Goal: Information Seeking & Learning: Compare options

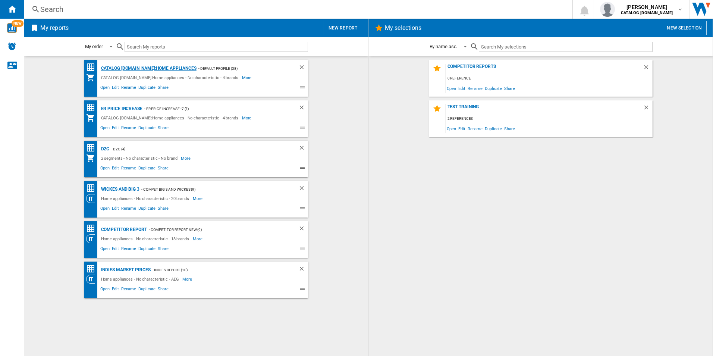
click at [140, 64] on div "CATALOG ELECTROLUX.UK:Home appliances" at bounding box center [147, 68] width 97 height 9
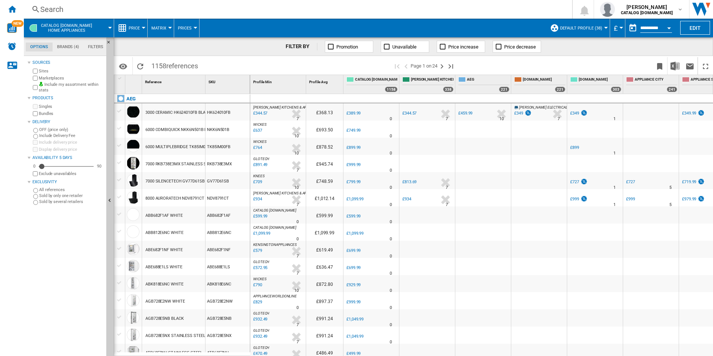
click at [169, 9] on div "Search" at bounding box center [296, 9] width 512 height 10
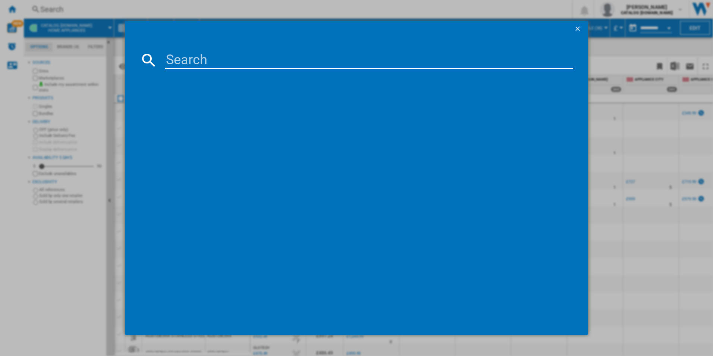
click at [218, 55] on input at bounding box center [369, 60] width 408 height 18
paste input "HGX64200SB"
type input "HGX64200SB"
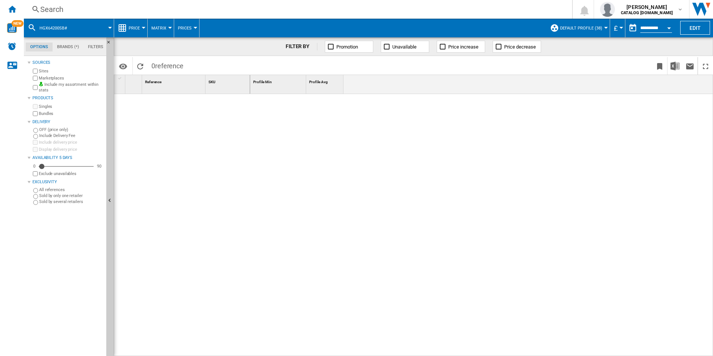
click at [111, 5] on div "Search" at bounding box center [296, 9] width 512 height 10
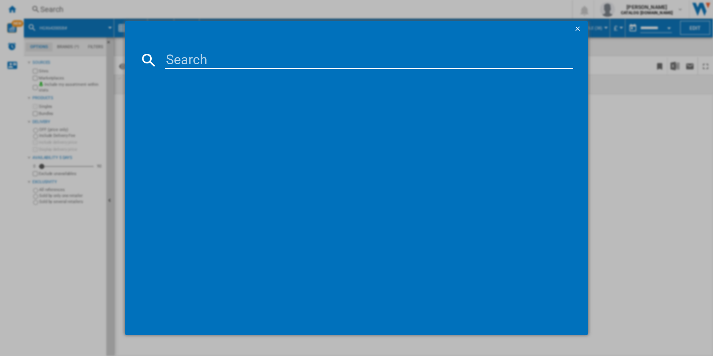
click at [170, 65] on input at bounding box center [369, 60] width 408 height 18
type input "HGX64200SB"
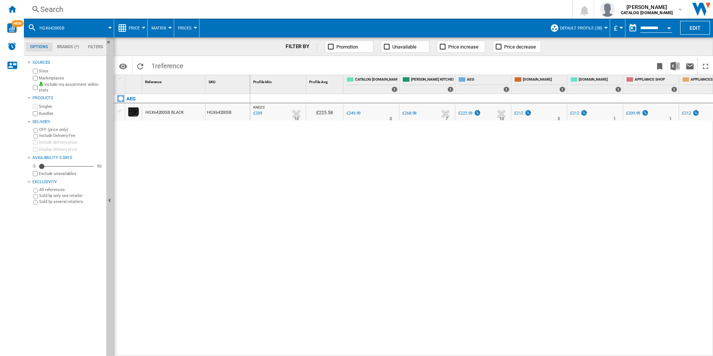
click at [170, 112] on div "HGX64200SB BLACK" at bounding box center [164, 112] width 38 height 17
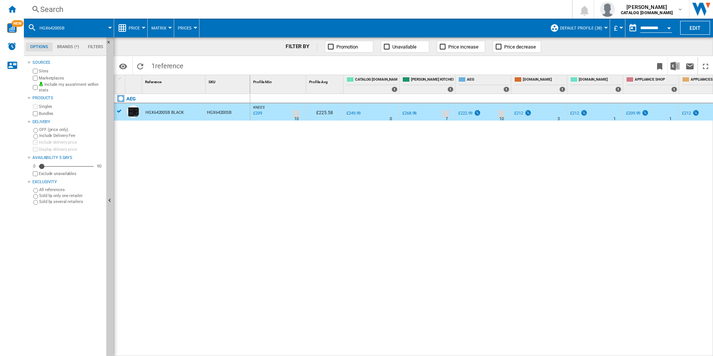
click at [170, 112] on div "HGX64200SB BLACK" at bounding box center [164, 112] width 38 height 17
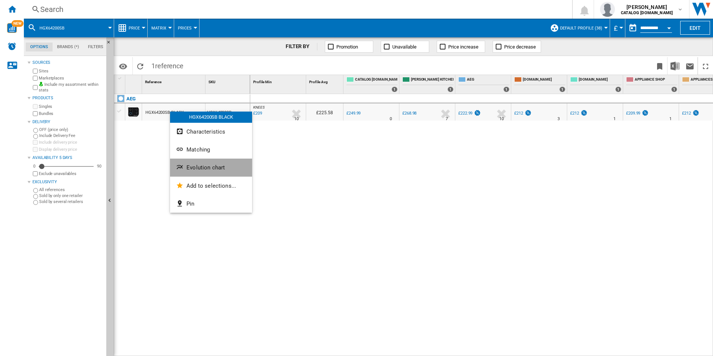
click at [186, 163] on button "Evolution chart" at bounding box center [211, 167] width 82 height 18
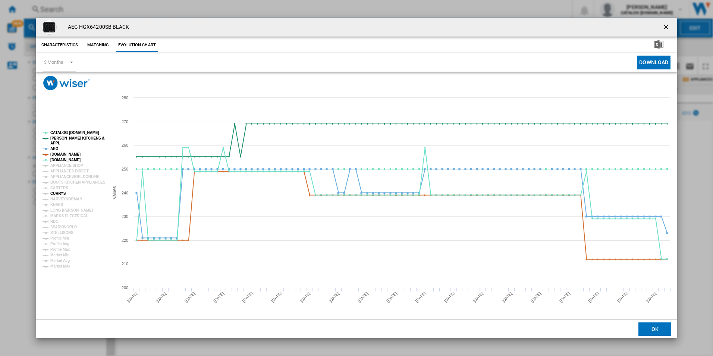
click at [59, 195] on tspan "CURRYS" at bounding box center [58, 193] width 16 height 4
click at [61, 154] on tspan "[DOMAIN_NAME]" at bounding box center [65, 154] width 30 height 4
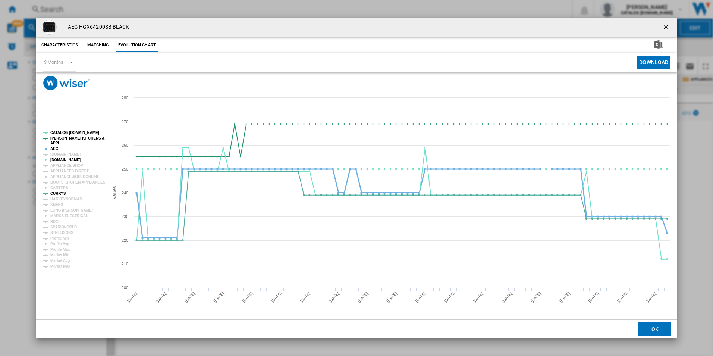
click at [54, 148] on tspan "AEG" at bounding box center [54, 149] width 8 height 4
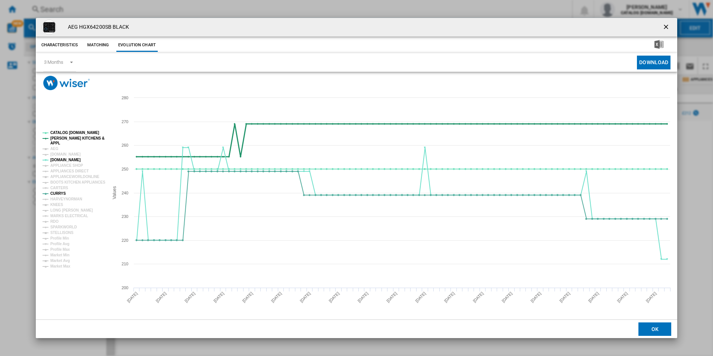
click at [60, 137] on tspan "[PERSON_NAME] KITCHENS &" at bounding box center [77, 138] width 54 height 4
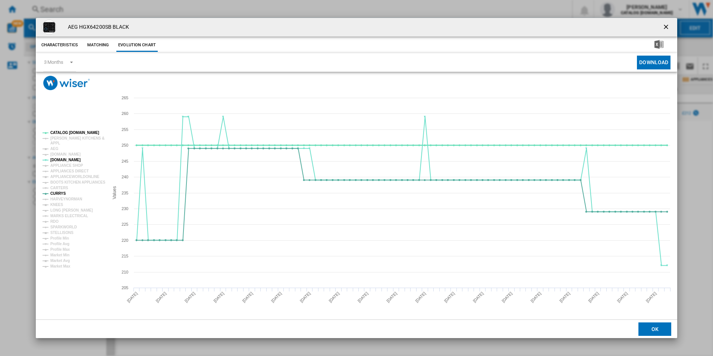
click at [62, 132] on tspan "CATALOG [DOMAIN_NAME]" at bounding box center [74, 133] width 49 height 4
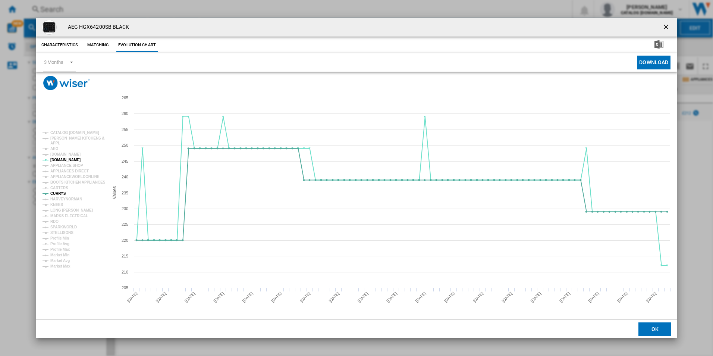
drag, startPoint x: 666, startPoint y: 28, endPoint x: 550, endPoint y: 29, distance: 116.0
click at [666, 28] on ng-md-icon "getI18NText('BUTTONS.CLOSE_DIALOG')" at bounding box center [666, 27] width 9 height 9
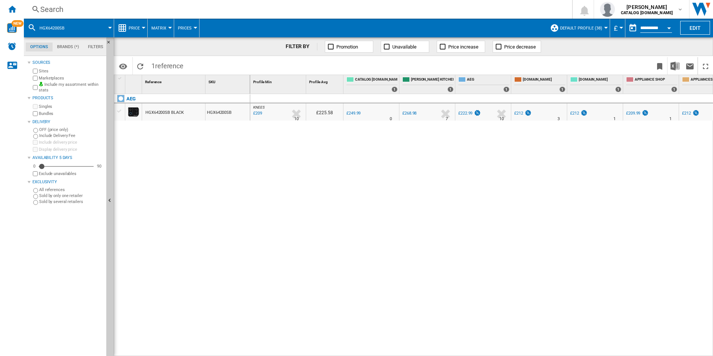
click at [249, 11] on div "Search" at bounding box center [296, 9] width 512 height 10
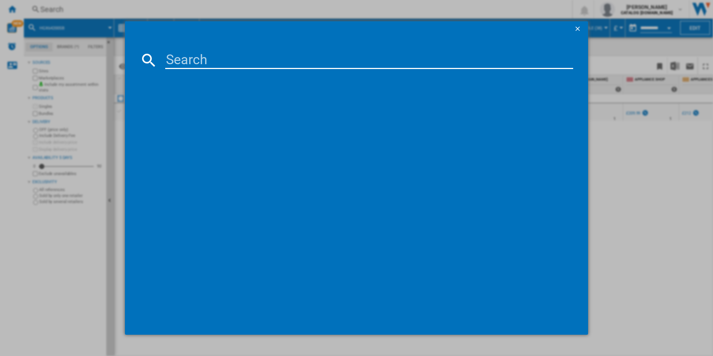
click at [189, 59] on input at bounding box center [369, 60] width 408 height 18
type input "HGX64200SB"
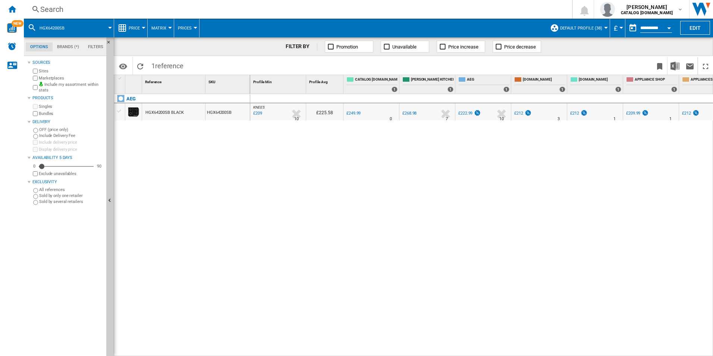
click at [151, 109] on div "HGX64200SB BLACK" at bounding box center [164, 112] width 38 height 17
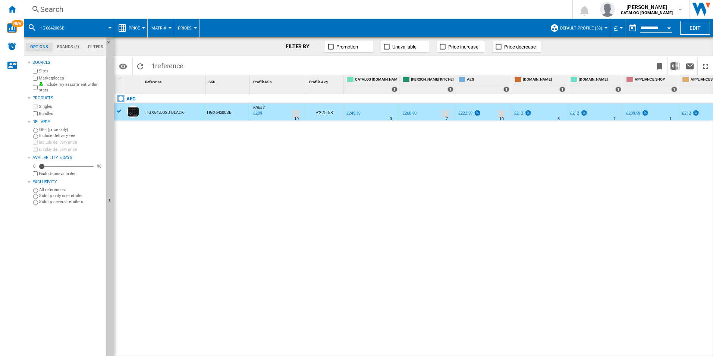
drag, startPoint x: 163, startPoint y: 112, endPoint x: 149, endPoint y: 112, distance: 14.6
click at [149, 112] on div at bounding box center [356, 178] width 713 height 356
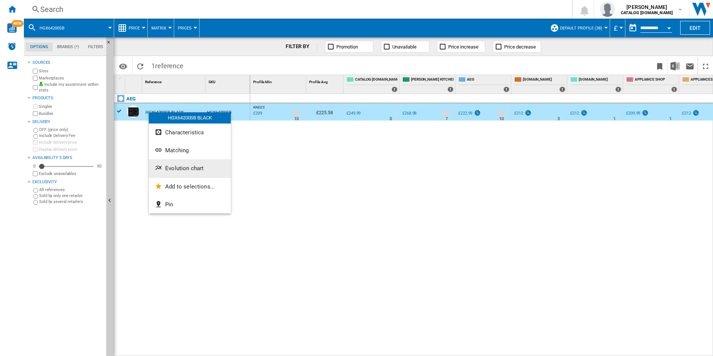
click at [167, 164] on button "Evolution chart" at bounding box center [190, 168] width 82 height 18
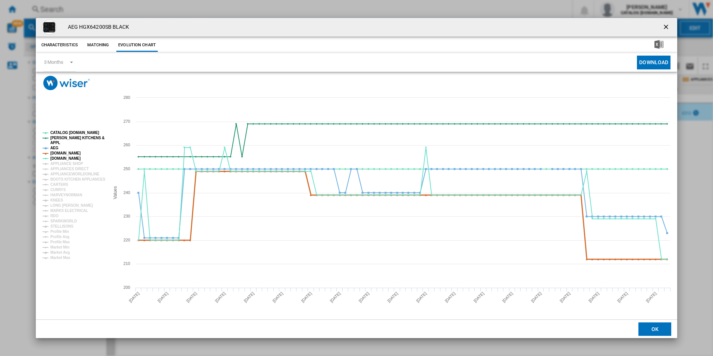
click at [57, 152] on tspan "[DOMAIN_NAME]" at bounding box center [65, 153] width 30 height 4
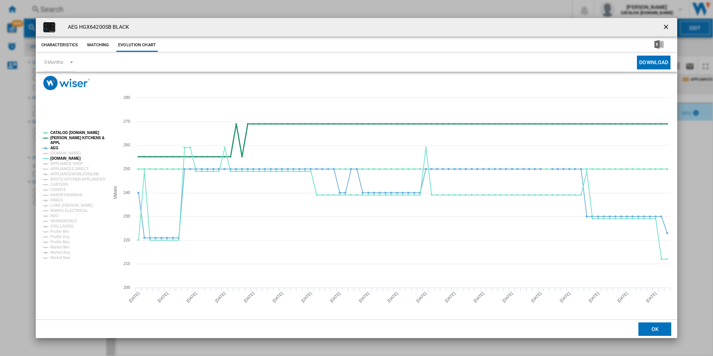
drag, startPoint x: 55, startPoint y: 147, endPoint x: 62, endPoint y: 137, distance: 11.8
click at [62, 137] on g "CATALOG ELECTROLUX.UK PAUL DAVIES KITCHENS & APPL AEG AMAZON.CO.UK AO.COM APPLI…" at bounding box center [74, 195] width 63 height 129
click at [62, 137] on tspan "[PERSON_NAME] KITCHENS &" at bounding box center [77, 138] width 54 height 4
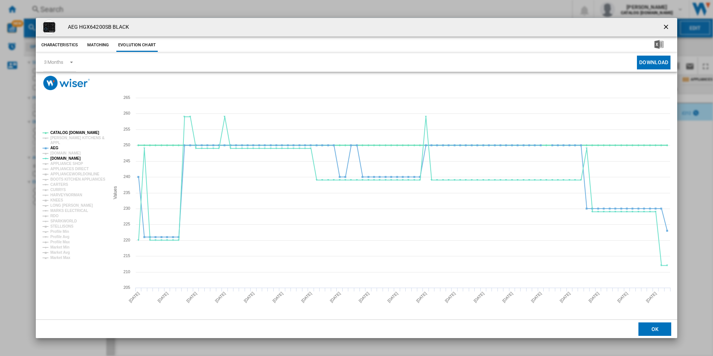
click at [63, 131] on tspan "CATALOG [DOMAIN_NAME]" at bounding box center [74, 133] width 49 height 4
click at [54, 148] on tspan "AEG" at bounding box center [54, 148] width 8 height 4
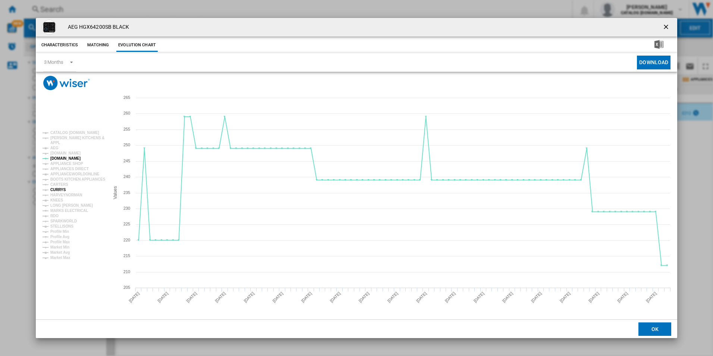
click at [57, 189] on tspan "CURRYS" at bounding box center [58, 190] width 16 height 4
click at [62, 210] on tspan "MARKS ELECTRICAL" at bounding box center [69, 210] width 38 height 4
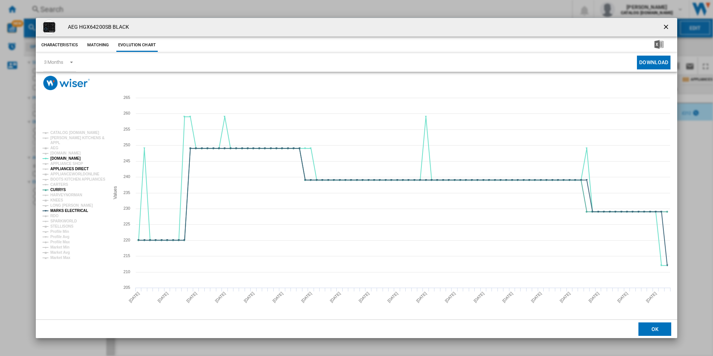
click at [68, 167] on tspan "APPLIANCES DIRECT" at bounding box center [69, 169] width 38 height 4
click at [665, 27] on ng-md-icon "getI18NText('BUTTONS.CLOSE_DIALOG')" at bounding box center [666, 27] width 9 height 9
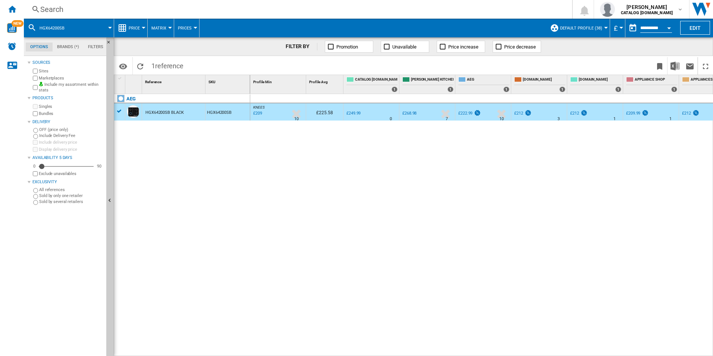
click at [214, 12] on div "Search" at bounding box center [296, 9] width 512 height 10
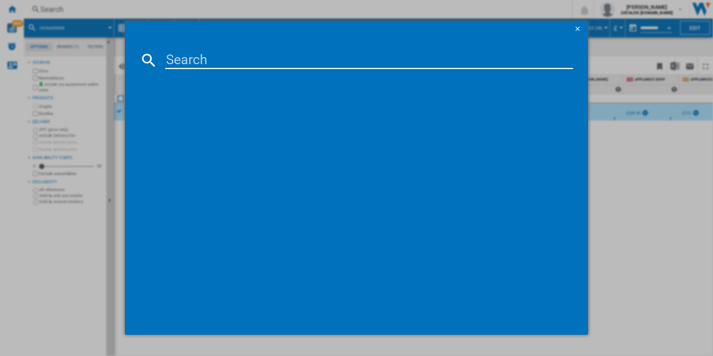
click at [183, 54] on input at bounding box center [369, 60] width 408 height 18
type input "TO84IB00FB"
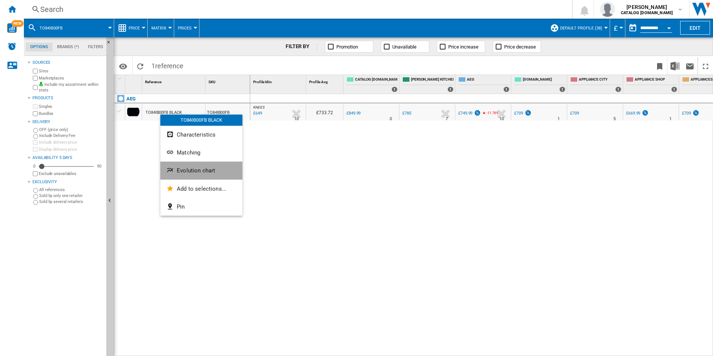
click at [179, 167] on span "Evolution chart" at bounding box center [196, 170] width 38 height 7
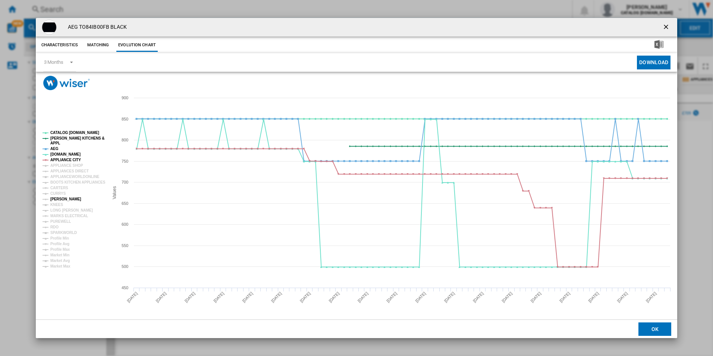
click at [61, 200] on tspan "[PERSON_NAME]" at bounding box center [65, 199] width 31 height 4
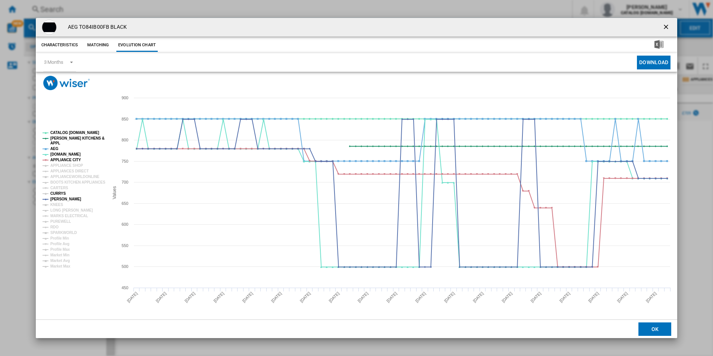
click at [60, 193] on tspan "CURRYS" at bounding box center [58, 193] width 16 height 4
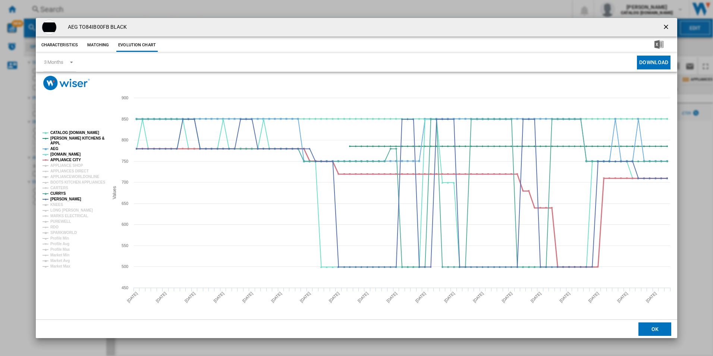
click at [67, 158] on tspan "APPLIANCE CITY" at bounding box center [65, 160] width 31 height 4
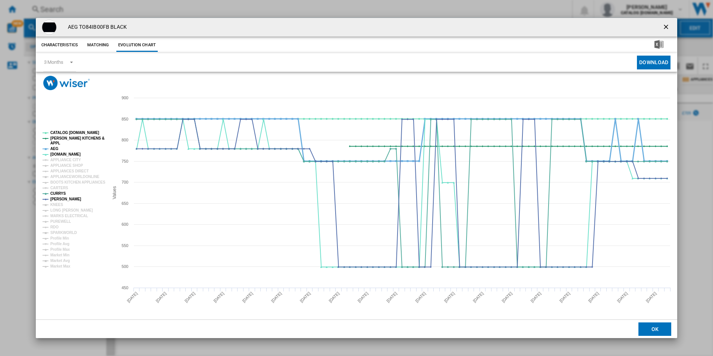
click at [56, 149] on tspan "AEG" at bounding box center [54, 149] width 8 height 4
click at [68, 138] on tspan "[PERSON_NAME] KITCHENS &" at bounding box center [77, 138] width 54 height 4
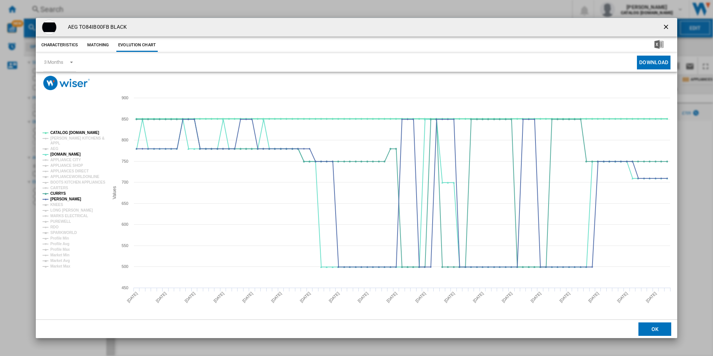
click at [68, 133] on tspan "CATALOG [DOMAIN_NAME]" at bounding box center [74, 133] width 49 height 4
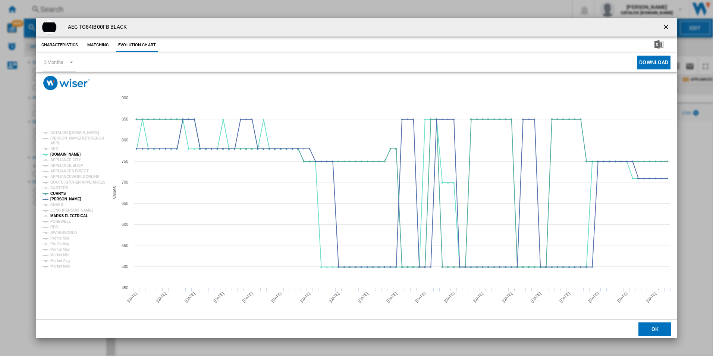
click at [66, 215] on tspan "MARKS ELECTRICAL" at bounding box center [69, 216] width 38 height 4
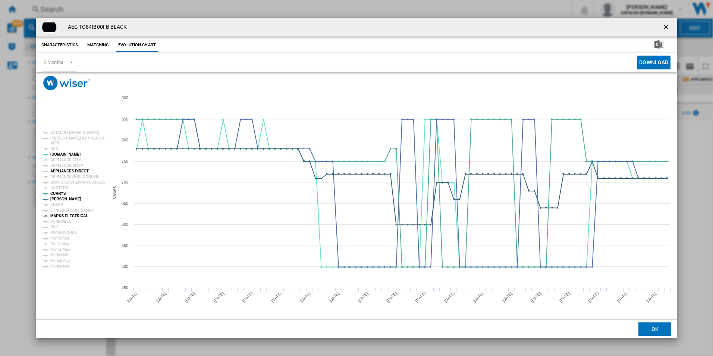
click at [68, 169] on tspan "APPLIANCES DIRECT" at bounding box center [69, 171] width 38 height 4
click at [668, 29] on ng-md-icon "getI18NText('BUTTONS.CLOSE_DIALOG')" at bounding box center [666, 27] width 9 height 9
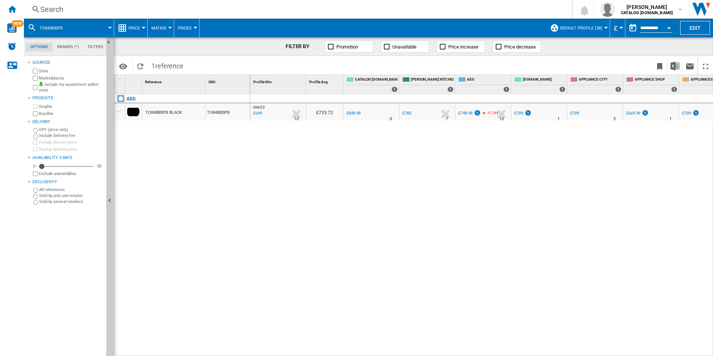
click at [307, 14] on div "Search" at bounding box center [296, 9] width 512 height 10
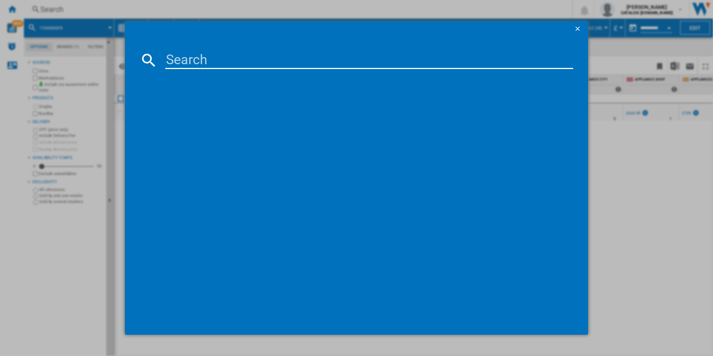
click at [287, 59] on input at bounding box center [369, 60] width 408 height 18
type input "CCX1530ACW"
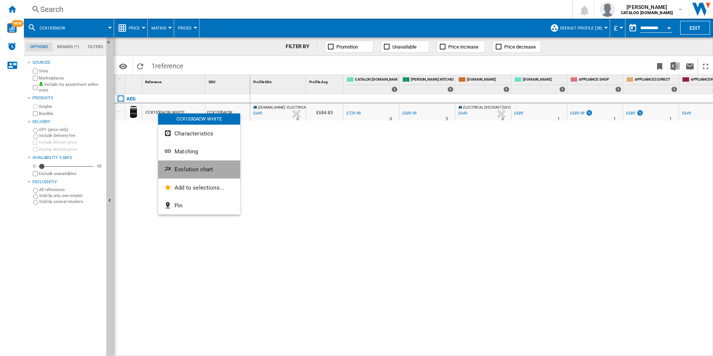
click at [174, 173] on button "Evolution chart" at bounding box center [199, 169] width 82 height 18
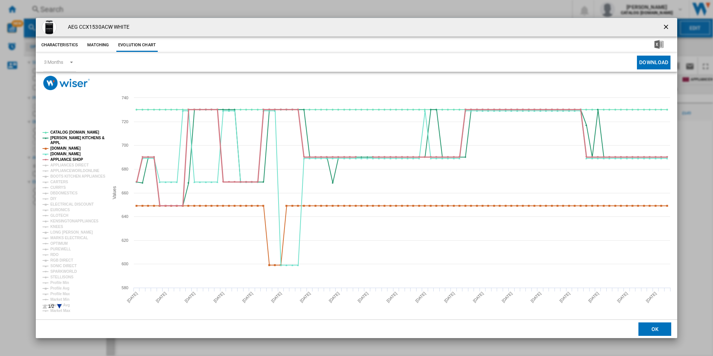
click at [63, 158] on tspan "APPLIANCE SHOP" at bounding box center [66, 159] width 33 height 4
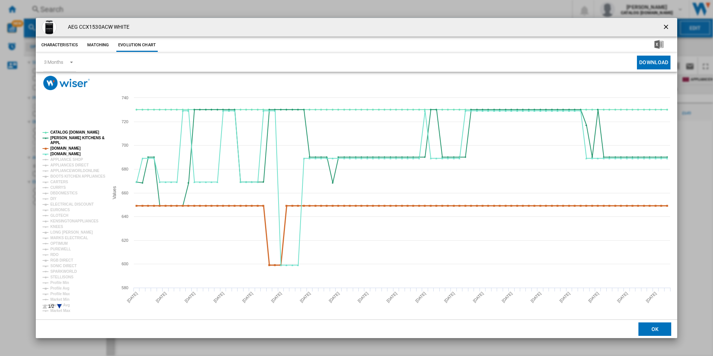
click at [63, 148] on tspan "[DOMAIN_NAME]" at bounding box center [65, 148] width 30 height 4
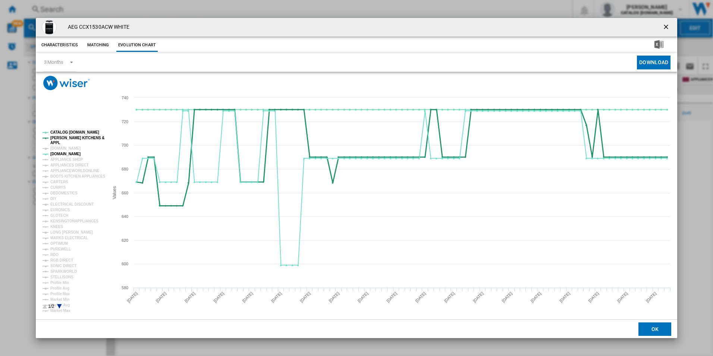
click at [64, 140] on tspan "[PERSON_NAME] KITCHENS &" at bounding box center [77, 138] width 54 height 4
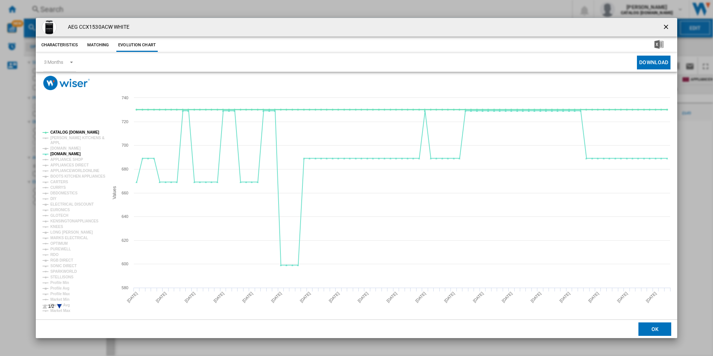
click at [65, 132] on tspan "CATALOG [DOMAIN_NAME]" at bounding box center [74, 132] width 49 height 4
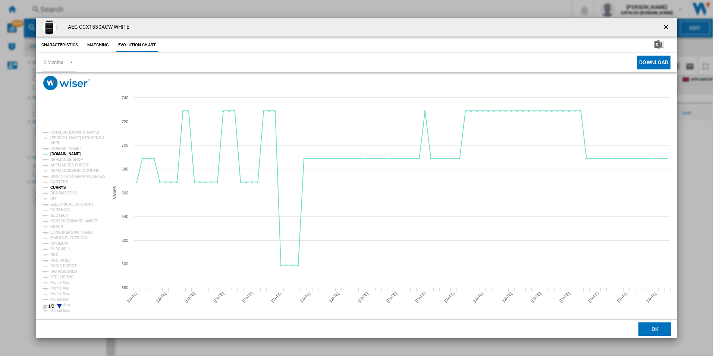
click at [59, 186] on tspan "CURRYS" at bounding box center [58, 187] width 16 height 4
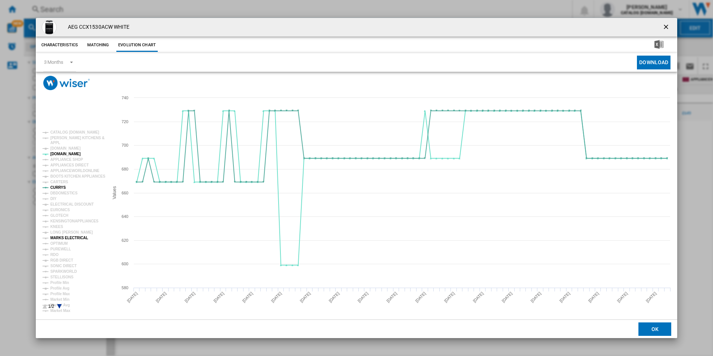
click at [78, 236] on tspan "MARKS ELECTRICAL" at bounding box center [69, 238] width 38 height 4
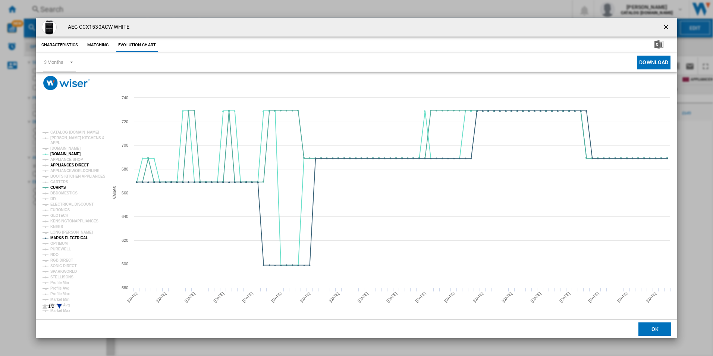
click at [69, 165] on tspan "APPLIANCES DIRECT" at bounding box center [69, 165] width 38 height 4
click at [663, 27] on ng-md-icon "getI18NText('BUTTONS.CLOSE_DIALOG')" at bounding box center [666, 27] width 9 height 9
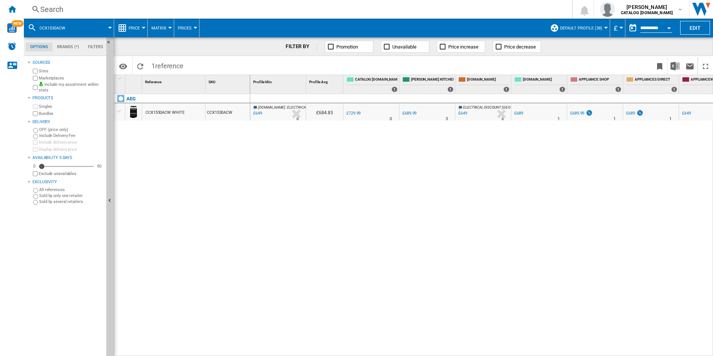
click at [225, 11] on div "Search" at bounding box center [296, 9] width 512 height 10
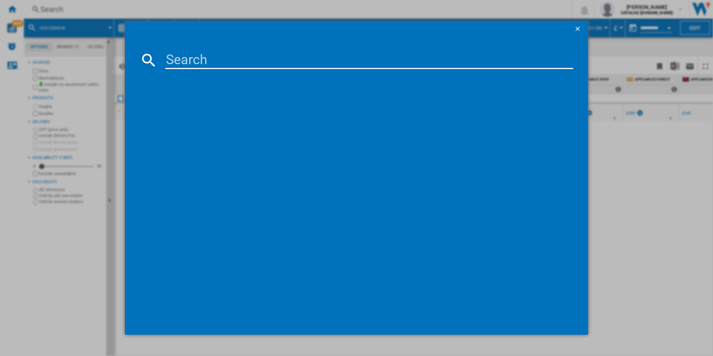
click at [222, 63] on input at bounding box center [369, 60] width 408 height 18
type input "CCX1530ACM"
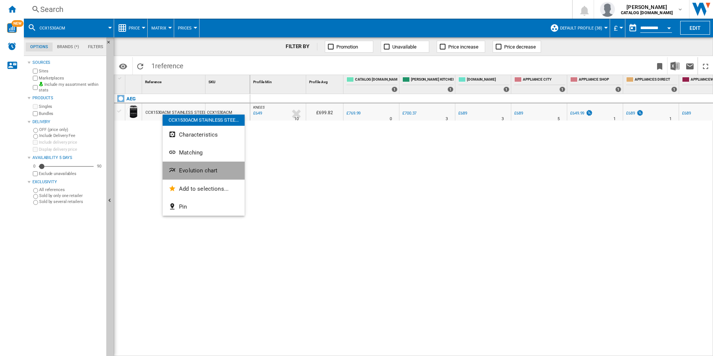
click at [175, 171] on ng-md-icon "Evolution chart" at bounding box center [173, 170] width 9 height 9
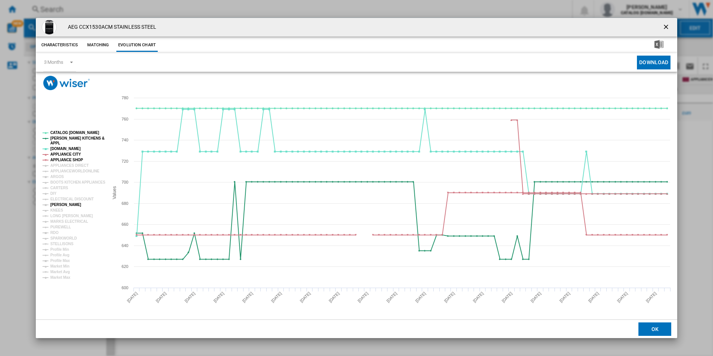
click at [57, 204] on tspan "[PERSON_NAME]" at bounding box center [65, 204] width 31 height 4
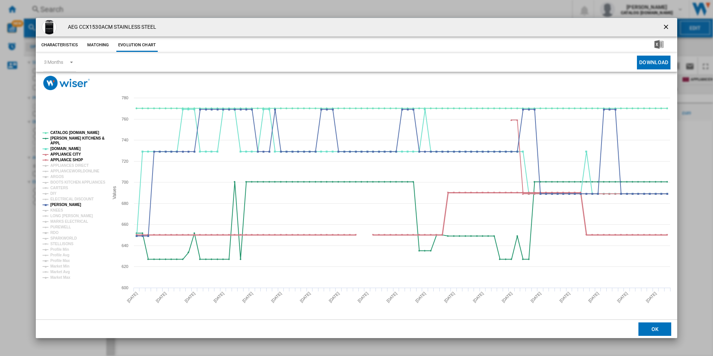
click at [59, 158] on tspan "APPLIANCE SHOP" at bounding box center [66, 160] width 33 height 4
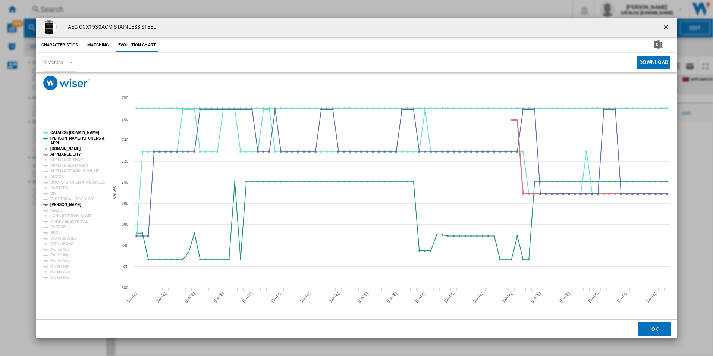
click at [60, 153] on tspan "APPLIANCE CITY" at bounding box center [65, 154] width 31 height 4
click at [64, 140] on tspan "[PERSON_NAME] KITCHENS &" at bounding box center [77, 138] width 54 height 4
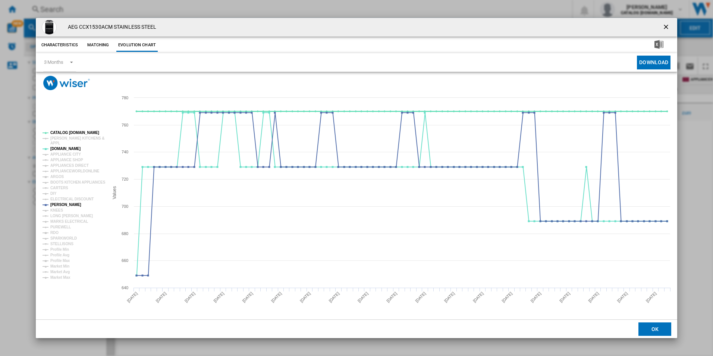
click at [70, 132] on tspan "CATALOG [DOMAIN_NAME]" at bounding box center [74, 133] width 49 height 4
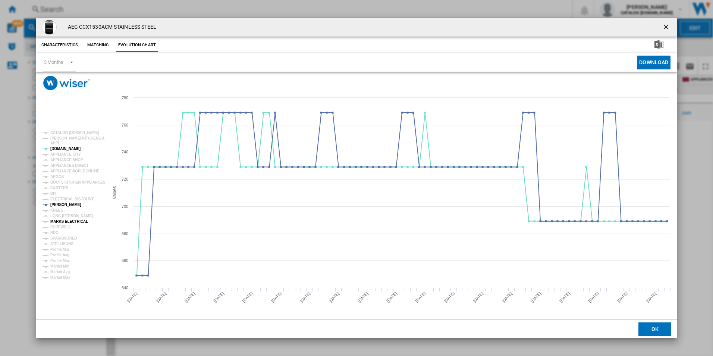
click at [66, 220] on tspan "MARKS ELECTRICAL" at bounding box center [69, 221] width 38 height 4
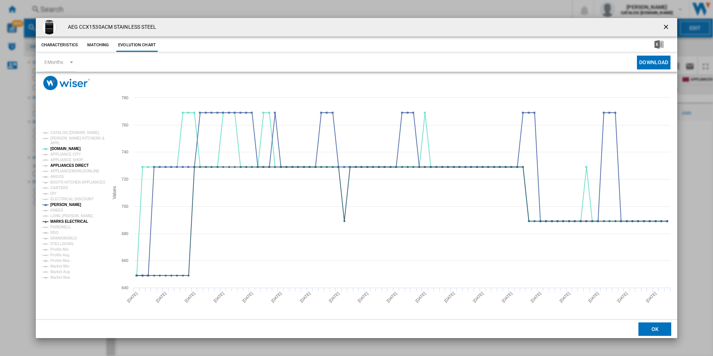
click at [72, 164] on tspan "APPLIANCES DIRECT" at bounding box center [69, 165] width 38 height 4
click at [666, 25] on ng-md-icon "getI18NText('BUTTONS.CLOSE_DIALOG')" at bounding box center [666, 27] width 9 height 9
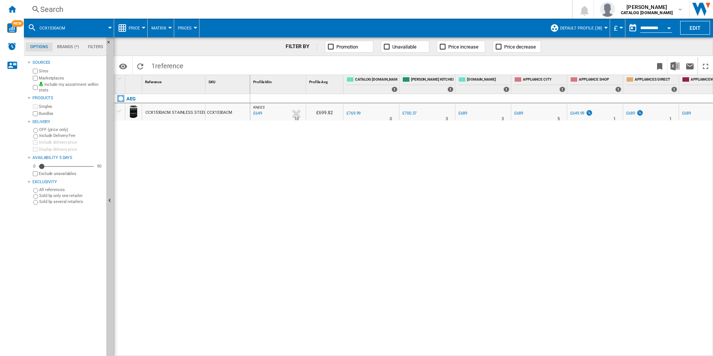
click at [294, 12] on div "Search" at bounding box center [296, 9] width 512 height 10
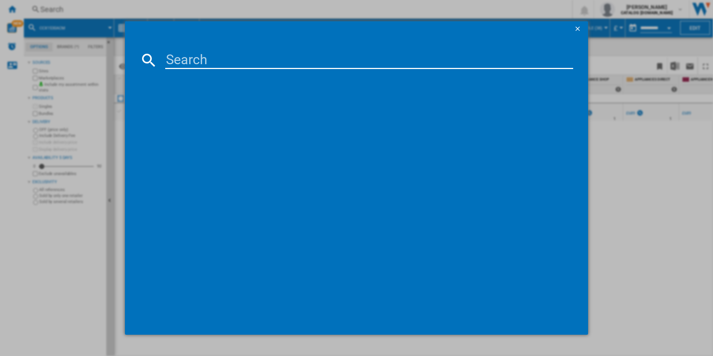
click at [216, 56] on input at bounding box center [369, 60] width 408 height 18
type input "CCX6740ACB"
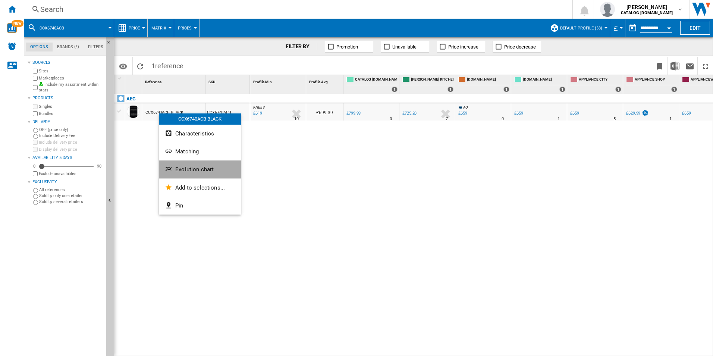
click at [173, 168] on ng-md-icon "Evolution chart" at bounding box center [169, 169] width 9 height 9
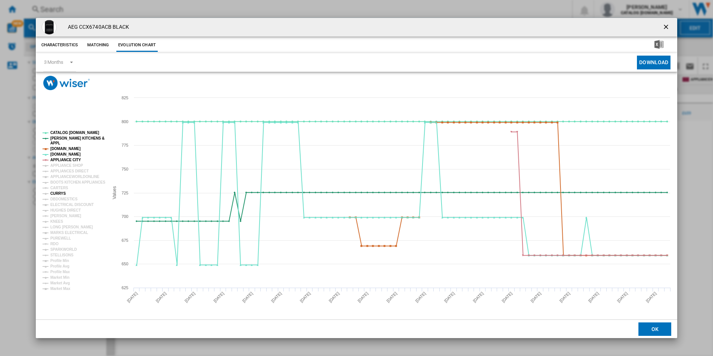
click at [59, 192] on tspan "CURRYS" at bounding box center [58, 193] width 16 height 4
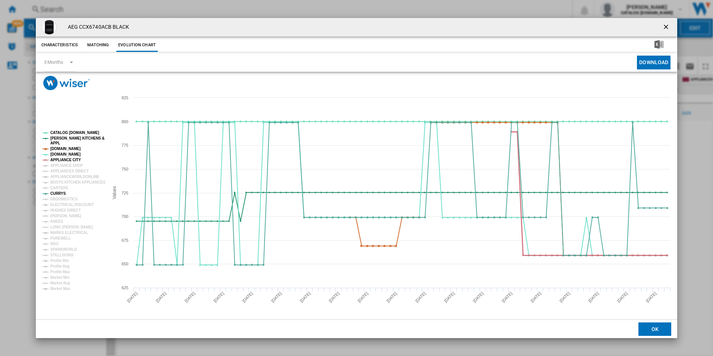
click at [72, 161] on tspan "APPLIANCE CITY" at bounding box center [65, 160] width 31 height 4
click at [72, 148] on tspan "[DOMAIN_NAME]" at bounding box center [65, 149] width 30 height 4
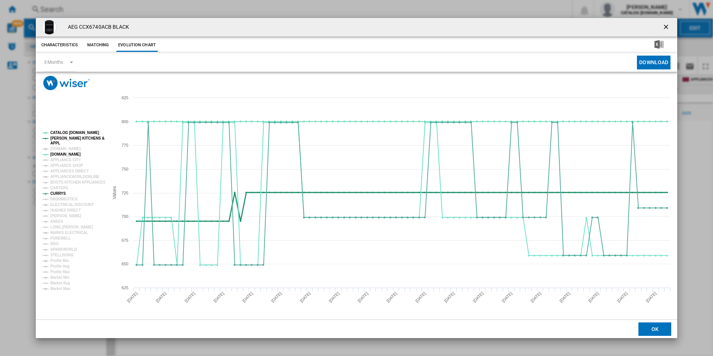
click at [75, 136] on tspan "[PERSON_NAME] KITCHENS &" at bounding box center [77, 138] width 54 height 4
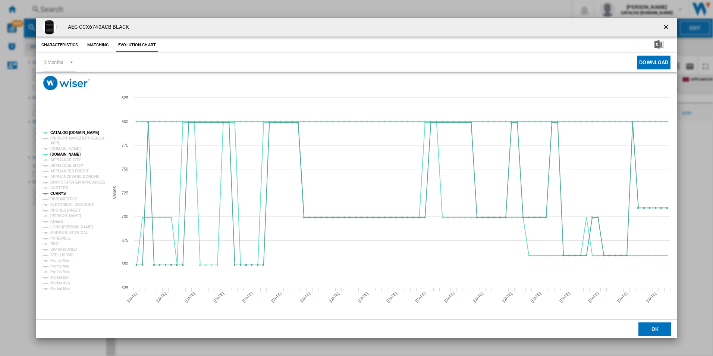
click at [74, 132] on tspan "CATALOG [DOMAIN_NAME]" at bounding box center [74, 133] width 49 height 4
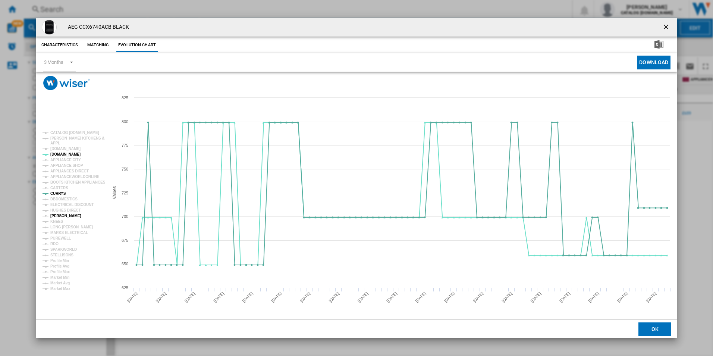
click at [59, 214] on tspan "[PERSON_NAME]" at bounding box center [65, 216] width 31 height 4
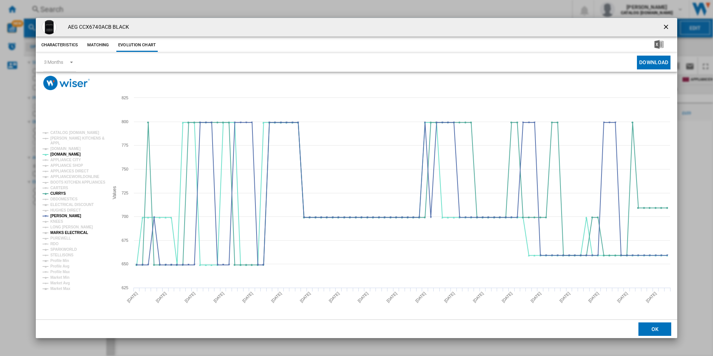
click at [59, 230] on tspan "MARKS ELECTRICAL" at bounding box center [69, 232] width 38 height 4
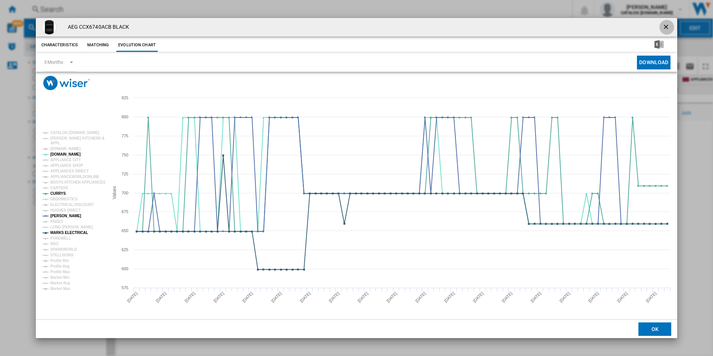
click at [663, 24] on ng-md-icon "getI18NText('BUTTONS.CLOSE_DIALOG')" at bounding box center [666, 27] width 9 height 9
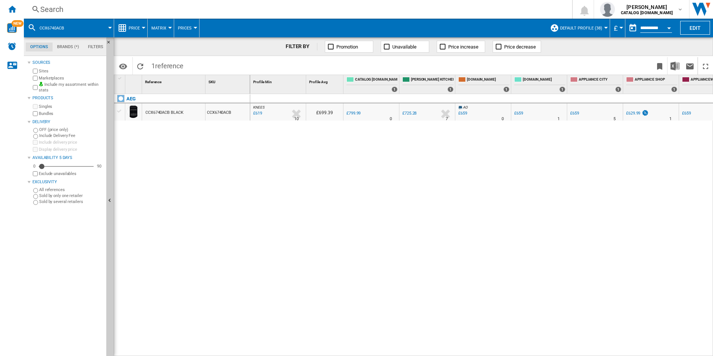
click at [320, 10] on div "Search" at bounding box center [296, 9] width 512 height 10
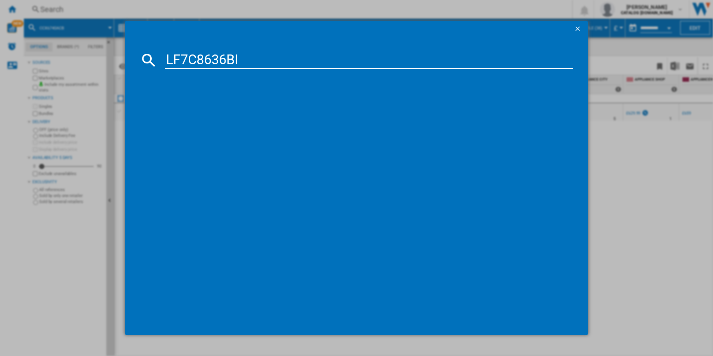
click at [267, 63] on input "LF7C8636BI" at bounding box center [369, 60] width 408 height 18
type input "LF7C8636BI"
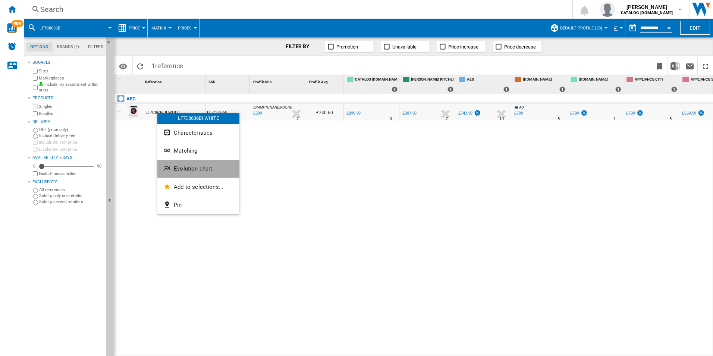
click at [173, 166] on button "Evolution chart" at bounding box center [198, 169] width 82 height 18
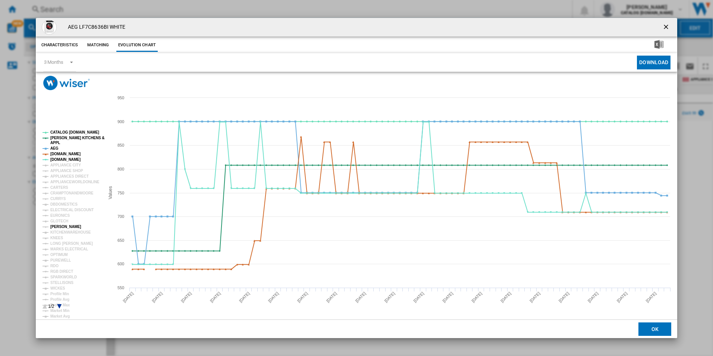
click at [58, 228] on tspan "[PERSON_NAME]" at bounding box center [65, 226] width 31 height 4
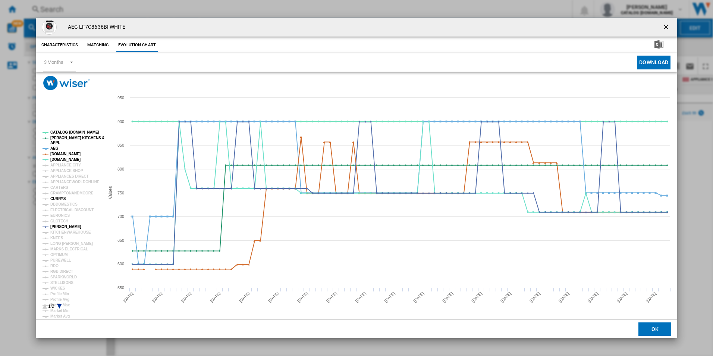
click at [58, 198] on tspan "CURRYS" at bounding box center [58, 199] width 16 height 4
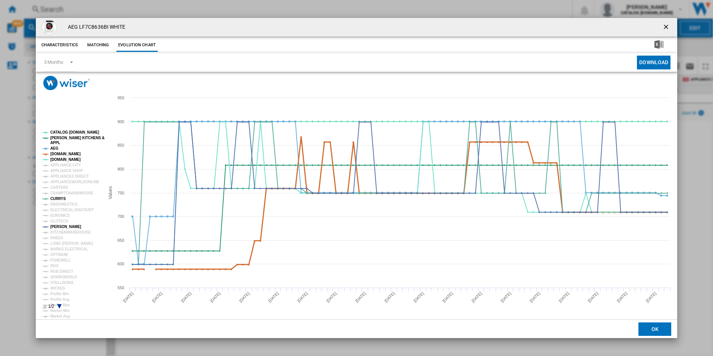
click at [67, 156] on tspan "[DOMAIN_NAME]" at bounding box center [65, 154] width 30 height 4
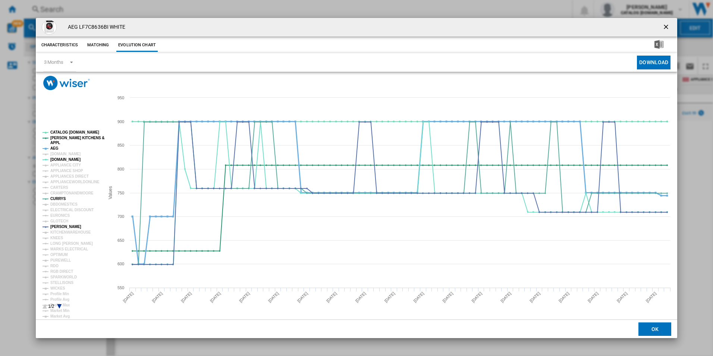
click at [55, 148] on tspan "AEG" at bounding box center [54, 148] width 8 height 4
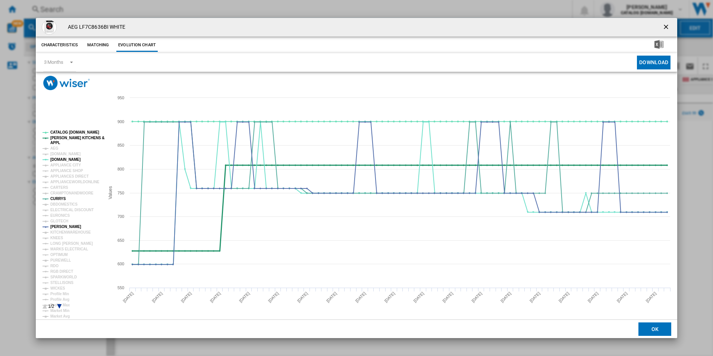
click at [68, 139] on tspan "[PERSON_NAME] KITCHENS &" at bounding box center [77, 138] width 54 height 4
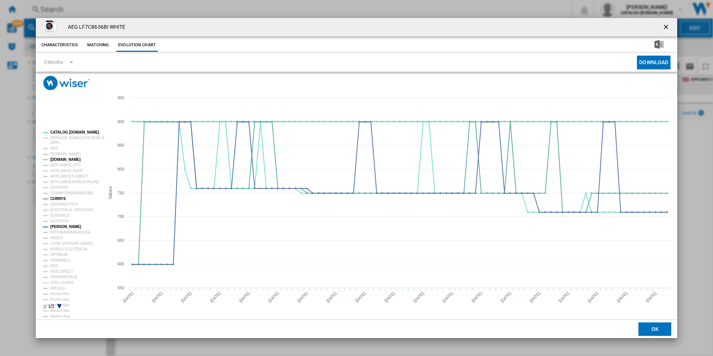
click at [74, 133] on tspan "CATALOG [DOMAIN_NAME]" at bounding box center [74, 132] width 49 height 4
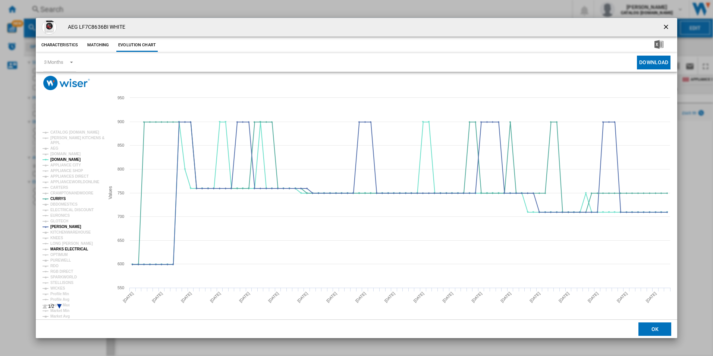
click at [74, 250] on tspan "MARKS ELECTRICAL" at bounding box center [69, 249] width 38 height 4
click at [77, 175] on tspan "APPLIANCES DIRECT" at bounding box center [69, 176] width 38 height 4
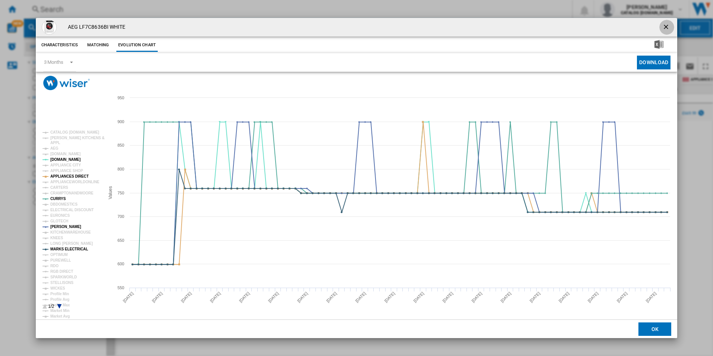
click at [666, 26] on ng-md-icon "getI18NText('BUTTONS.CLOSE_DIALOG')" at bounding box center [666, 27] width 9 height 9
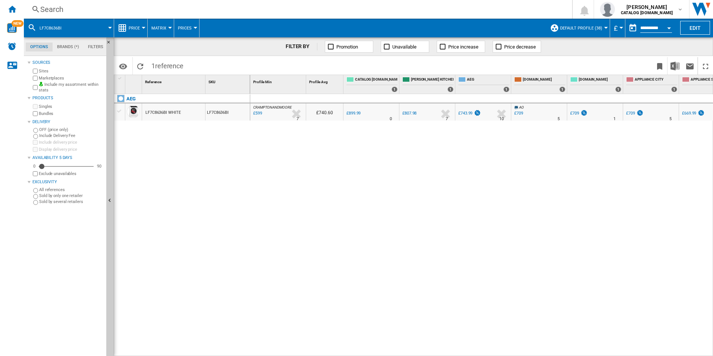
click at [351, 10] on div "Search" at bounding box center [296, 9] width 512 height 10
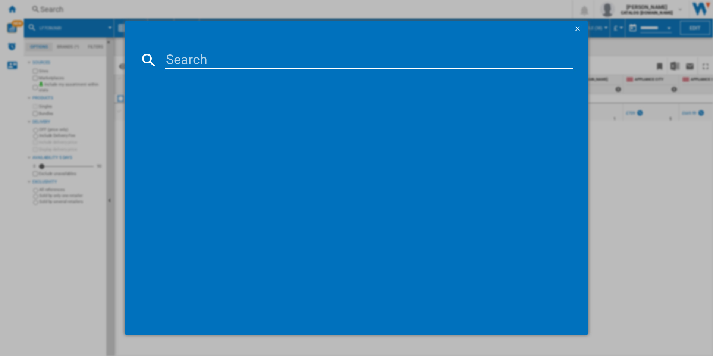
click at [288, 61] on input at bounding box center [369, 60] width 408 height 18
type input "LFR71844B"
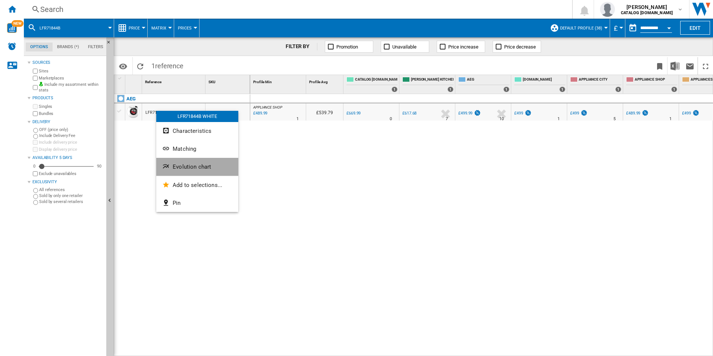
click at [174, 168] on span "Evolution chart" at bounding box center [192, 166] width 38 height 7
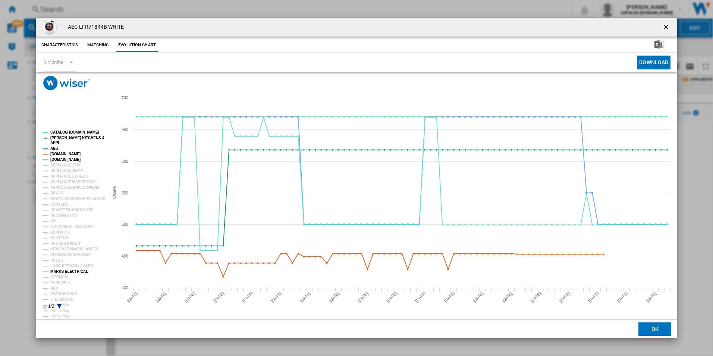
click at [57, 272] on tspan "MARKS ELECTRICAL" at bounding box center [69, 271] width 38 height 4
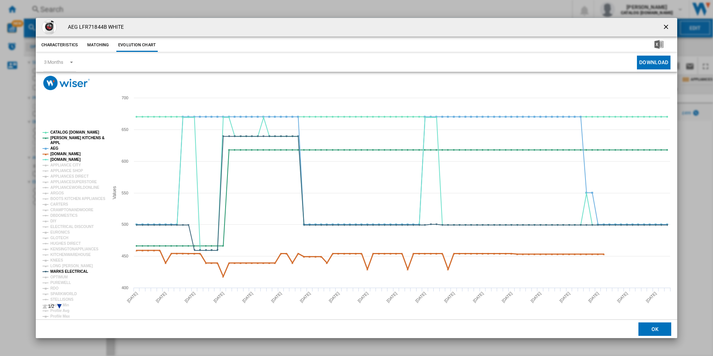
click at [61, 153] on tspan "[DOMAIN_NAME]" at bounding box center [65, 154] width 30 height 4
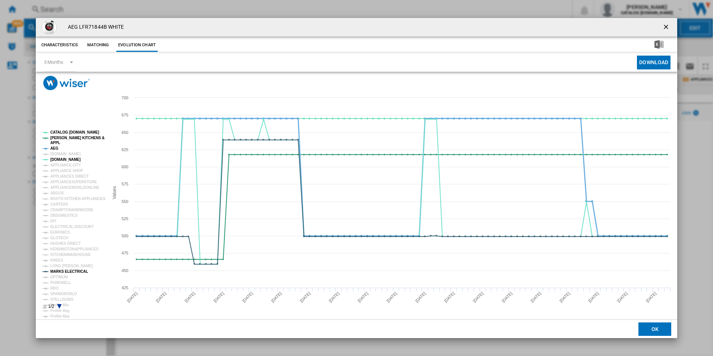
click at [53, 146] on tspan "AEG" at bounding box center [54, 148] width 8 height 4
click at [57, 138] on tspan "[PERSON_NAME] KITCHENS &" at bounding box center [77, 138] width 54 height 4
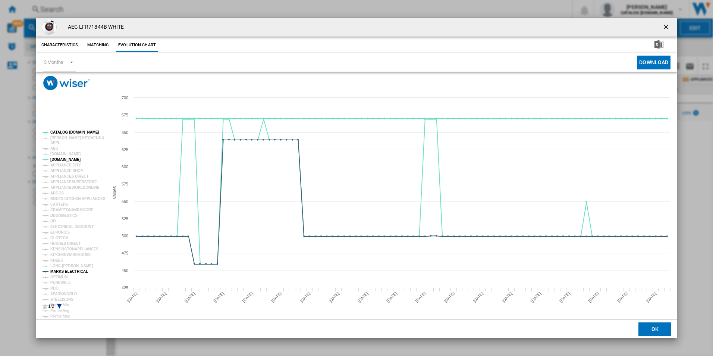
click at [60, 132] on tspan "CATALOG [DOMAIN_NAME]" at bounding box center [74, 132] width 49 height 4
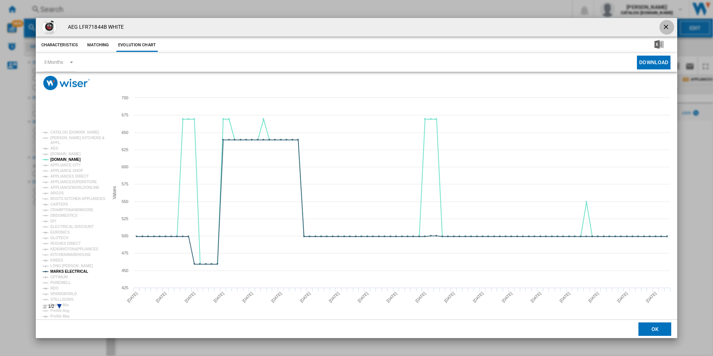
click at [667, 27] on ng-md-icon "getI18NText('BUTTONS.CLOSE_DIALOG')" at bounding box center [666, 27] width 9 height 9
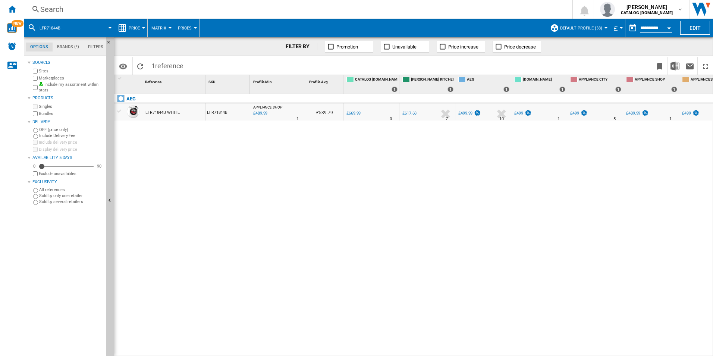
click at [316, 12] on div "Search" at bounding box center [296, 9] width 512 height 10
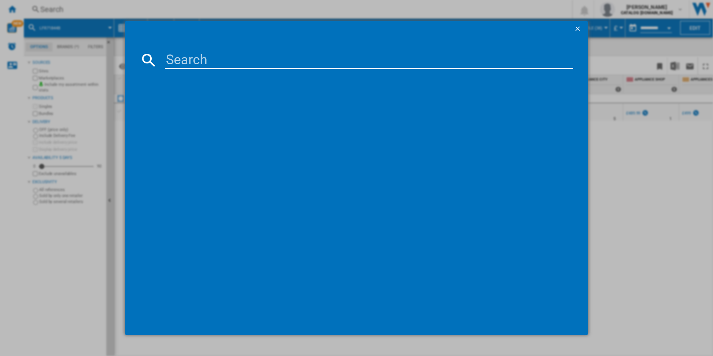
click at [285, 62] on input at bounding box center [369, 60] width 408 height 18
type input "LFR71844B"
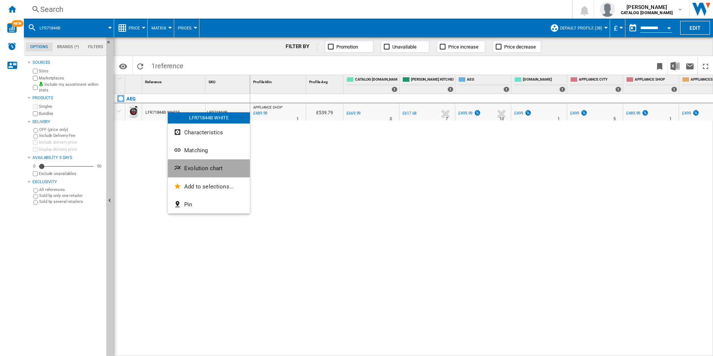
click at [180, 171] on ng-md-icon "Evolution chart" at bounding box center [178, 168] width 9 height 9
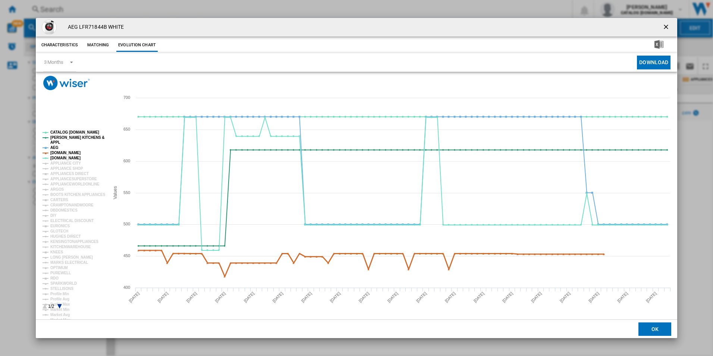
click at [66, 154] on tspan "[DOMAIN_NAME]" at bounding box center [65, 153] width 30 height 4
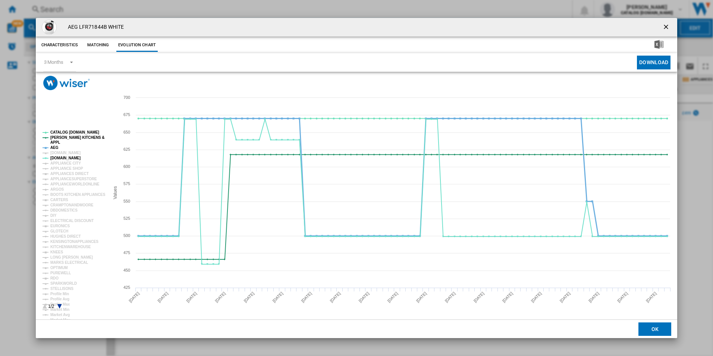
click at [54, 145] on tspan "AEG" at bounding box center [54, 147] width 8 height 4
click at [65, 138] on tspan "[PERSON_NAME] KITCHENS &" at bounding box center [77, 137] width 54 height 4
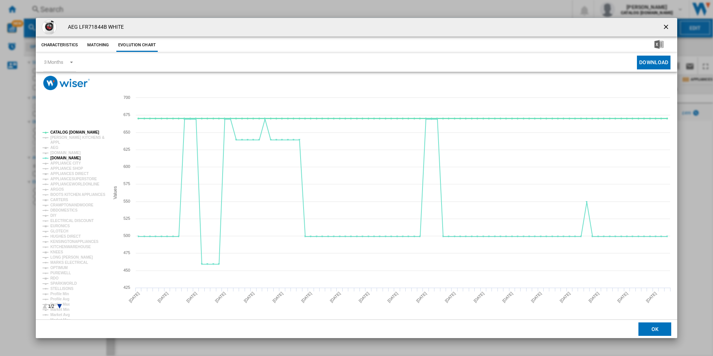
click at [68, 132] on tspan "CATALOG [DOMAIN_NAME]" at bounding box center [74, 132] width 49 height 4
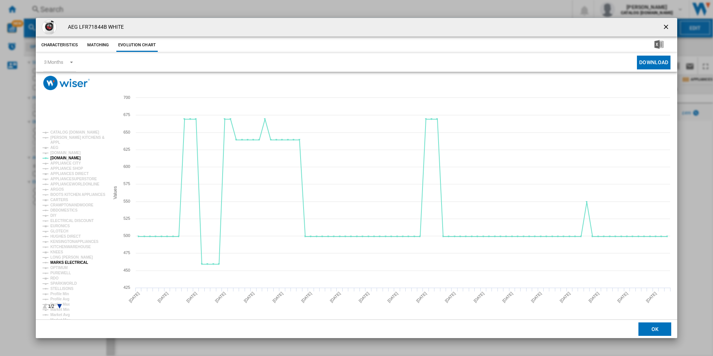
click at [65, 261] on tspan "MARKS ELECTRICAL" at bounding box center [69, 262] width 38 height 4
click at [72, 172] on tspan "APPLIANCES DIRECT" at bounding box center [69, 174] width 38 height 4
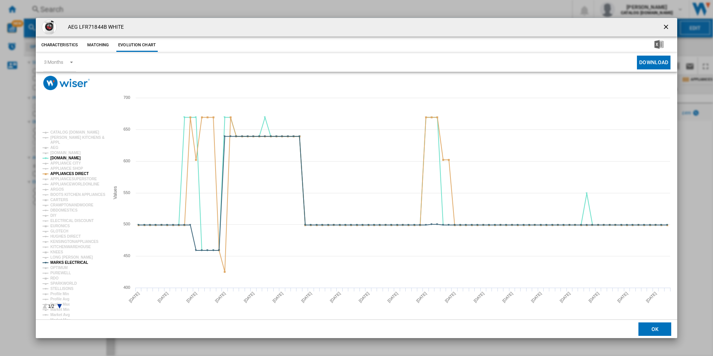
click at [663, 23] on ng-md-icon "getI18NText('BUTTONS.CLOSE_DIALOG')" at bounding box center [666, 27] width 9 height 9
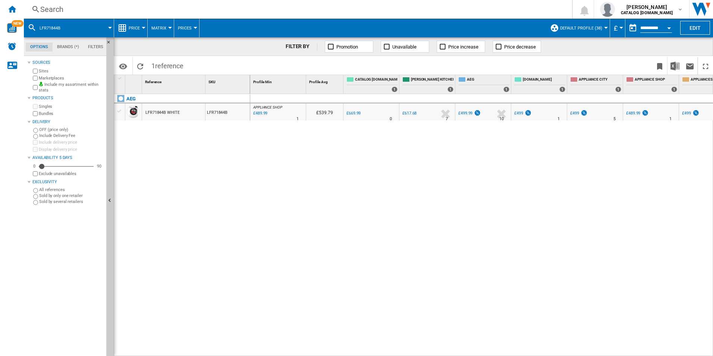
click at [348, 9] on div "Search" at bounding box center [296, 9] width 512 height 10
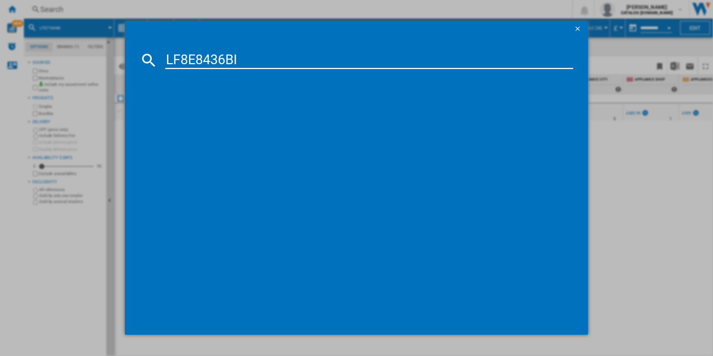
click at [268, 59] on input "LF8E8436BI" at bounding box center [369, 60] width 408 height 18
type input "LF8E8436BI"
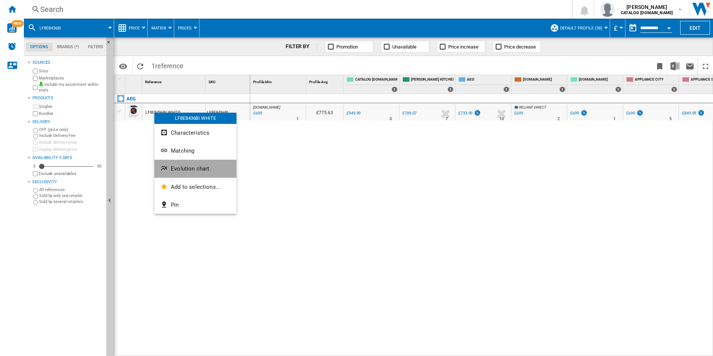
click at [166, 164] on button "Evolution chart" at bounding box center [195, 169] width 82 height 18
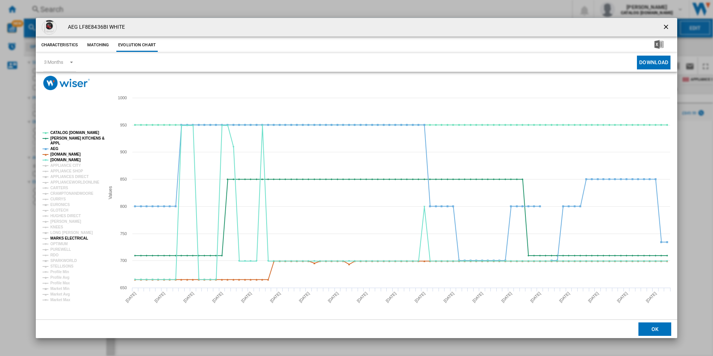
click at [64, 238] on tspan "MARKS ELECTRICAL" at bounding box center [69, 238] width 38 height 4
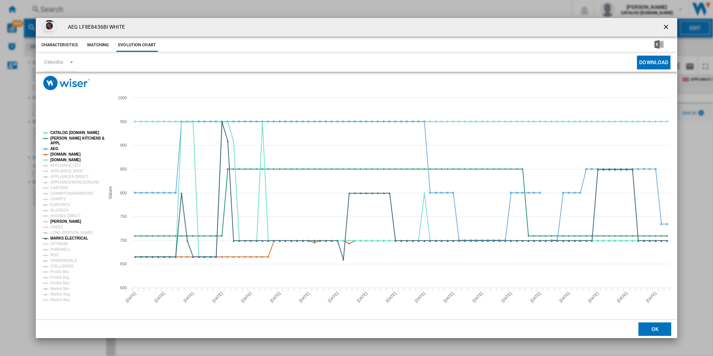
click at [63, 221] on tspan "[PERSON_NAME]" at bounding box center [65, 221] width 31 height 4
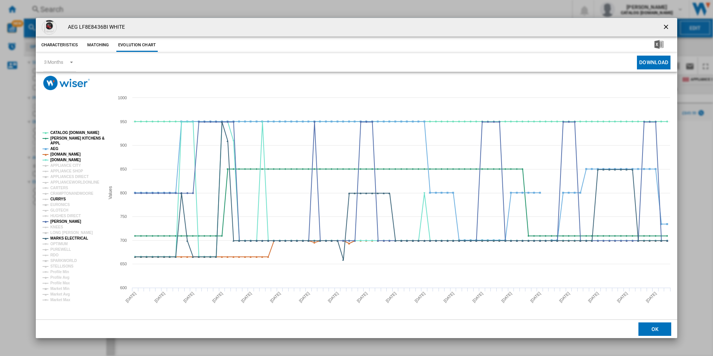
click at [59, 200] on tspan "CURRYS" at bounding box center [58, 199] width 16 height 4
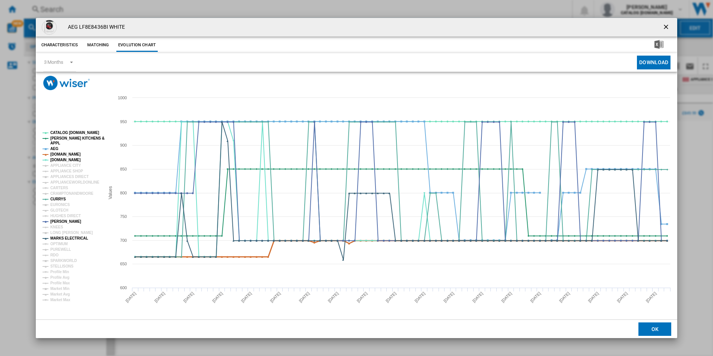
click at [66, 154] on tspan "[DOMAIN_NAME]" at bounding box center [65, 154] width 30 height 4
click at [55, 149] on tspan "AEG" at bounding box center [54, 149] width 8 height 4
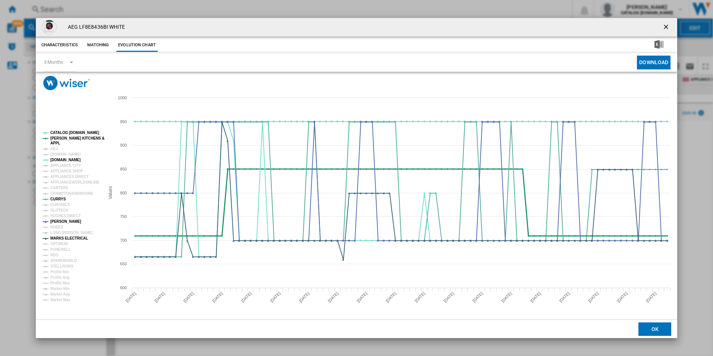
click at [69, 136] on tspan "[PERSON_NAME] KITCHENS &" at bounding box center [77, 138] width 54 height 4
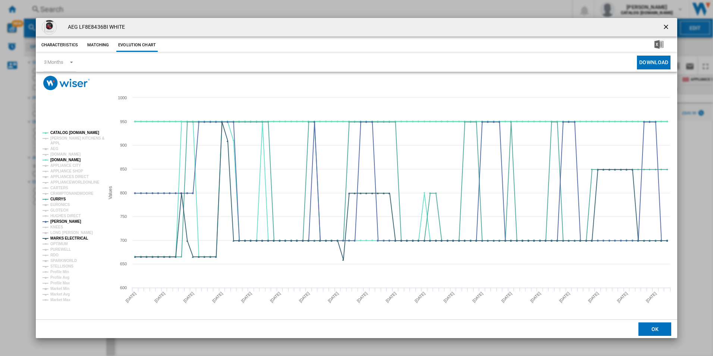
click at [69, 132] on tspan "CATALOG [DOMAIN_NAME]" at bounding box center [74, 133] width 49 height 4
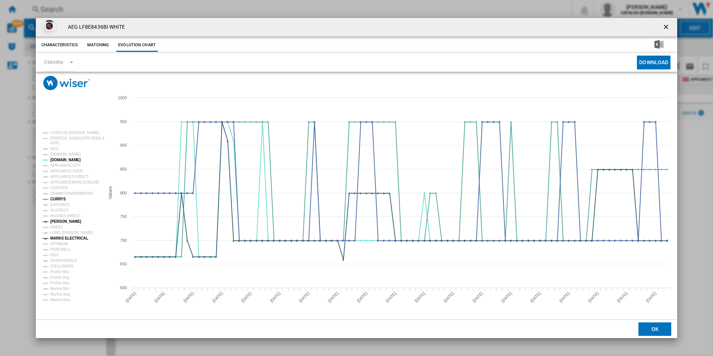
drag, startPoint x: 664, startPoint y: 23, endPoint x: 504, endPoint y: 22, distance: 160.0
click at [664, 23] on ng-md-icon "getI18NText('BUTTONS.CLOSE_DIALOG')" at bounding box center [666, 27] width 9 height 9
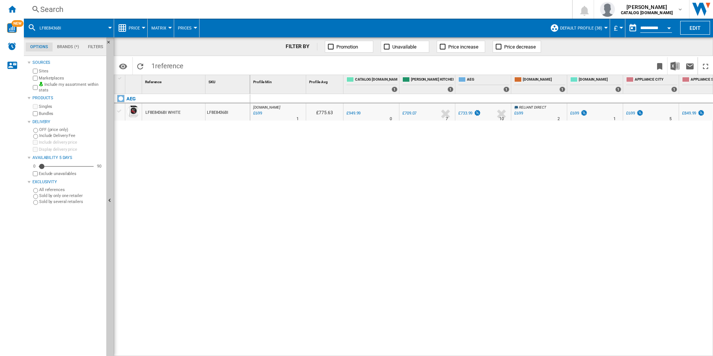
click at [396, 9] on div "Search" at bounding box center [296, 9] width 512 height 10
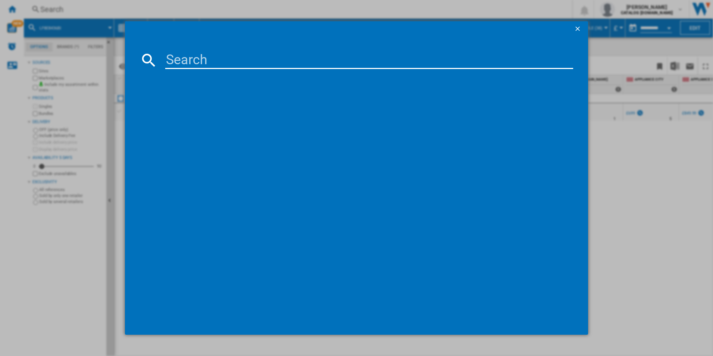
click at [306, 55] on input at bounding box center [369, 60] width 408 height 18
type input "LFR61844B"
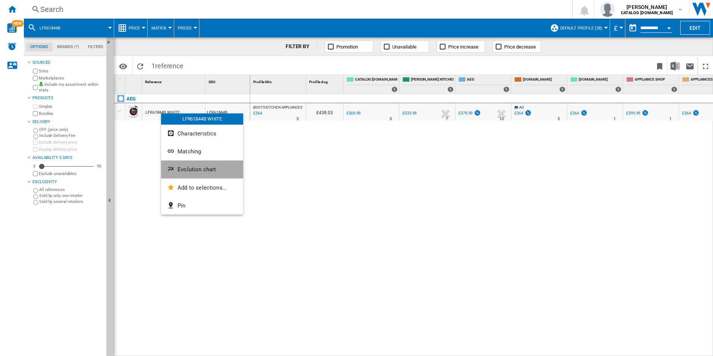
click at [178, 162] on button "Evolution chart" at bounding box center [202, 169] width 82 height 18
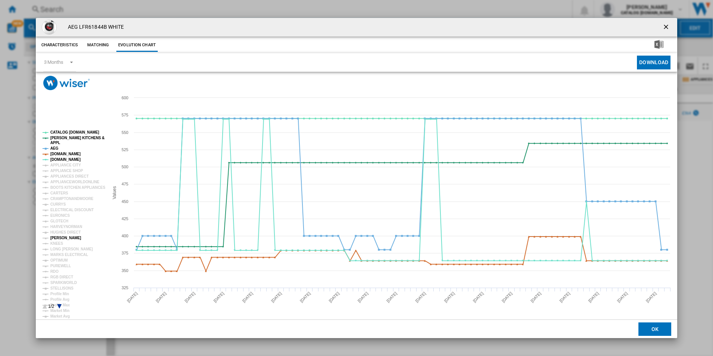
click at [62, 239] on tspan "[PERSON_NAME]" at bounding box center [65, 238] width 31 height 4
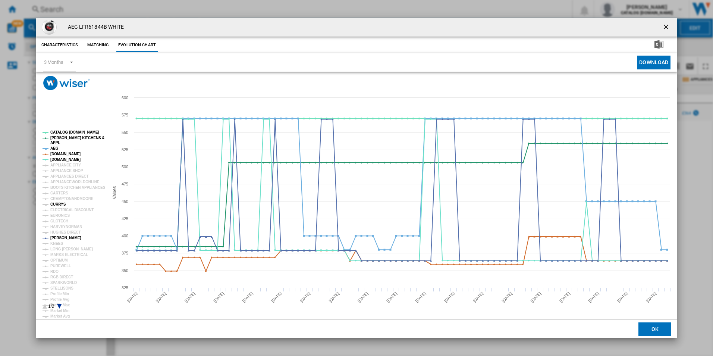
click at [58, 205] on tspan "CURRYS" at bounding box center [58, 204] width 16 height 4
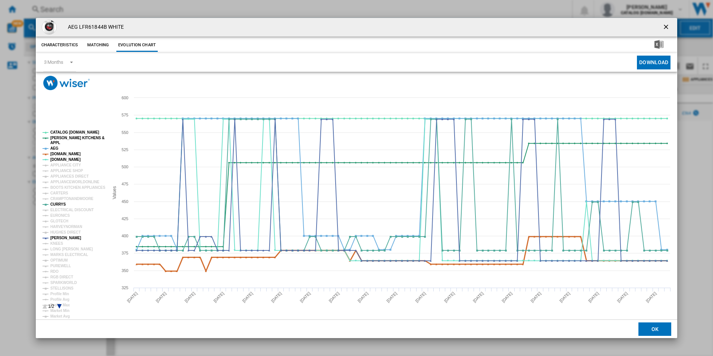
click at [65, 153] on tspan "[DOMAIN_NAME]" at bounding box center [65, 154] width 30 height 4
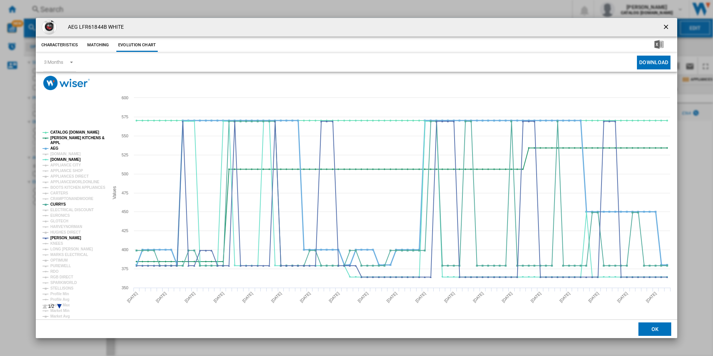
click at [55, 149] on tspan "AEG" at bounding box center [54, 148] width 8 height 4
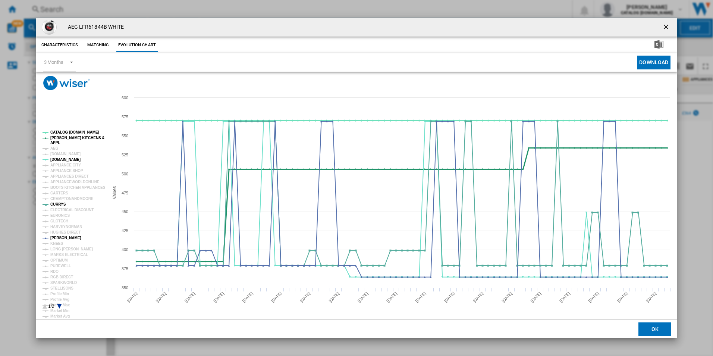
click at [74, 138] on tspan "[PERSON_NAME] KITCHENS &" at bounding box center [77, 138] width 54 height 4
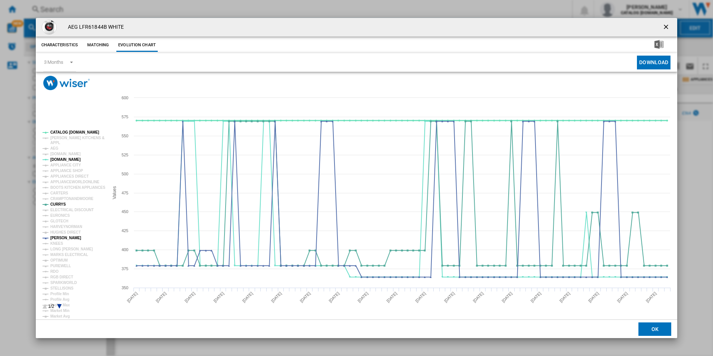
click at [75, 133] on tspan "CATALOG [DOMAIN_NAME]" at bounding box center [74, 132] width 49 height 4
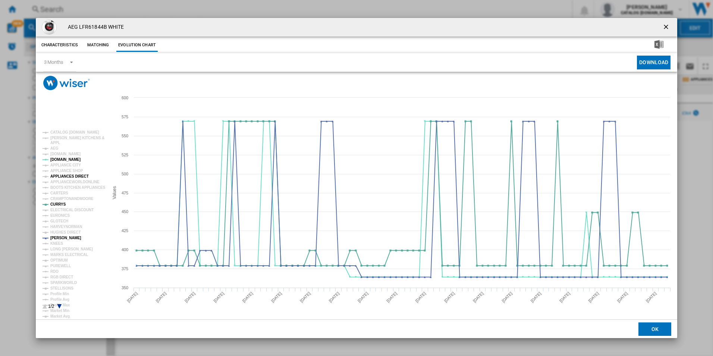
click at [67, 175] on tspan "APPLIANCES DIRECT" at bounding box center [69, 176] width 38 height 4
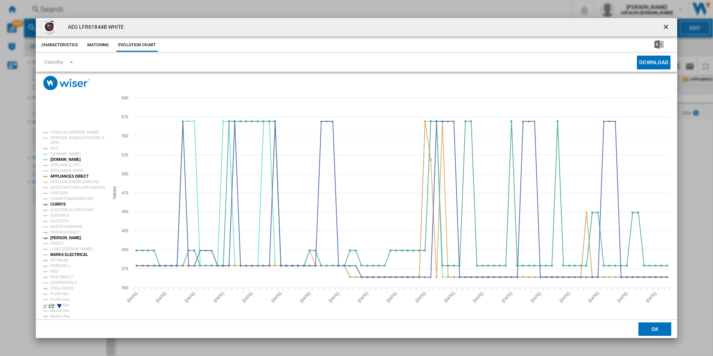
click at [69, 257] on tspan "MARKS ELECTRICAL" at bounding box center [69, 254] width 38 height 4
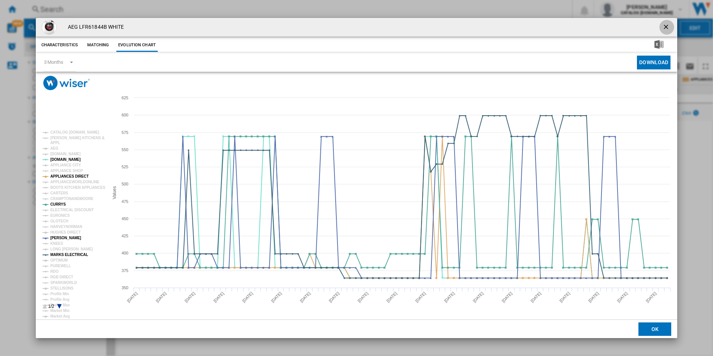
click at [667, 29] on ng-md-icon "getI18NText('BUTTONS.CLOSE_DIALOG')" at bounding box center [666, 27] width 9 height 9
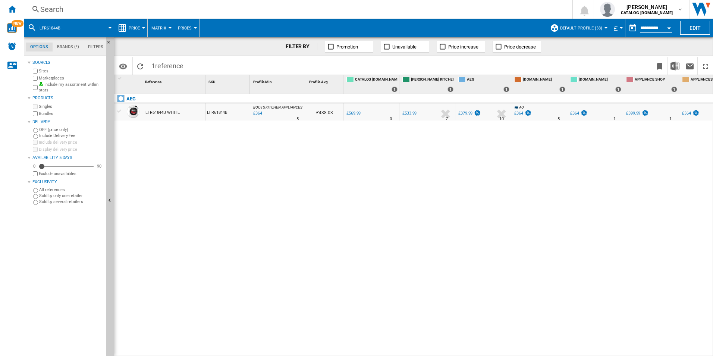
click at [384, 6] on div "Search" at bounding box center [296, 9] width 512 height 10
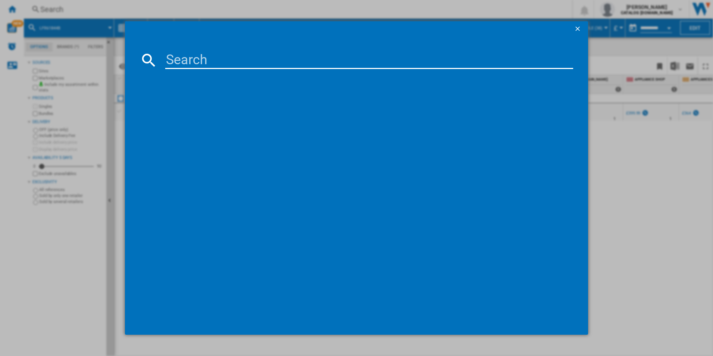
click at [219, 57] on input at bounding box center [369, 60] width 408 height 18
type input "LFX6G7434BI"
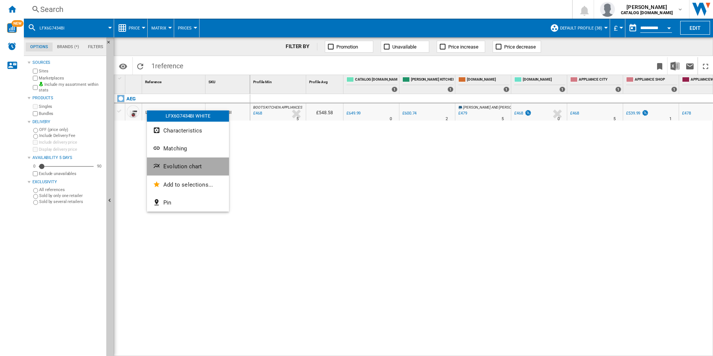
click at [168, 172] on button "Evolution chart" at bounding box center [188, 166] width 82 height 18
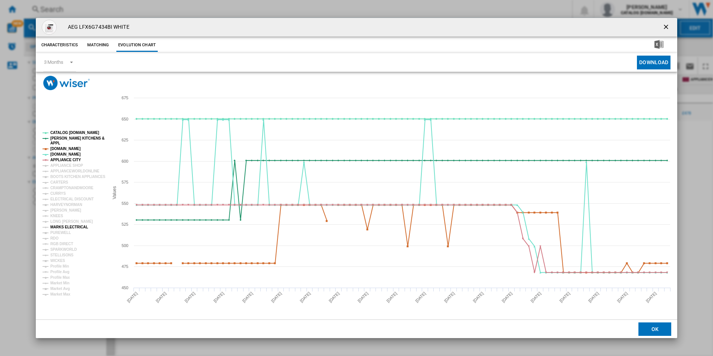
click at [63, 227] on tspan "MARKS ELECTRICAL" at bounding box center [69, 227] width 38 height 4
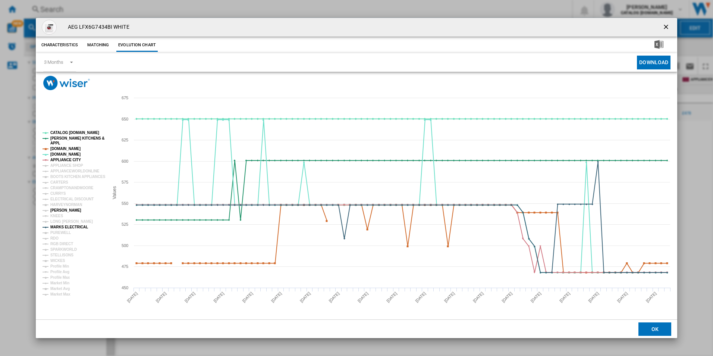
click at [62, 208] on tspan "[PERSON_NAME]" at bounding box center [65, 210] width 31 height 4
click at [60, 194] on tspan "CURRYS" at bounding box center [58, 193] width 16 height 4
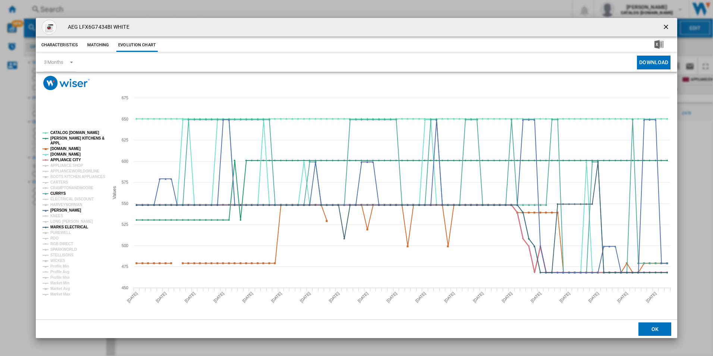
click at [75, 158] on tspan "APPLIANCE CITY" at bounding box center [65, 160] width 31 height 4
click at [65, 147] on tspan "[DOMAIN_NAME]" at bounding box center [65, 149] width 30 height 4
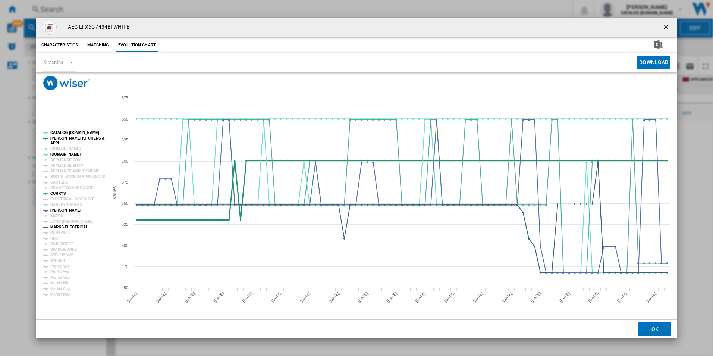
click at [65, 138] on tspan "[PERSON_NAME] KITCHENS &" at bounding box center [77, 138] width 54 height 4
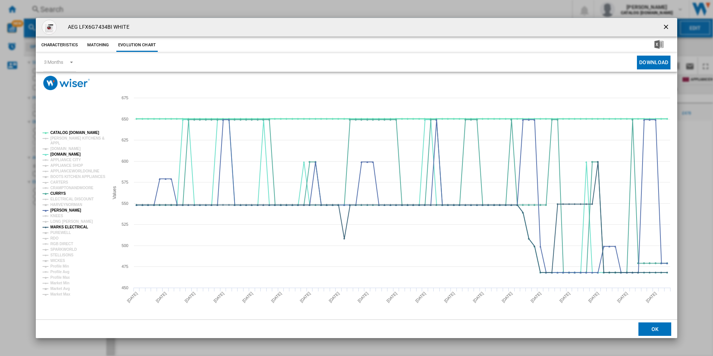
click at [68, 133] on tspan "CATALOG [DOMAIN_NAME]" at bounding box center [74, 133] width 49 height 4
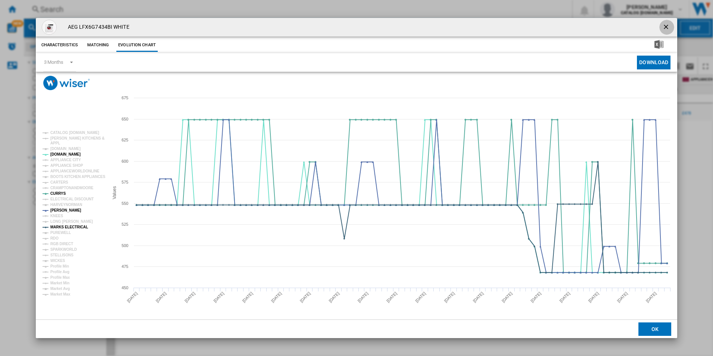
click at [663, 28] on ng-md-icon "getI18NText('BUTTONS.CLOSE_DIALOG')" at bounding box center [666, 27] width 9 height 9
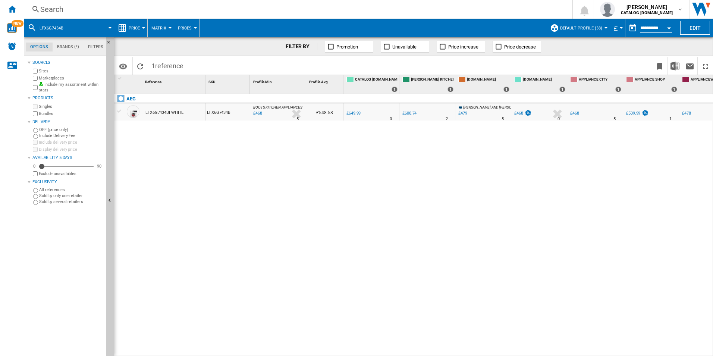
click at [309, 4] on div "Search" at bounding box center [296, 9] width 512 height 10
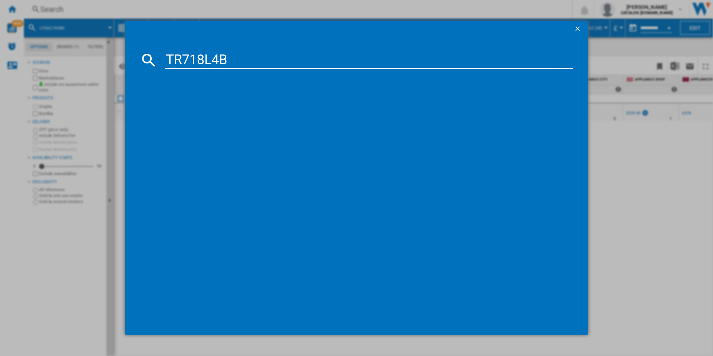
click at [212, 51] on input "TR718L4B" at bounding box center [369, 60] width 408 height 18
type input "TR718L4B"
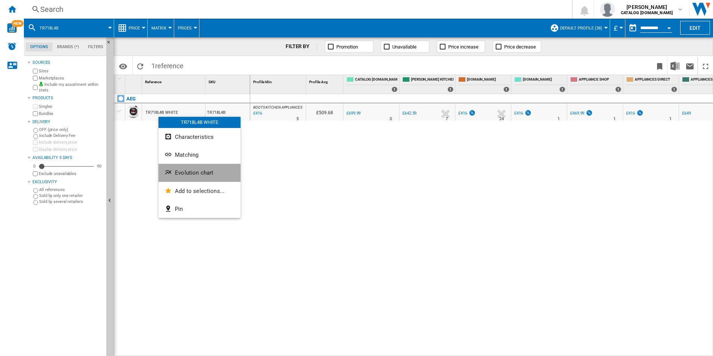
click at [170, 170] on ng-md-icon "Evolution chart" at bounding box center [168, 173] width 9 height 9
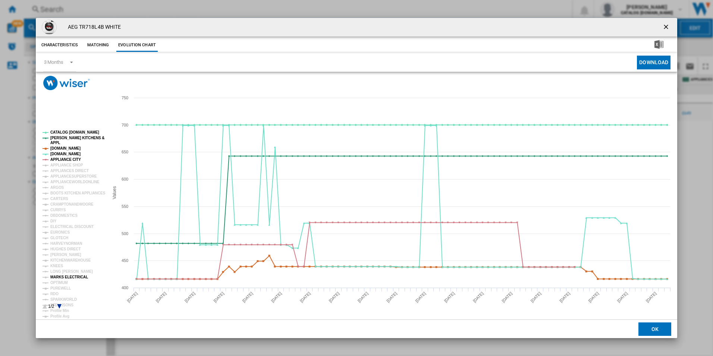
click at [67, 277] on tspan "MARKS ELECTRICAL" at bounding box center [69, 277] width 38 height 4
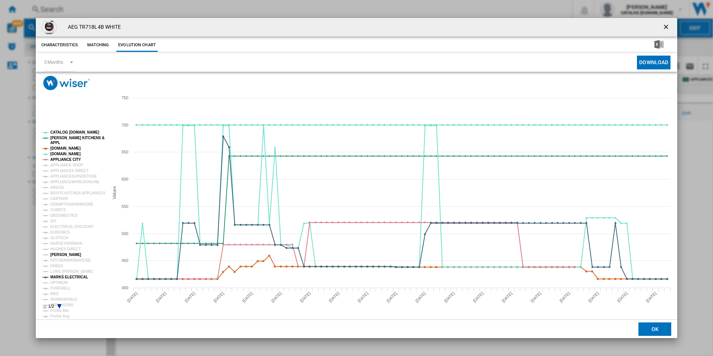
click at [63, 255] on tspan "[PERSON_NAME]" at bounding box center [65, 254] width 31 height 4
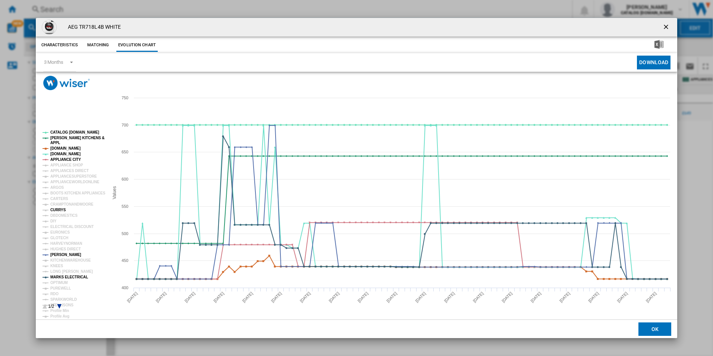
click at [62, 209] on tspan "CURRYS" at bounding box center [58, 210] width 16 height 4
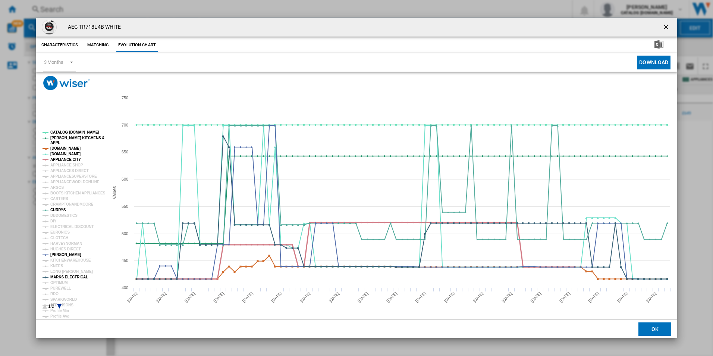
click at [71, 157] on tspan "APPLIANCE CITY" at bounding box center [65, 159] width 31 height 4
click at [71, 146] on tspan "[DOMAIN_NAME]" at bounding box center [65, 148] width 30 height 4
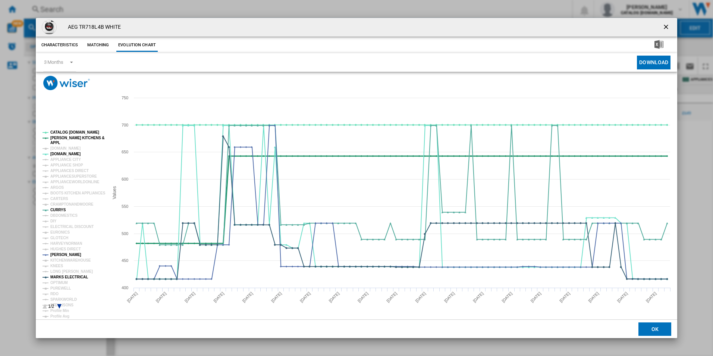
click at [70, 136] on tspan "[PERSON_NAME] KITCHENS &" at bounding box center [77, 138] width 54 height 4
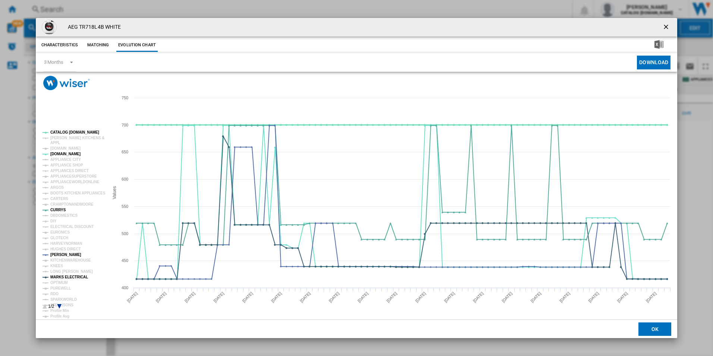
click at [70, 131] on tspan "CATALOG [DOMAIN_NAME]" at bounding box center [74, 132] width 49 height 4
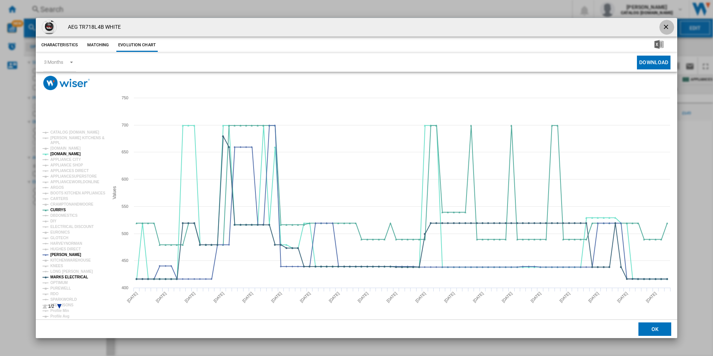
click at [666, 26] on ng-md-icon "getI18NText('BUTTONS.CLOSE_DIALOG')" at bounding box center [666, 27] width 9 height 9
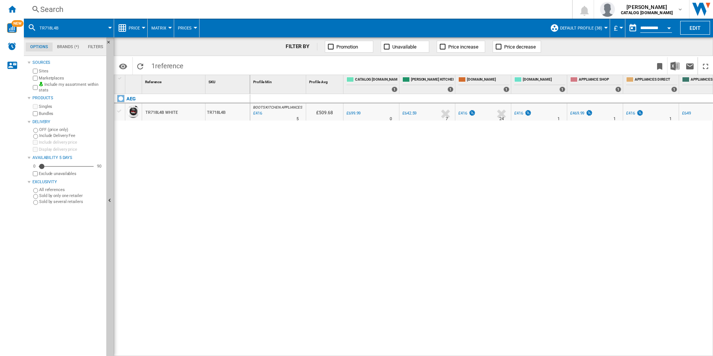
click at [288, 9] on div "Search" at bounding box center [296, 9] width 512 height 10
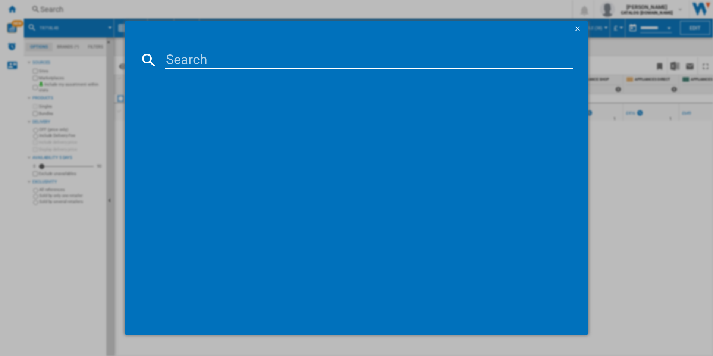
click at [241, 58] on input at bounding box center [369, 60] width 408 height 18
type input "DCB331010M"
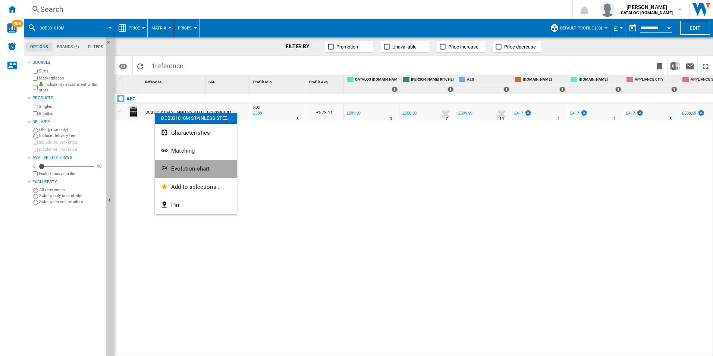
click at [170, 170] on button "Evolution chart" at bounding box center [196, 169] width 82 height 18
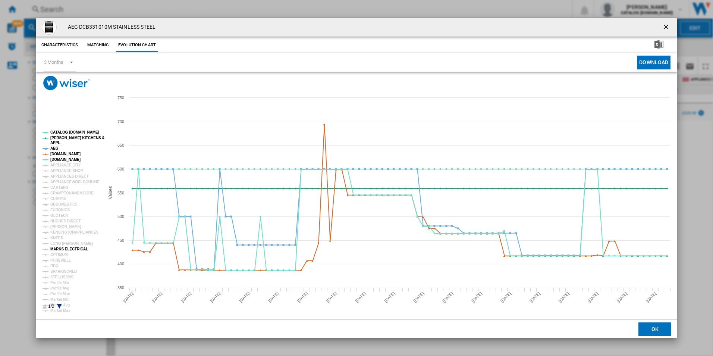
click at [57, 248] on tspan "MARKS ELECTRICAL" at bounding box center [69, 249] width 38 height 4
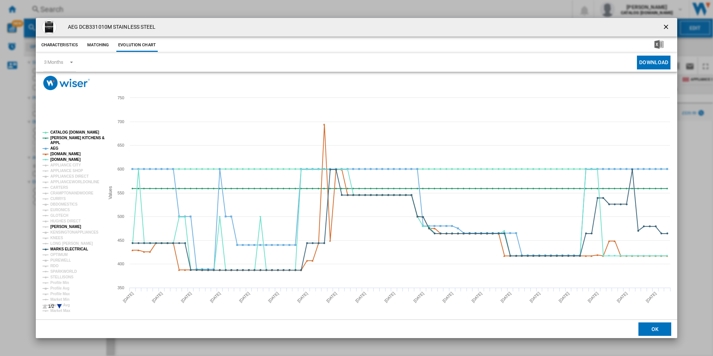
click at [59, 227] on tspan "[PERSON_NAME]" at bounding box center [65, 226] width 31 height 4
click at [59, 200] on tspan "CURRYS" at bounding box center [58, 199] width 16 height 4
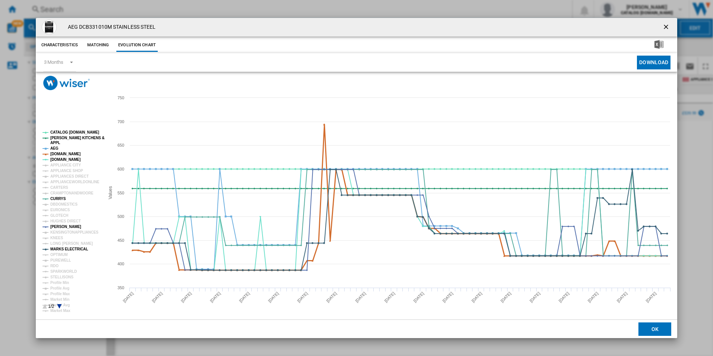
click at [69, 152] on tspan "[DOMAIN_NAME]" at bounding box center [65, 154] width 30 height 4
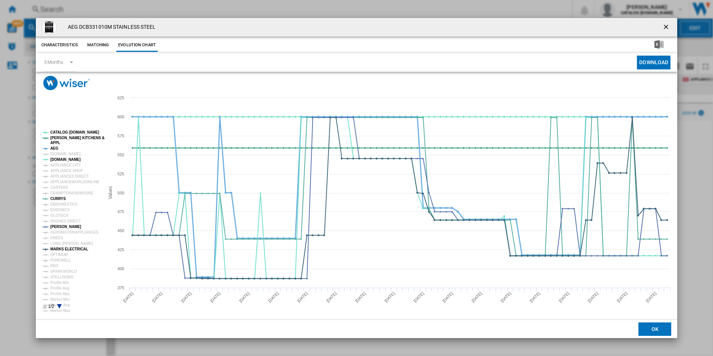
click at [56, 148] on tspan "AEG" at bounding box center [54, 148] width 8 height 4
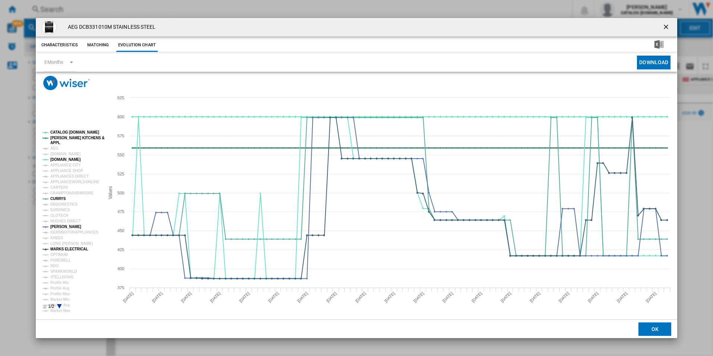
click at [68, 140] on tspan "[PERSON_NAME] KITCHENS &" at bounding box center [77, 138] width 54 height 4
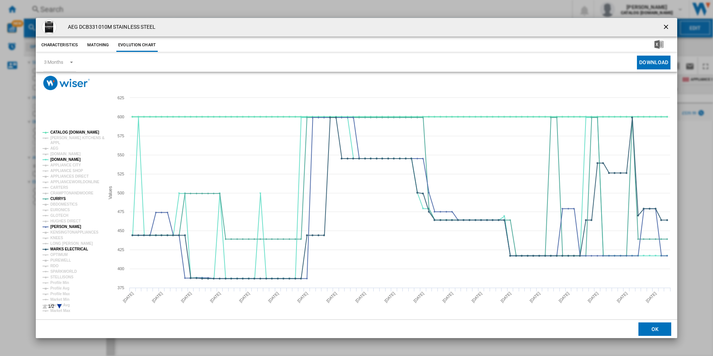
click at [72, 132] on tspan "CATALOG [DOMAIN_NAME]" at bounding box center [74, 132] width 49 height 4
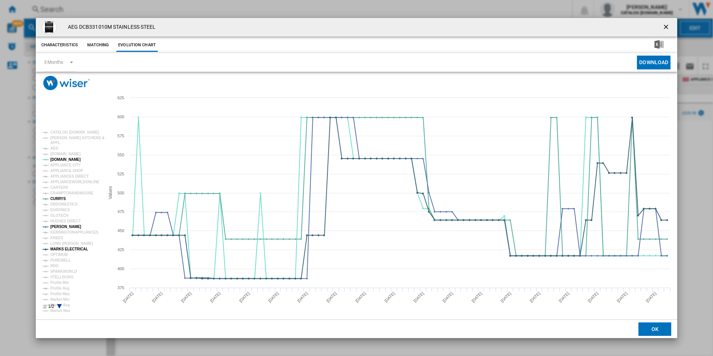
click at [667, 24] on ng-md-icon "getI18NText('BUTTONS.CLOSE_DIALOG')" at bounding box center [666, 27] width 9 height 9
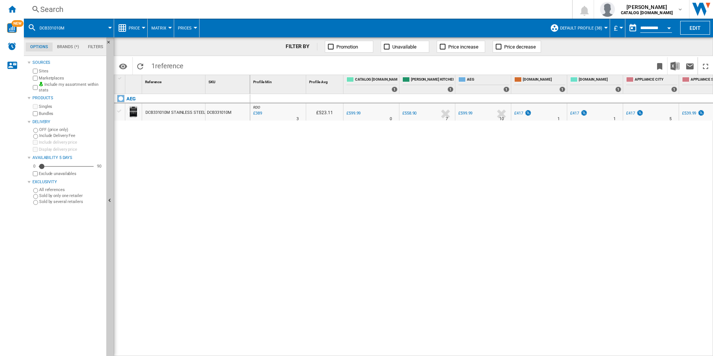
click at [358, 14] on div "Search" at bounding box center [296, 9] width 512 height 10
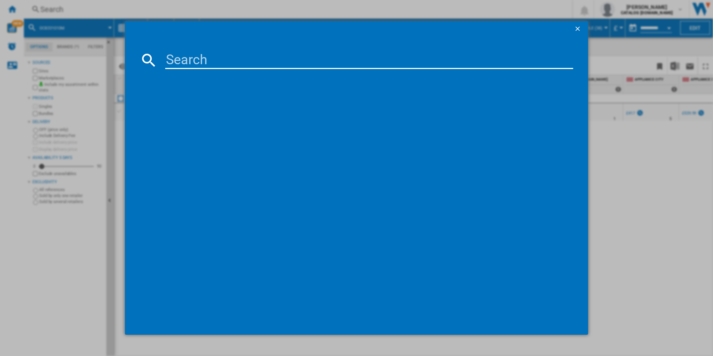
click at [279, 57] on input at bounding box center [369, 60] width 408 height 18
type input "DEB331010M"
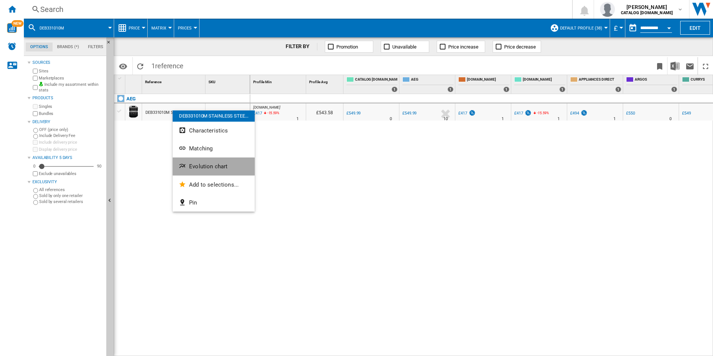
click at [191, 169] on span "Evolution chart" at bounding box center [208, 166] width 38 height 7
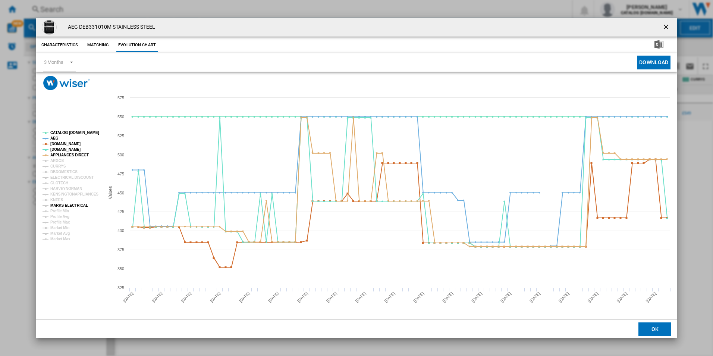
click at [62, 204] on tspan "MARKS ELECTRICAL" at bounding box center [69, 205] width 38 height 4
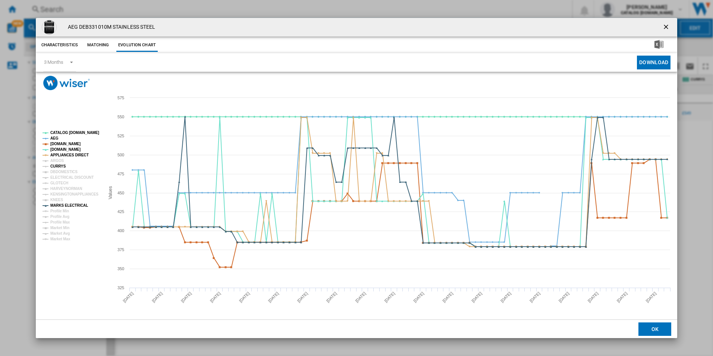
click at [58, 167] on tspan "CURRYS" at bounding box center [58, 166] width 16 height 4
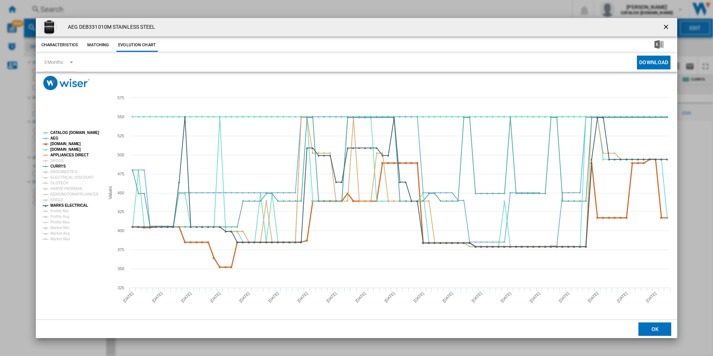
click at [63, 143] on tspan "[DOMAIN_NAME]" at bounding box center [65, 144] width 30 height 4
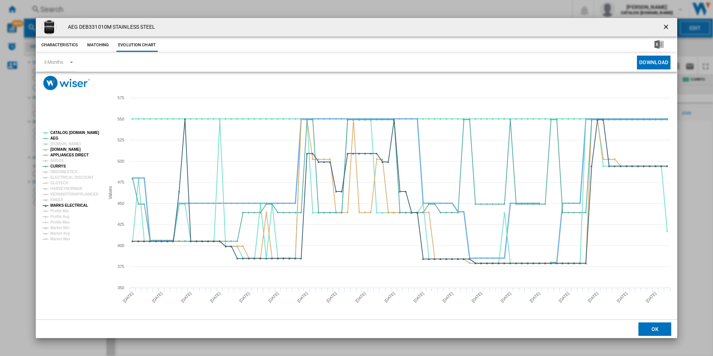
click at [54, 138] on tspan "AEG" at bounding box center [54, 138] width 8 height 4
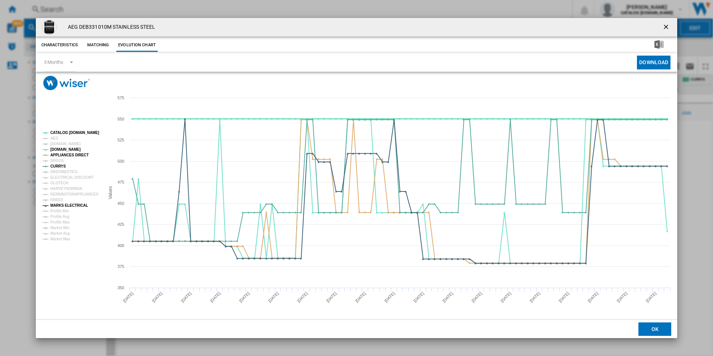
click at [65, 132] on tspan "CATALOG [DOMAIN_NAME]" at bounding box center [74, 133] width 49 height 4
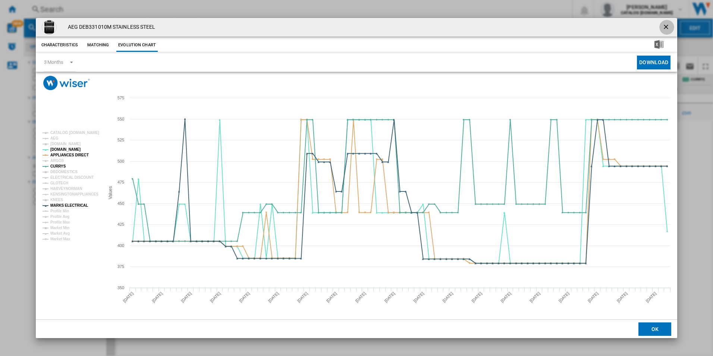
click at [669, 23] on ng-md-icon "getI18NText('BUTTONS.CLOSE_DIALOG')" at bounding box center [666, 27] width 9 height 9
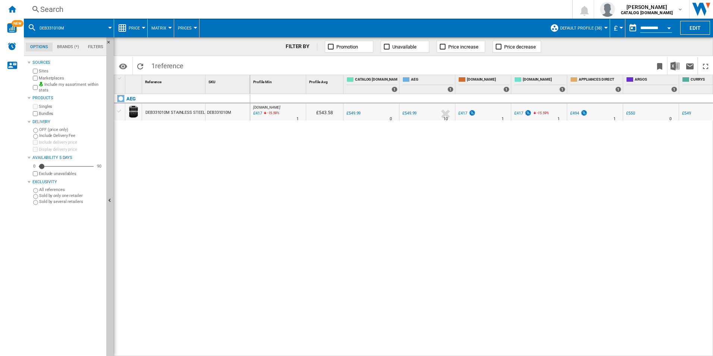
click at [324, 11] on div "Search" at bounding box center [296, 9] width 512 height 10
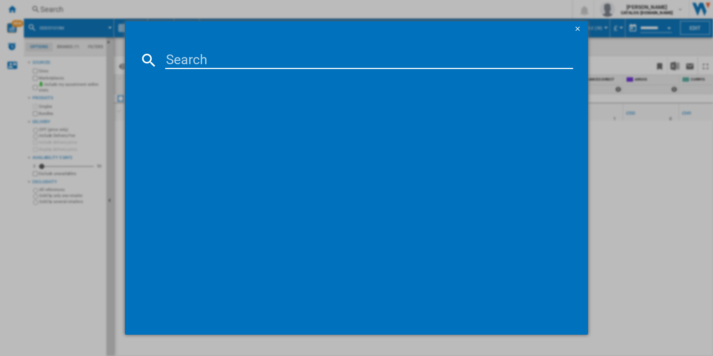
click at [247, 65] on input at bounding box center [369, 60] width 408 height 18
type input "TR708L0B"
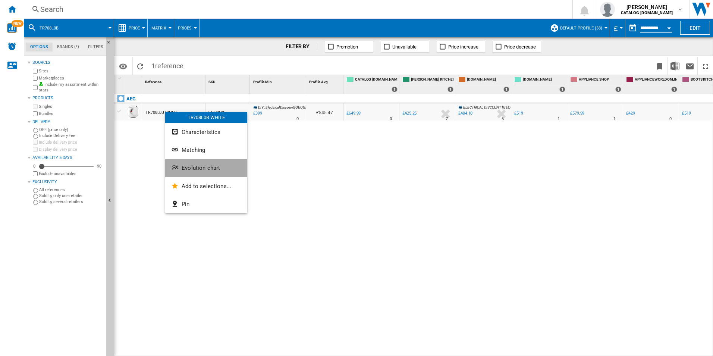
click at [179, 175] on button "Evolution chart" at bounding box center [206, 168] width 82 height 18
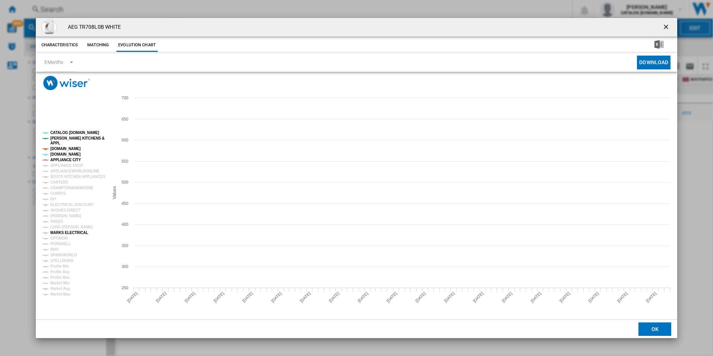
click at [59, 233] on tspan "MARKS ELECTRICAL" at bounding box center [69, 232] width 38 height 4
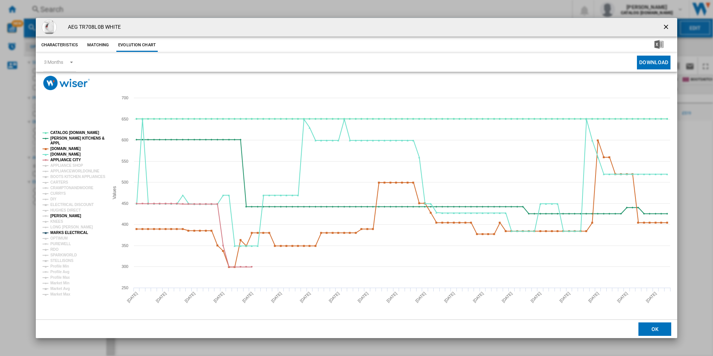
click at [62, 217] on tspan "[PERSON_NAME]" at bounding box center [65, 216] width 31 height 4
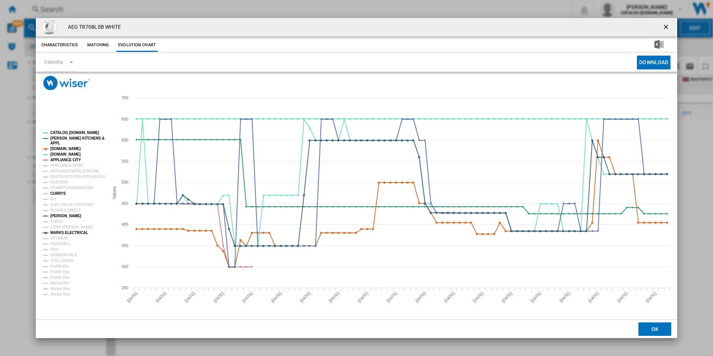
click at [58, 194] on tspan "CURRYS" at bounding box center [58, 193] width 16 height 4
click at [72, 159] on tspan "APPLIANCE CITY" at bounding box center [65, 160] width 31 height 4
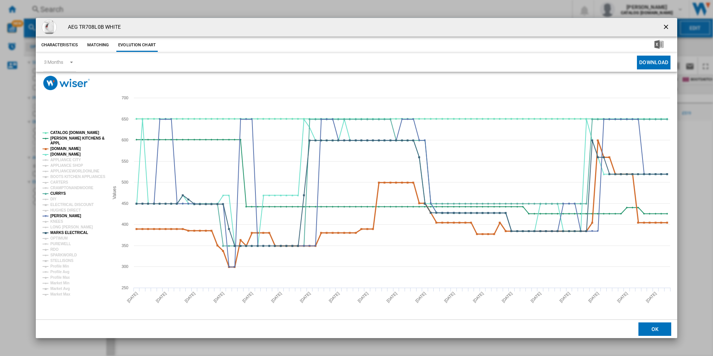
click at [71, 147] on tspan "[DOMAIN_NAME]" at bounding box center [65, 149] width 30 height 4
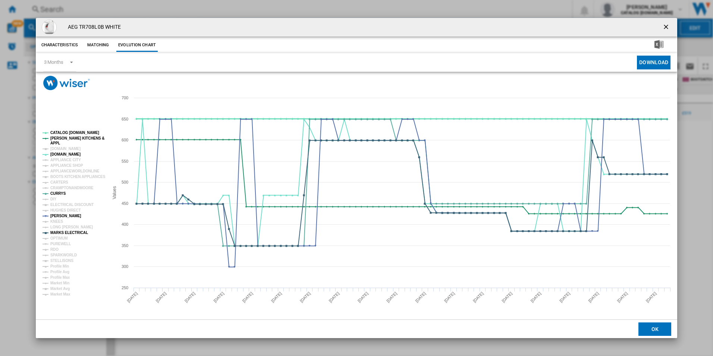
drag, startPoint x: 71, startPoint y: 138, endPoint x: 72, endPoint y: 130, distance: 7.9
click at [72, 131] on g "CATALOG ELECTROLUX.UK PAUL DAVIES KITCHENS & APPL AMAZON.CO.UK AO.COM APPLIANCE…" at bounding box center [74, 214] width 63 height 166
click at [72, 131] on tspan "CATALOG [DOMAIN_NAME]" at bounding box center [74, 133] width 49 height 4
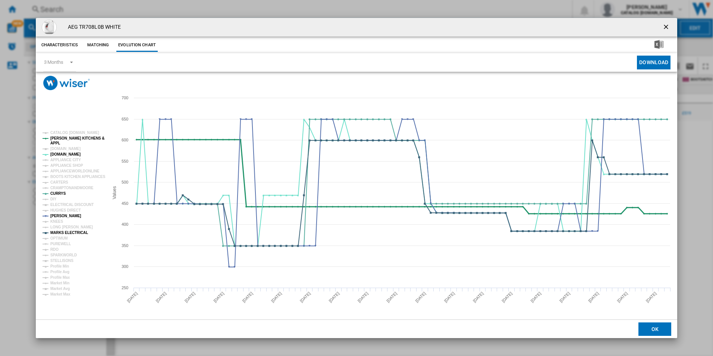
click at [71, 138] on tspan "[PERSON_NAME] KITCHENS &" at bounding box center [77, 138] width 54 height 4
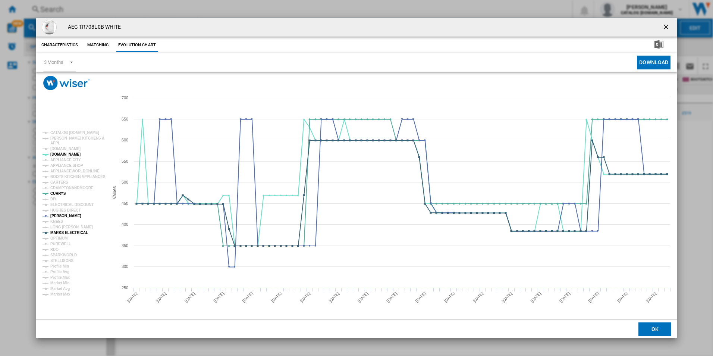
click at [666, 25] on ng-md-icon "getI18NText('BUTTONS.CLOSE_DIALOG')" at bounding box center [666, 27] width 9 height 9
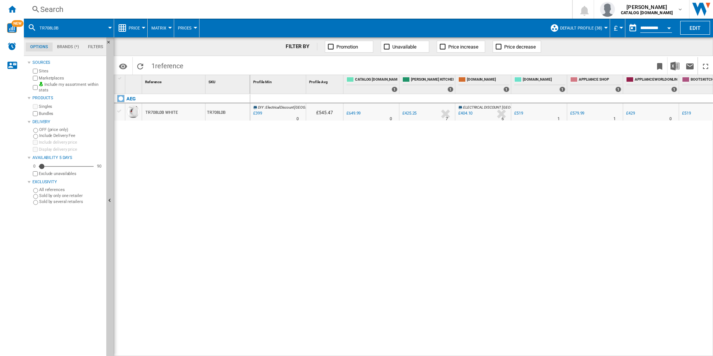
click at [280, 9] on div "Search" at bounding box center [296, 9] width 512 height 10
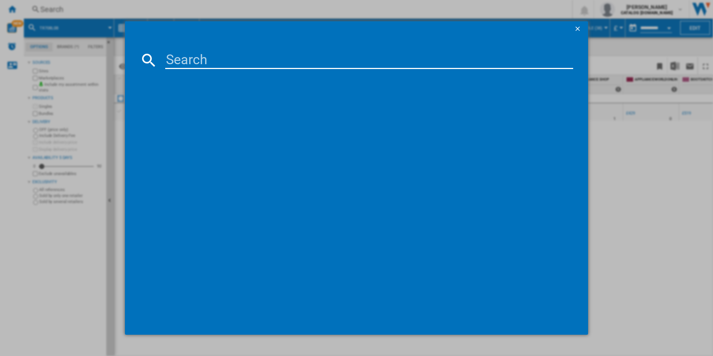
click at [173, 62] on input at bounding box center [369, 60] width 408 height 18
type input "HKB75450NB"
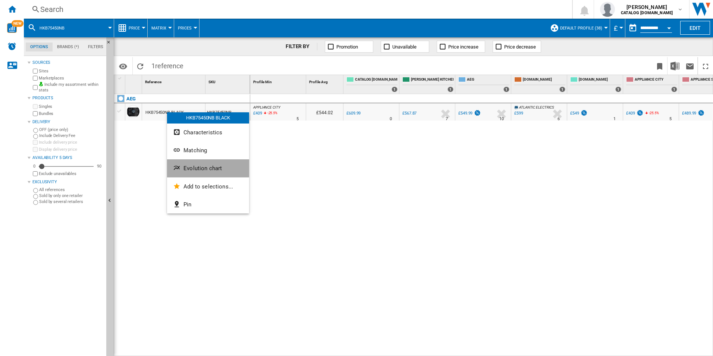
click at [184, 161] on button "Evolution chart" at bounding box center [208, 168] width 82 height 18
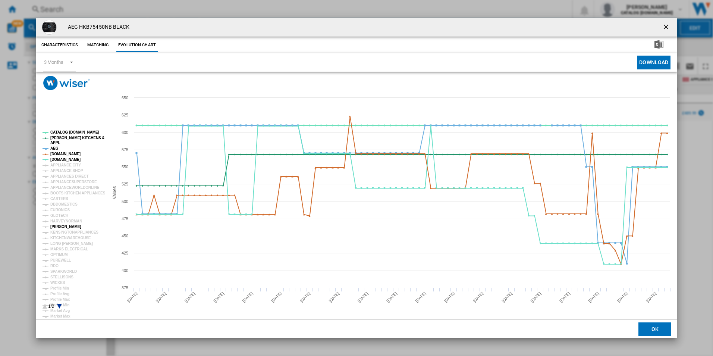
click at [65, 226] on tspan "[PERSON_NAME]" at bounding box center [65, 226] width 31 height 4
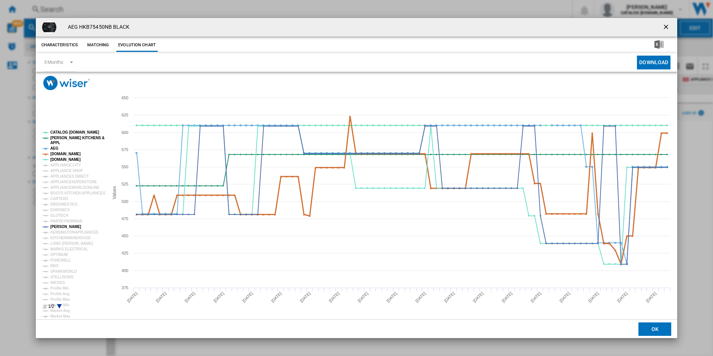
click at [66, 155] on tspan "[DOMAIN_NAME]" at bounding box center [65, 154] width 30 height 4
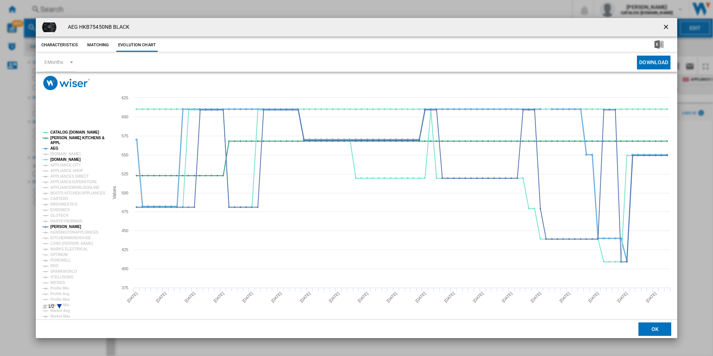
click at [54, 147] on tspan "AEG" at bounding box center [54, 148] width 8 height 4
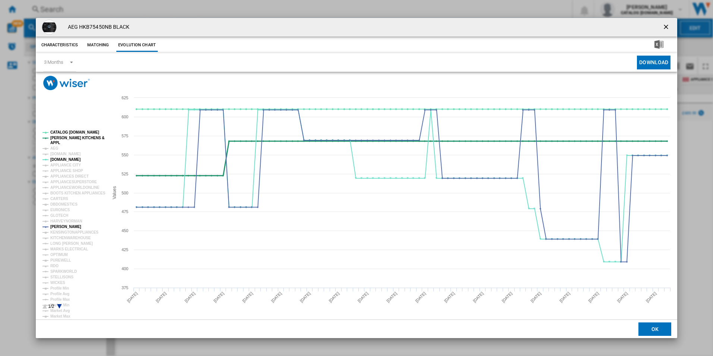
click at [67, 138] on tspan "[PERSON_NAME] KITCHENS &" at bounding box center [77, 138] width 54 height 4
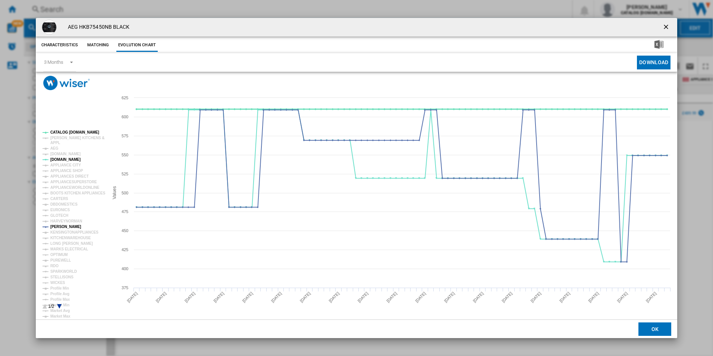
click at [72, 132] on tspan "CATALOG [DOMAIN_NAME]" at bounding box center [74, 132] width 49 height 4
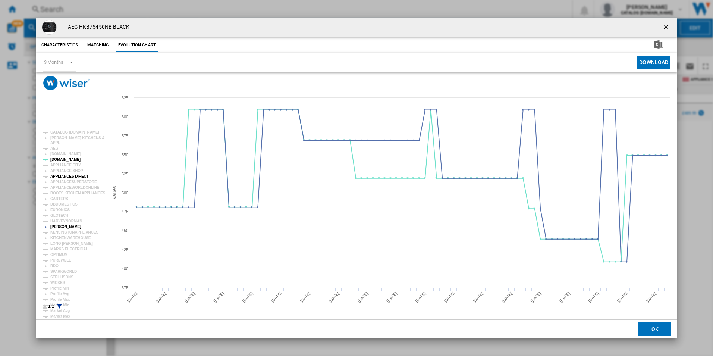
click at [66, 176] on tspan "APPLIANCES DIRECT" at bounding box center [69, 176] width 38 height 4
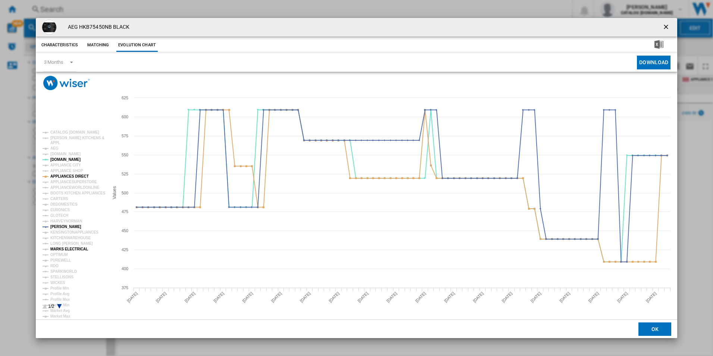
click at [61, 248] on tspan "MARKS ELECTRICAL" at bounding box center [69, 249] width 38 height 4
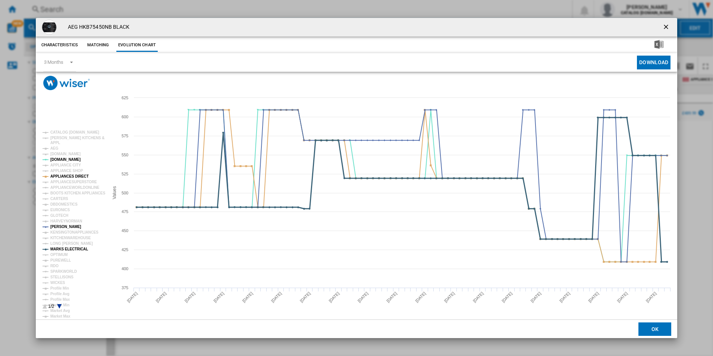
click at [78, 248] on tspan "MARKS ELECTRICAL" at bounding box center [69, 249] width 38 height 4
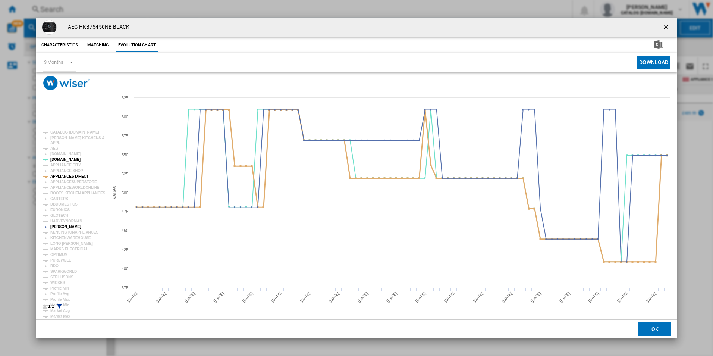
click at [70, 175] on tspan "APPLIANCES DIRECT" at bounding box center [69, 176] width 38 height 4
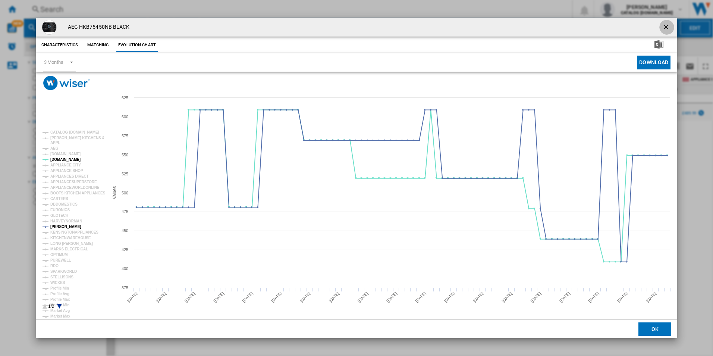
click at [666, 27] on ng-md-icon "getI18NText('BUTTONS.CLOSE_DIALOG')" at bounding box center [666, 27] width 9 height 9
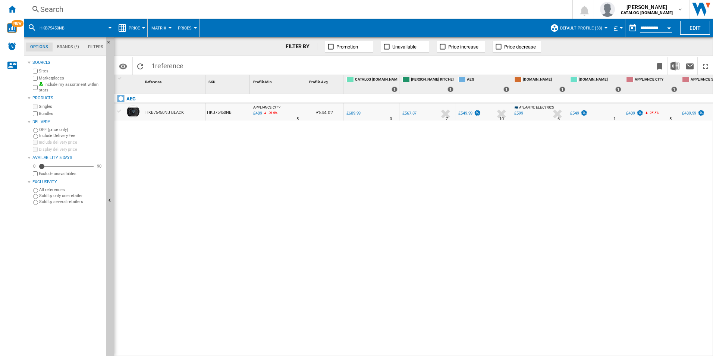
click at [381, 10] on div "Search" at bounding box center [296, 9] width 512 height 10
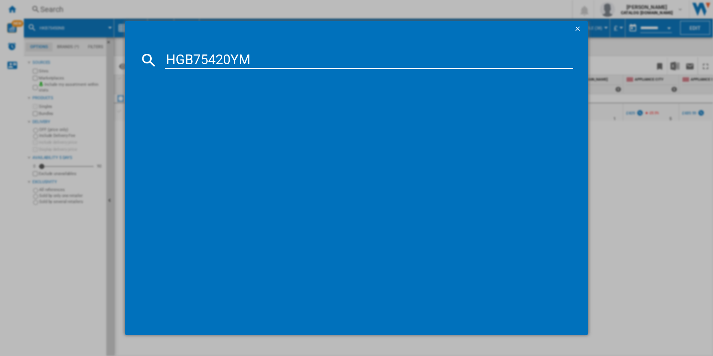
click at [301, 62] on input "HGB75420YM" at bounding box center [369, 60] width 408 height 18
type input "HGB75420YM"
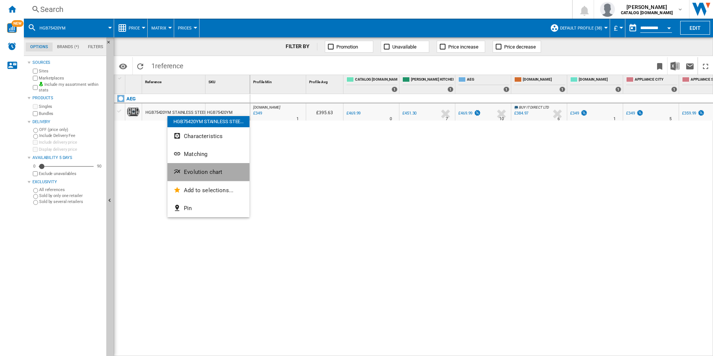
click at [185, 176] on button "Evolution chart" at bounding box center [208, 172] width 82 height 18
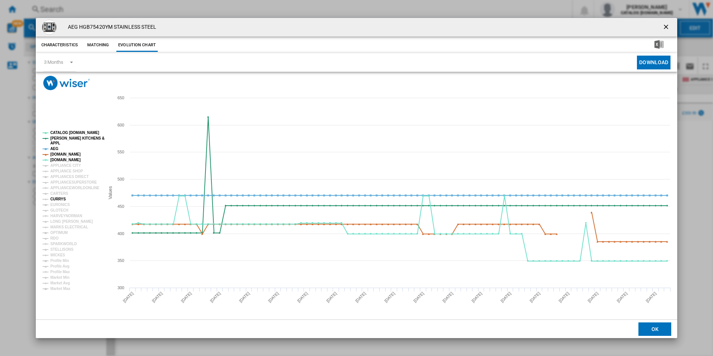
click at [58, 199] on tspan "CURRYS" at bounding box center [58, 199] width 16 height 4
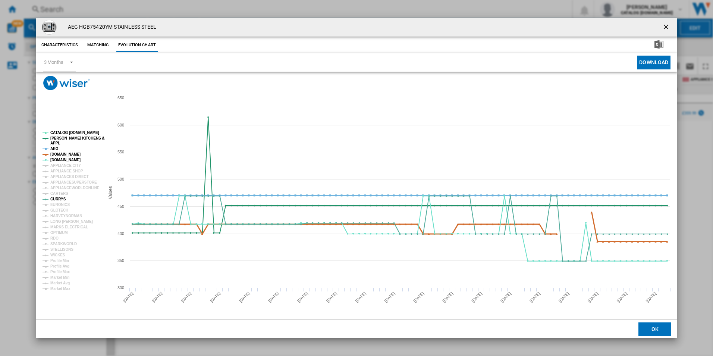
click at [66, 154] on tspan "[DOMAIN_NAME]" at bounding box center [65, 154] width 30 height 4
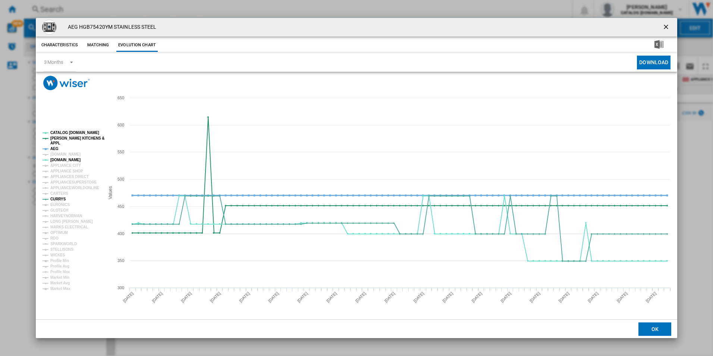
click at [56, 148] on tspan "AEG" at bounding box center [54, 149] width 8 height 4
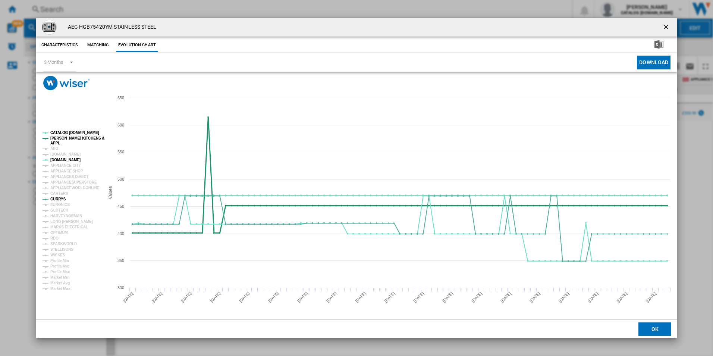
click at [67, 139] on tspan "[PERSON_NAME] KITCHENS &" at bounding box center [77, 138] width 54 height 4
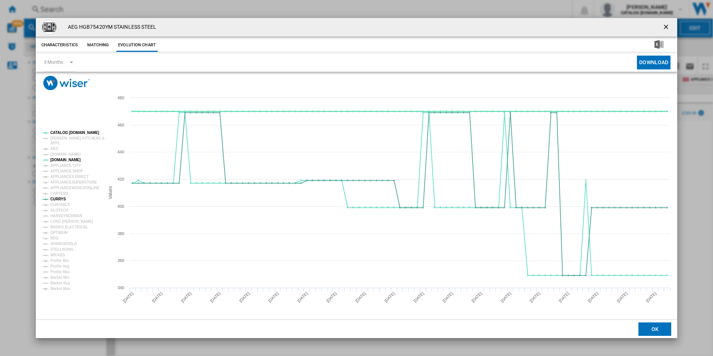
click at [70, 133] on tspan "CATALOG [DOMAIN_NAME]" at bounding box center [74, 133] width 49 height 4
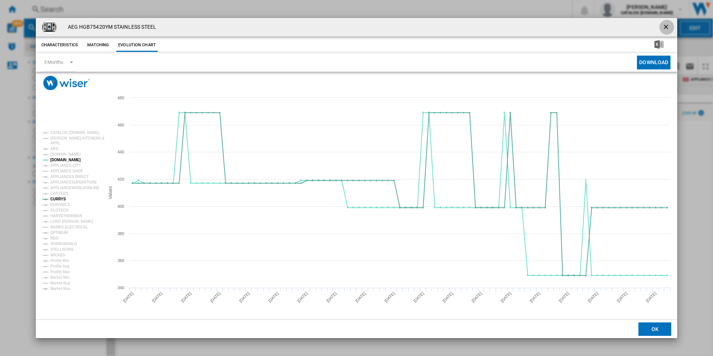
click at [666, 25] on ng-md-icon "getI18NText('BUTTONS.CLOSE_DIALOG')" at bounding box center [666, 27] width 9 height 9
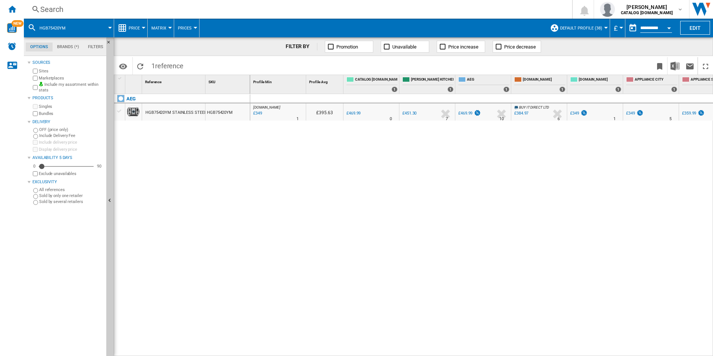
click at [348, 12] on div "Search" at bounding box center [296, 9] width 512 height 10
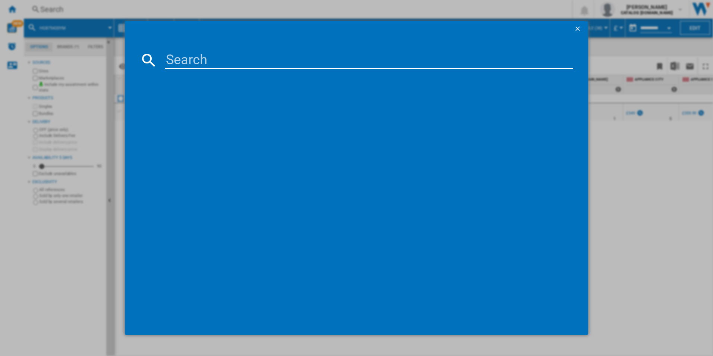
click at [291, 61] on input at bounding box center [369, 60] width 408 height 18
type input "BCX335L11M"
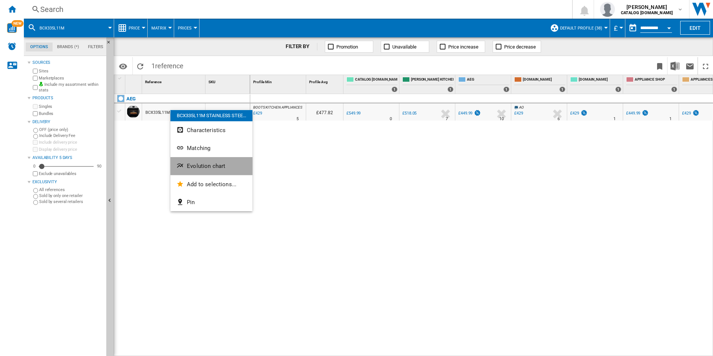
click at [182, 163] on ng-md-icon "Evolution chart" at bounding box center [180, 166] width 9 height 9
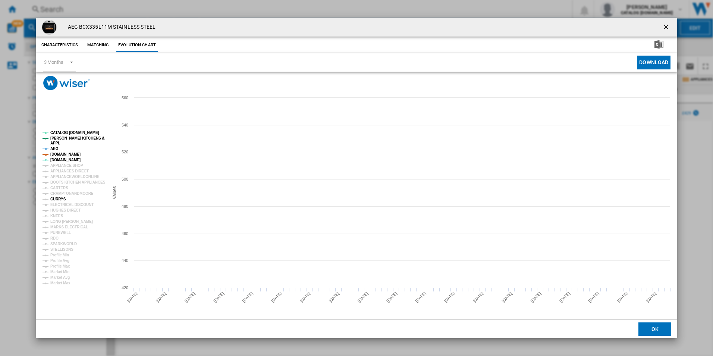
click at [59, 200] on tspan "CURRYS" at bounding box center [58, 199] width 16 height 4
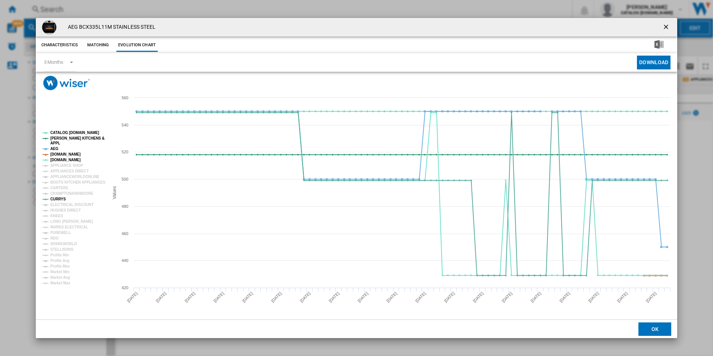
click at [69, 153] on tspan "[DOMAIN_NAME]" at bounding box center [65, 154] width 30 height 4
click at [53, 147] on tspan "AEG" at bounding box center [54, 149] width 8 height 4
drag, startPoint x: 64, startPoint y: 136, endPoint x: 64, endPoint y: 131, distance: 5.6
click at [64, 131] on g "CATALOG ELECTROLUX.UK PAUL DAVIES KITCHENS & APPL AEG AMAZON.CO.UK AO.COM APPLI…" at bounding box center [74, 208] width 63 height 154
click at [64, 131] on tspan "CATALOG [DOMAIN_NAME]" at bounding box center [74, 133] width 49 height 4
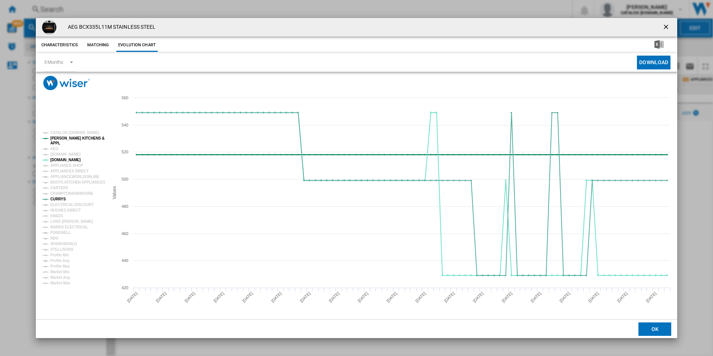
click at [63, 138] on tspan "[PERSON_NAME] KITCHENS &" at bounding box center [77, 138] width 54 height 4
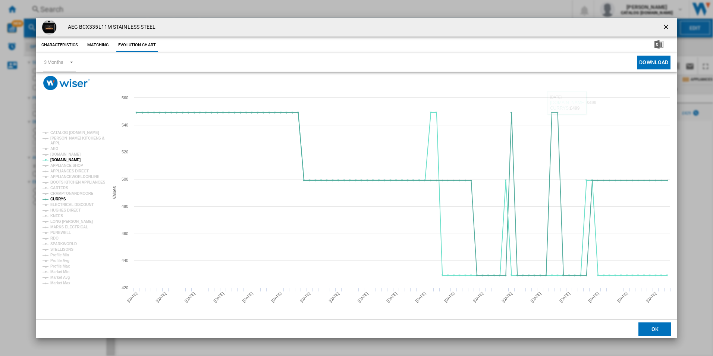
drag, startPoint x: 669, startPoint y: 25, endPoint x: 533, endPoint y: 1, distance: 138.4
click at [669, 25] on ng-md-icon "getI18NText('BUTTONS.CLOSE_DIALOG')" at bounding box center [666, 27] width 9 height 9
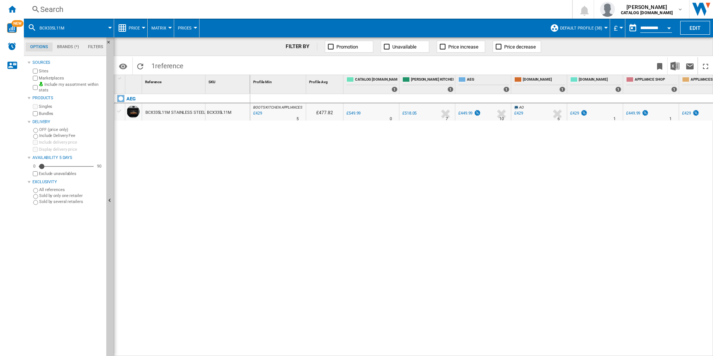
click at [299, 13] on div "Search" at bounding box center [296, 9] width 512 height 10
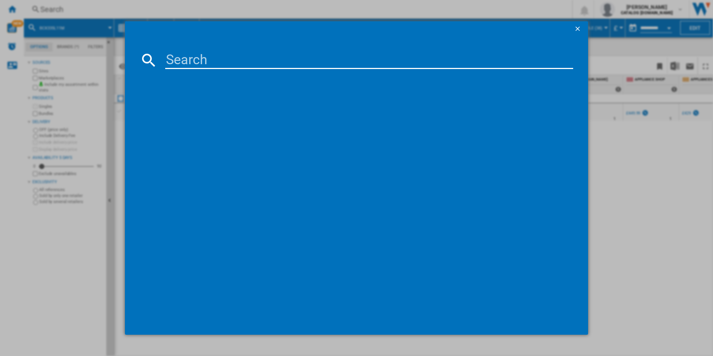
click at [246, 59] on input at bounding box center [369, 60] width 408 height 18
type input "IBX64200CB"
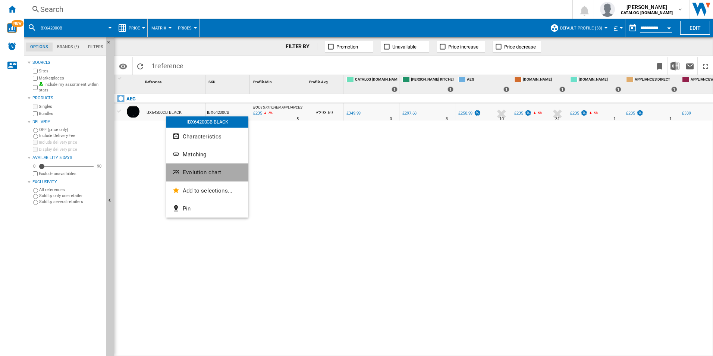
click at [171, 175] on button "Evolution chart" at bounding box center [207, 172] width 82 height 18
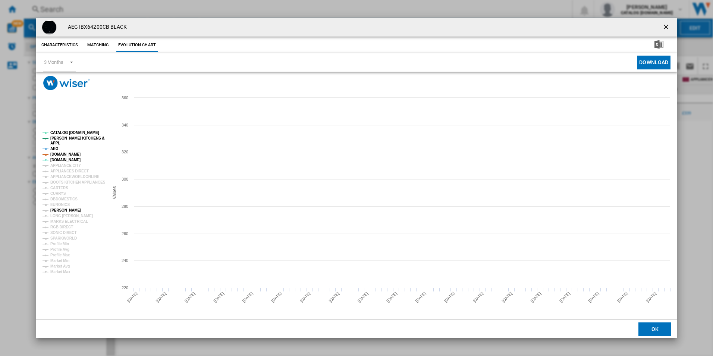
click at [60, 210] on tspan "[PERSON_NAME]" at bounding box center [65, 210] width 31 height 4
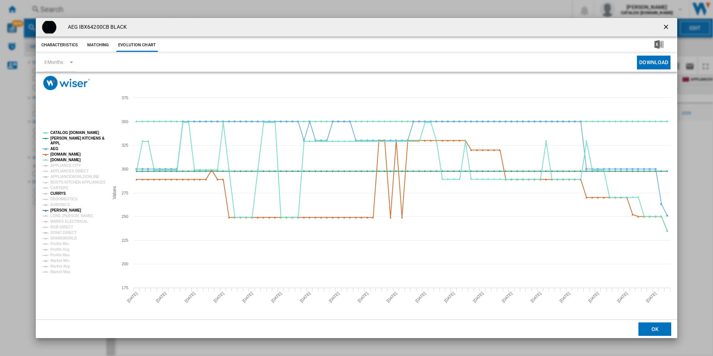
click at [61, 194] on tspan "CURRYS" at bounding box center [58, 193] width 16 height 4
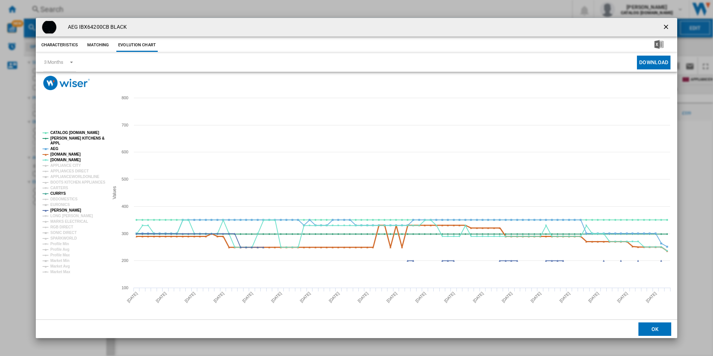
click at [65, 155] on tspan "[DOMAIN_NAME]" at bounding box center [65, 154] width 30 height 4
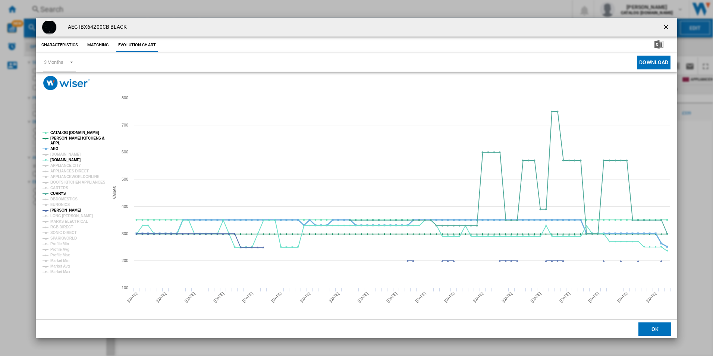
click at [54, 149] on tspan "AEG" at bounding box center [54, 149] width 8 height 4
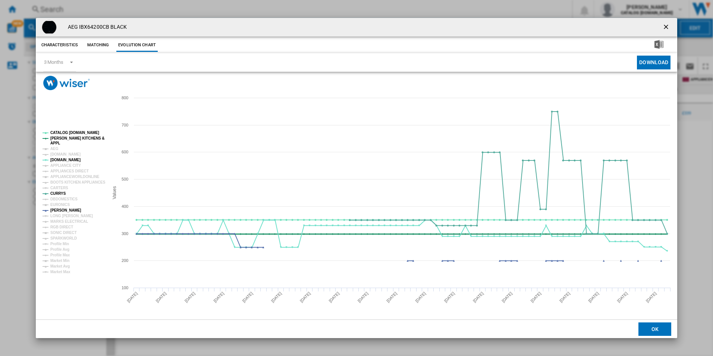
click at [62, 139] on tspan "[PERSON_NAME] KITCHENS &" at bounding box center [77, 138] width 54 height 4
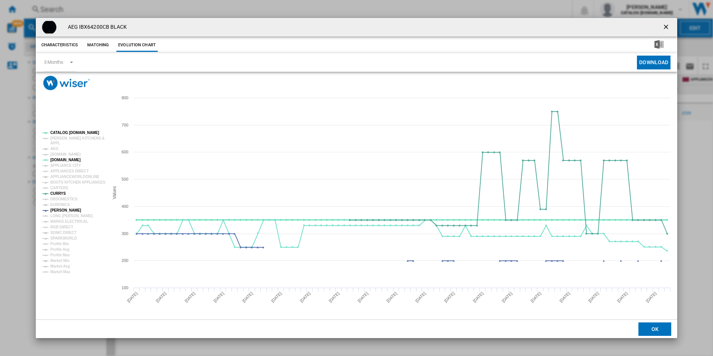
click at [69, 132] on tspan "CATALOG [DOMAIN_NAME]" at bounding box center [74, 133] width 49 height 4
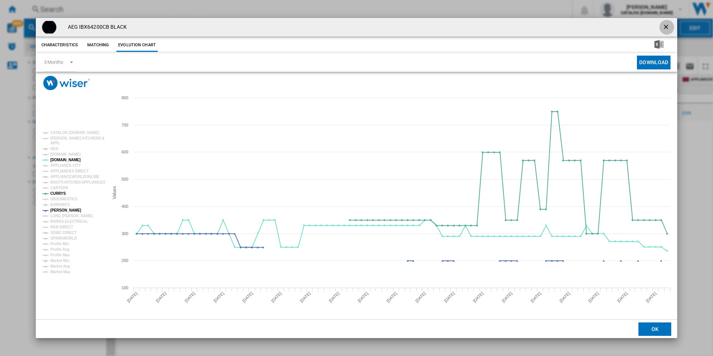
click at [667, 26] on ng-md-icon "getI18NText('BUTTONS.CLOSE_DIALOG')" at bounding box center [666, 27] width 9 height 9
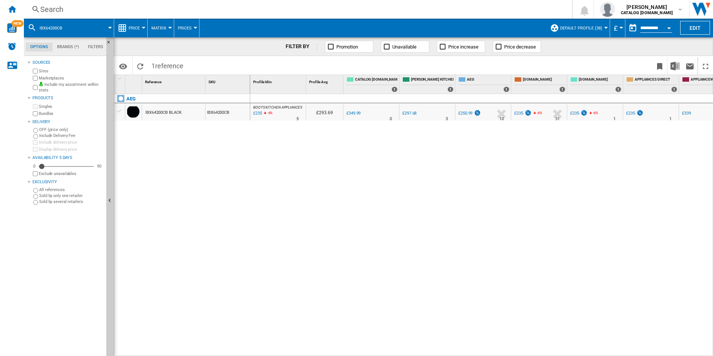
click at [375, 9] on div "Search" at bounding box center [296, 9] width 512 height 10
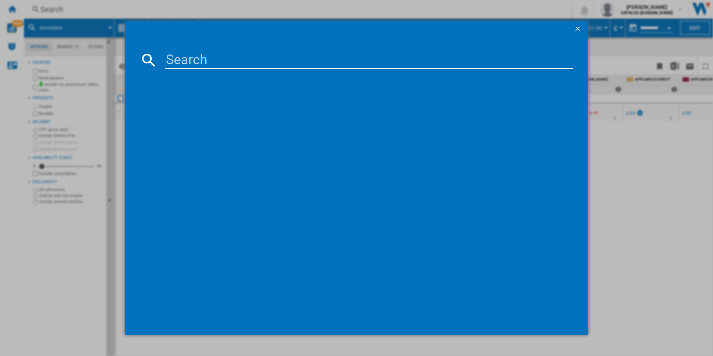
click at [266, 61] on input at bounding box center [369, 60] width 408 height 18
type input "IAX84411CB"
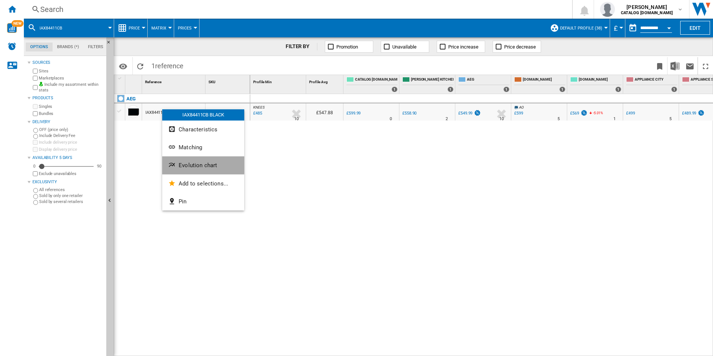
click at [171, 162] on ng-md-icon "Evolution chart" at bounding box center [172, 165] width 9 height 9
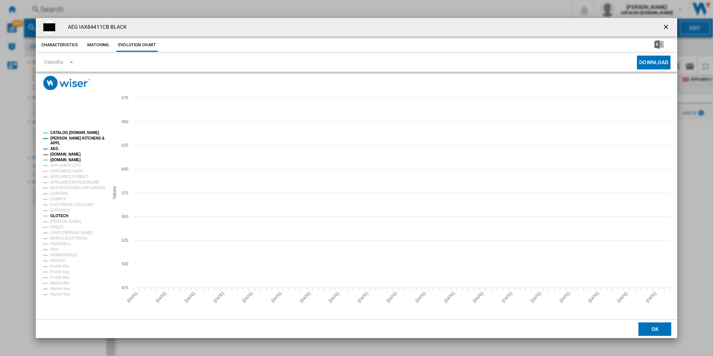
click at [58, 217] on tspan "GLOTECH" at bounding box center [59, 216] width 18 height 4
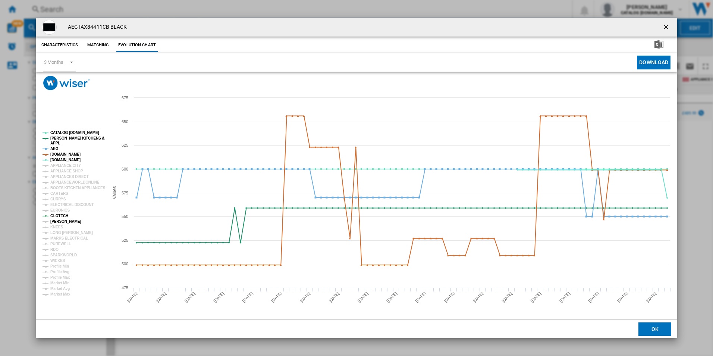
click at [57, 220] on tspan "[PERSON_NAME]" at bounding box center [65, 221] width 31 height 4
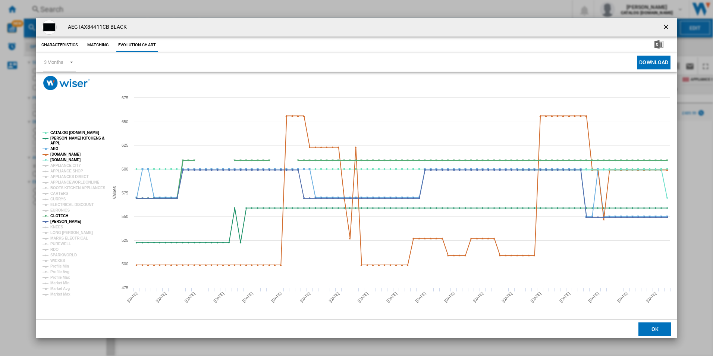
click at [57, 215] on tspan "GLOTECH" at bounding box center [59, 216] width 18 height 4
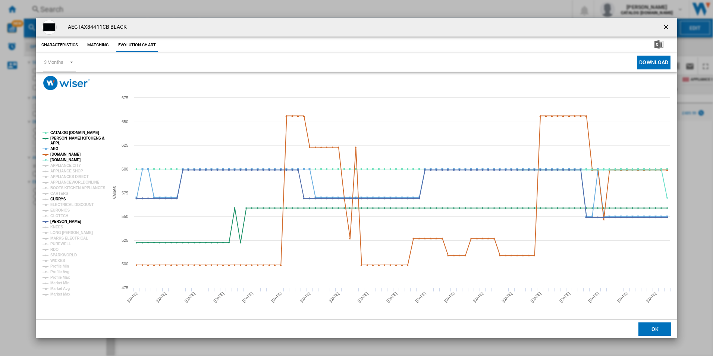
click at [59, 198] on tspan "CURRYS" at bounding box center [58, 199] width 16 height 4
click at [64, 155] on tspan "[DOMAIN_NAME]" at bounding box center [65, 154] width 30 height 4
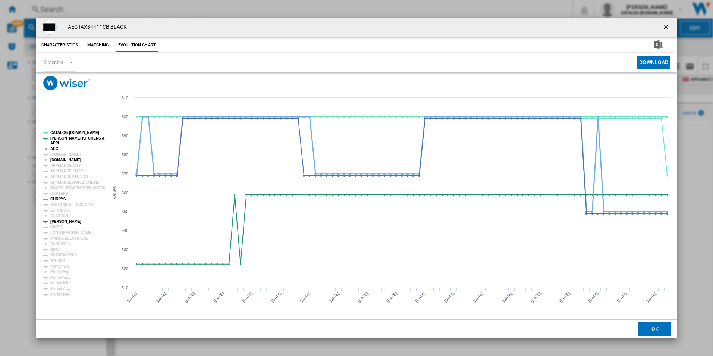
click at [55, 147] on tspan "AEG" at bounding box center [54, 149] width 8 height 4
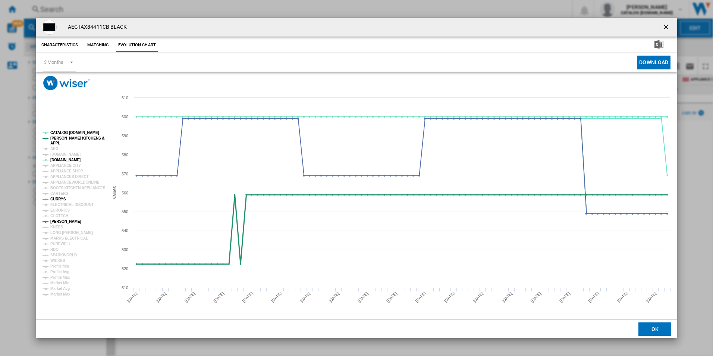
click at [59, 141] on tspan "APPL" at bounding box center [55, 143] width 10 height 4
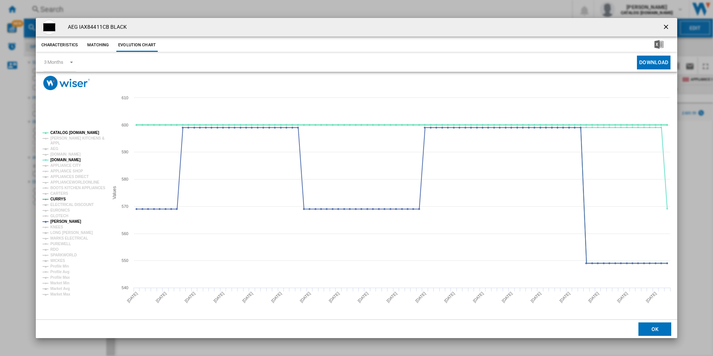
click at [66, 131] on tspan "CATALOG [DOMAIN_NAME]" at bounding box center [74, 133] width 49 height 4
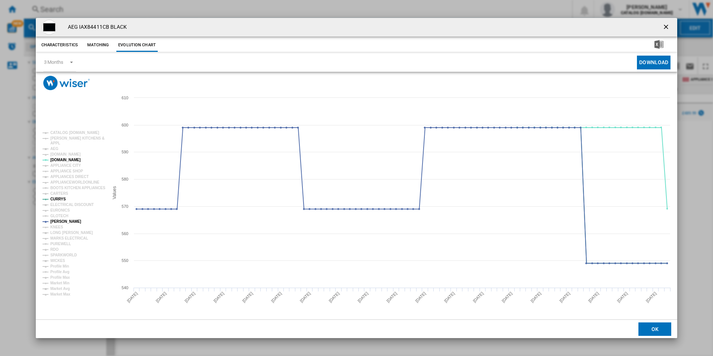
click at [666, 26] on ng-md-icon "getI18NText('BUTTONS.CLOSE_DIALOG')" at bounding box center [666, 27] width 9 height 9
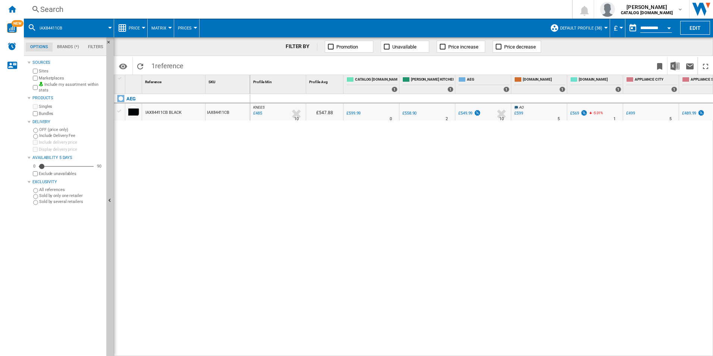
click at [319, 10] on div "Search" at bounding box center [296, 9] width 512 height 10
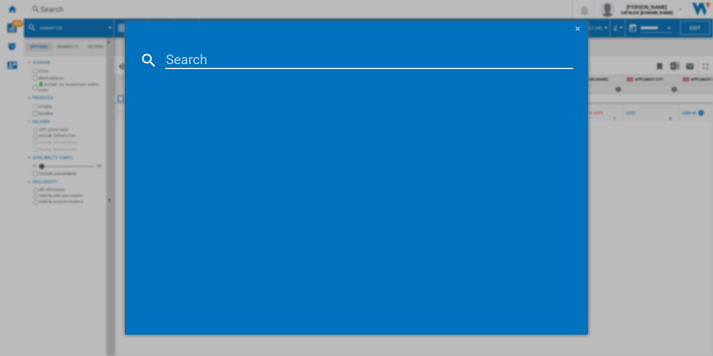
click at [254, 60] on input at bounding box center [369, 60] width 408 height 18
type input "CCX6540ACW"
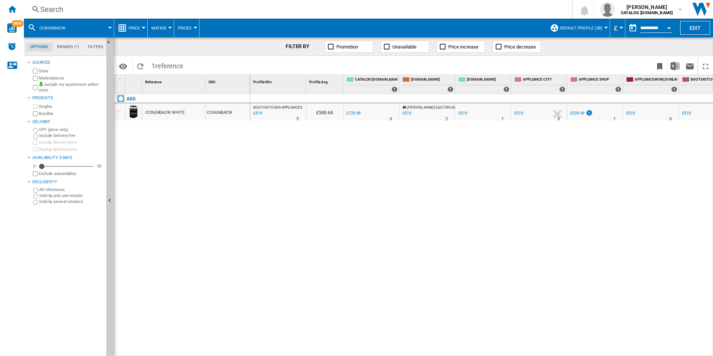
click at [156, 116] on div "CCX6540ACW WHITE" at bounding box center [164, 112] width 39 height 17
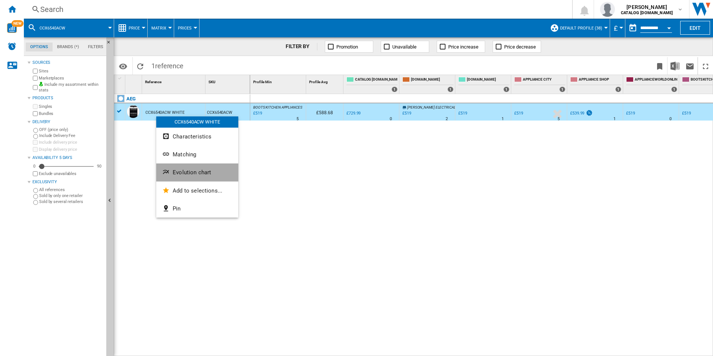
click at [170, 170] on ng-md-icon "Evolution chart" at bounding box center [166, 172] width 9 height 9
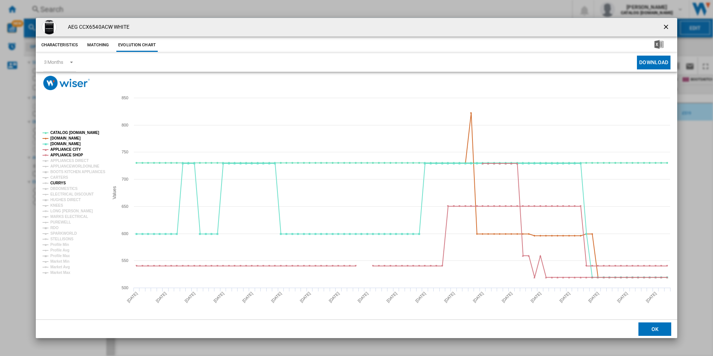
click at [59, 182] on tspan "CURRYS" at bounding box center [58, 183] width 16 height 4
click at [76, 153] on tspan "APPLIANCE SHOP" at bounding box center [66, 155] width 33 height 4
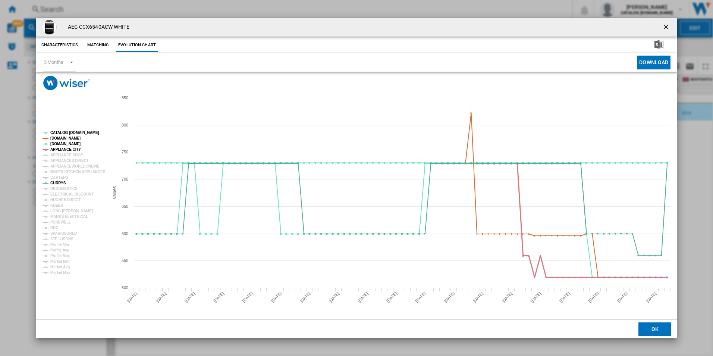
click at [73, 148] on tspan "APPLIANCE CITY" at bounding box center [65, 149] width 31 height 4
click at [73, 138] on tspan "[DOMAIN_NAME]" at bounding box center [65, 138] width 30 height 4
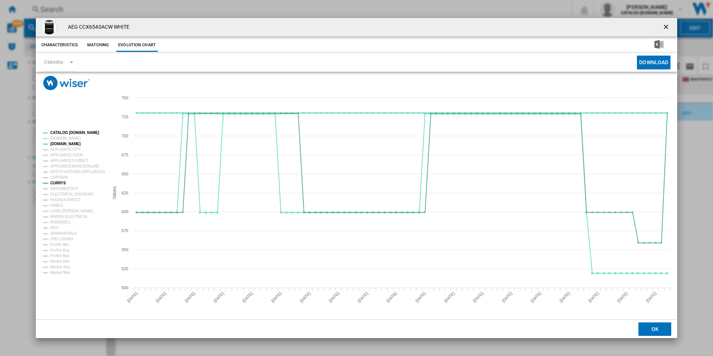
click at [80, 131] on tspan "CATALOG [DOMAIN_NAME]" at bounding box center [74, 133] width 49 height 4
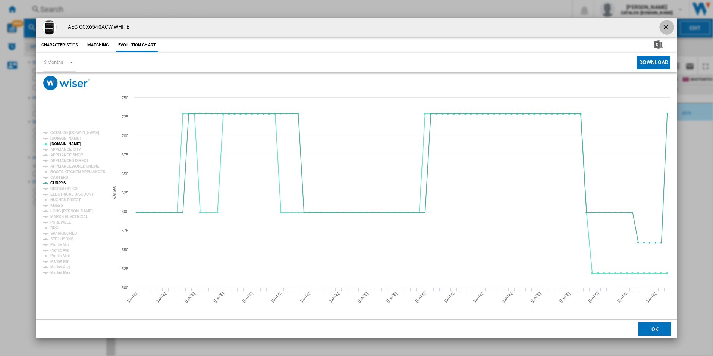
click at [667, 25] on ng-md-icon "getI18NText('BUTTONS.CLOSE_DIALOG')" at bounding box center [666, 27] width 9 height 9
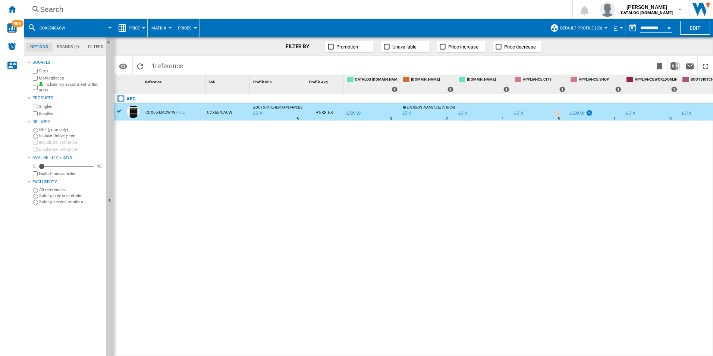
click at [332, 7] on div "Search" at bounding box center [296, 9] width 512 height 10
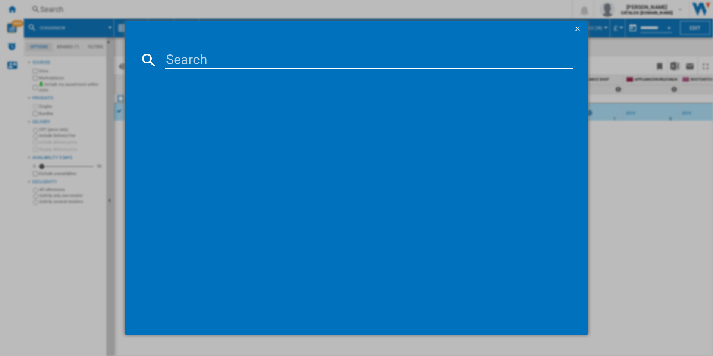
click at [271, 63] on input at bounding box center [369, 60] width 408 height 18
type input "CCB6741ACB"
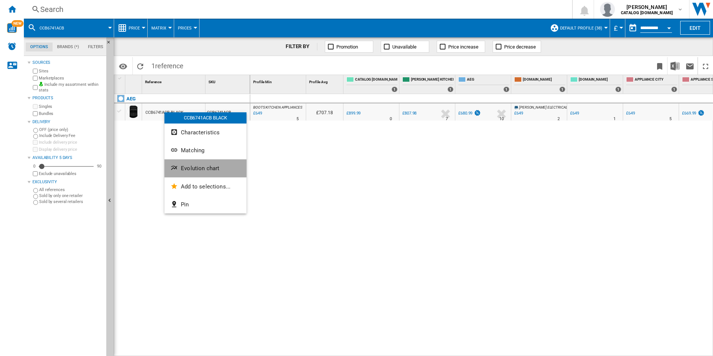
click at [173, 167] on ng-md-icon "Evolution chart" at bounding box center [174, 168] width 9 height 9
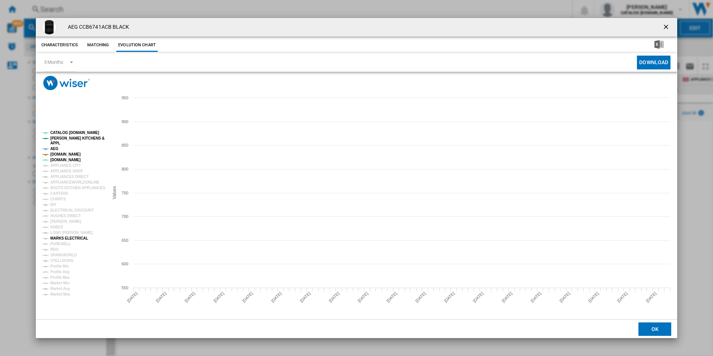
click at [61, 240] on tspan "MARKS ELECTRICAL" at bounding box center [69, 238] width 38 height 4
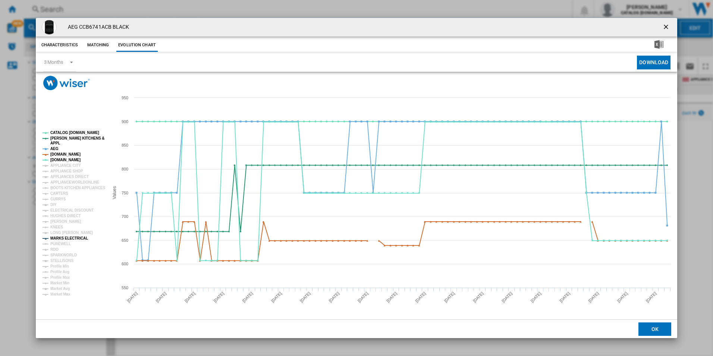
click at [61, 240] on tspan "MARKS ELECTRICAL" at bounding box center [69, 238] width 38 height 4
click at [63, 223] on tspan "[PERSON_NAME]" at bounding box center [65, 221] width 31 height 4
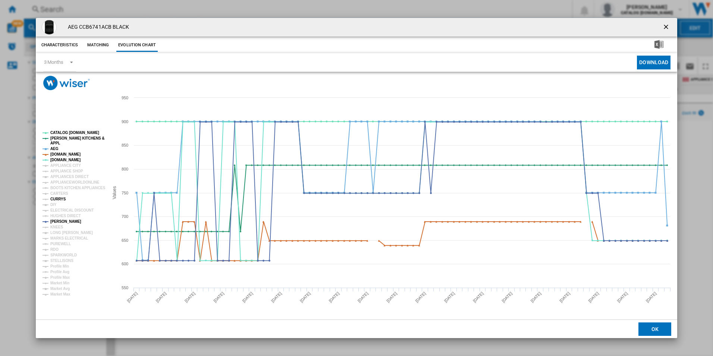
click at [61, 200] on tspan "CURRYS" at bounding box center [58, 199] width 16 height 4
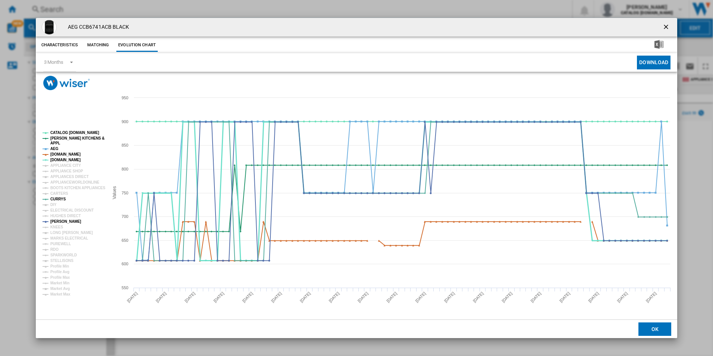
click at [62, 158] on tspan "[DOMAIN_NAME]" at bounding box center [65, 160] width 30 height 4
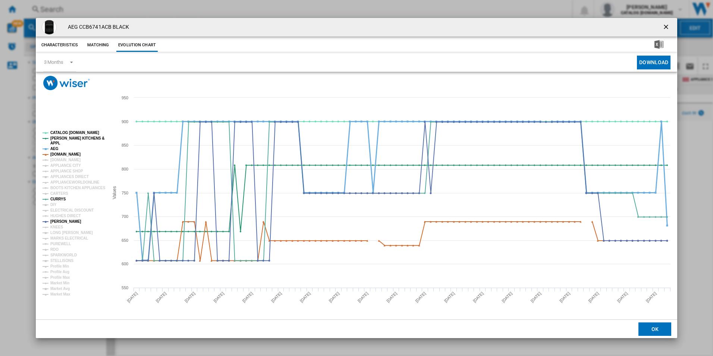
click at [54, 148] on tspan "AEG" at bounding box center [54, 149] width 8 height 4
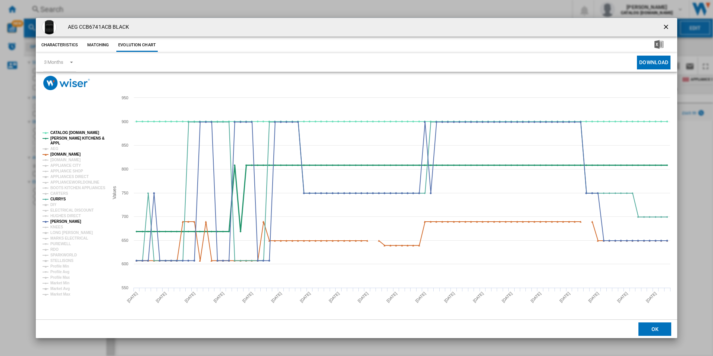
click at [61, 139] on tspan "[PERSON_NAME] KITCHENS &" at bounding box center [77, 138] width 54 height 4
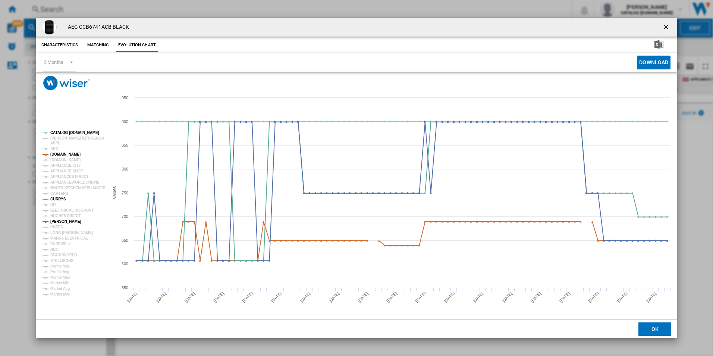
click at [66, 135] on tspan "CATALOG [DOMAIN_NAME]" at bounding box center [74, 133] width 49 height 4
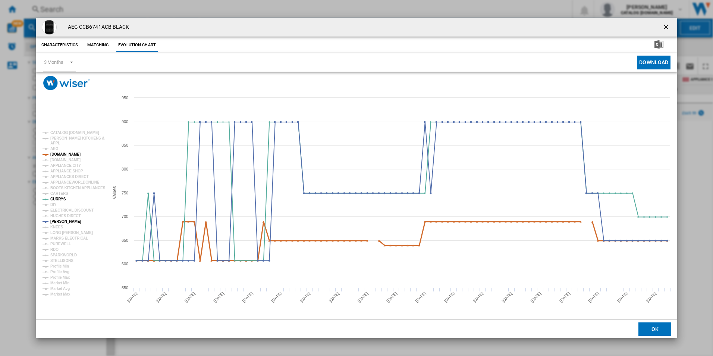
click at [68, 152] on tspan "[DOMAIN_NAME]" at bounding box center [65, 154] width 30 height 4
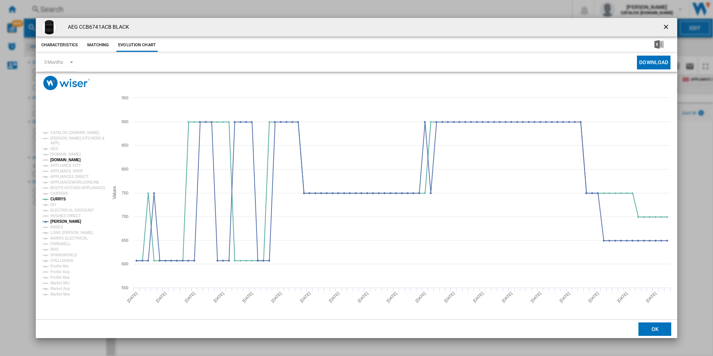
click at [61, 161] on tspan "[DOMAIN_NAME]" at bounding box center [65, 160] width 30 height 4
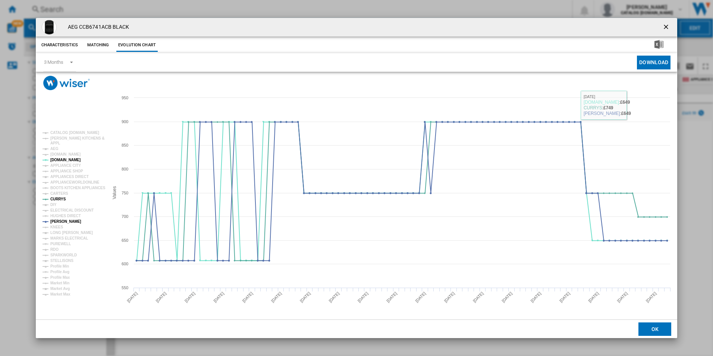
drag, startPoint x: 667, startPoint y: 25, endPoint x: 587, endPoint y: 25, distance: 80.2
click at [667, 25] on ng-md-icon "getI18NText('BUTTONS.CLOSE_DIALOG')" at bounding box center [666, 27] width 9 height 9
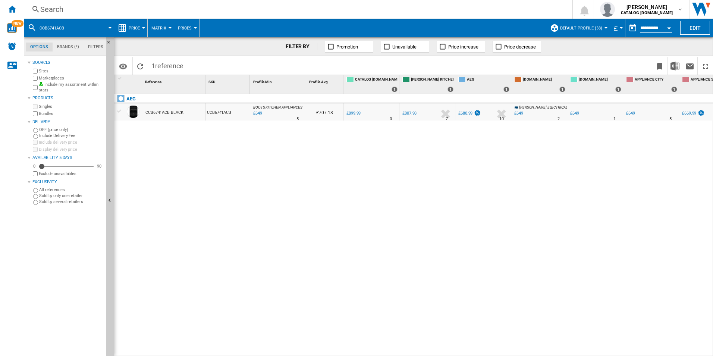
click at [390, 12] on div "Search" at bounding box center [296, 9] width 512 height 10
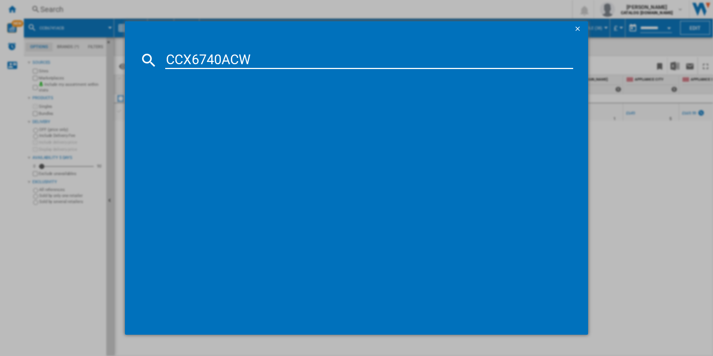
click at [314, 60] on input "CCX6740ACW" at bounding box center [369, 60] width 408 height 18
type input "CCX6740ACW"
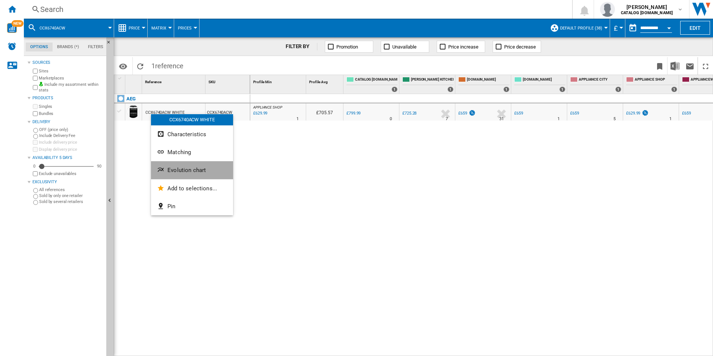
click at [167, 165] on button "Evolution chart" at bounding box center [192, 170] width 82 height 18
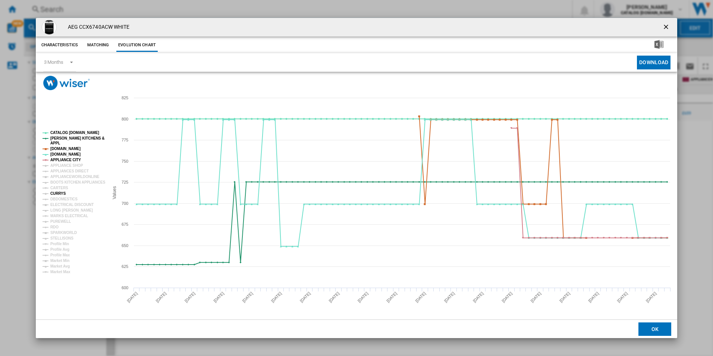
click at [56, 192] on tspan "CURRYS" at bounding box center [58, 193] width 16 height 4
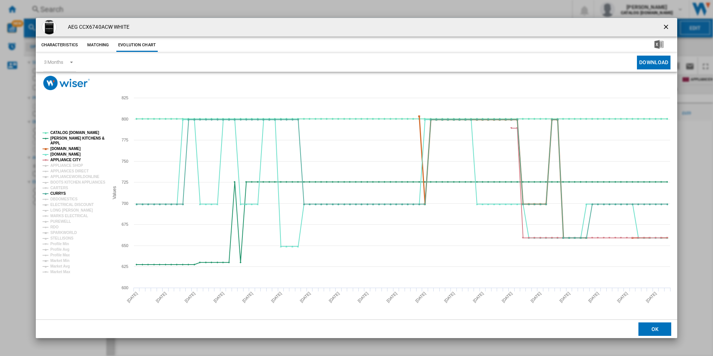
drag, startPoint x: 71, startPoint y: 158, endPoint x: 68, endPoint y: 148, distance: 10.5
click at [68, 148] on g "CATALOG ELECTROLUX.UK PAUL DAVIES KITCHENS & APPL AMAZON.CO.UK AO.COM APPLIANCE…" at bounding box center [74, 202] width 63 height 143
click at [68, 148] on tspan "[DOMAIN_NAME]" at bounding box center [65, 149] width 30 height 4
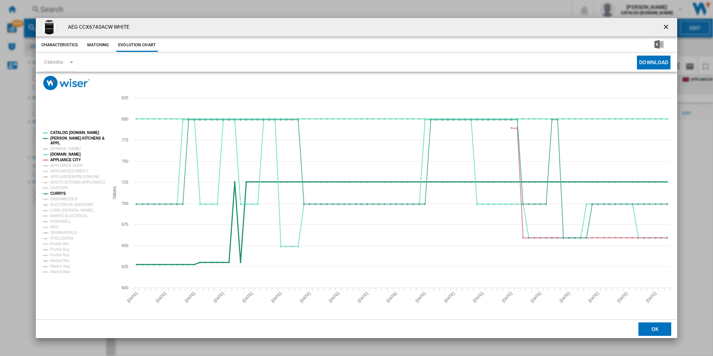
click at [70, 137] on tspan "[PERSON_NAME] KITCHENS &" at bounding box center [77, 138] width 54 height 4
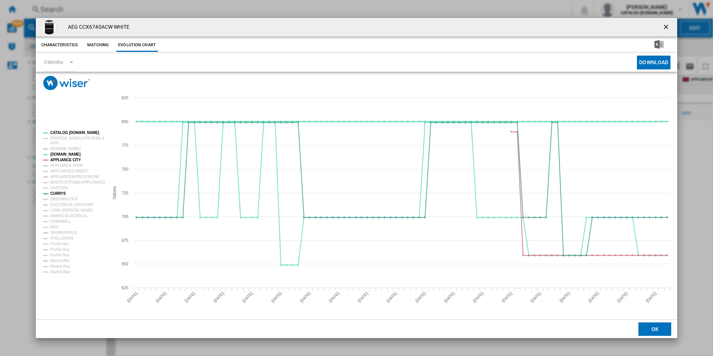
click at [70, 131] on tspan "CATALOG [DOMAIN_NAME]" at bounding box center [74, 133] width 49 height 4
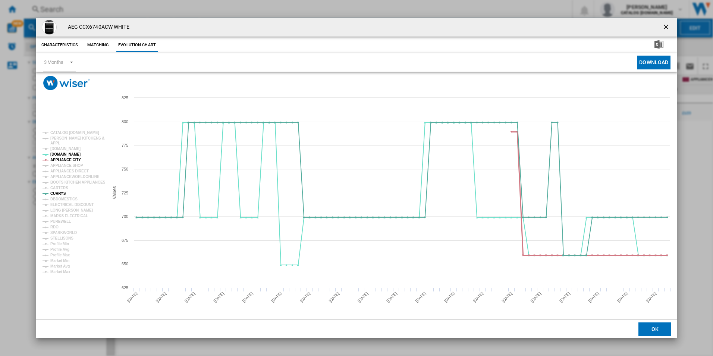
click at [69, 159] on tspan "APPLIANCE CITY" at bounding box center [65, 160] width 31 height 4
click at [667, 27] on ng-md-icon "getI18NText('BUTTONS.CLOSE_DIALOG')" at bounding box center [666, 27] width 9 height 9
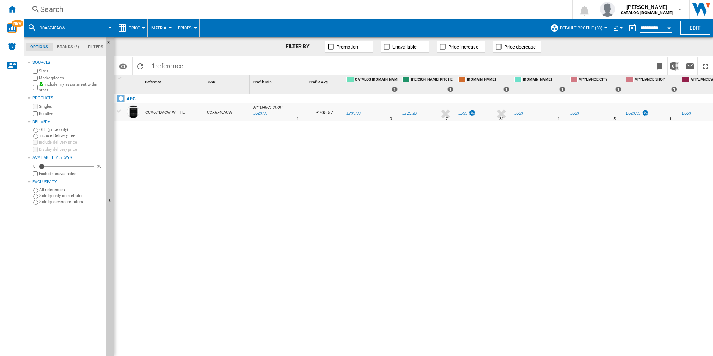
click at [401, 13] on div "Search" at bounding box center [296, 9] width 512 height 10
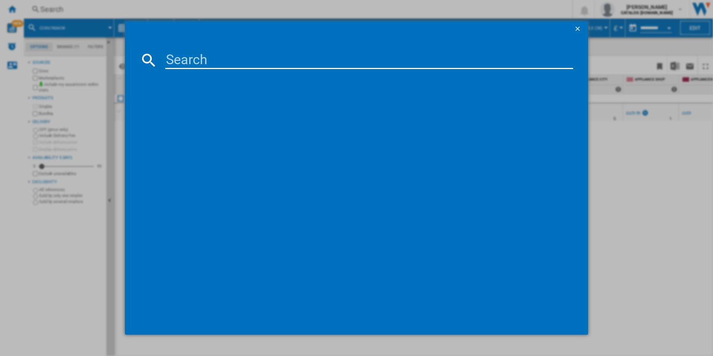
click at [323, 59] on input at bounding box center [369, 60] width 408 height 18
type input "CCX6740ACM"
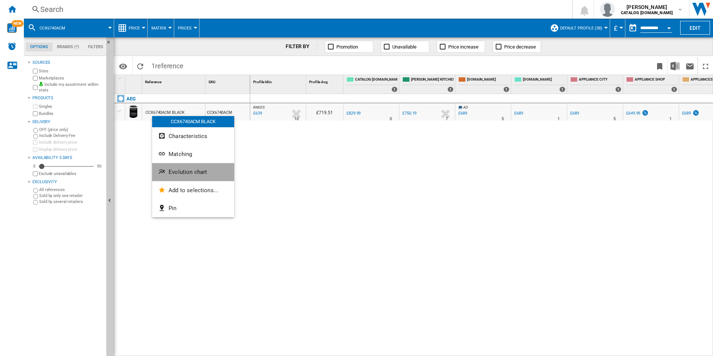
click at [170, 166] on button "Evolution chart" at bounding box center [193, 172] width 82 height 18
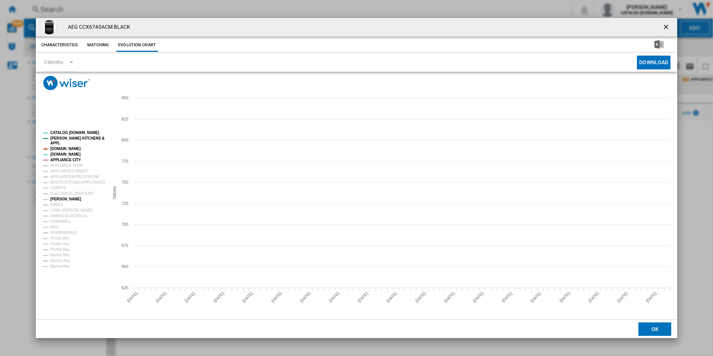
click at [61, 200] on tspan "[PERSON_NAME]" at bounding box center [65, 199] width 31 height 4
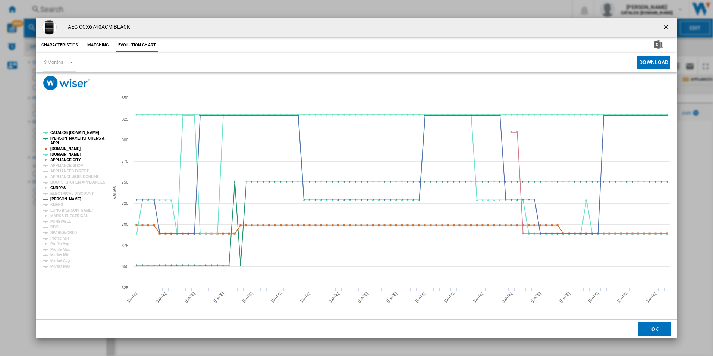
click at [58, 188] on tspan "CURRYS" at bounding box center [58, 188] width 16 height 4
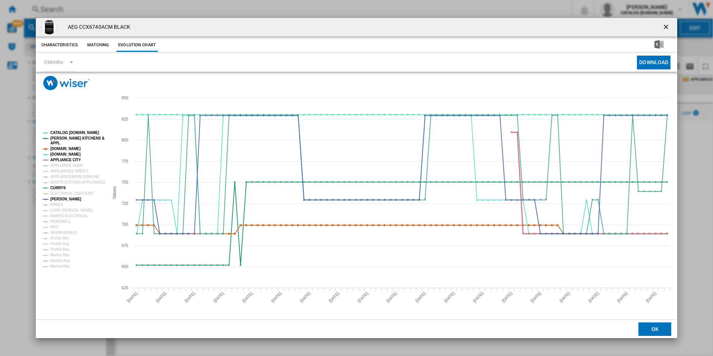
click at [75, 160] on tspan "APPLIANCE CITY" at bounding box center [65, 160] width 31 height 4
click at [72, 150] on tspan "[DOMAIN_NAME]" at bounding box center [65, 149] width 30 height 4
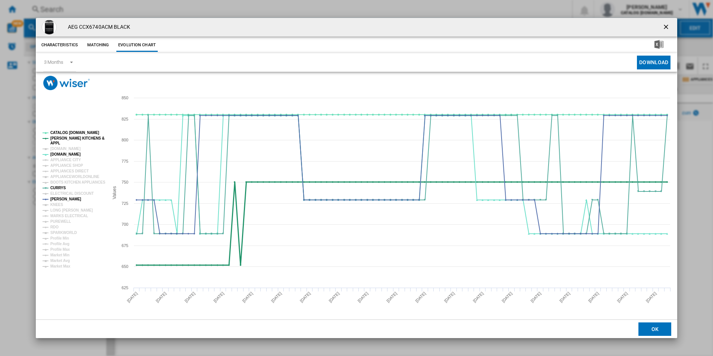
click at [76, 140] on tspan "[PERSON_NAME] KITCHENS &" at bounding box center [77, 138] width 54 height 4
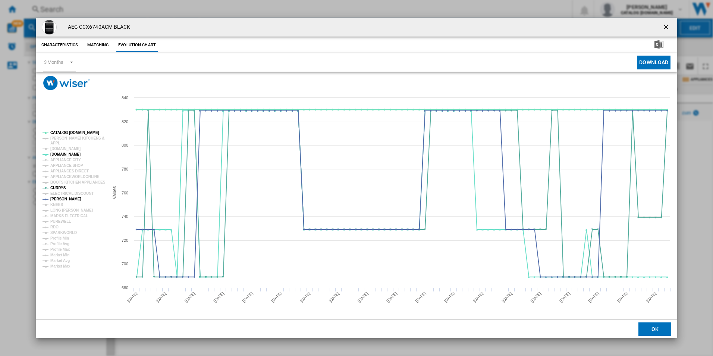
click at [82, 132] on tspan "CATALOG [DOMAIN_NAME]" at bounding box center [74, 133] width 49 height 4
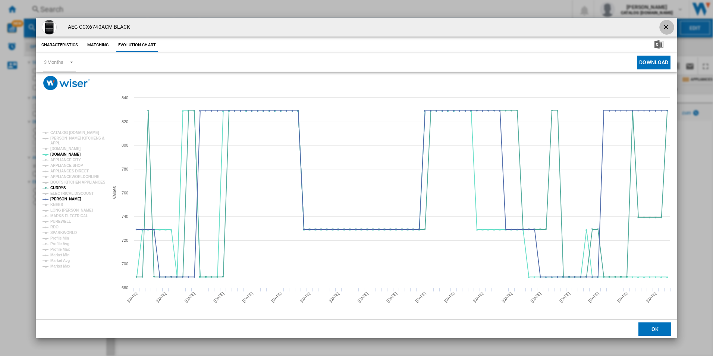
click at [663, 26] on ng-md-icon "getI18NText('BUTTONS.CLOSE_DIALOG')" at bounding box center [666, 27] width 9 height 9
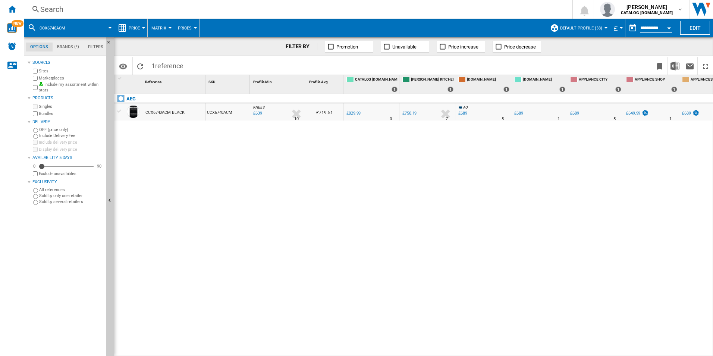
click at [340, 9] on div "Search" at bounding box center [296, 9] width 512 height 10
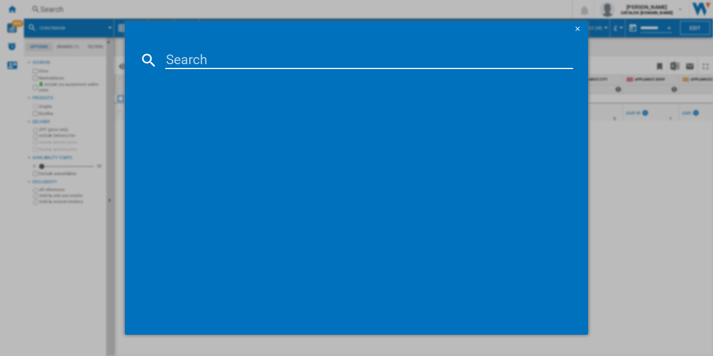
click at [234, 54] on input at bounding box center [369, 60] width 408 height 18
type input "CCX6540ACM"
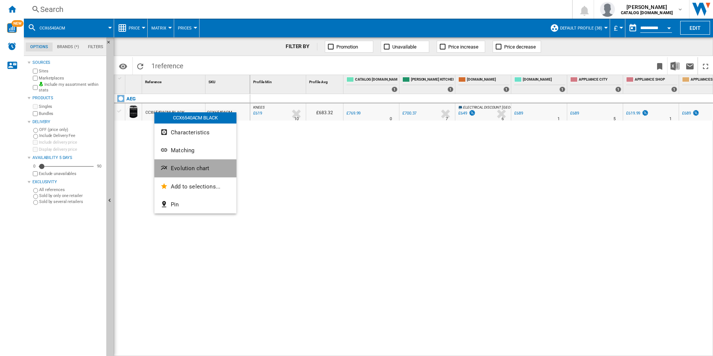
click at [169, 171] on ng-md-icon "Evolution chart" at bounding box center [164, 168] width 9 height 9
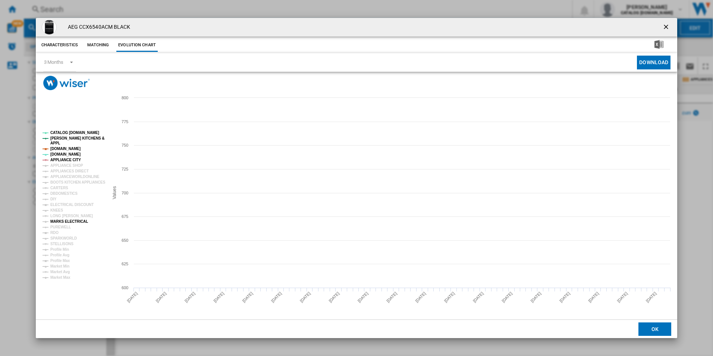
click at [65, 222] on tspan "MARKS ELECTRICAL" at bounding box center [69, 221] width 38 height 4
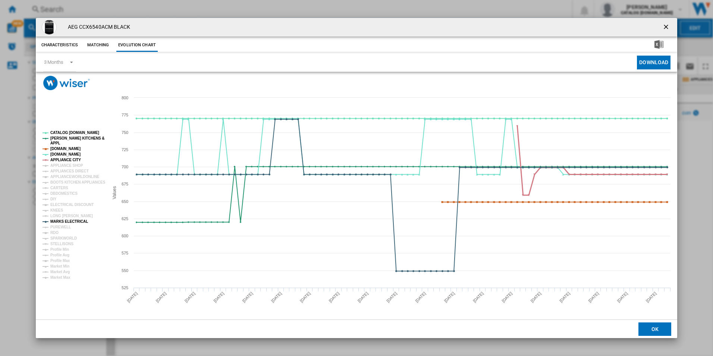
click at [72, 159] on tspan "APPLIANCE CITY" at bounding box center [65, 160] width 31 height 4
click at [70, 147] on tspan "[DOMAIN_NAME]" at bounding box center [65, 149] width 30 height 4
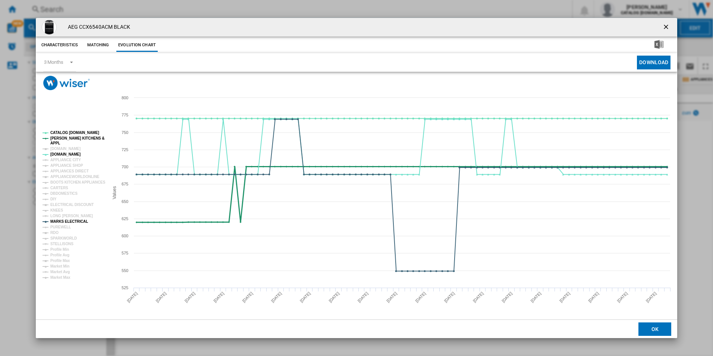
click at [76, 136] on tspan "[PERSON_NAME] KITCHENS &" at bounding box center [77, 138] width 54 height 4
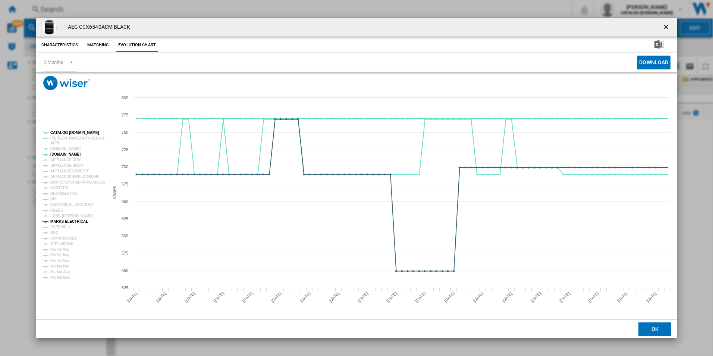
click at [76, 132] on tspan "CATALOG [DOMAIN_NAME]" at bounding box center [74, 133] width 49 height 4
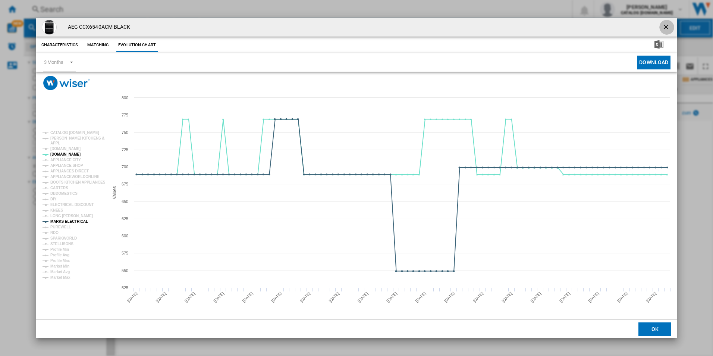
click at [666, 25] on ng-md-icon "getI18NText('BUTTONS.CLOSE_DIALOG')" at bounding box center [666, 27] width 9 height 9
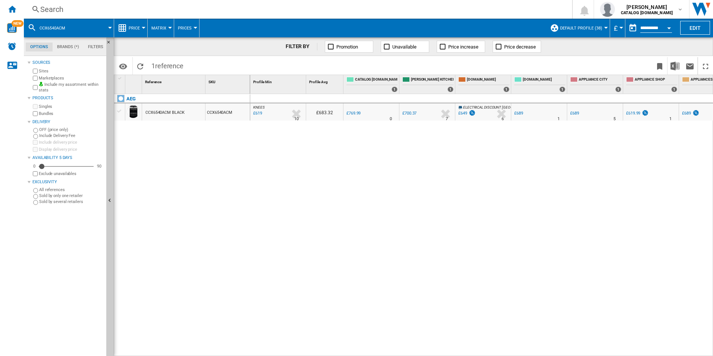
click at [406, 7] on div "Search" at bounding box center [296, 9] width 512 height 10
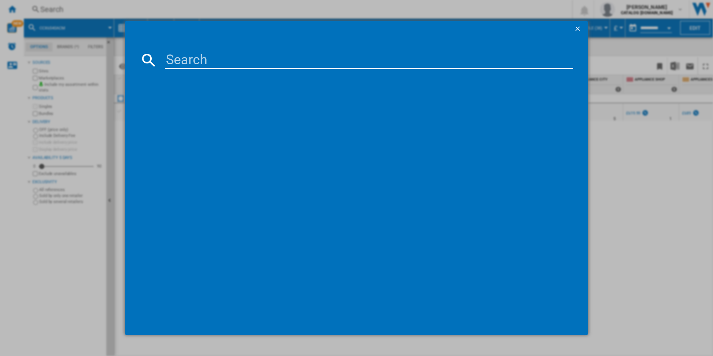
click at [325, 54] on input at bounding box center [369, 60] width 408 height 18
type input "CIB6743MCB"
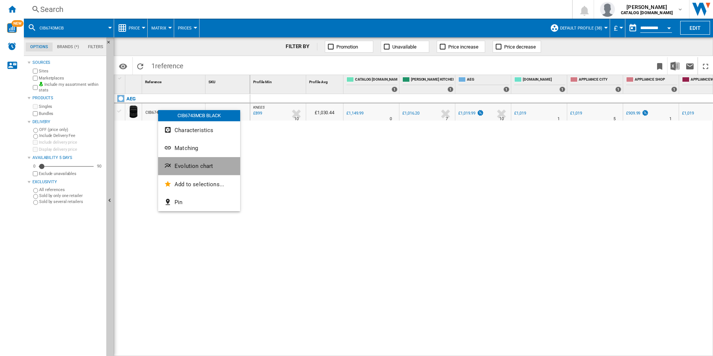
click at [172, 163] on ng-md-icon "Evolution chart" at bounding box center [168, 166] width 9 height 9
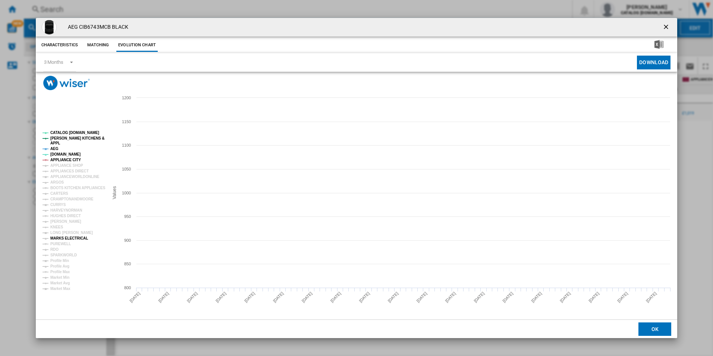
click at [62, 238] on tspan "MARKS ELECTRICAL" at bounding box center [69, 238] width 38 height 4
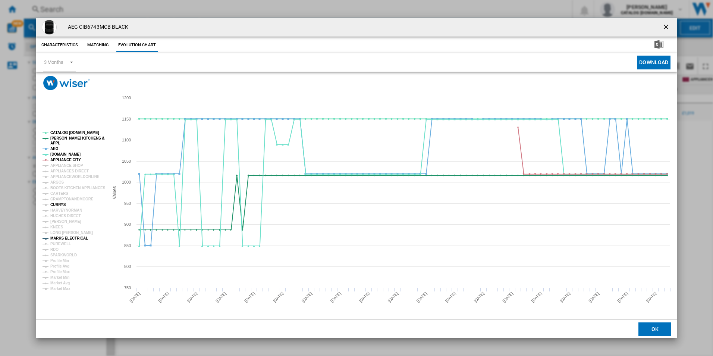
click at [57, 207] on tspan "CURRYS" at bounding box center [58, 204] width 16 height 4
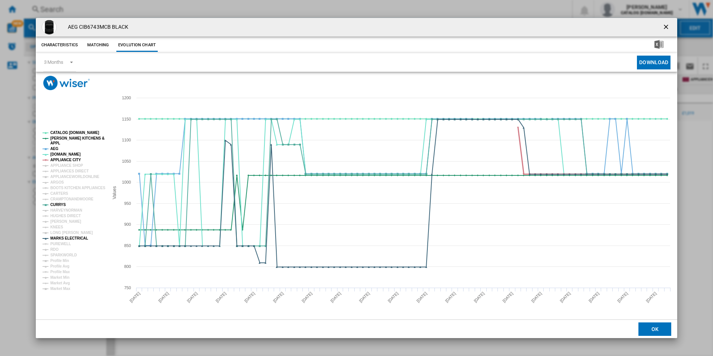
click at [70, 159] on tspan "APPLIANCE CITY" at bounding box center [65, 160] width 31 height 4
click at [53, 147] on tspan "AEG" at bounding box center [54, 149] width 8 height 4
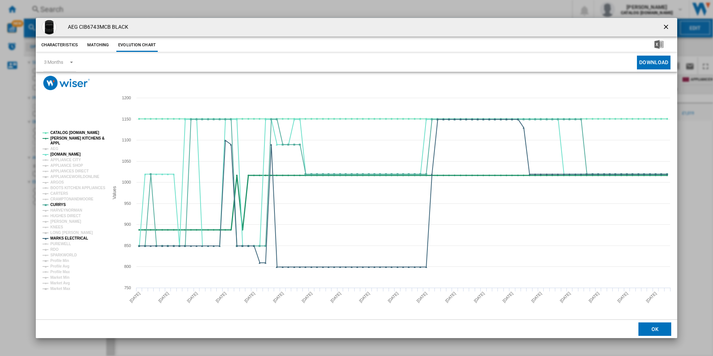
click at [62, 138] on tspan "[PERSON_NAME] KITCHENS &" at bounding box center [77, 138] width 54 height 4
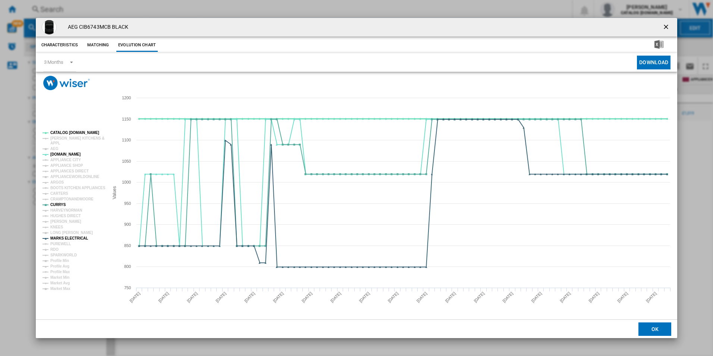
click at [67, 134] on tspan "CATALOG [DOMAIN_NAME]" at bounding box center [74, 133] width 49 height 4
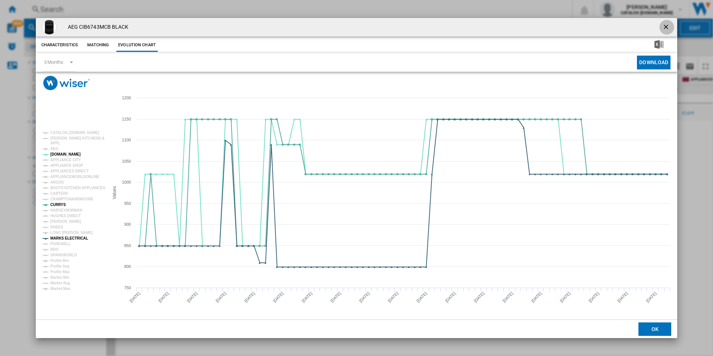
click at [666, 26] on ng-md-icon "getI18NText('BUTTONS.CLOSE_DIALOG')" at bounding box center [666, 27] width 9 height 9
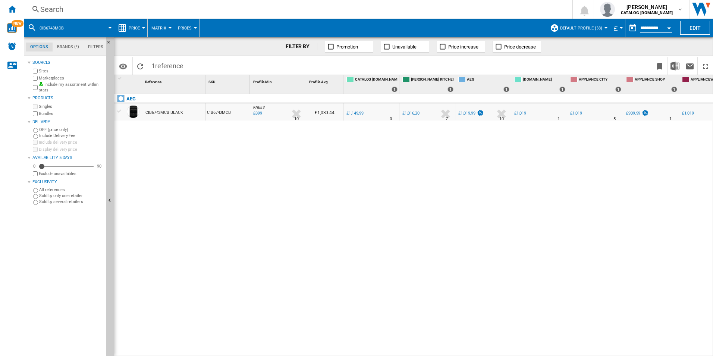
click at [354, 13] on div "Search" at bounding box center [296, 9] width 512 height 10
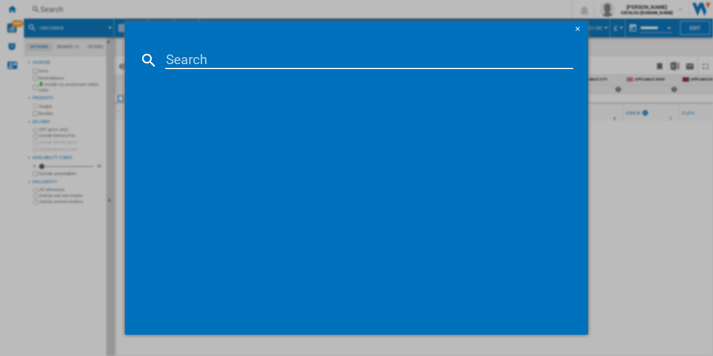
click at [285, 65] on input at bounding box center [369, 60] width 408 height 18
type input "RMB954E9VX"
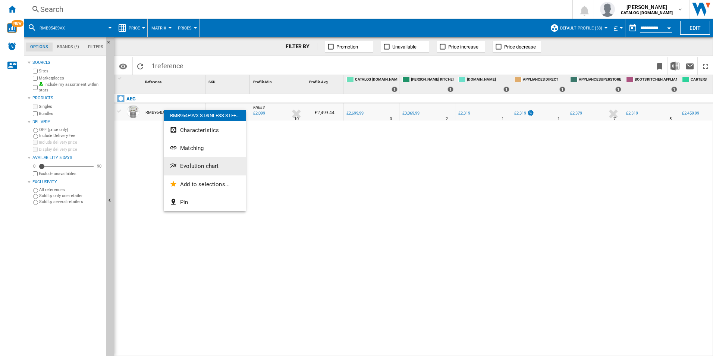
click at [180, 162] on button "Evolution chart" at bounding box center [205, 166] width 82 height 18
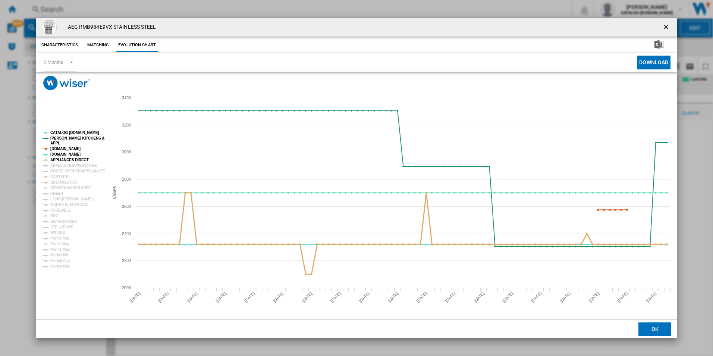
click at [63, 160] on tspan "APPLIANCES DIRECT" at bounding box center [69, 160] width 38 height 4
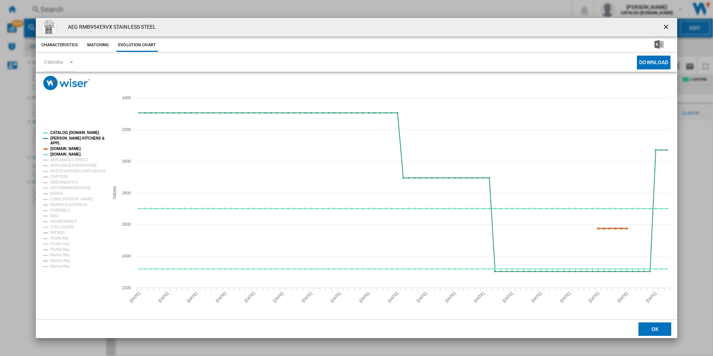
click at [65, 149] on tspan "[DOMAIN_NAME]" at bounding box center [65, 149] width 30 height 4
click at [70, 138] on tspan "[PERSON_NAME] KITCHENS &" at bounding box center [77, 138] width 54 height 4
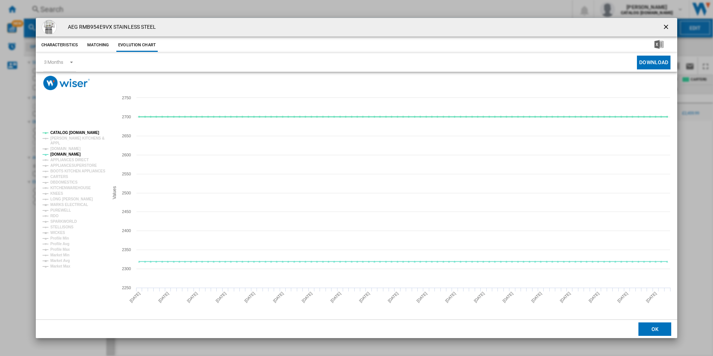
click at [73, 133] on tspan "CATALOG [DOMAIN_NAME]" at bounding box center [74, 133] width 49 height 4
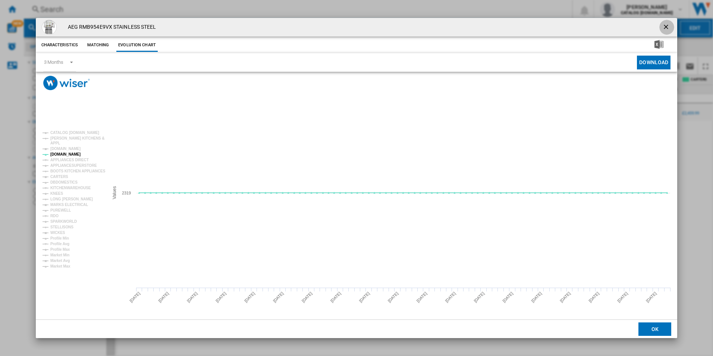
click at [666, 24] on ng-md-icon "getI18NText('BUTTONS.CLOSE_DIALOG')" at bounding box center [666, 27] width 9 height 9
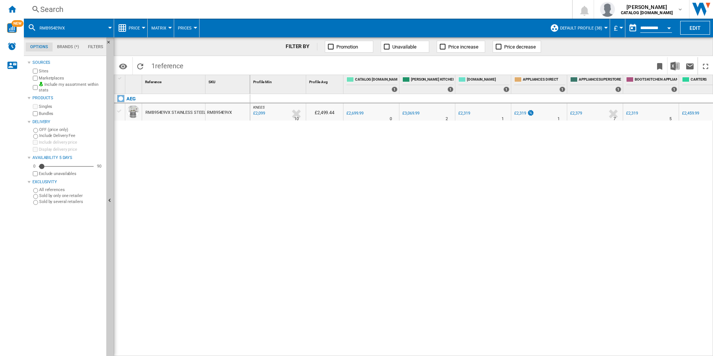
click at [376, 7] on div "Search" at bounding box center [296, 9] width 512 height 10
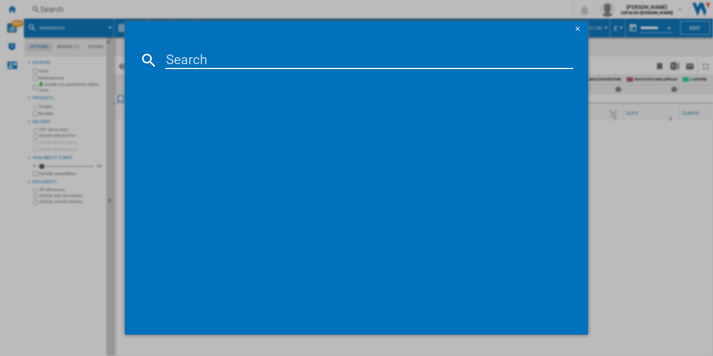
click at [246, 64] on input at bounding box center [369, 60] width 408 height 18
type input "OAG7M281EX"
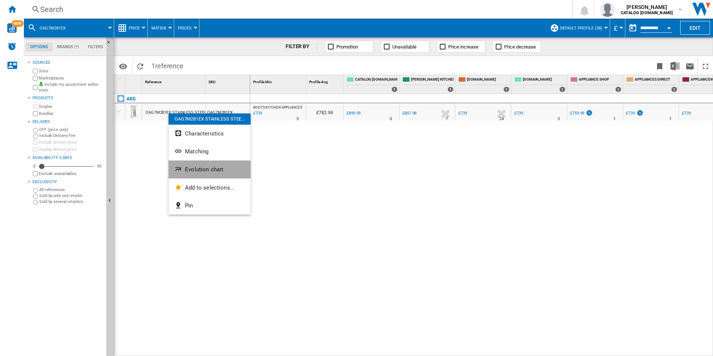
click at [187, 169] on span "Evolution chart" at bounding box center [204, 169] width 38 height 7
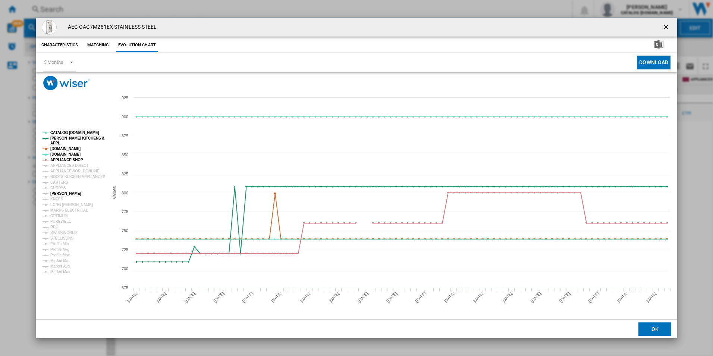
click at [61, 194] on tspan "[PERSON_NAME]" at bounding box center [65, 193] width 31 height 4
click at [57, 186] on tspan "CURRYS" at bounding box center [58, 188] width 16 height 4
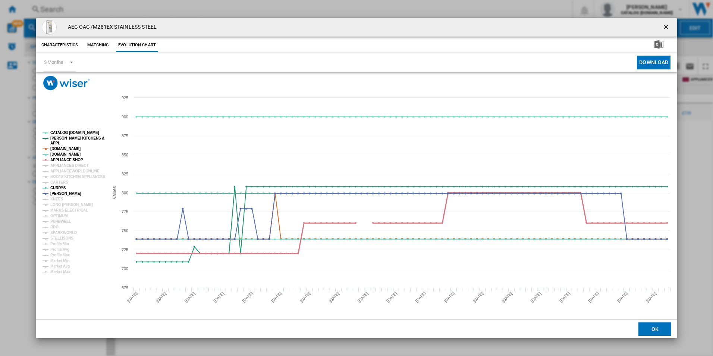
click at [74, 160] on tspan "APPLIANCE SHOP" at bounding box center [66, 160] width 33 height 4
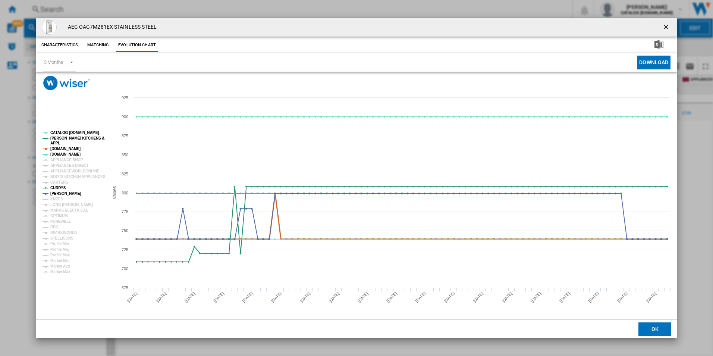
click at [72, 149] on tspan "[DOMAIN_NAME]" at bounding box center [65, 149] width 30 height 4
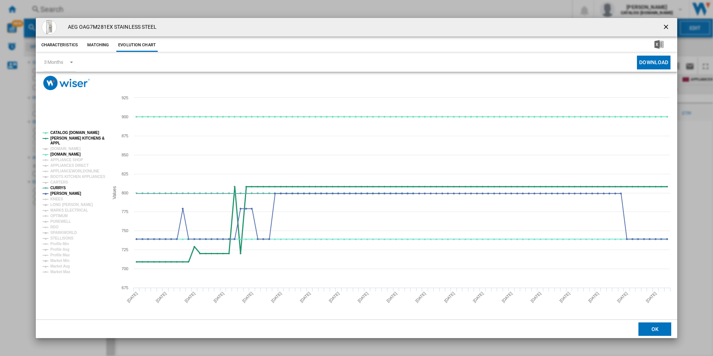
click at [80, 136] on tspan "[PERSON_NAME] KITCHENS &" at bounding box center [77, 138] width 54 height 4
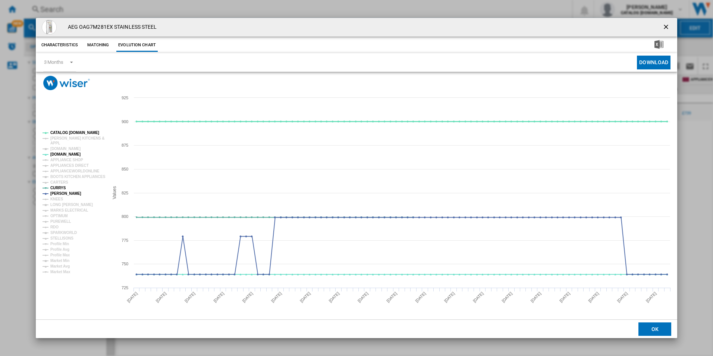
click at [80, 131] on tspan "CATALOG [DOMAIN_NAME]" at bounding box center [74, 133] width 49 height 4
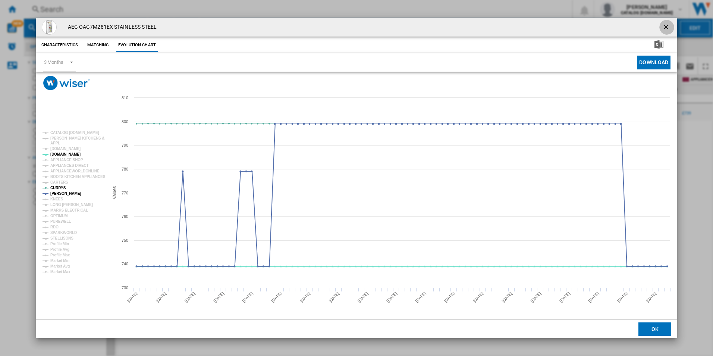
click at [667, 26] on ng-md-icon "getI18NText('BUTTONS.CLOSE_DIALOG')" at bounding box center [666, 27] width 9 height 9
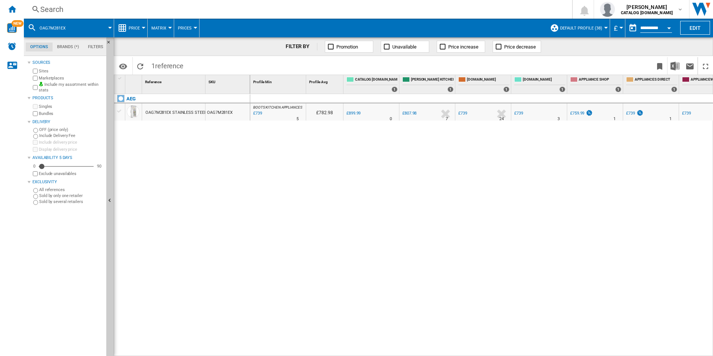
click at [359, 7] on div "Search" at bounding box center [296, 9] width 512 height 10
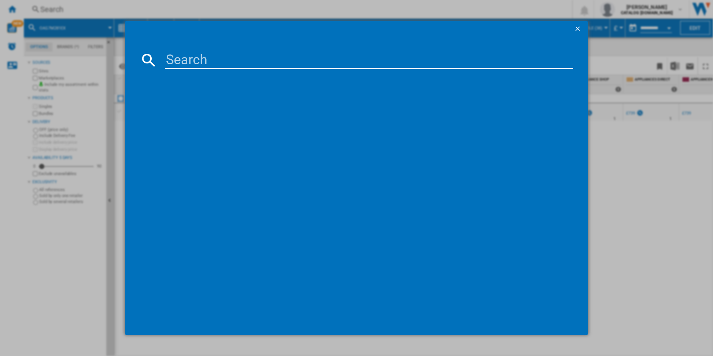
click at [227, 56] on input at bounding box center [369, 60] width 408 height 18
type input "OAG7M281EB"
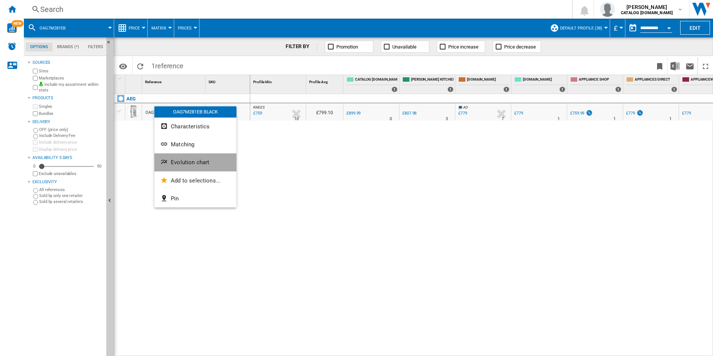
click at [175, 161] on span "Evolution chart" at bounding box center [190, 162] width 38 height 7
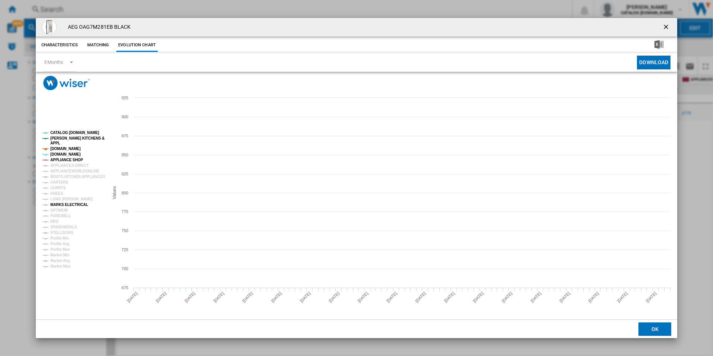
click at [61, 205] on tspan "MARKS ELECTRICAL" at bounding box center [69, 204] width 38 height 4
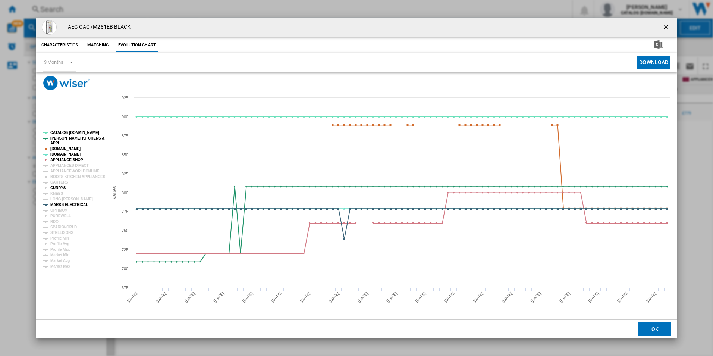
click at [57, 188] on tspan "CURRYS" at bounding box center [58, 188] width 16 height 4
click at [71, 159] on tspan "APPLIANCE SHOP" at bounding box center [66, 160] width 33 height 4
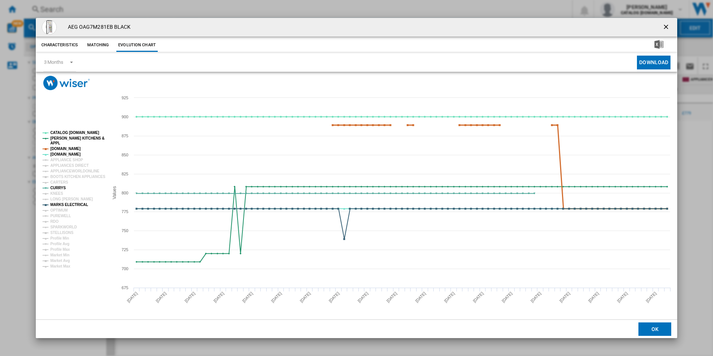
click at [69, 148] on tspan "[DOMAIN_NAME]" at bounding box center [65, 149] width 30 height 4
click at [70, 138] on tspan "[PERSON_NAME] KITCHENS &" at bounding box center [77, 138] width 54 height 4
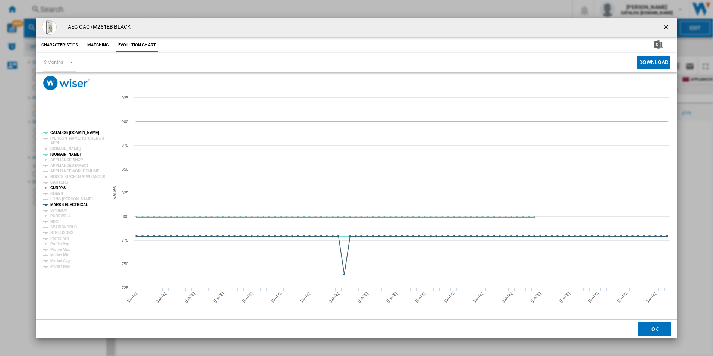
click at [71, 133] on tspan "CATALOG [DOMAIN_NAME]" at bounding box center [74, 133] width 49 height 4
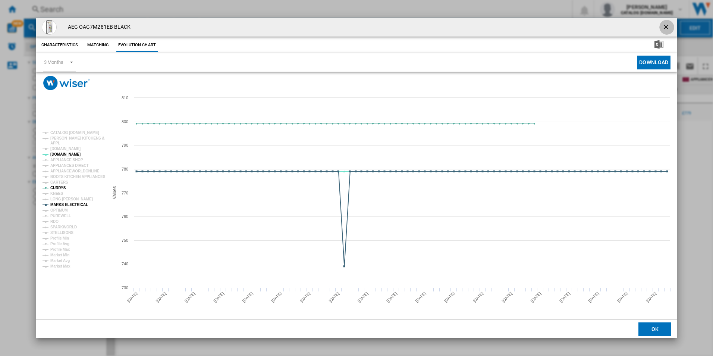
click at [667, 23] on ng-md-icon "getI18NText('BUTTONS.CLOSE_DIALOG')" at bounding box center [666, 27] width 9 height 9
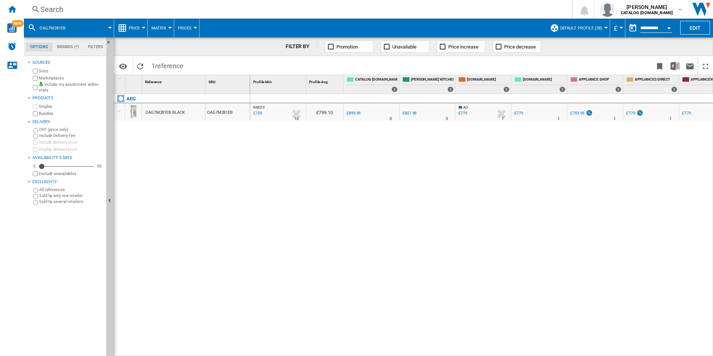
click at [341, 13] on div "Search" at bounding box center [296, 9] width 512 height 10
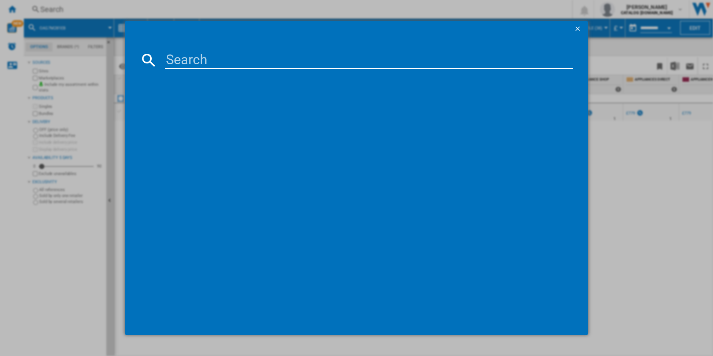
drag, startPoint x: 222, startPoint y: 70, endPoint x: 221, endPoint y: 65, distance: 4.9
click at [221, 65] on md-dialog-content at bounding box center [357, 185] width 464 height 298
click at [221, 65] on input at bounding box center [369, 60] width 408 height 18
paste input "ORC5S331EX"
type input "ORC5S331EX"
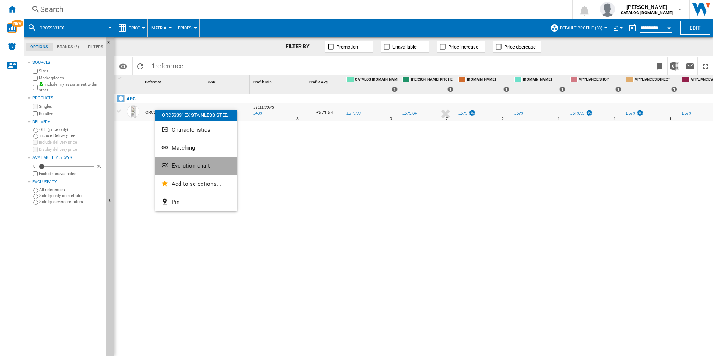
click at [170, 165] on button "Evolution chart" at bounding box center [196, 166] width 82 height 18
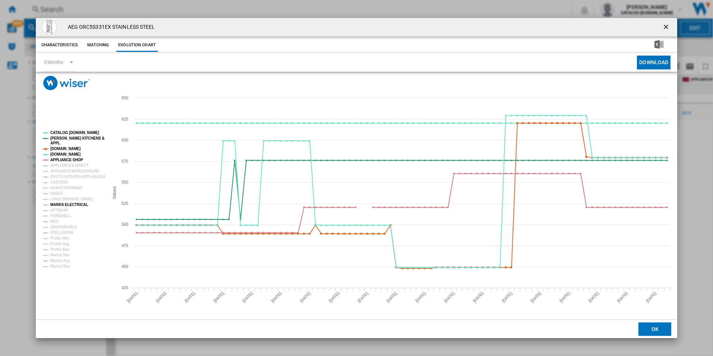
click at [65, 205] on tspan "MARKS ELECTRICAL" at bounding box center [69, 204] width 38 height 4
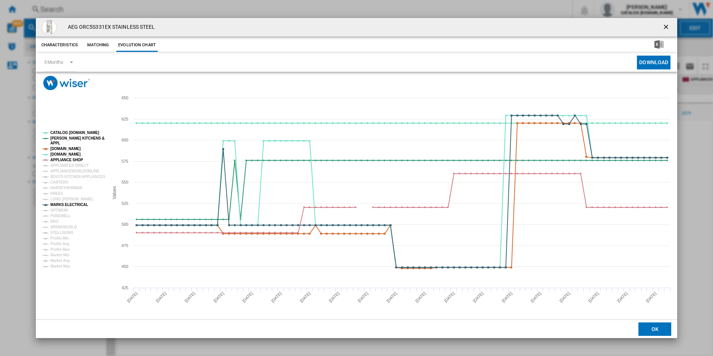
click at [65, 205] on tspan "MARKS ELECTRICAL" at bounding box center [69, 204] width 38 height 4
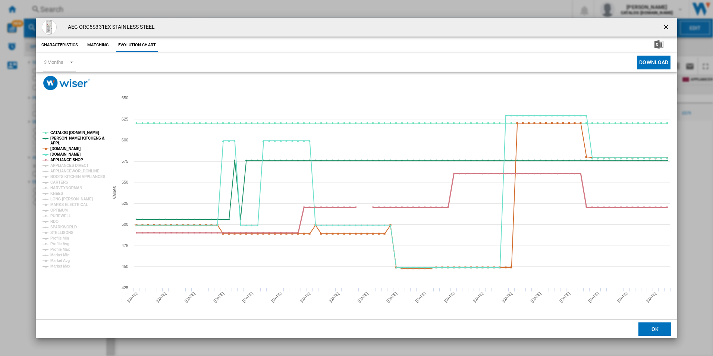
click at [68, 160] on tspan "APPLIANCE SHOP" at bounding box center [66, 160] width 33 height 4
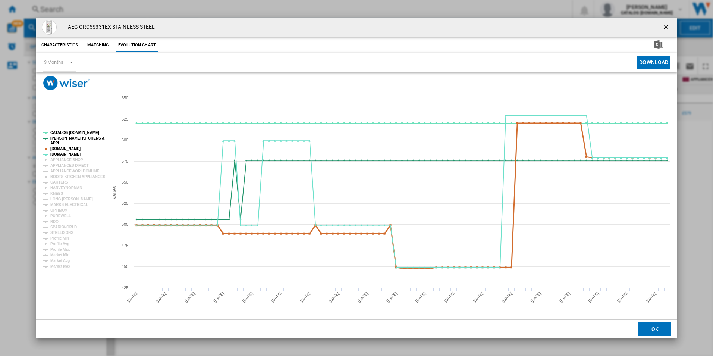
click at [68, 148] on tspan "[DOMAIN_NAME]" at bounding box center [65, 149] width 30 height 4
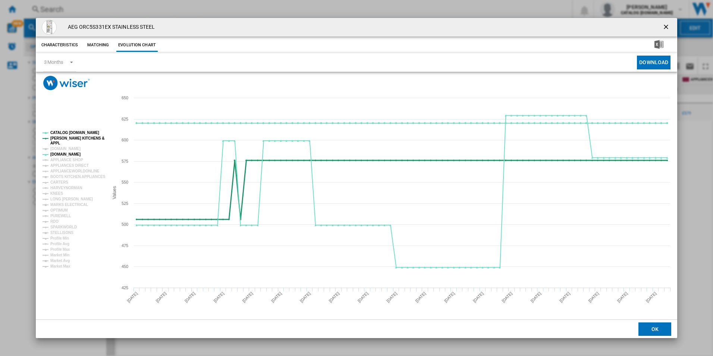
click at [72, 138] on tspan "[PERSON_NAME] KITCHENS &" at bounding box center [77, 138] width 54 height 4
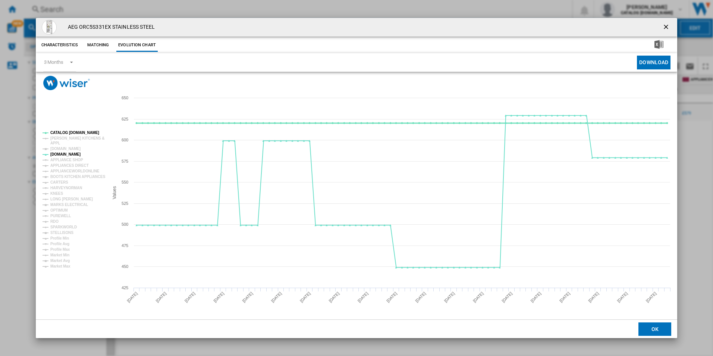
click at [72, 132] on tspan "CATALOG [DOMAIN_NAME]" at bounding box center [74, 133] width 49 height 4
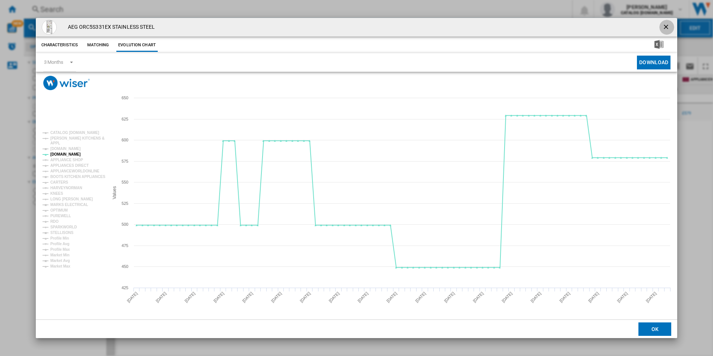
click at [663, 26] on ng-md-icon "getI18NText('BUTTONS.CLOSE_DIALOG')" at bounding box center [666, 27] width 9 height 9
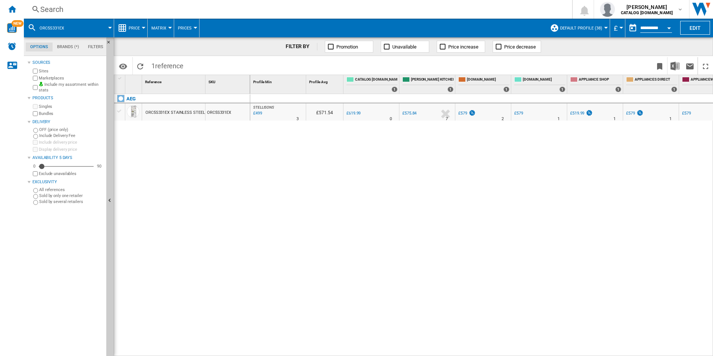
click at [436, 9] on div "Search" at bounding box center [296, 9] width 512 height 10
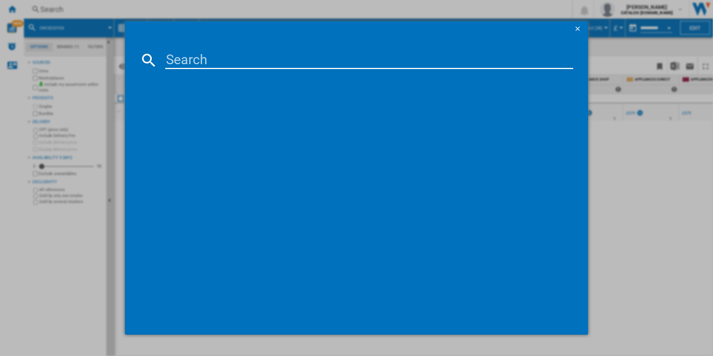
click at [351, 56] on input at bounding box center [369, 60] width 408 height 18
type input "ORC7P321DW"
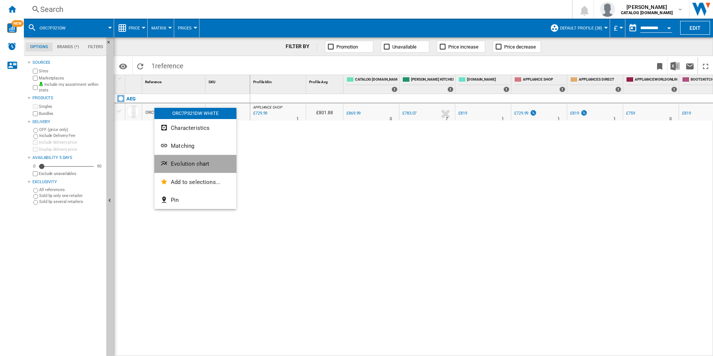
click at [167, 164] on ng-md-icon "Evolution chart" at bounding box center [164, 164] width 9 height 9
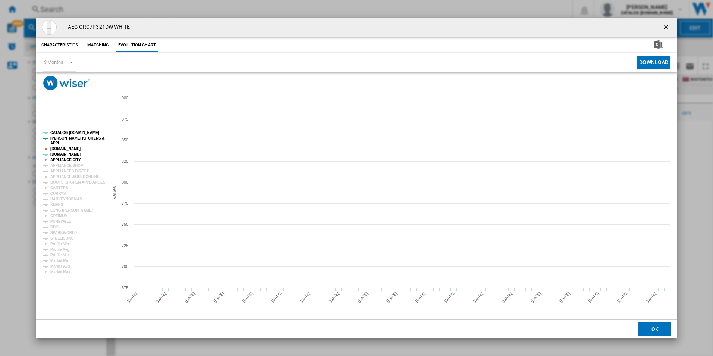
click at [66, 161] on tspan "APPLIANCE CITY" at bounding box center [65, 160] width 31 height 4
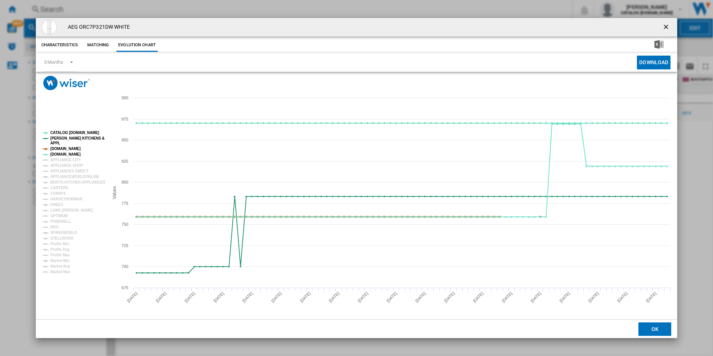
click at [68, 147] on tspan "[DOMAIN_NAME]" at bounding box center [65, 149] width 30 height 4
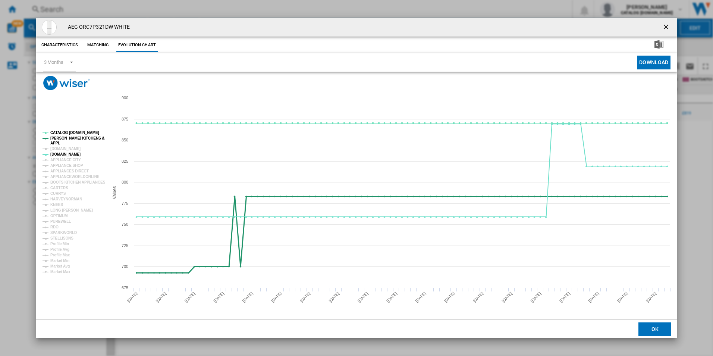
click at [69, 138] on tspan "[PERSON_NAME] KITCHENS &" at bounding box center [77, 138] width 54 height 4
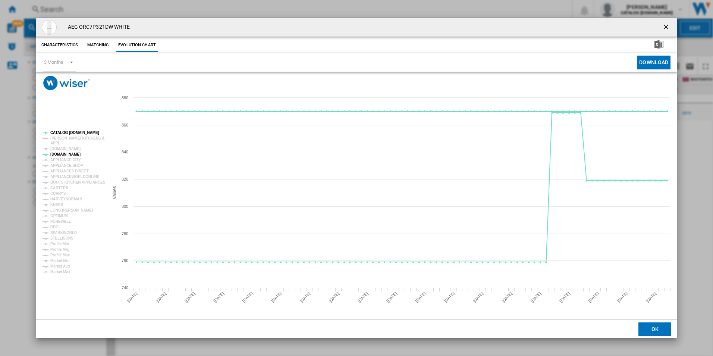
click at [69, 133] on tspan "CATALOG [DOMAIN_NAME]" at bounding box center [74, 133] width 49 height 4
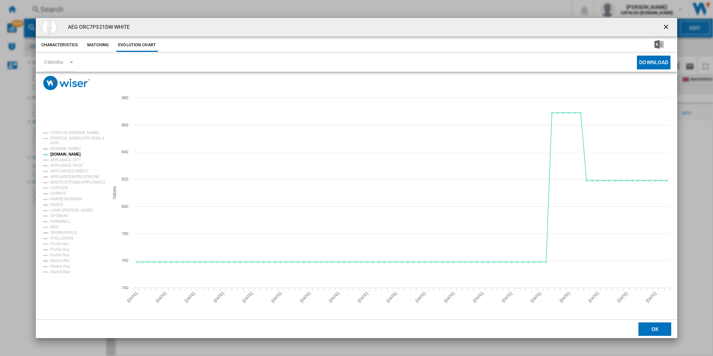
click at [666, 25] on ng-md-icon "getI18NText('BUTTONS.CLOSE_DIALOG')" at bounding box center [666, 27] width 9 height 9
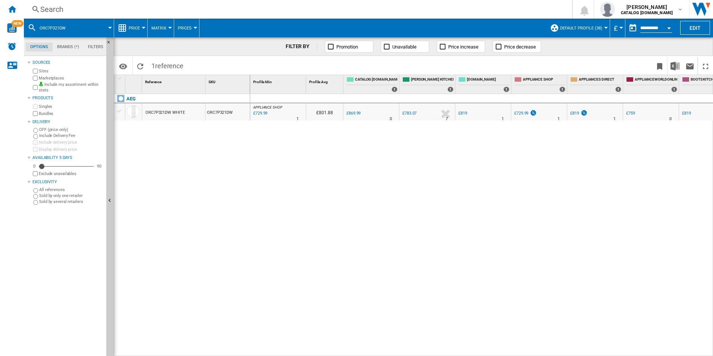
click at [423, 13] on div "Search" at bounding box center [296, 9] width 512 height 10
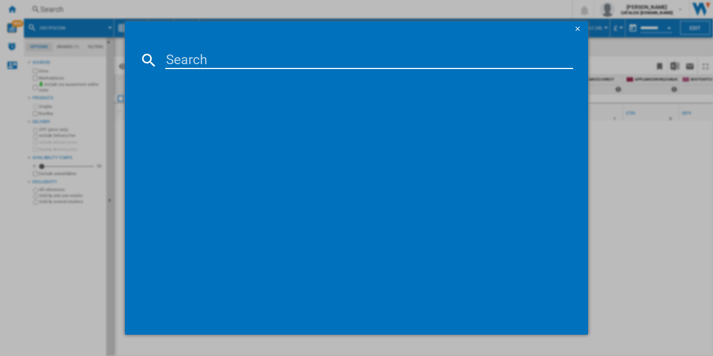
click at [312, 68] on input at bounding box center [369, 60] width 408 height 18
type input "LFX50942B"
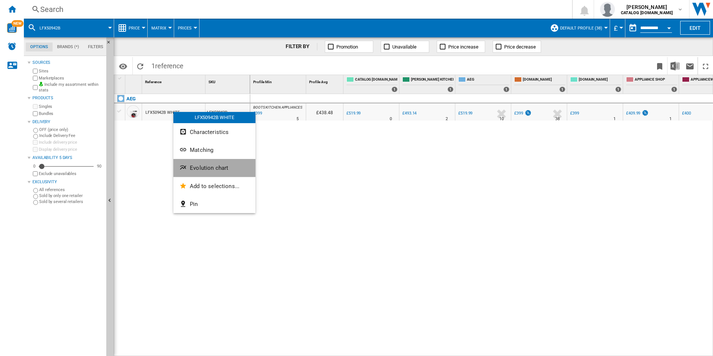
click at [182, 165] on ng-md-icon "Evolution chart" at bounding box center [183, 168] width 9 height 9
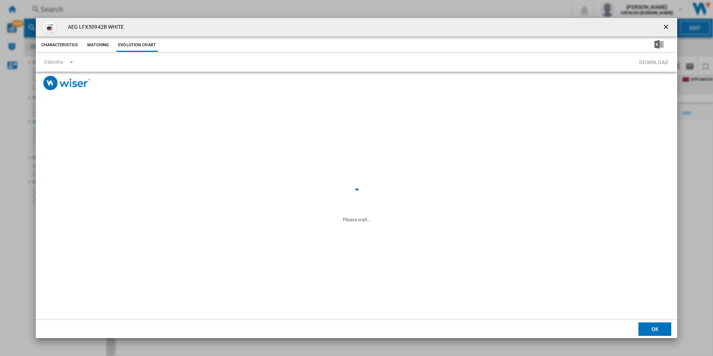
click at [182, 165] on div "AEG LFX50942B WHITE Characteristics Matching Evolution chart Please wait... 3 M…" at bounding box center [356, 178] width 713 height 356
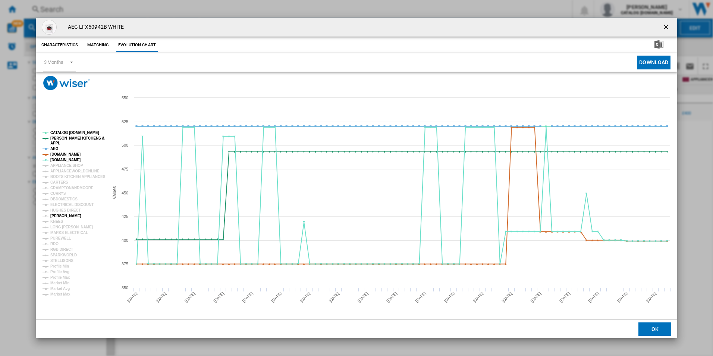
click at [63, 214] on tspan "[PERSON_NAME]" at bounding box center [65, 216] width 31 height 4
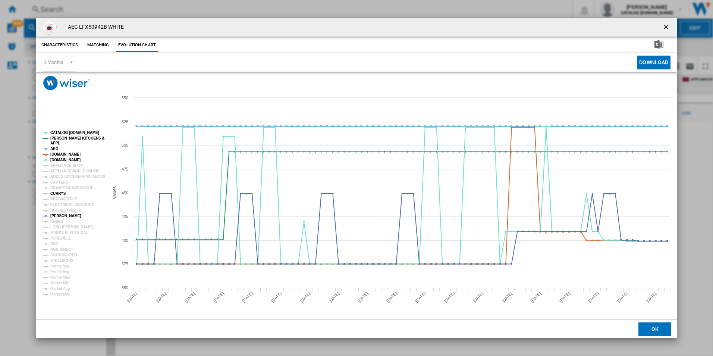
click at [60, 195] on tspan "CURRYS" at bounding box center [58, 193] width 16 height 4
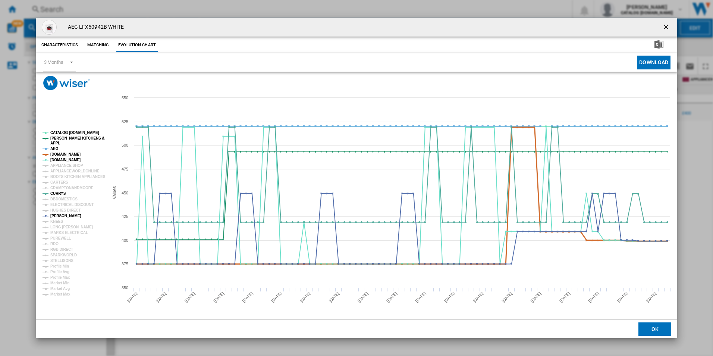
click at [66, 155] on tspan "[DOMAIN_NAME]" at bounding box center [65, 154] width 30 height 4
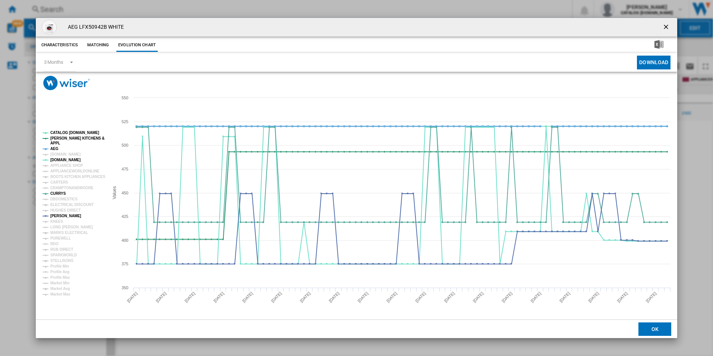
click at [56, 148] on tspan "AEG" at bounding box center [54, 149] width 8 height 4
click at [62, 138] on tspan "[PERSON_NAME] KITCHENS &" at bounding box center [77, 138] width 54 height 4
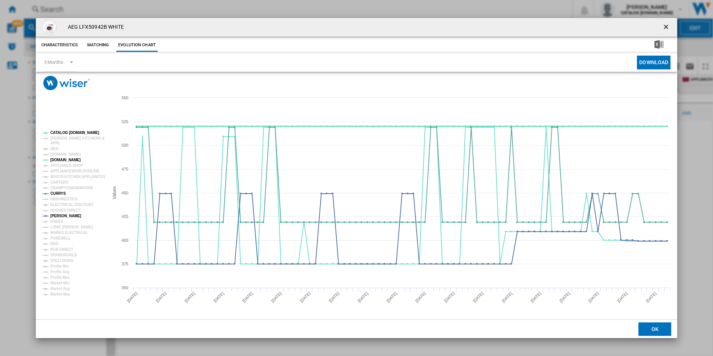
click at [64, 134] on tspan "CATALOG [DOMAIN_NAME]" at bounding box center [74, 133] width 49 height 4
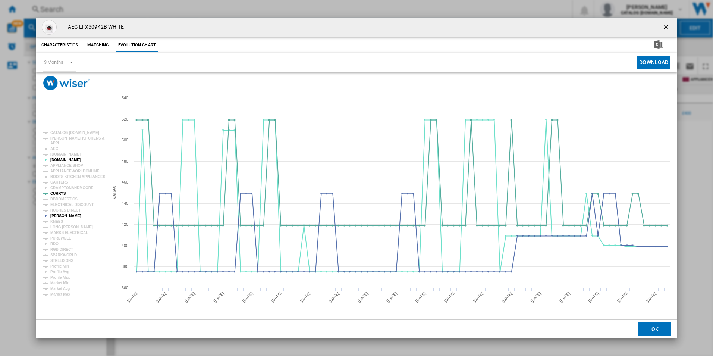
drag, startPoint x: 665, startPoint y: 21, endPoint x: 469, endPoint y: 6, distance: 196.8
click at [665, 21] on button "Product popup" at bounding box center [666, 27] width 15 height 15
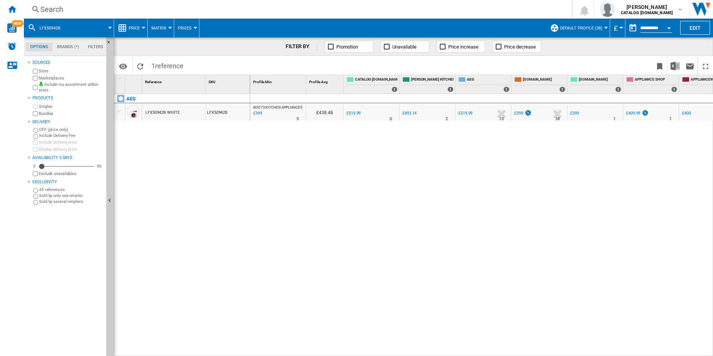
click at [307, 8] on div "Search" at bounding box center [296, 9] width 512 height 10
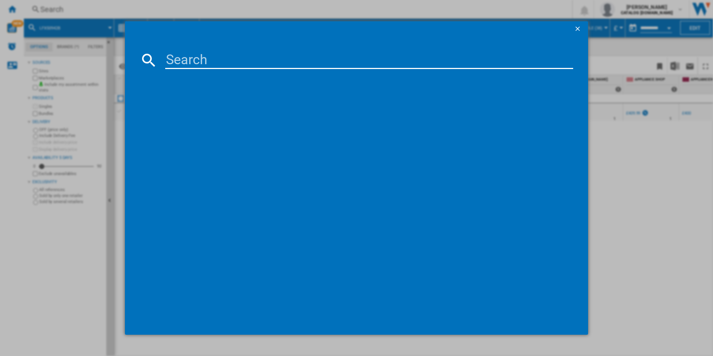
click at [232, 56] on input at bounding box center [369, 60] width 408 height 18
type input "LFR61944AD"
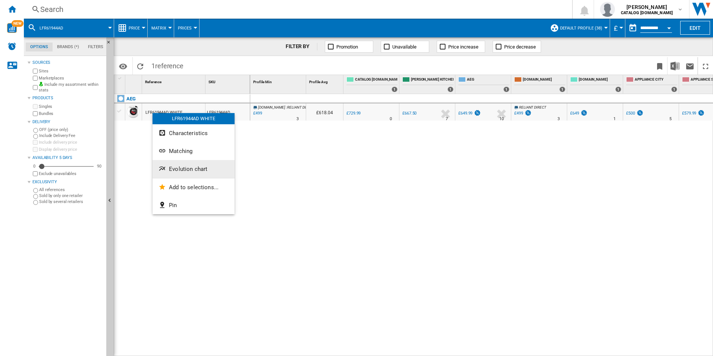
click at [167, 170] on ng-md-icon "Evolution chart" at bounding box center [162, 169] width 9 height 9
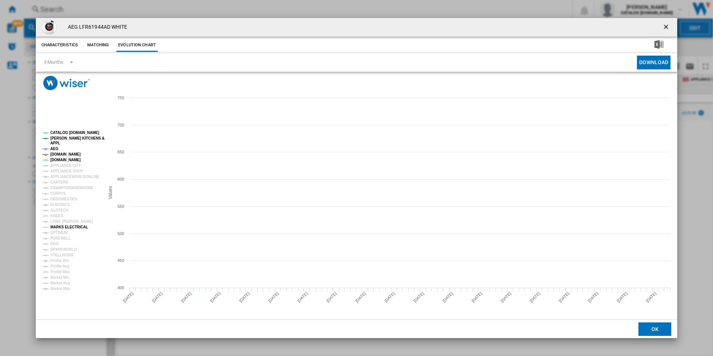
click at [61, 226] on tspan "MARKS ELECTRICAL" at bounding box center [69, 227] width 38 height 4
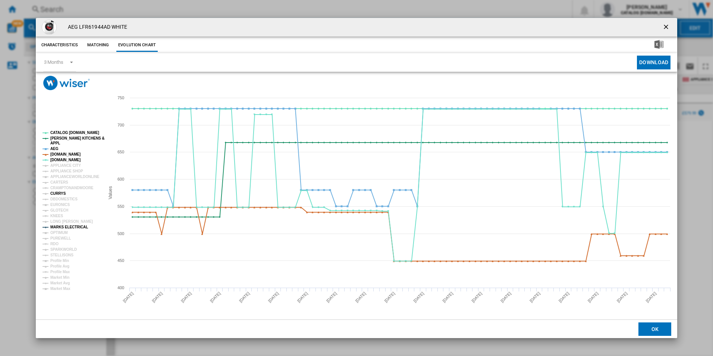
click at [60, 195] on tspan "CURRYS" at bounding box center [58, 193] width 16 height 4
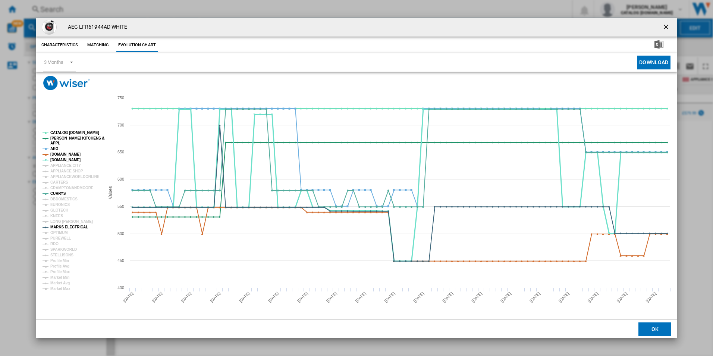
click at [62, 158] on tspan "[DOMAIN_NAME]" at bounding box center [65, 160] width 30 height 4
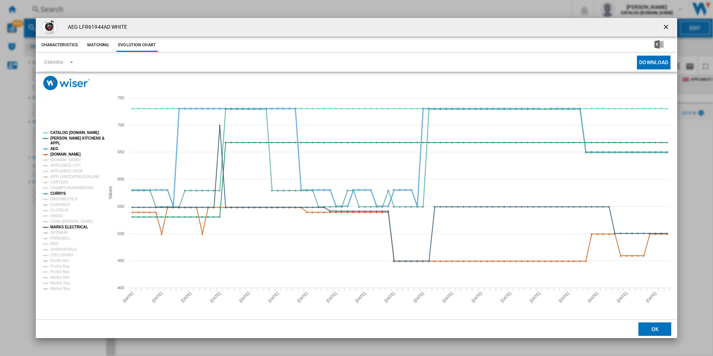
click at [54, 148] on tspan "AEG" at bounding box center [54, 149] width 8 height 4
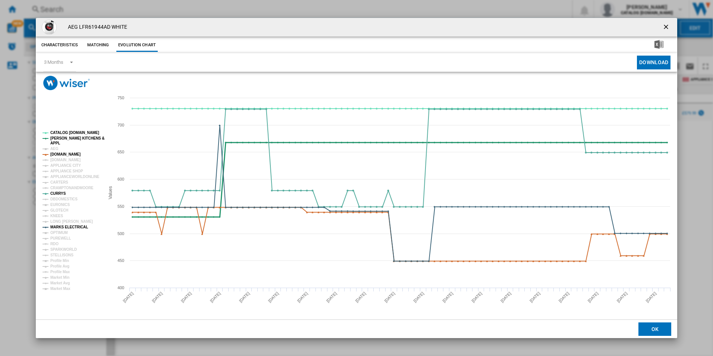
click at [57, 139] on tspan "[PERSON_NAME] KITCHENS &" at bounding box center [77, 138] width 54 height 4
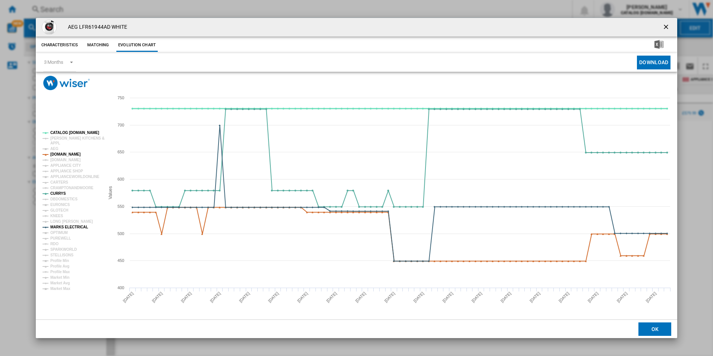
click at [65, 131] on tspan "CATALOG [DOMAIN_NAME]" at bounding box center [74, 133] width 49 height 4
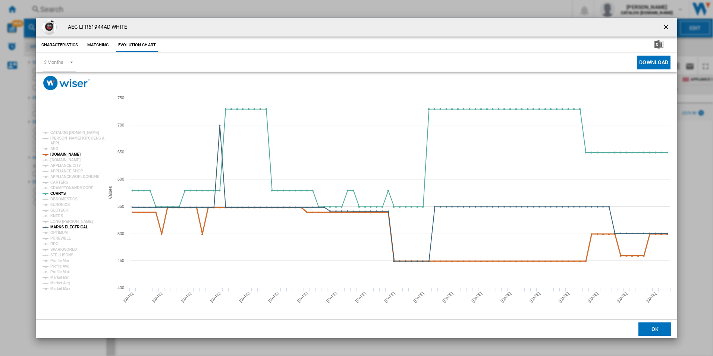
click at [62, 153] on tspan "[DOMAIN_NAME]" at bounding box center [65, 154] width 30 height 4
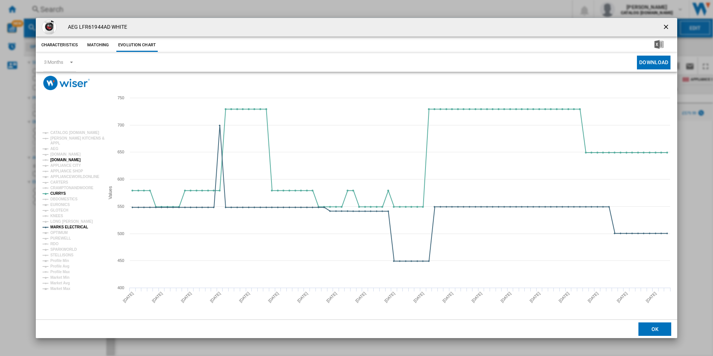
click at [60, 160] on tspan "[DOMAIN_NAME]" at bounding box center [65, 160] width 30 height 4
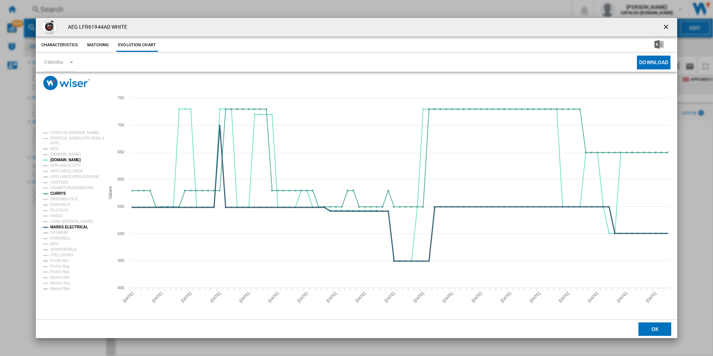
click at [62, 229] on tspan "MARKS ELECTRICAL" at bounding box center [69, 227] width 38 height 4
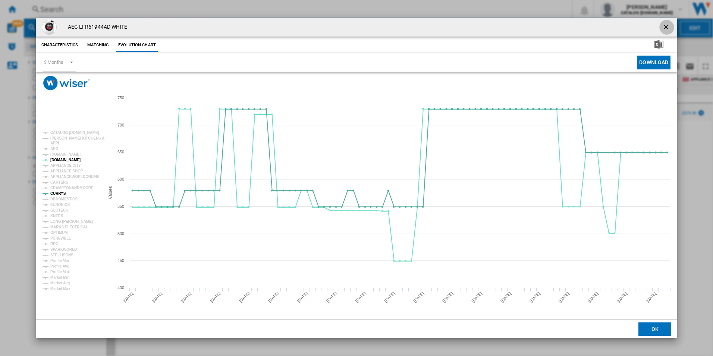
click at [666, 25] on ng-md-icon "getI18NText('BUTTONS.CLOSE_DIALOG')" at bounding box center [666, 27] width 9 height 9
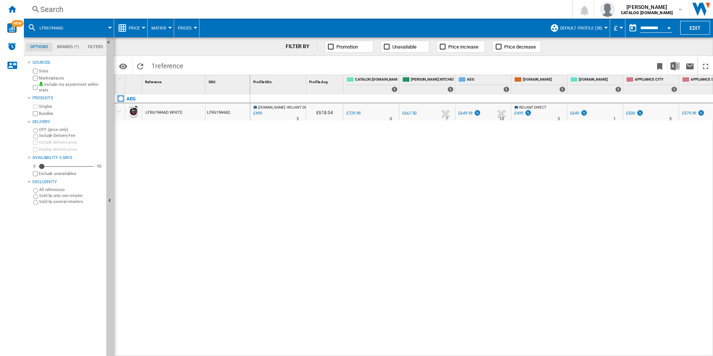
click at [367, 6] on div "Search" at bounding box center [296, 9] width 512 height 10
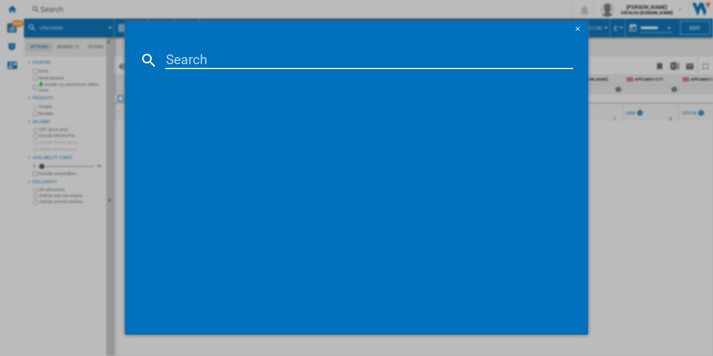
click at [277, 51] on input at bounding box center [369, 60] width 408 height 18
type input "FFB74917ZW"
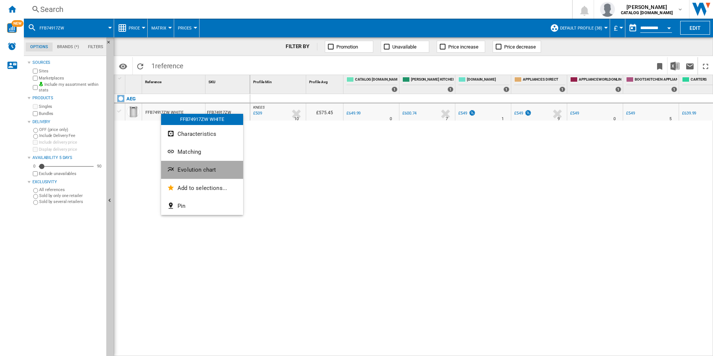
click at [173, 164] on button "Evolution chart" at bounding box center [202, 170] width 82 height 18
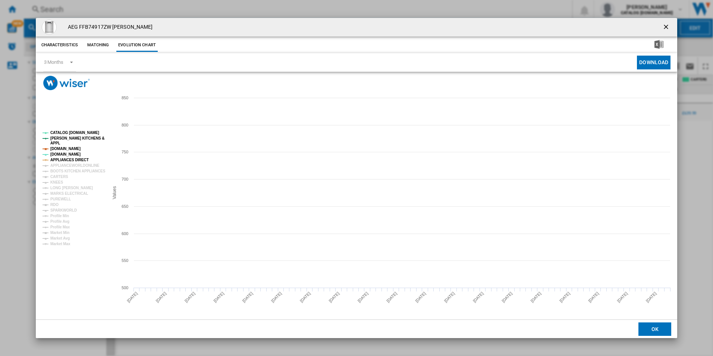
click at [62, 158] on tspan "APPLIANCES DIRECT" at bounding box center [69, 160] width 38 height 4
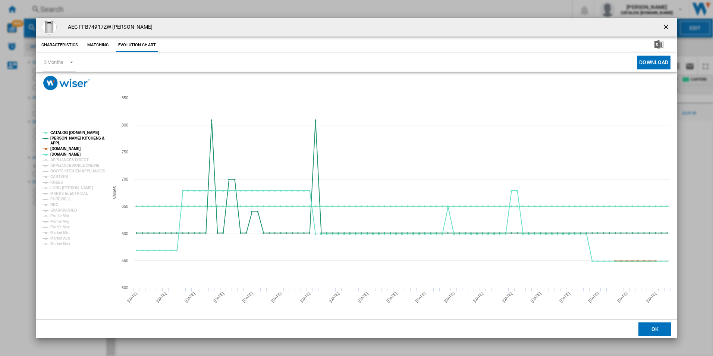
click at [63, 148] on tspan "[DOMAIN_NAME]" at bounding box center [65, 149] width 30 height 4
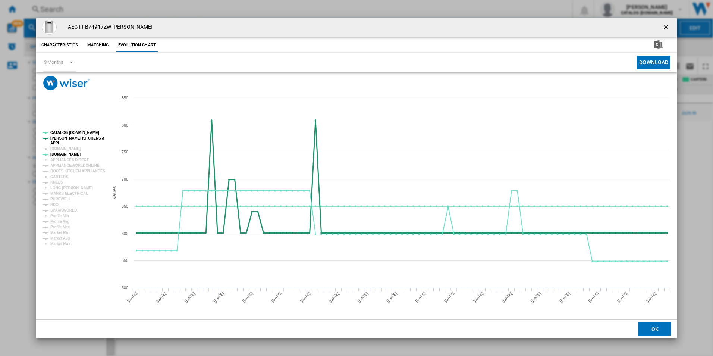
click at [70, 136] on tspan "[PERSON_NAME] KITCHENS &" at bounding box center [77, 138] width 54 height 4
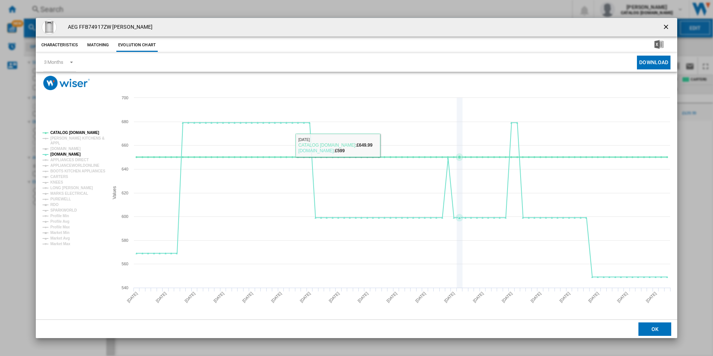
drag, startPoint x: 70, startPoint y: 132, endPoint x: 496, endPoint y: 173, distance: 427.1
click at [496, 173] on icon "Created with Highcharts 5.0.14 Values 600 700 540 560 580 620 640 660 680 CATAL…" at bounding box center [357, 204] width 642 height 229
click at [666, 25] on ng-md-icon "getI18NText('BUTTONS.CLOSE_DIALOG')" at bounding box center [666, 27] width 9 height 9
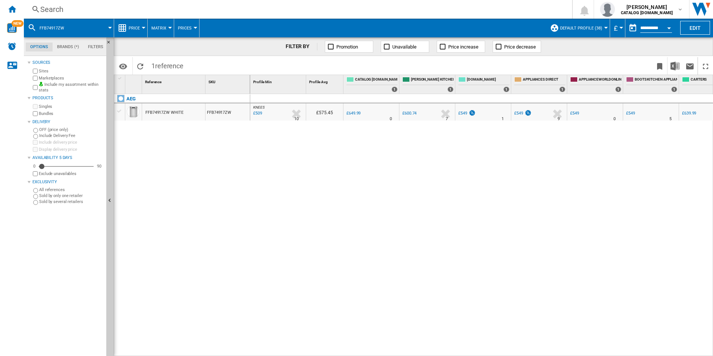
click at [355, 9] on div "Search" at bounding box center [296, 9] width 512 height 10
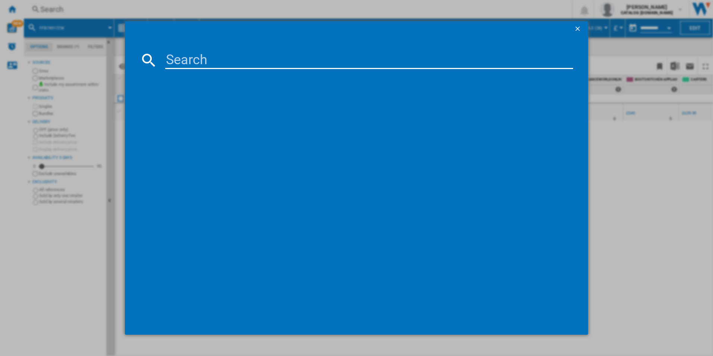
click at [271, 64] on input at bounding box center [369, 60] width 408 height 18
type input "FSE76747P"
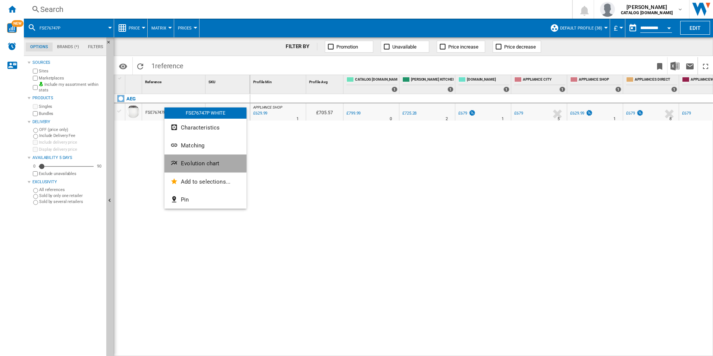
click at [177, 161] on ng-md-icon "Evolution chart" at bounding box center [174, 163] width 9 height 9
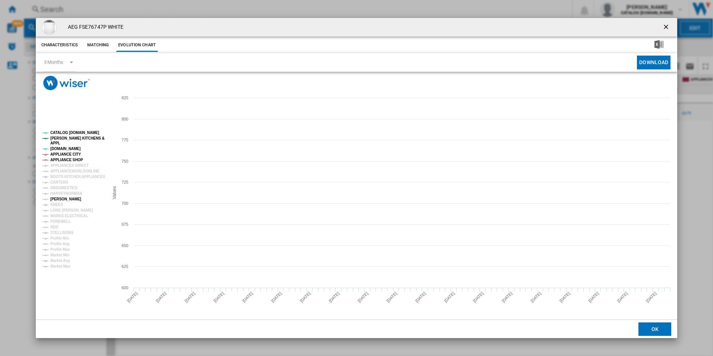
click at [63, 198] on tspan "[PERSON_NAME]" at bounding box center [65, 199] width 31 height 4
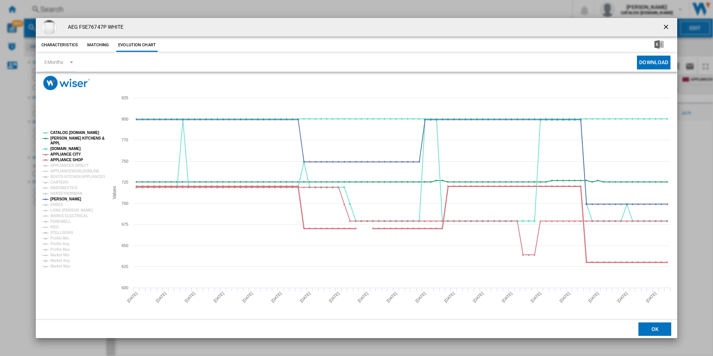
click at [62, 158] on tspan "APPLIANCE SHOP" at bounding box center [66, 160] width 33 height 4
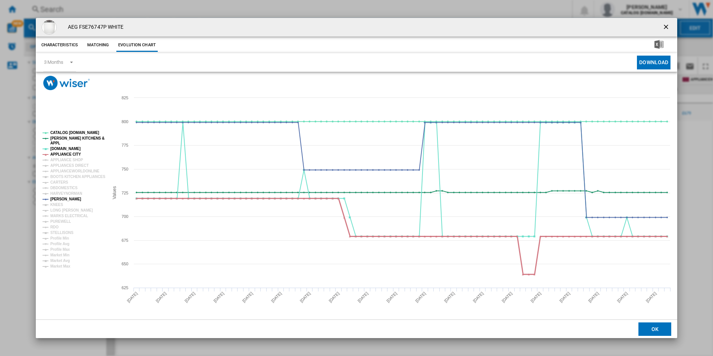
click at [62, 154] on tspan "APPLIANCE CITY" at bounding box center [65, 154] width 31 height 4
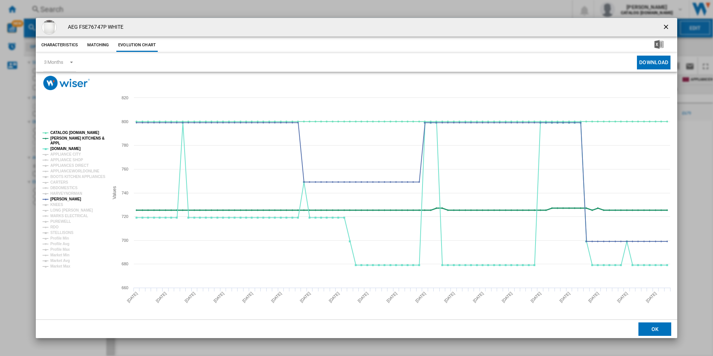
click at [63, 139] on tspan "[PERSON_NAME] KITCHENS &" at bounding box center [77, 138] width 54 height 4
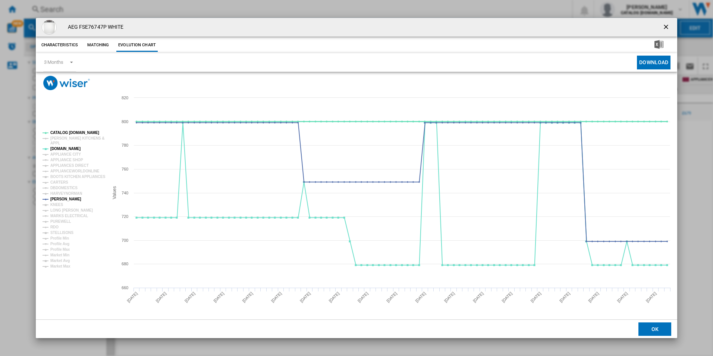
click at [69, 131] on tspan "CATALOG [DOMAIN_NAME]" at bounding box center [74, 133] width 49 height 4
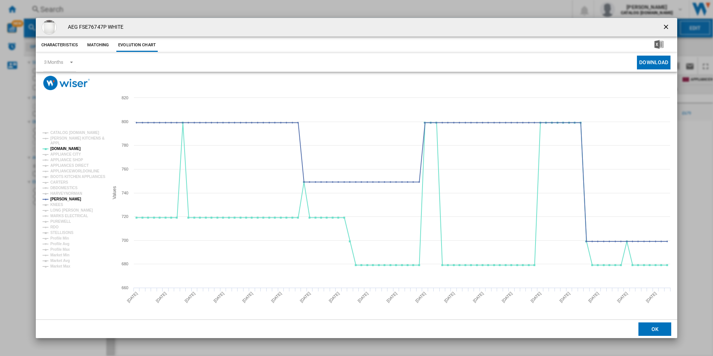
click at [666, 26] on ng-md-icon "getI18NText('BUTTONS.CLOSE_DIALOG')" at bounding box center [666, 27] width 9 height 9
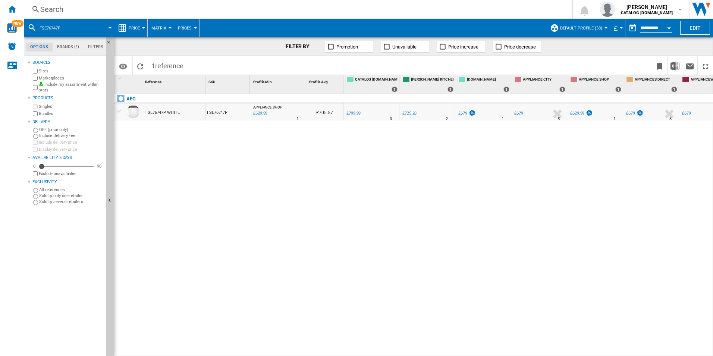
click at [354, 8] on div "Search" at bounding box center [296, 9] width 512 height 10
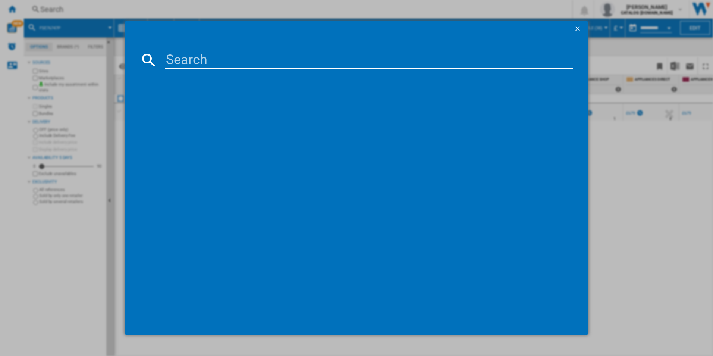
click at [260, 59] on input at bounding box center [369, 60] width 408 height 18
type input "FSB54907Z"
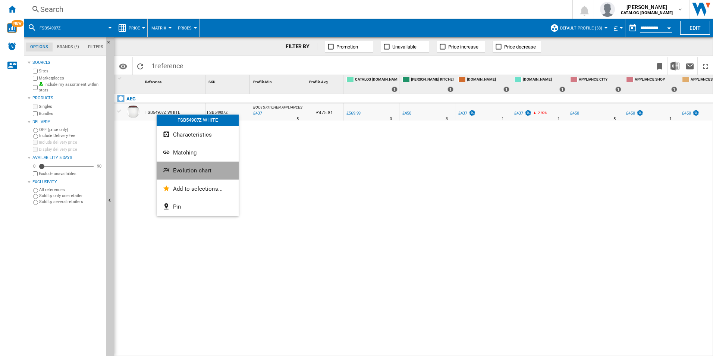
click at [178, 170] on span "Evolution chart" at bounding box center [192, 170] width 38 height 7
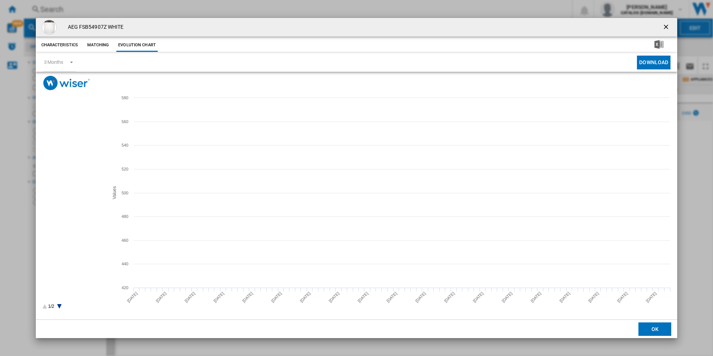
click at [65, 216] on tspan "[PERSON_NAME]" at bounding box center [65, 215] width 31 height 4
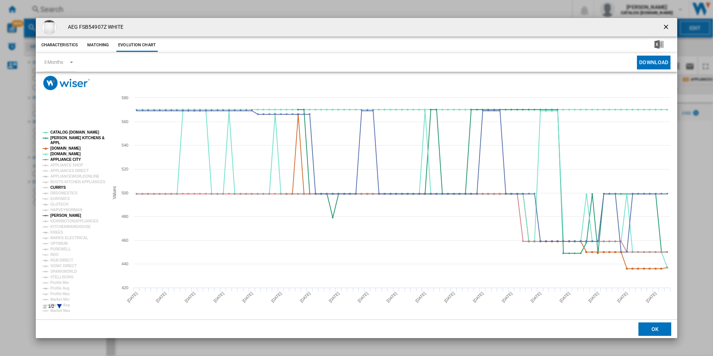
click at [61, 189] on tspan "CURRYS" at bounding box center [58, 187] width 16 height 4
click at [74, 158] on tspan "APPLIANCE CITY" at bounding box center [65, 159] width 31 height 4
click at [72, 148] on tspan "[DOMAIN_NAME]" at bounding box center [65, 148] width 30 height 4
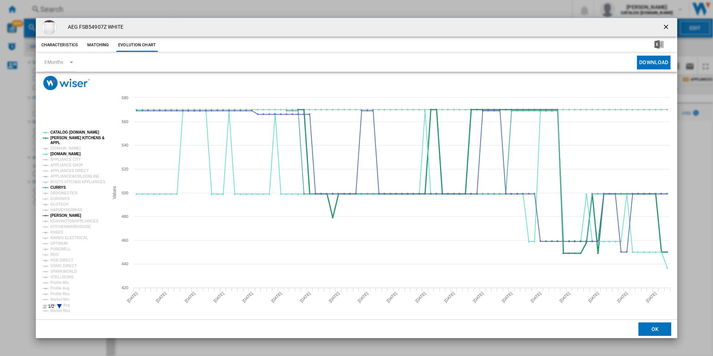
click at [74, 138] on tspan "[PERSON_NAME] KITCHENS &" at bounding box center [77, 138] width 54 height 4
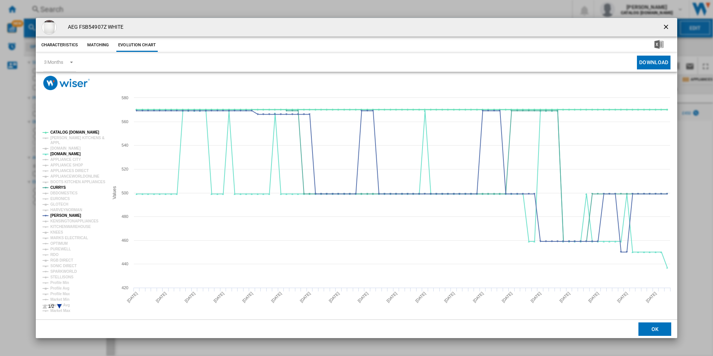
click at [76, 132] on tspan "CATALOG [DOMAIN_NAME]" at bounding box center [74, 132] width 49 height 4
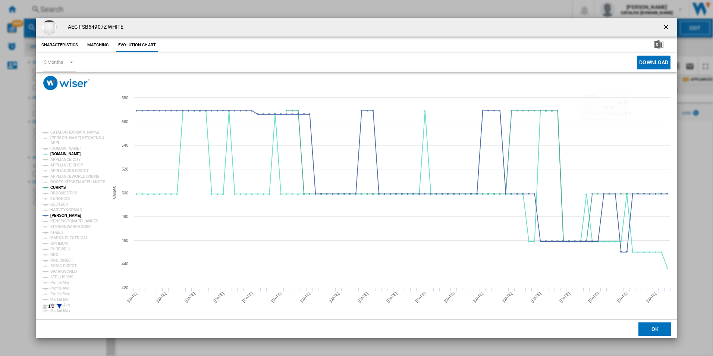
drag, startPoint x: 667, startPoint y: 29, endPoint x: 499, endPoint y: 18, distance: 167.8
click at [667, 29] on ng-md-icon "getI18NText('BUTTONS.CLOSE_DIALOG')" at bounding box center [666, 27] width 9 height 9
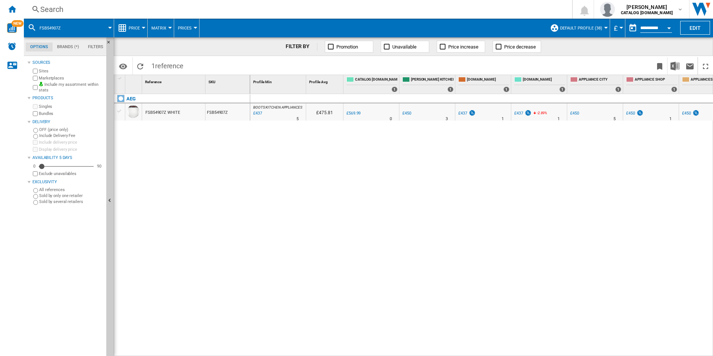
click at [332, 7] on div "Search" at bounding box center [296, 9] width 512 height 10
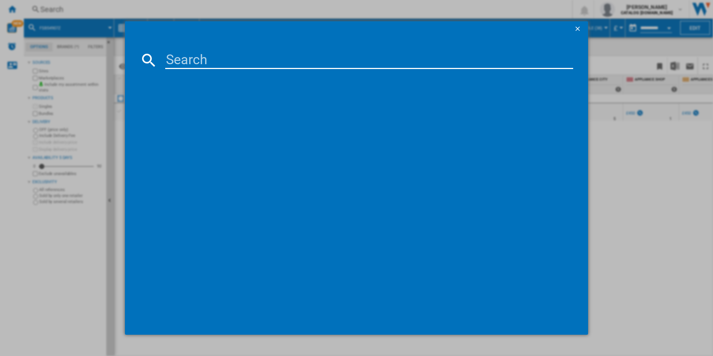
click at [275, 64] on input at bounding box center [369, 60] width 408 height 18
type input "FSS96828P"
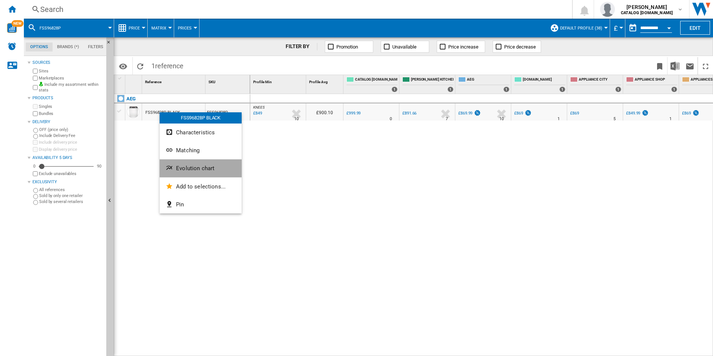
click at [176, 169] on span "Evolution chart" at bounding box center [195, 168] width 38 height 7
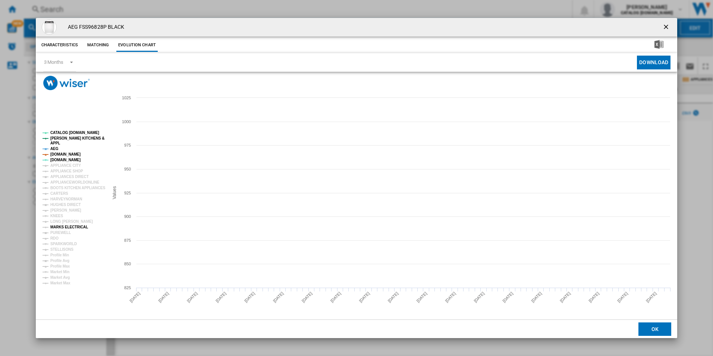
click at [67, 228] on tspan "MARKS ELECTRICAL" at bounding box center [69, 227] width 38 height 4
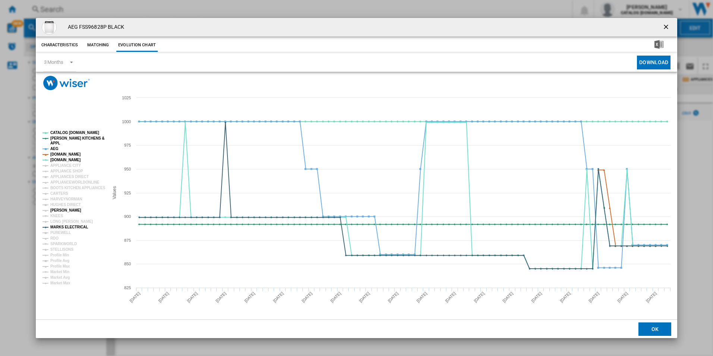
click at [62, 208] on tspan "[PERSON_NAME]" at bounding box center [65, 210] width 31 height 4
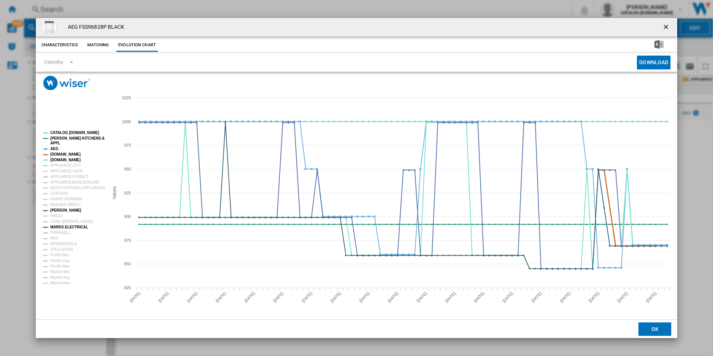
click at [65, 154] on tspan "[DOMAIN_NAME]" at bounding box center [65, 154] width 30 height 4
click at [57, 148] on rect "Product popup" at bounding box center [73, 208] width 66 height 160
click at [53, 148] on tspan "AEG" at bounding box center [54, 149] width 8 height 4
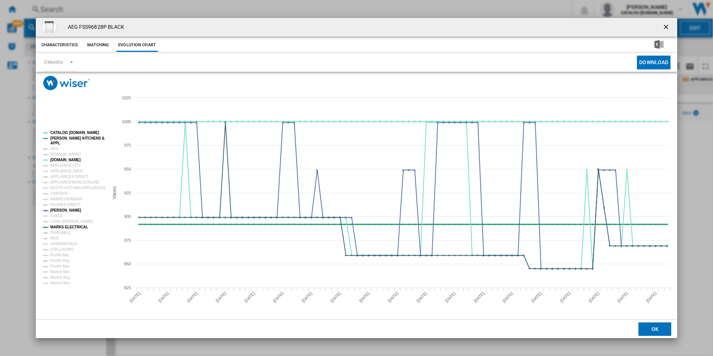
click at [66, 136] on tspan "[PERSON_NAME] KITCHENS &" at bounding box center [77, 138] width 54 height 4
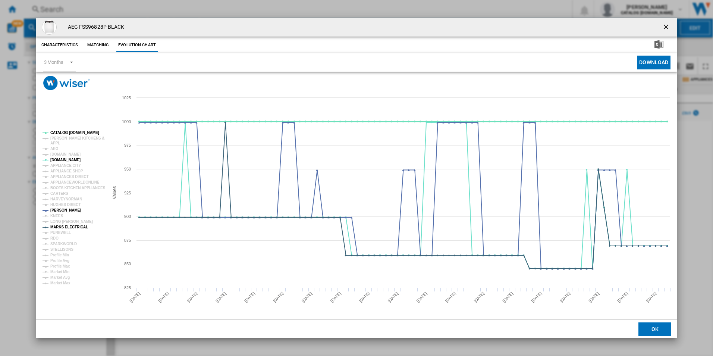
click at [69, 132] on tspan "CATALOG [DOMAIN_NAME]" at bounding box center [74, 133] width 49 height 4
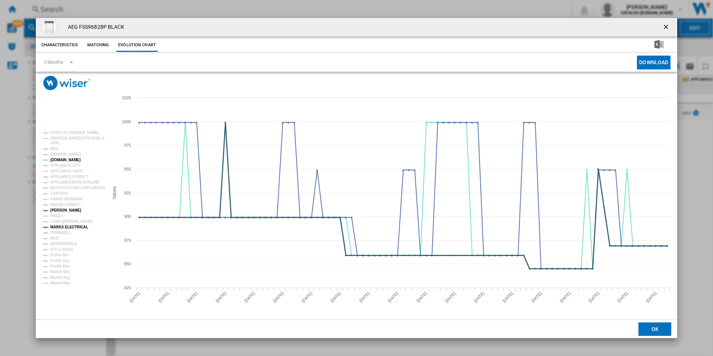
click at [81, 227] on tspan "MARKS ELECTRICAL" at bounding box center [69, 227] width 38 height 4
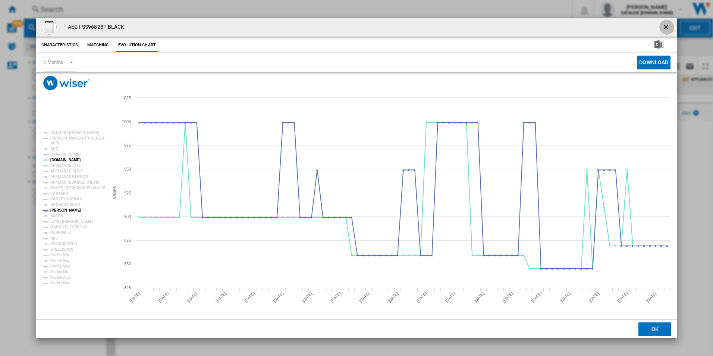
click at [664, 25] on ng-md-icon "getI18NText('BUTTONS.CLOSE_DIALOG')" at bounding box center [666, 27] width 9 height 9
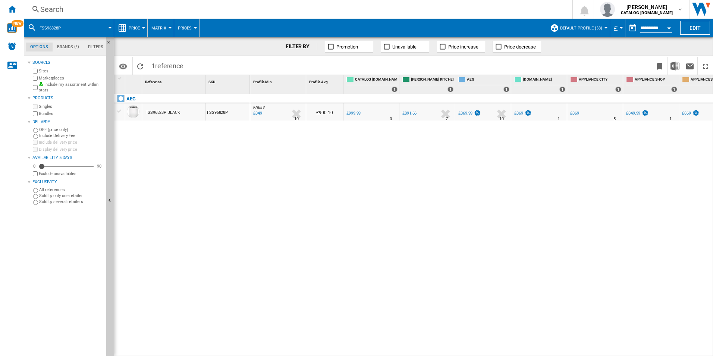
click at [392, 8] on div "Search" at bounding box center [296, 9] width 512 height 10
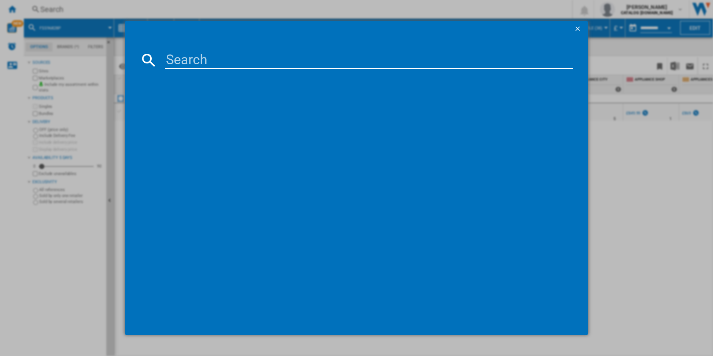
click at [277, 54] on input at bounding box center [369, 60] width 408 height 18
type input "LWR8516L6UD"
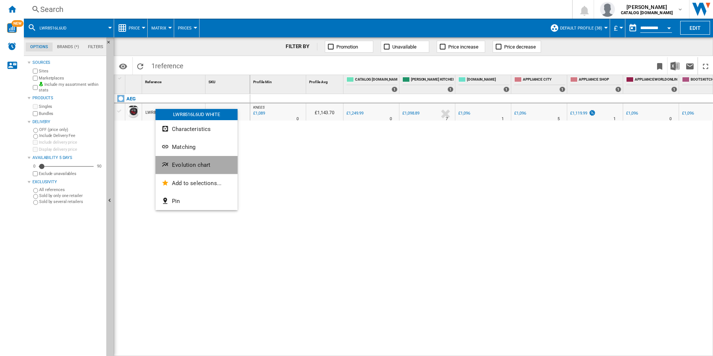
click at [169, 161] on ng-md-icon "Evolution chart" at bounding box center [165, 165] width 9 height 9
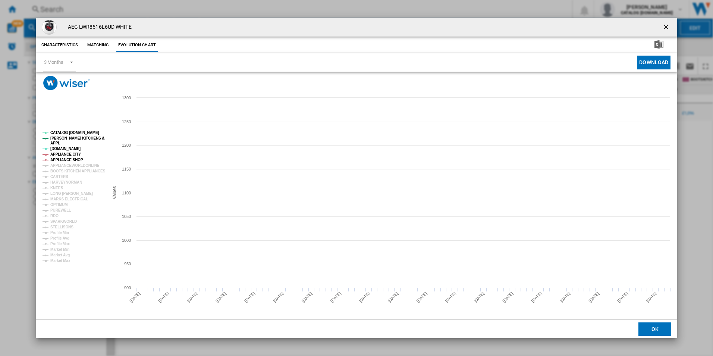
click at [61, 158] on tspan "APPLIANCE SHOP" at bounding box center [66, 160] width 33 height 4
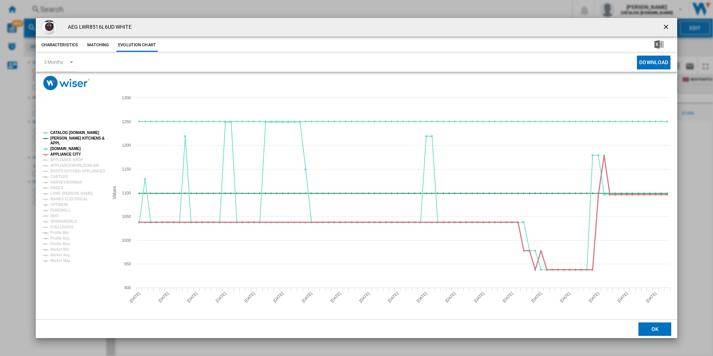
click at [61, 155] on tspan "APPLIANCE CITY" at bounding box center [65, 154] width 31 height 4
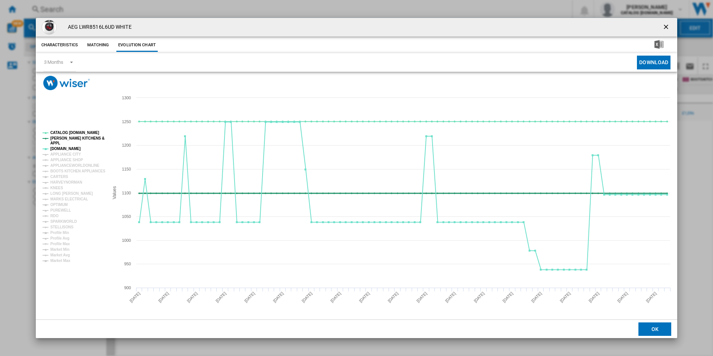
click at [71, 140] on tspan "[PERSON_NAME] KITCHENS &" at bounding box center [77, 138] width 54 height 4
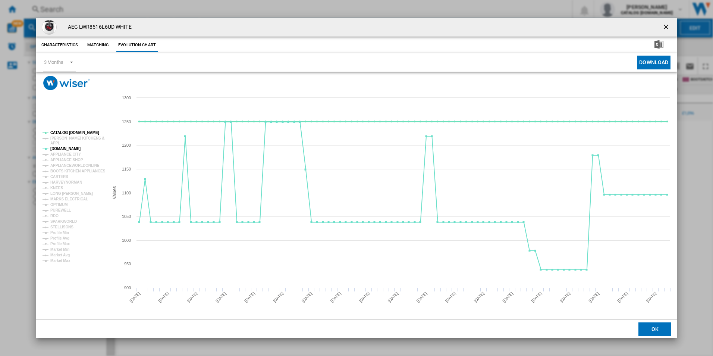
click at [76, 134] on tspan "CATALOG [DOMAIN_NAME]" at bounding box center [74, 133] width 49 height 4
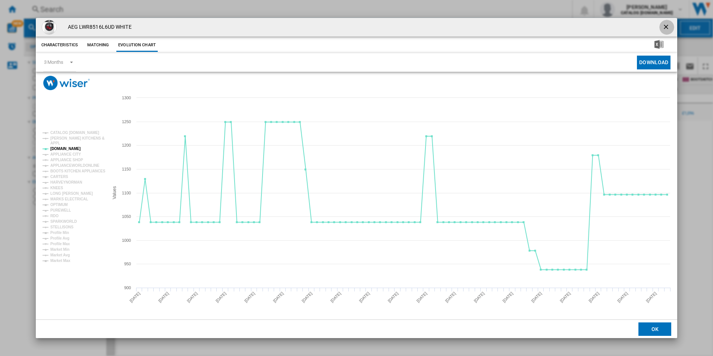
click at [666, 26] on ng-md-icon "getI18NText('BUTTONS.CLOSE_DIALOG')" at bounding box center [666, 27] width 9 height 9
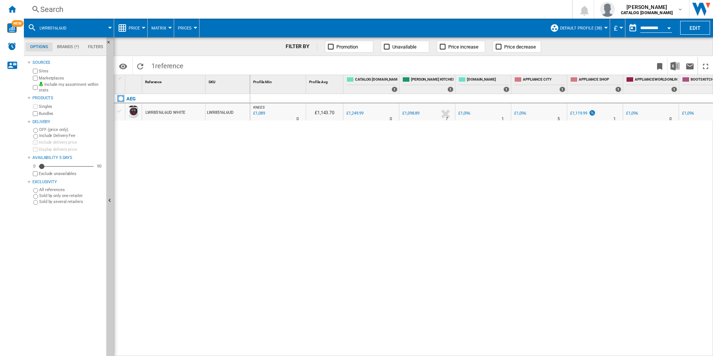
click at [348, 7] on div "Search" at bounding box center [296, 9] width 512 height 10
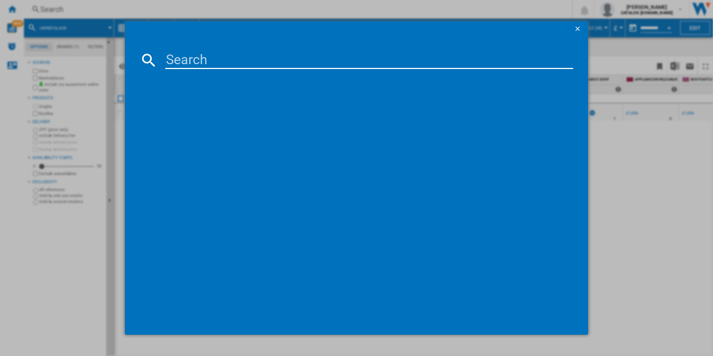
click at [227, 56] on input at bounding box center [369, 60] width 408 height 18
type input "FFB74917ZM"
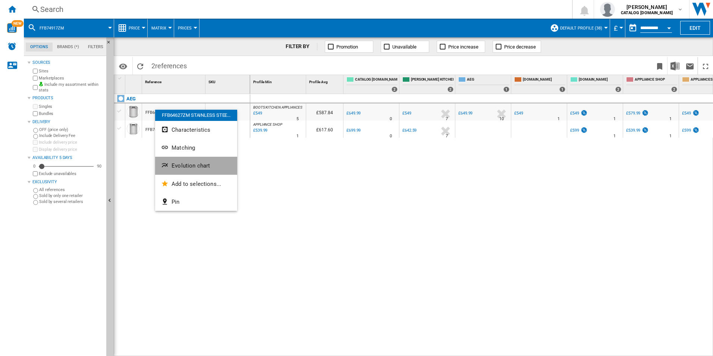
click at [172, 168] on span "Evolution chart" at bounding box center [191, 165] width 38 height 7
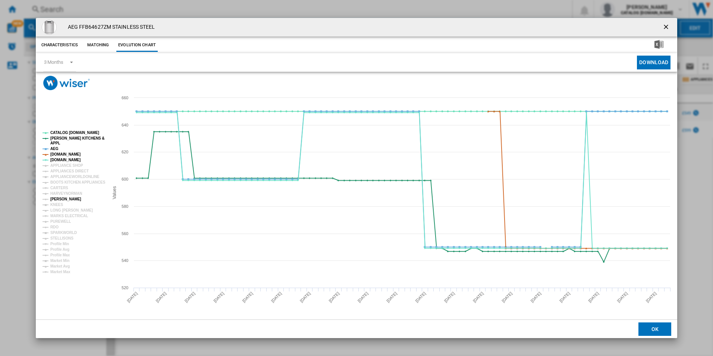
click at [57, 200] on tspan "[PERSON_NAME]" at bounding box center [65, 199] width 31 height 4
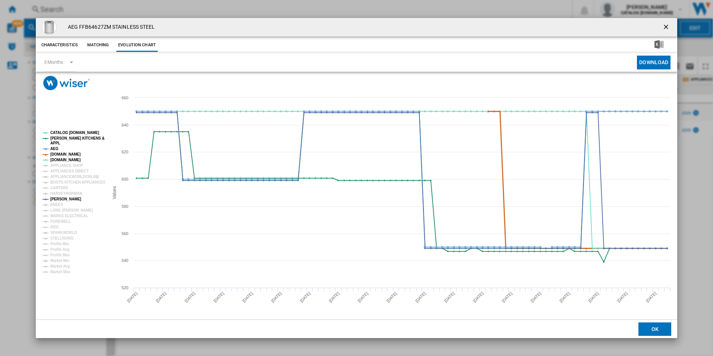
click at [59, 153] on tspan "[DOMAIN_NAME]" at bounding box center [65, 154] width 30 height 4
click at [54, 147] on tspan "AEG" at bounding box center [54, 149] width 8 height 4
click at [60, 137] on tspan "[PERSON_NAME] KITCHENS &" at bounding box center [77, 138] width 54 height 4
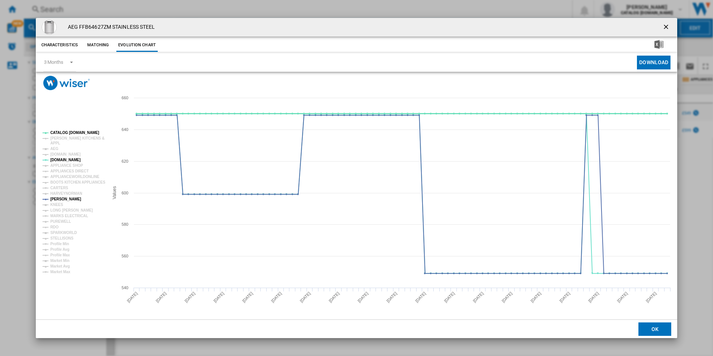
click at [65, 132] on tspan "CATALOG [DOMAIN_NAME]" at bounding box center [74, 133] width 49 height 4
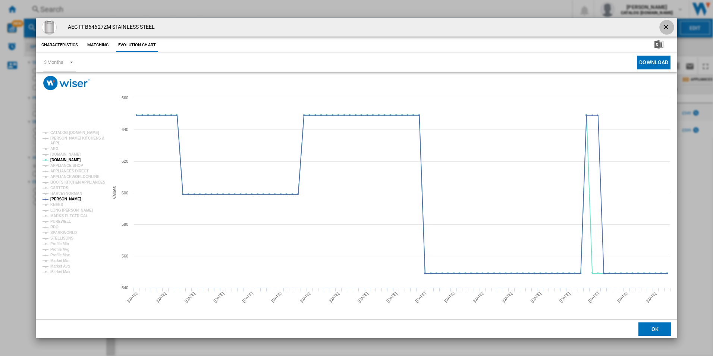
click at [667, 22] on button "Product popup" at bounding box center [666, 27] width 15 height 15
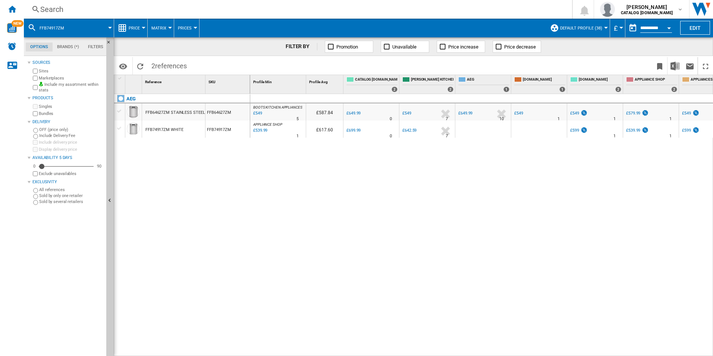
click at [323, 8] on div "Search" at bounding box center [296, 9] width 512 height 10
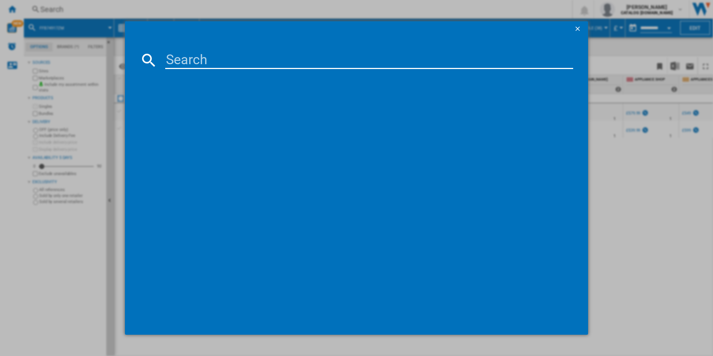
click at [214, 59] on input at bounding box center [369, 60] width 408 height 18
type input "LWR7416U6UD"
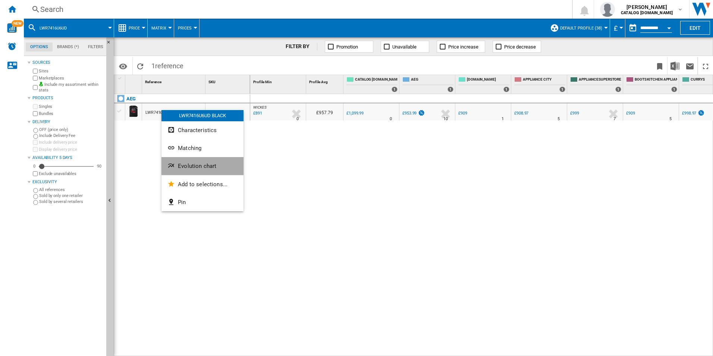
click at [175, 169] on ng-md-icon "Evolution chart" at bounding box center [171, 166] width 9 height 9
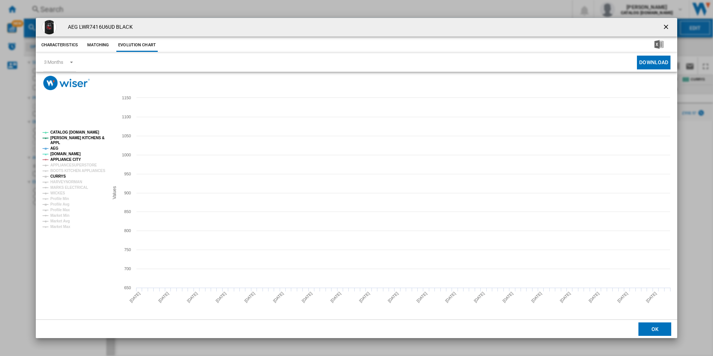
click at [60, 177] on tspan "CURRYS" at bounding box center [58, 176] width 16 height 4
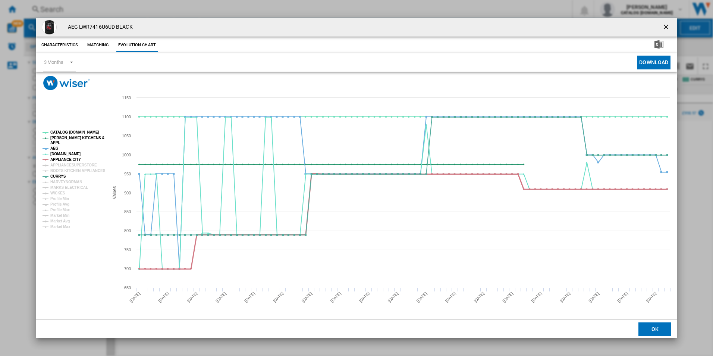
click at [70, 158] on tspan "APPLIANCE CITY" at bounding box center [65, 159] width 31 height 4
click at [55, 147] on tspan "AEG" at bounding box center [54, 148] width 8 height 4
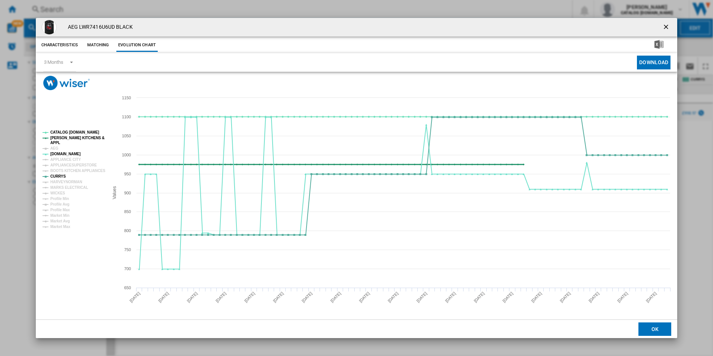
click at [66, 138] on tspan "[PERSON_NAME] KITCHENS &" at bounding box center [77, 138] width 54 height 4
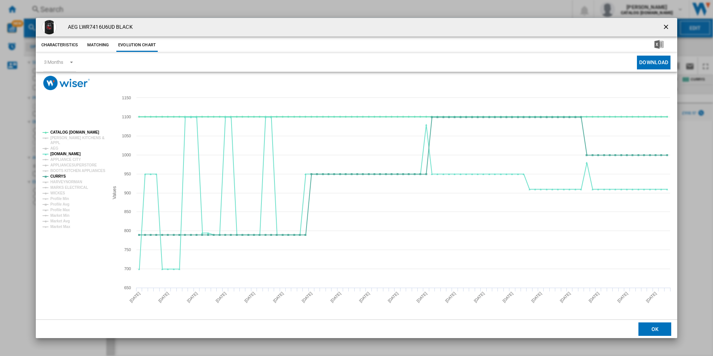
click at [73, 132] on tspan "CATALOG [DOMAIN_NAME]" at bounding box center [74, 132] width 49 height 4
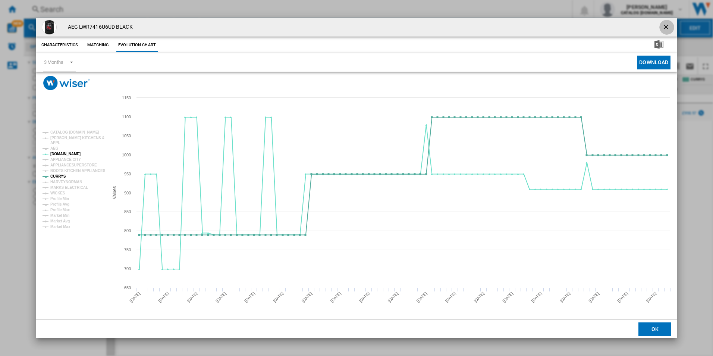
click at [665, 25] on ng-md-icon "getI18NText('BUTTONS.CLOSE_DIALOG')" at bounding box center [666, 27] width 9 height 9
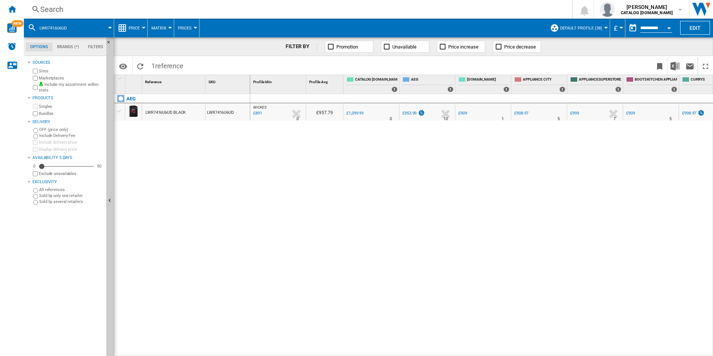
click at [342, 7] on div "Search" at bounding box center [296, 9] width 512 height 10
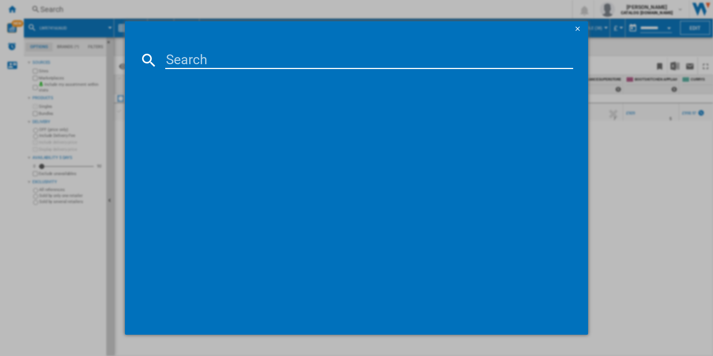
click at [243, 56] on input at bounding box center [369, 60] width 408 height 18
type input "TXH508A4R"
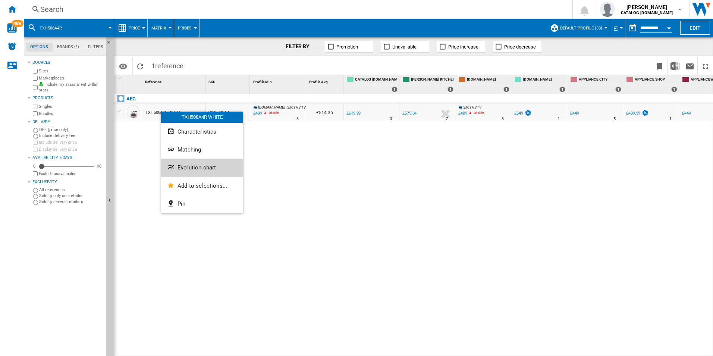
click at [178, 165] on span "Evolution chart" at bounding box center [197, 167] width 38 height 7
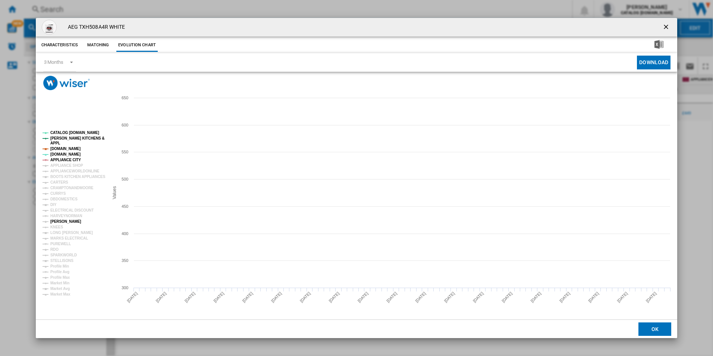
click at [60, 219] on tspan "[PERSON_NAME]" at bounding box center [65, 221] width 31 height 4
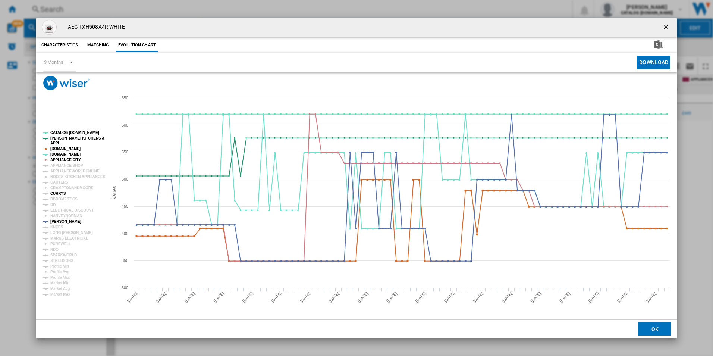
click at [57, 195] on tspan "CURRYS" at bounding box center [58, 193] width 16 height 4
click at [73, 156] on rect "Product popup" at bounding box center [73, 213] width 66 height 171
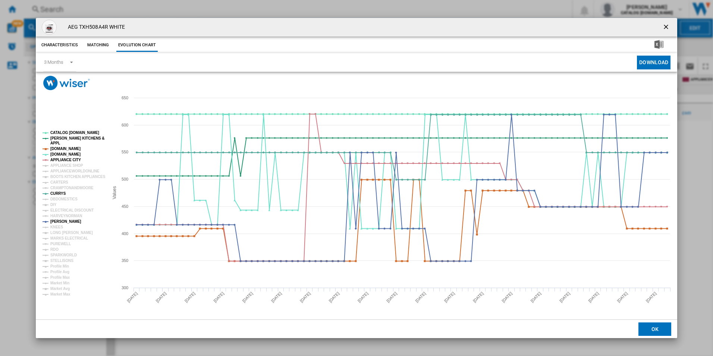
click at [73, 156] on rect "Product popup" at bounding box center [73, 213] width 66 height 171
click at [72, 158] on tspan "APPLIANCE CITY" at bounding box center [65, 160] width 31 height 4
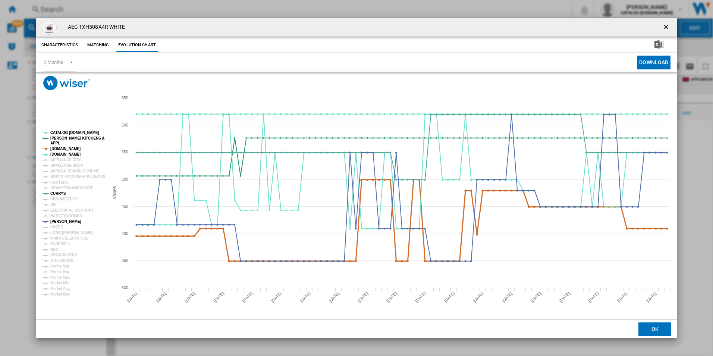
click at [72, 148] on tspan "[DOMAIN_NAME]" at bounding box center [65, 149] width 30 height 4
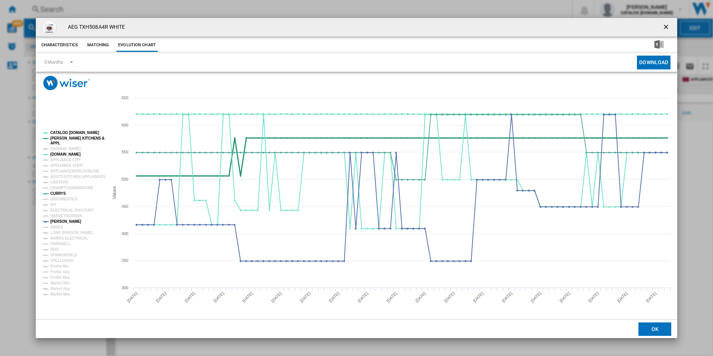
click at [75, 138] on tspan "[PERSON_NAME] KITCHENS &" at bounding box center [77, 138] width 54 height 4
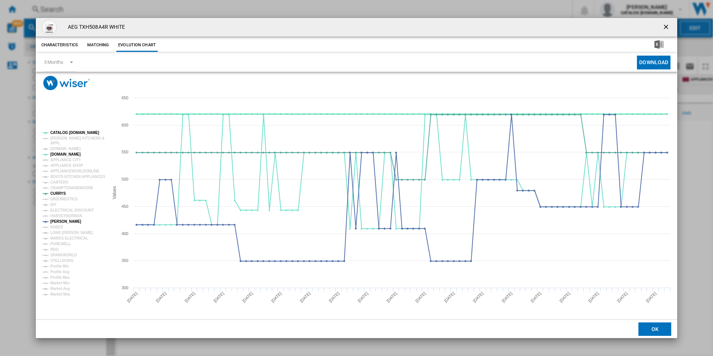
click at [75, 132] on tspan "CATALOG [DOMAIN_NAME]" at bounding box center [74, 133] width 49 height 4
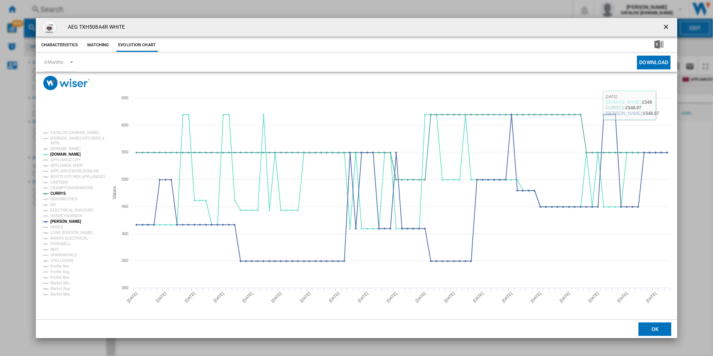
drag, startPoint x: 665, startPoint y: 24, endPoint x: 453, endPoint y: 53, distance: 213.8
click at [665, 24] on ng-md-icon "getI18NText('BUTTONS.CLOSE_DIALOG')" at bounding box center [666, 27] width 9 height 9
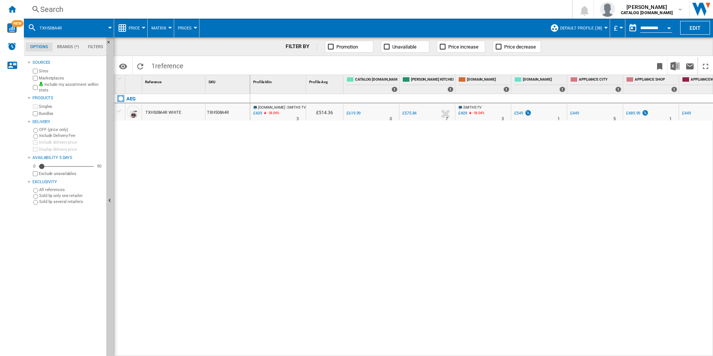
click at [397, 9] on div "Search" at bounding box center [296, 9] width 512 height 10
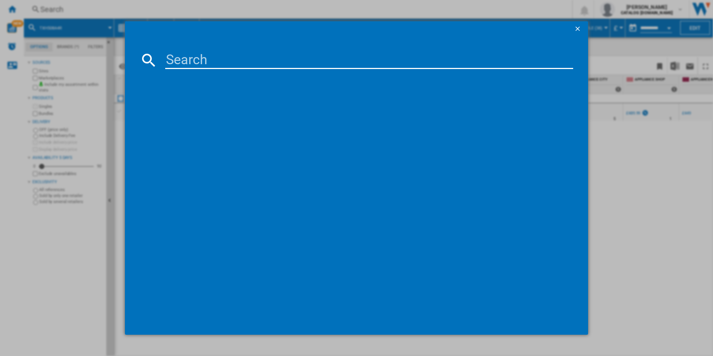
type input "TR848A4B2"
click at [281, 63] on input "TR848A4B2" at bounding box center [369, 60] width 408 height 18
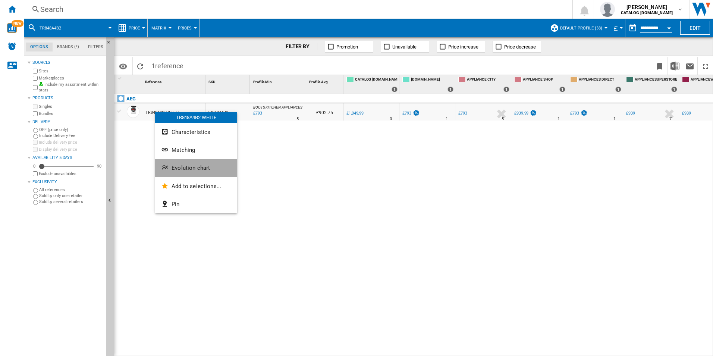
click at [171, 162] on button "Evolution chart" at bounding box center [196, 168] width 82 height 18
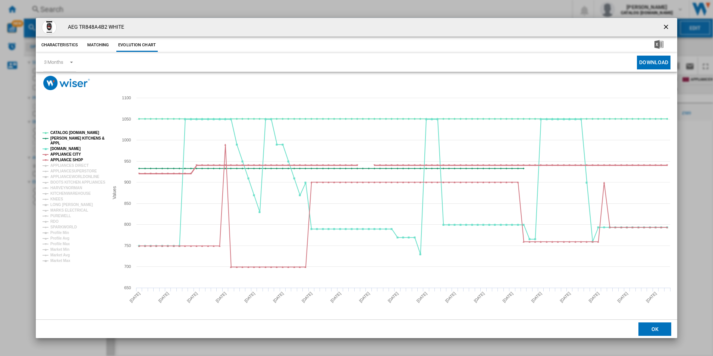
click at [69, 158] on tspan "APPLIANCE SHOP" at bounding box center [66, 160] width 33 height 4
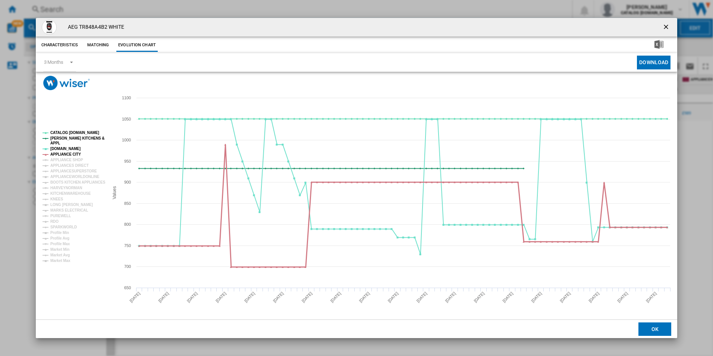
click at [69, 155] on tspan "APPLIANCE CITY" at bounding box center [65, 154] width 31 height 4
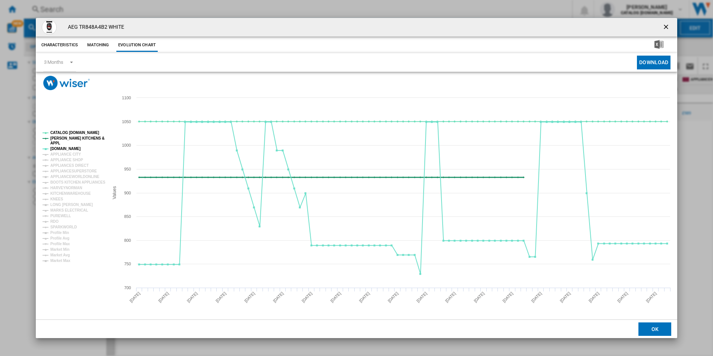
click at [74, 139] on tspan "[PERSON_NAME] KITCHENS &" at bounding box center [77, 138] width 54 height 4
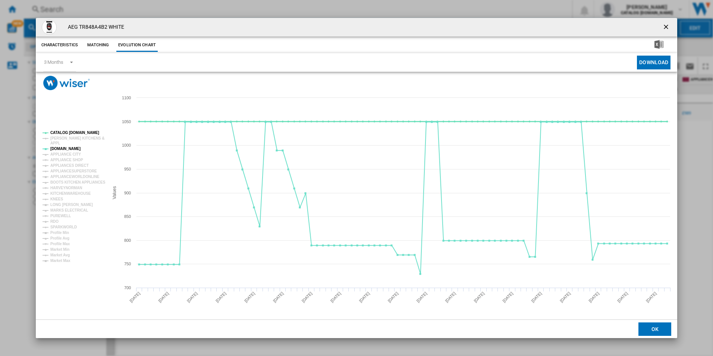
click at [74, 134] on tspan "CATALOG [DOMAIN_NAME]" at bounding box center [74, 133] width 49 height 4
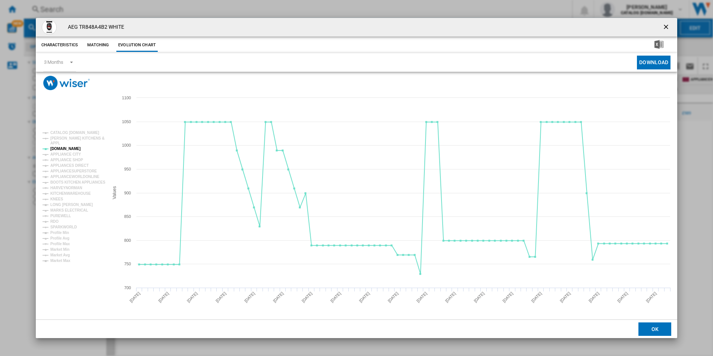
click at [669, 22] on button "Product popup" at bounding box center [666, 27] width 15 height 15
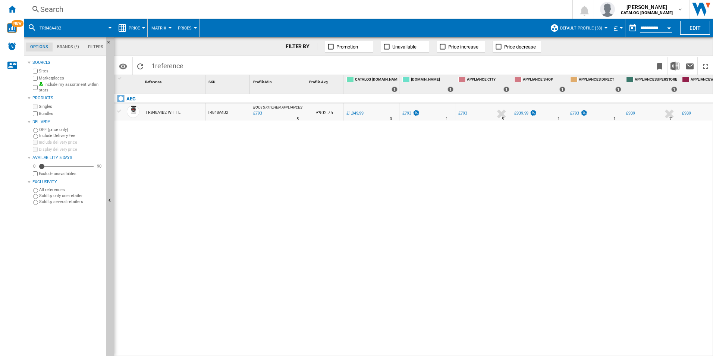
click at [332, 9] on div "Search" at bounding box center [296, 9] width 512 height 10
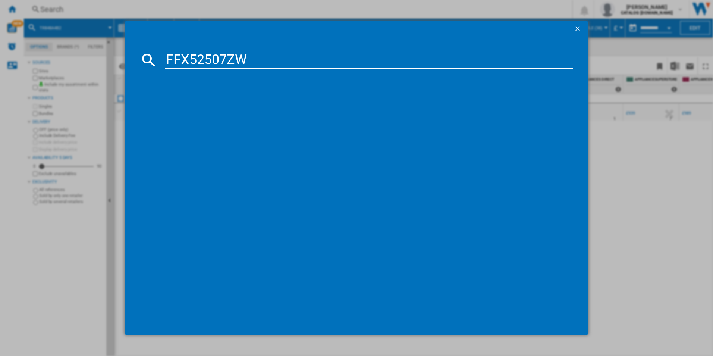
click at [254, 57] on input "FFX52507ZW" at bounding box center [369, 60] width 408 height 18
type input "FFX52507ZW"
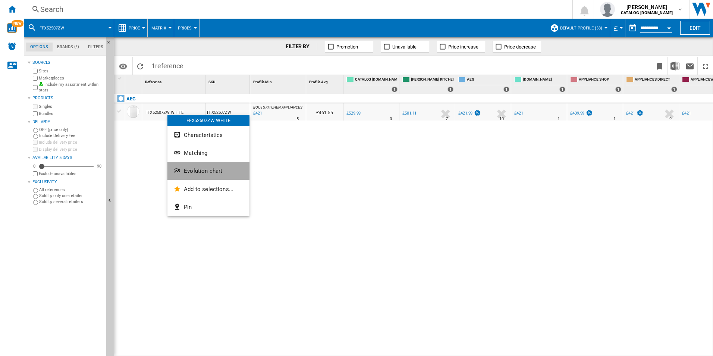
click at [177, 165] on button "Evolution chart" at bounding box center [208, 171] width 82 height 18
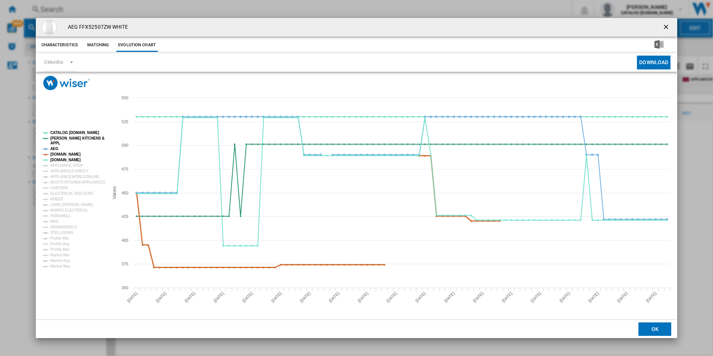
click at [60, 154] on tspan "[DOMAIN_NAME]" at bounding box center [65, 154] width 30 height 4
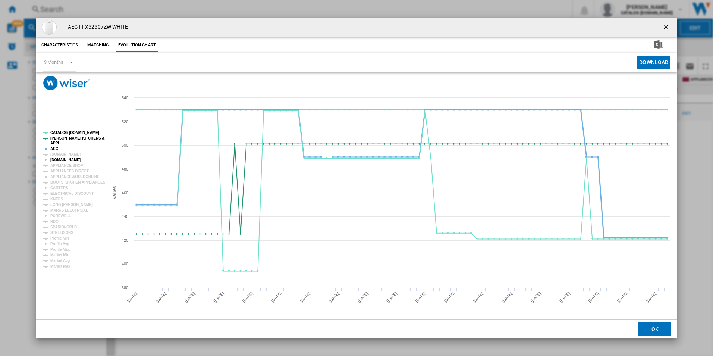
click at [53, 147] on tspan "AEG" at bounding box center [54, 149] width 8 height 4
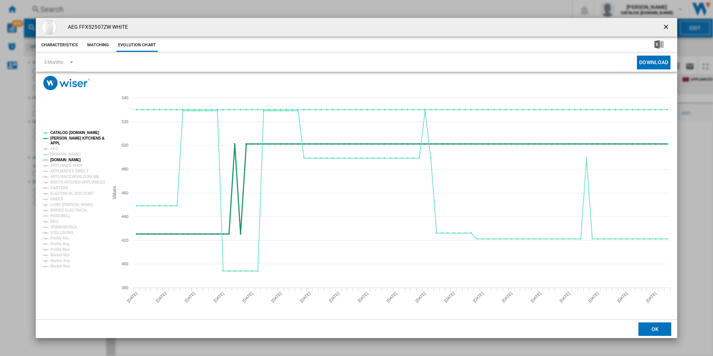
click at [57, 141] on tspan "APPL" at bounding box center [55, 143] width 10 height 4
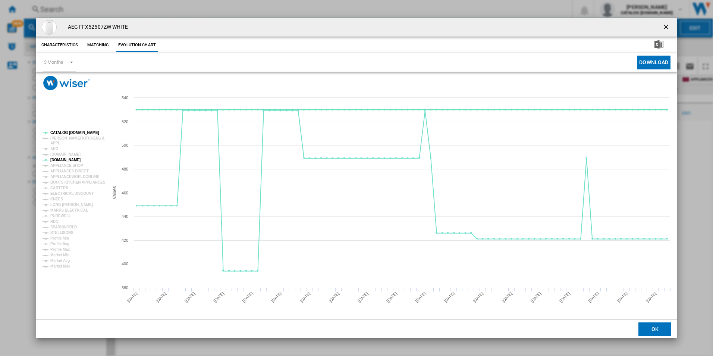
click at [66, 132] on tspan "CATALOG [DOMAIN_NAME]" at bounding box center [74, 133] width 49 height 4
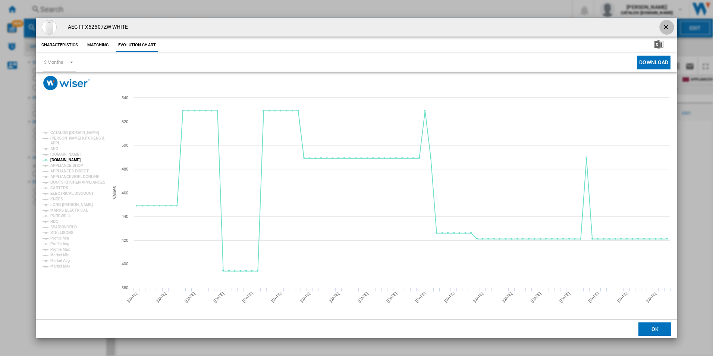
click at [666, 25] on ng-md-icon "getI18NText('BUTTONS.CLOSE_DIALOG')" at bounding box center [666, 27] width 9 height 9
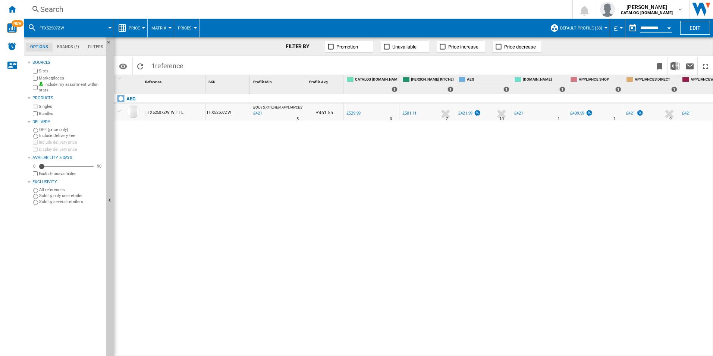
click at [321, 13] on div "Search" at bounding box center [296, 9] width 512 height 10
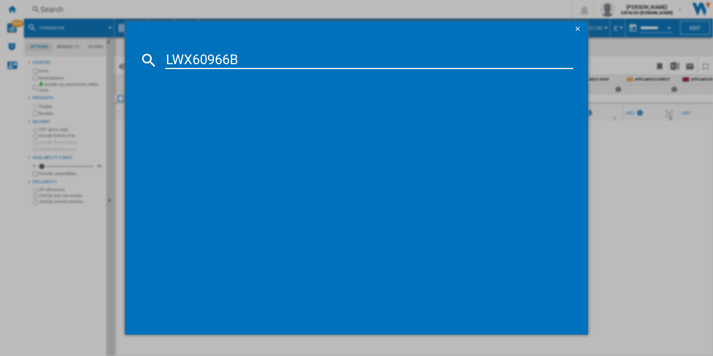
click at [258, 63] on input "LWX60966B" at bounding box center [369, 60] width 408 height 18
type input "LWX60966B"
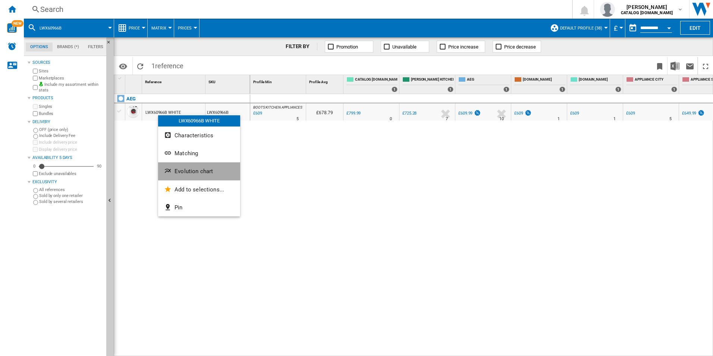
click at [174, 165] on button "Evolution chart" at bounding box center [199, 171] width 82 height 18
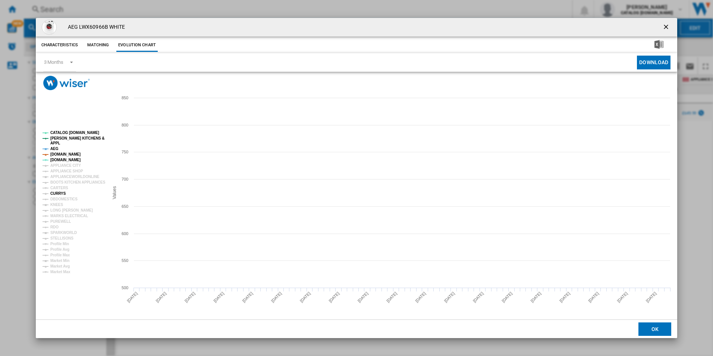
click at [58, 194] on tspan "CURRYS" at bounding box center [58, 193] width 16 height 4
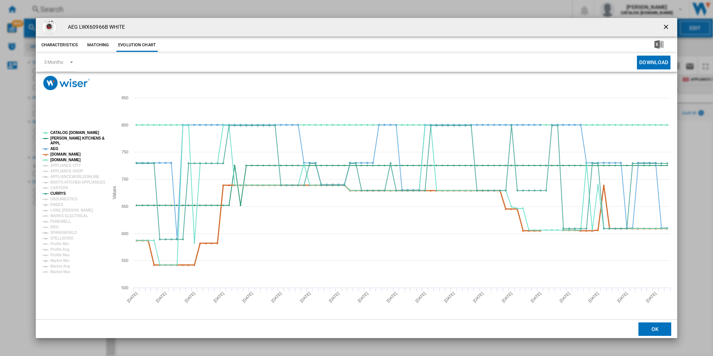
click at [71, 153] on tspan "[DOMAIN_NAME]" at bounding box center [65, 154] width 30 height 4
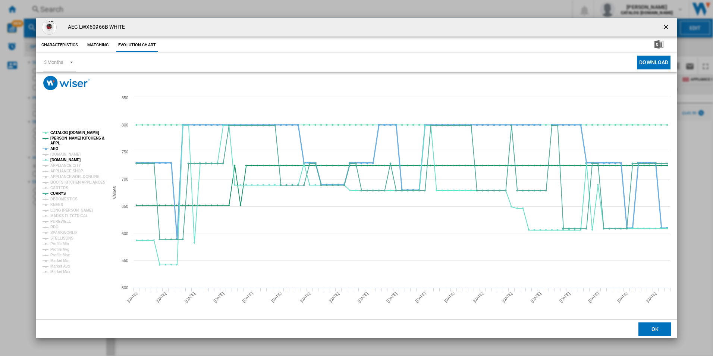
click at [53, 148] on tspan "AEG" at bounding box center [54, 149] width 8 height 4
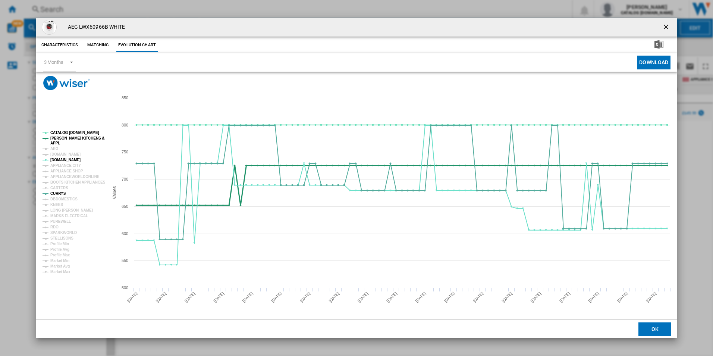
click at [70, 139] on tspan "[PERSON_NAME] KITCHENS &" at bounding box center [77, 138] width 54 height 4
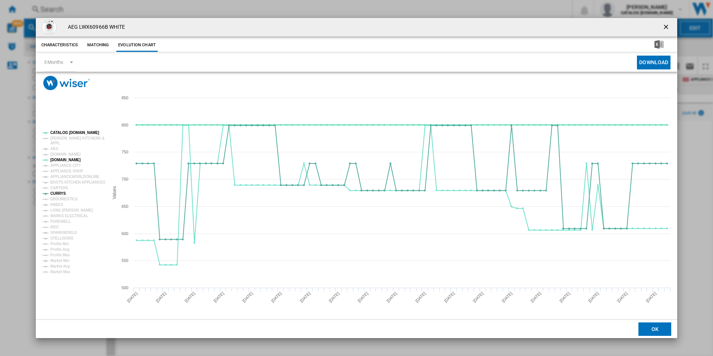
click at [73, 131] on tspan "CATALOG [DOMAIN_NAME]" at bounding box center [74, 133] width 49 height 4
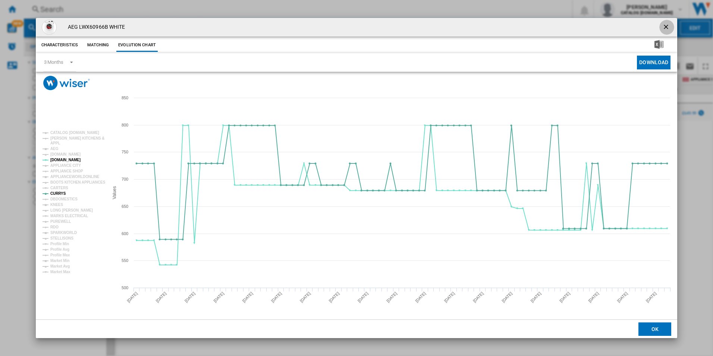
click at [665, 24] on ng-md-icon "getI18NText('BUTTONS.CLOSE_DIALOG')" at bounding box center [666, 27] width 9 height 9
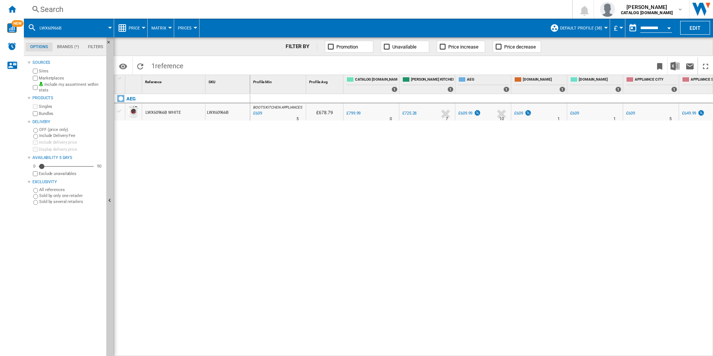
click at [342, 10] on div "Search" at bounding box center [296, 9] width 512 height 10
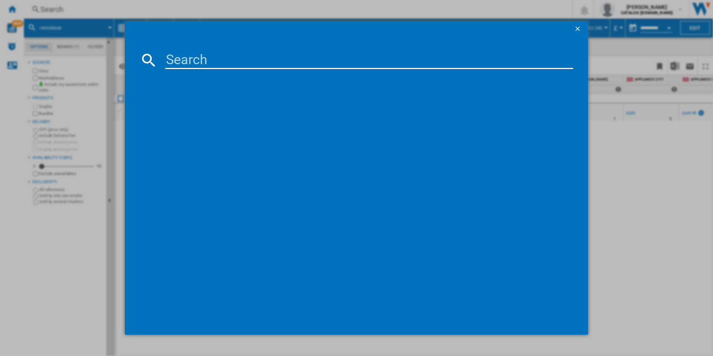
click at [269, 58] on input at bounding box center [369, 60] width 408 height 18
type input "LWR8516O5UD"
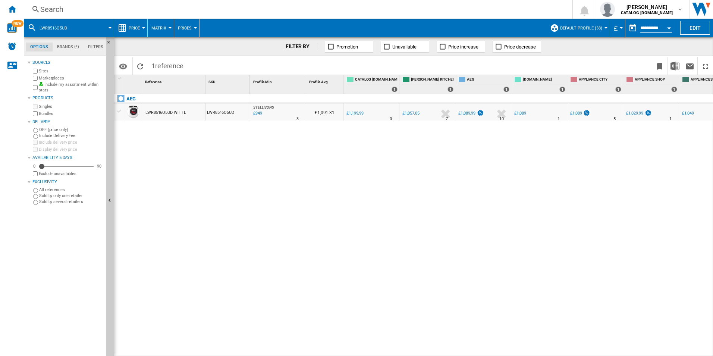
click at [154, 106] on div "LWR8516O5UD WHITE" at bounding box center [165, 112] width 41 height 17
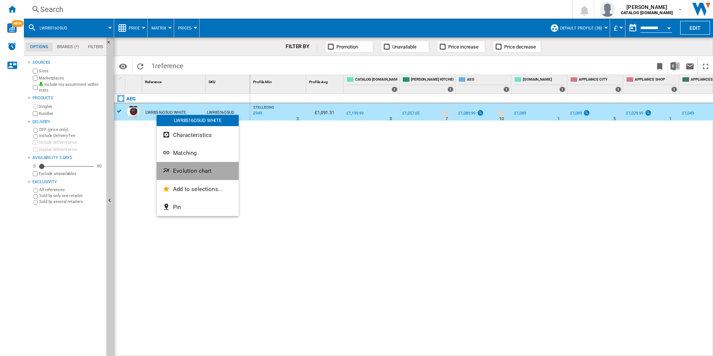
click at [172, 171] on button "Evolution chart" at bounding box center [198, 171] width 82 height 18
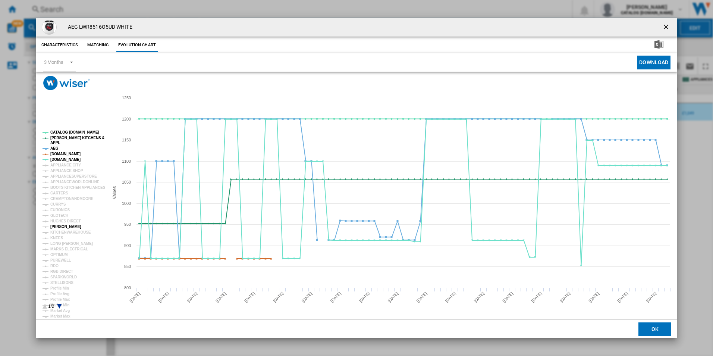
click at [61, 226] on tspan "[PERSON_NAME]" at bounding box center [65, 226] width 31 height 4
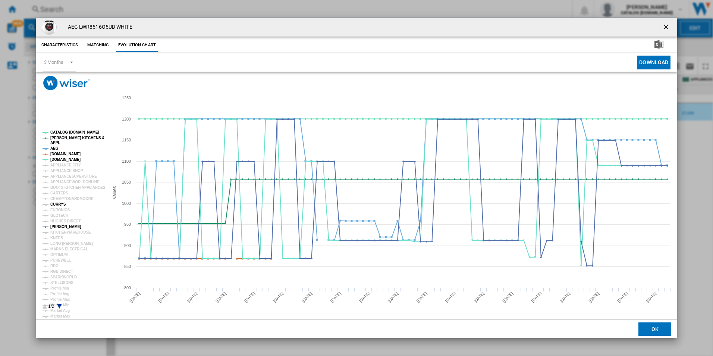
click at [60, 204] on tspan "CURRYS" at bounding box center [58, 204] width 16 height 4
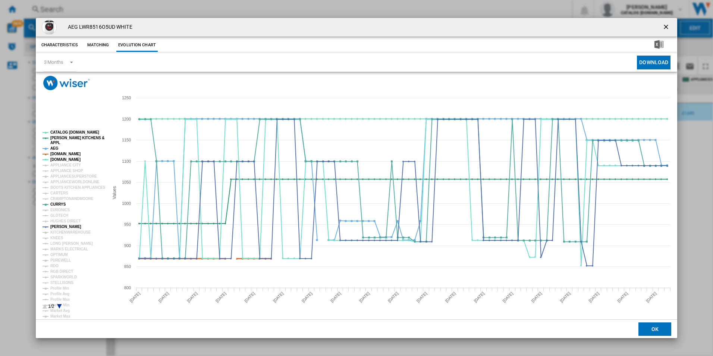
click at [63, 153] on tspan "[DOMAIN_NAME]" at bounding box center [65, 154] width 30 height 4
click at [56, 148] on tspan "AEG" at bounding box center [54, 148] width 8 height 4
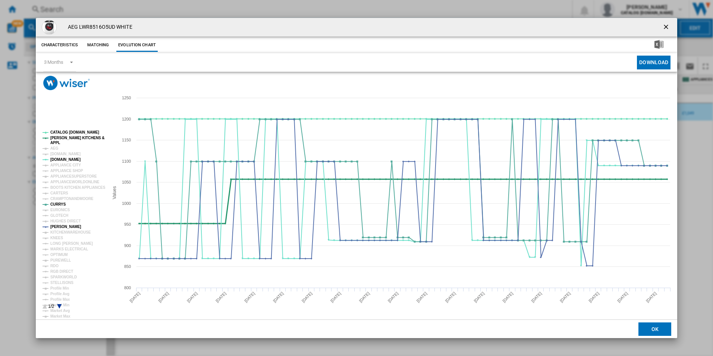
click at [71, 136] on tspan "[PERSON_NAME] KITCHENS &" at bounding box center [77, 138] width 54 height 4
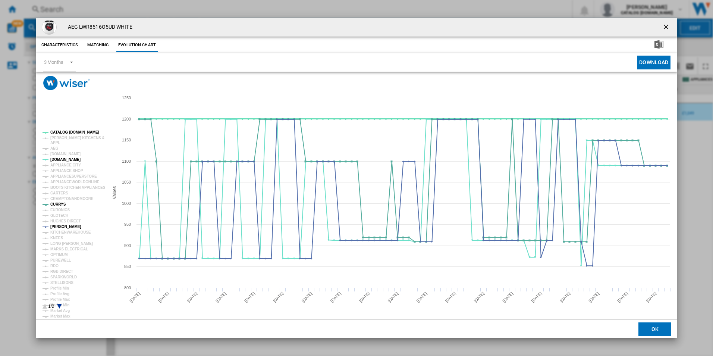
click at [75, 131] on tspan "CATALOG [DOMAIN_NAME]" at bounding box center [74, 132] width 49 height 4
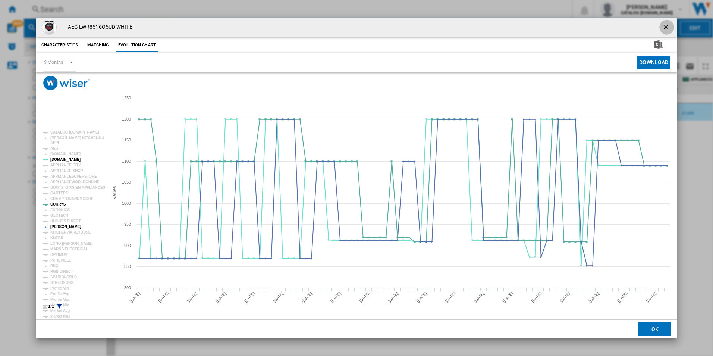
click at [664, 25] on ng-md-icon "getI18NText('BUTTONS.CLOSE_DIALOG')" at bounding box center [666, 27] width 9 height 9
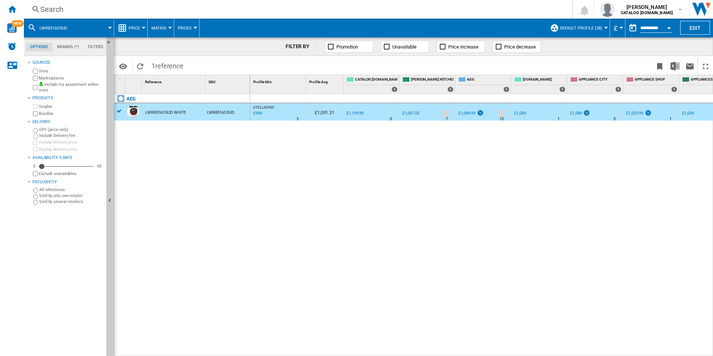
click at [272, 5] on div "Search" at bounding box center [296, 9] width 512 height 10
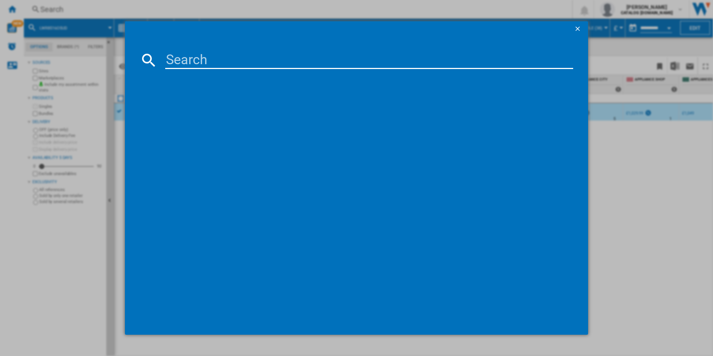
click at [198, 57] on input at bounding box center [369, 60] width 408 height 18
type input "LWR7195M4B"
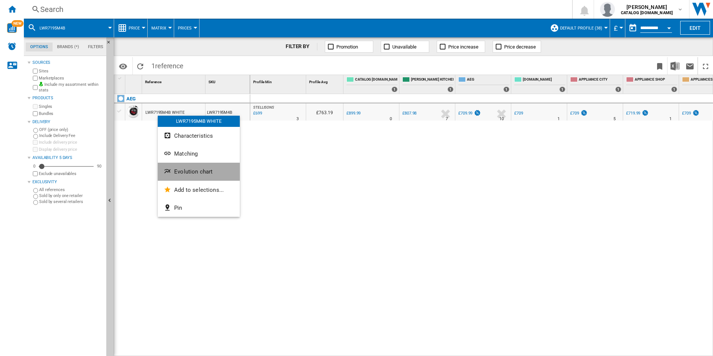
click at [169, 170] on ng-md-icon "Evolution chart" at bounding box center [168, 171] width 9 height 9
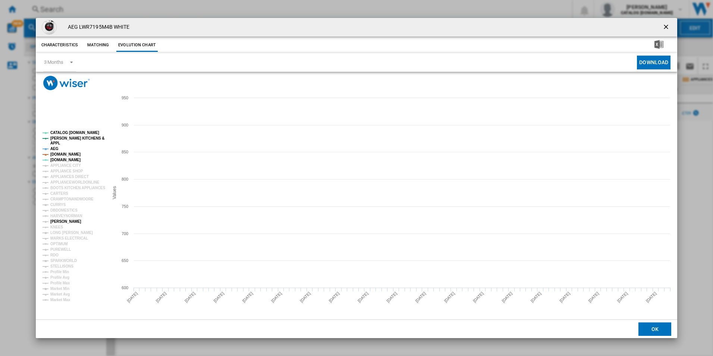
click at [59, 219] on tspan "[PERSON_NAME]" at bounding box center [65, 221] width 31 height 4
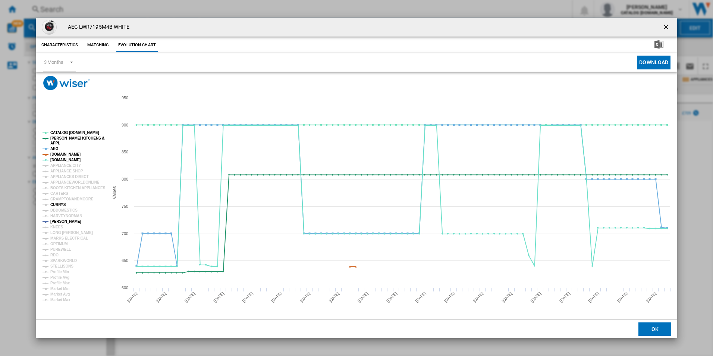
click at [58, 204] on tspan "CURRYS" at bounding box center [58, 204] width 16 height 4
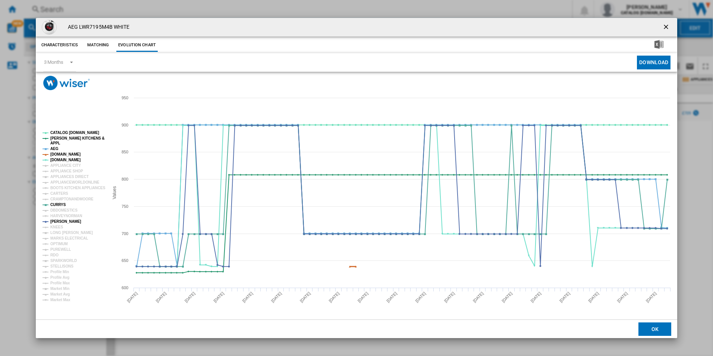
click at [63, 153] on tspan "[DOMAIN_NAME]" at bounding box center [65, 154] width 30 height 4
click at [53, 147] on tspan "AEG" at bounding box center [54, 149] width 8 height 4
click at [64, 138] on tspan "[PERSON_NAME] KITCHENS &" at bounding box center [77, 138] width 54 height 4
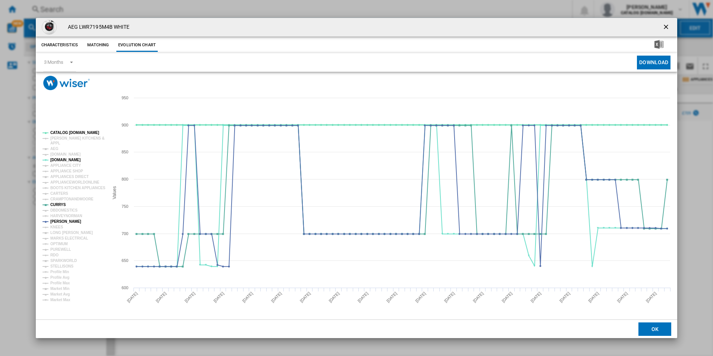
click at [70, 134] on tspan "CATALOG [DOMAIN_NAME]" at bounding box center [74, 133] width 49 height 4
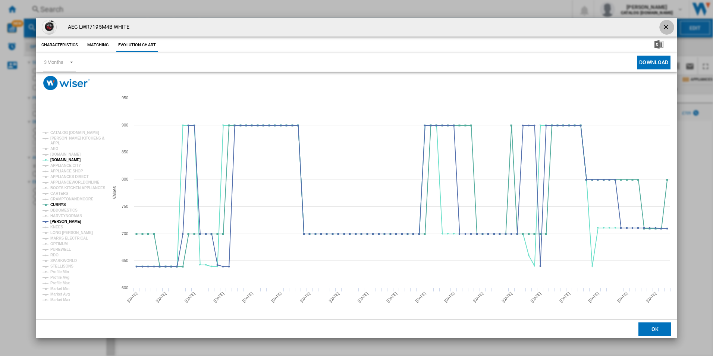
click at [667, 22] on button "Product popup" at bounding box center [666, 27] width 15 height 15
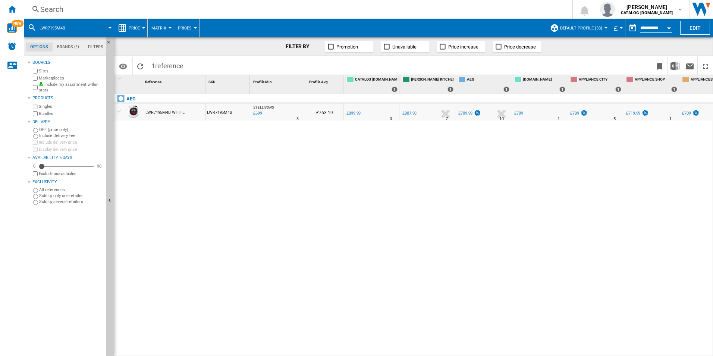
click at [334, 11] on div "Search" at bounding box center [296, 9] width 512 height 10
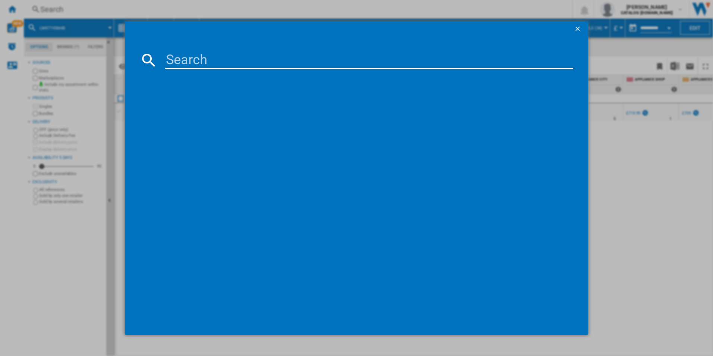
click at [255, 62] on input at bounding box center [369, 60] width 408 height 18
type input "LWR7496O4B"
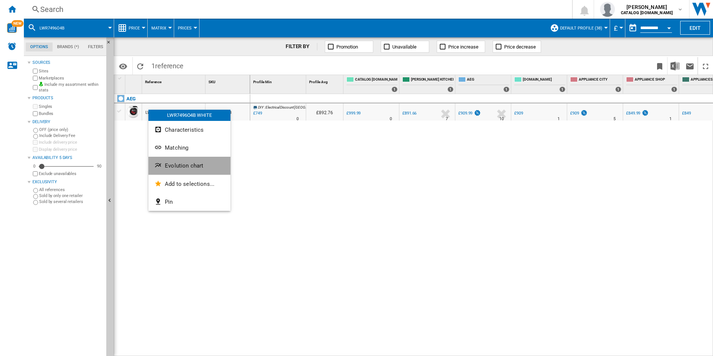
click at [160, 160] on button "Evolution chart" at bounding box center [189, 166] width 82 height 18
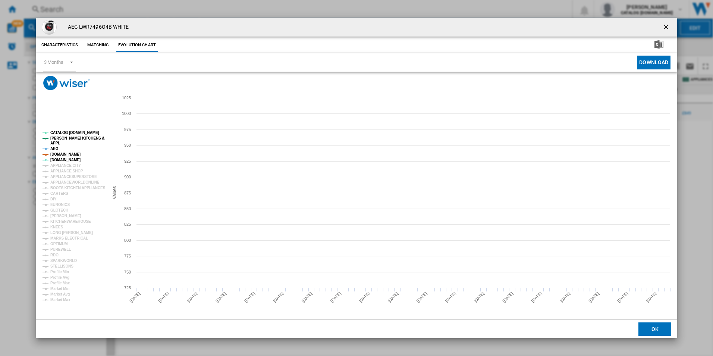
click at [64, 154] on tspan "[DOMAIN_NAME]" at bounding box center [65, 154] width 30 height 4
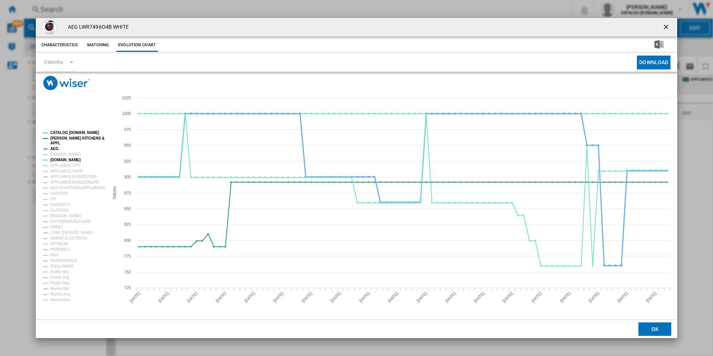
click at [52, 149] on tspan "AEG" at bounding box center [54, 149] width 8 height 4
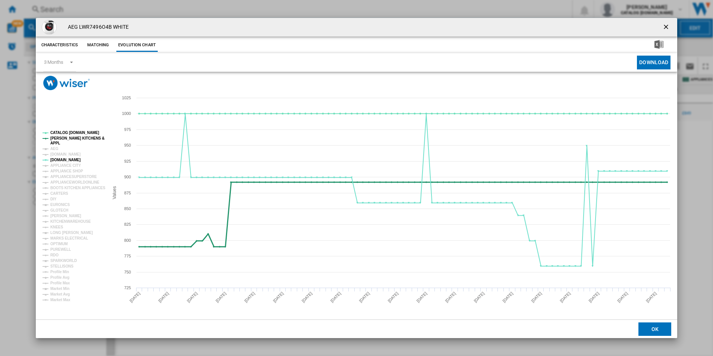
click at [61, 138] on tspan "[PERSON_NAME] KITCHENS &" at bounding box center [77, 138] width 54 height 4
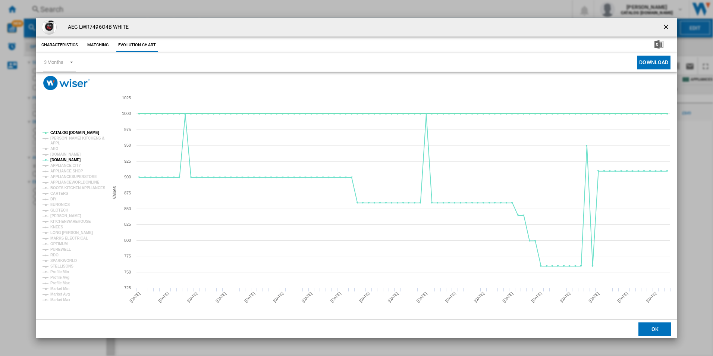
click at [66, 134] on tspan "CATALOG [DOMAIN_NAME]" at bounding box center [74, 133] width 49 height 4
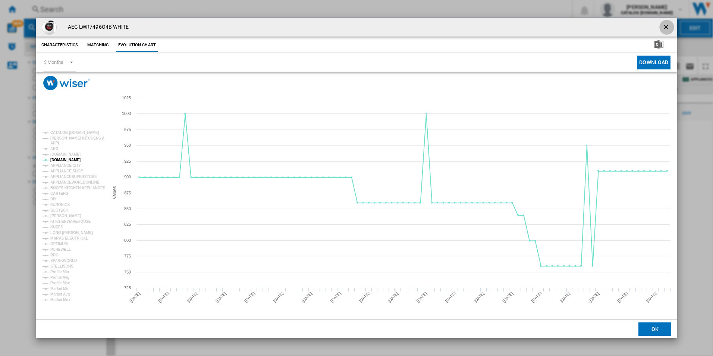
click at [666, 24] on ng-md-icon "getI18NText('BUTTONS.CLOSE_DIALOG')" at bounding box center [666, 27] width 9 height 9
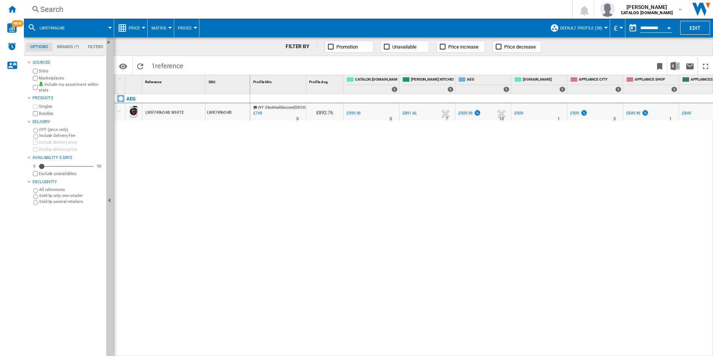
click at [318, 8] on div "Search" at bounding box center [296, 9] width 512 height 10
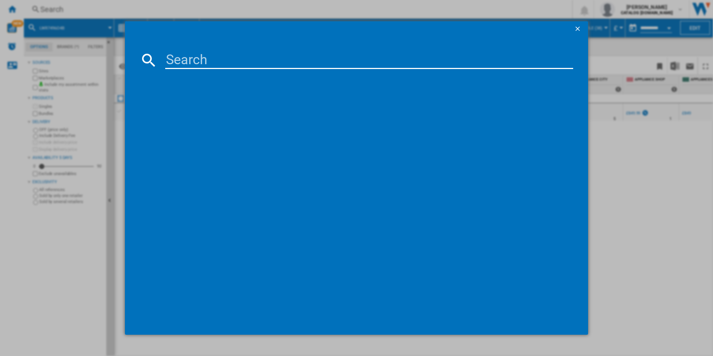
click at [250, 61] on input at bounding box center [369, 60] width 408 height 18
type input "IKE64450FB"
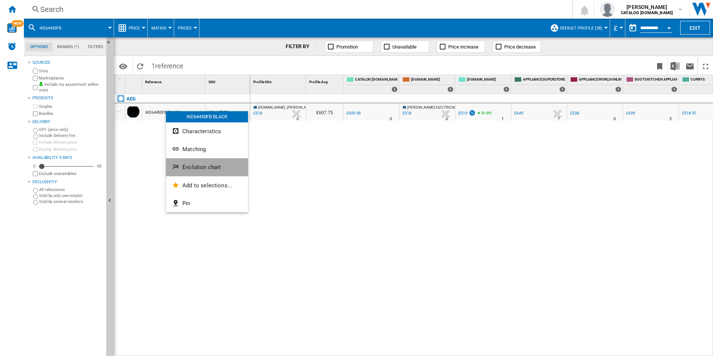
click at [184, 167] on span "Evolution chart" at bounding box center [201, 167] width 38 height 7
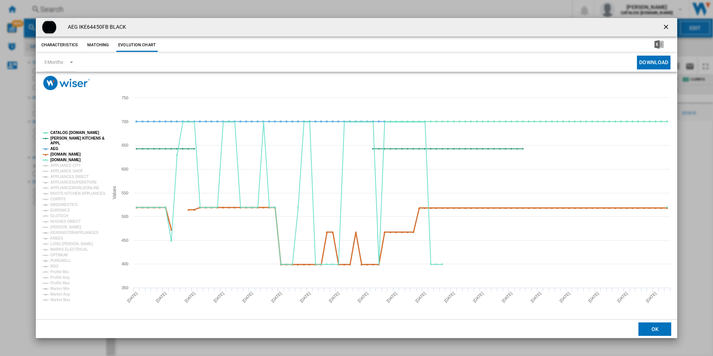
click at [68, 153] on tspan "[DOMAIN_NAME]" at bounding box center [65, 154] width 30 height 4
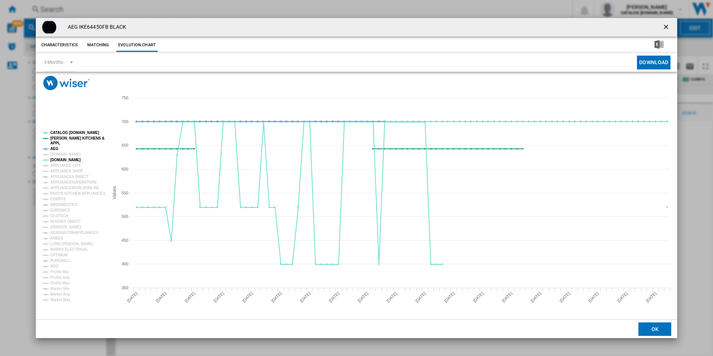
click at [56, 147] on tspan "AEG" at bounding box center [54, 149] width 8 height 4
click at [67, 138] on tspan "[PERSON_NAME] KITCHENS &" at bounding box center [77, 138] width 54 height 4
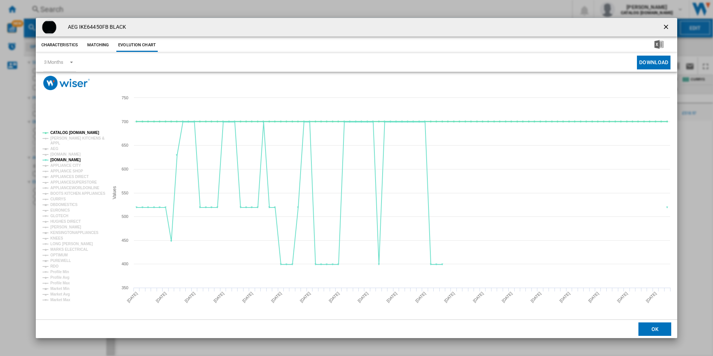
click at [70, 134] on tspan "CATALOG [DOMAIN_NAME]" at bounding box center [74, 133] width 49 height 4
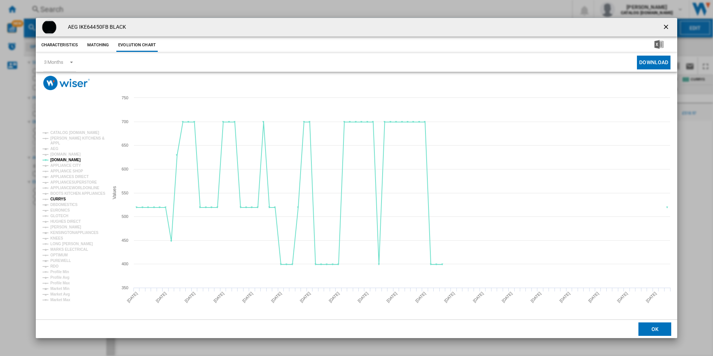
click at [57, 197] on tspan "CURRYS" at bounding box center [58, 199] width 16 height 4
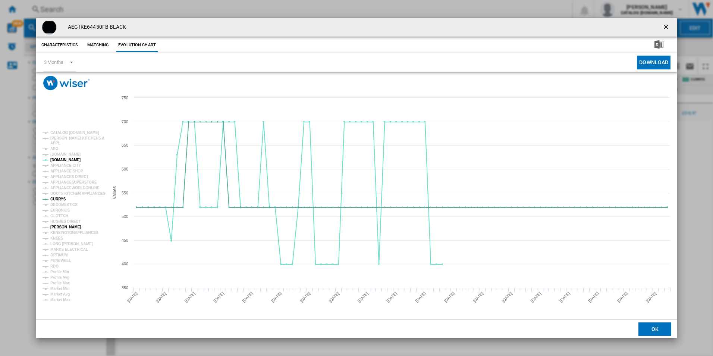
click at [57, 225] on tspan "[PERSON_NAME]" at bounding box center [65, 227] width 31 height 4
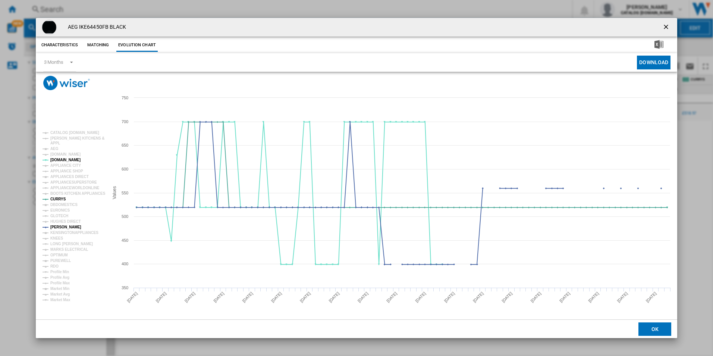
drag, startPoint x: 666, startPoint y: 22, endPoint x: 376, endPoint y: 12, distance: 290.3
click at [666, 22] on button "Product popup" at bounding box center [666, 27] width 15 height 15
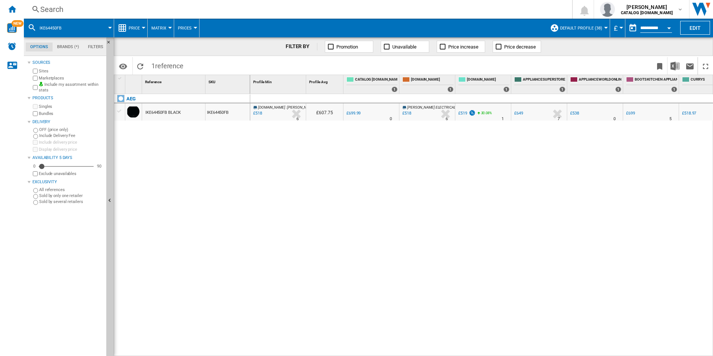
click at [254, 11] on div "Search" at bounding box center [296, 9] width 512 height 10
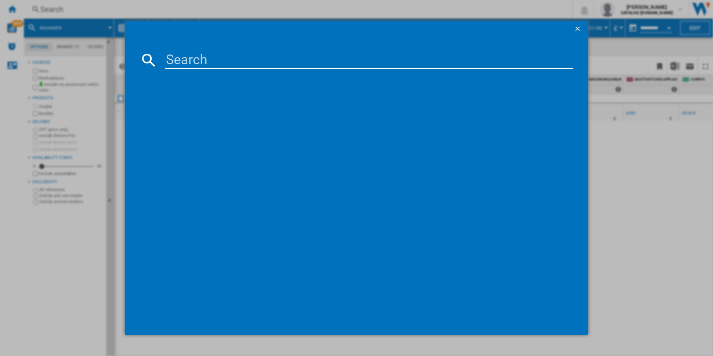
click at [226, 62] on input at bounding box center [369, 60] width 408 height 18
type input "TT9PB831AB"
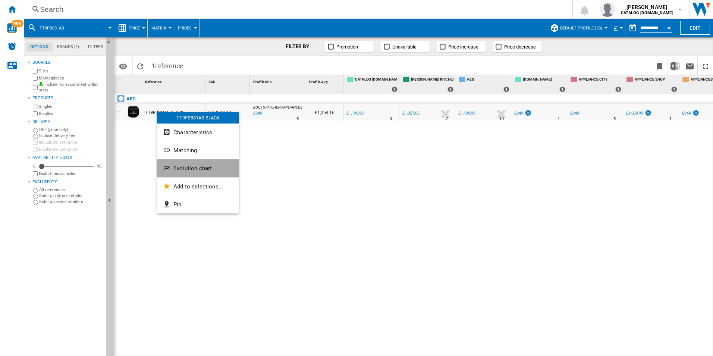
click at [170, 169] on ng-md-icon "Evolution chart" at bounding box center [167, 168] width 9 height 9
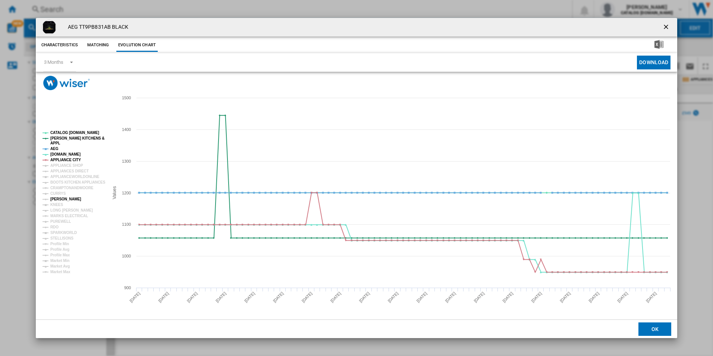
click at [63, 201] on tspan "[PERSON_NAME]" at bounding box center [65, 199] width 31 height 4
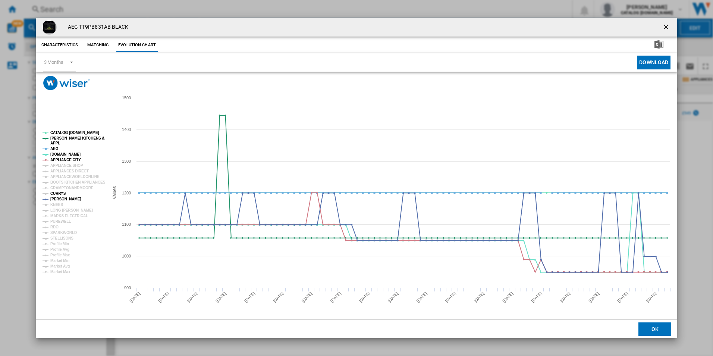
click at [59, 193] on tspan "CURRYS" at bounding box center [58, 193] width 16 height 4
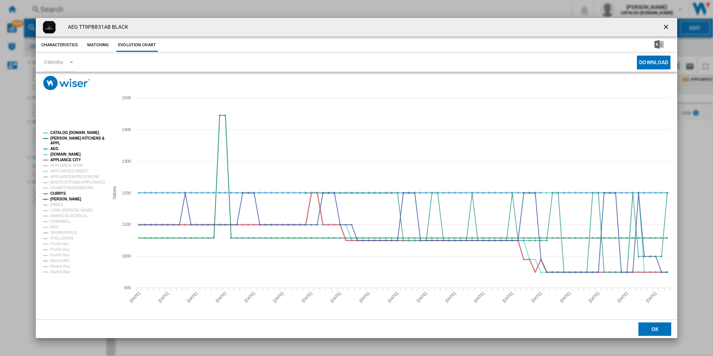
click at [69, 160] on tspan "APPLIANCE CITY" at bounding box center [65, 160] width 31 height 4
click at [56, 148] on tspan "AEG" at bounding box center [54, 149] width 8 height 4
click at [67, 138] on tspan "[PERSON_NAME] KITCHENS &" at bounding box center [77, 138] width 54 height 4
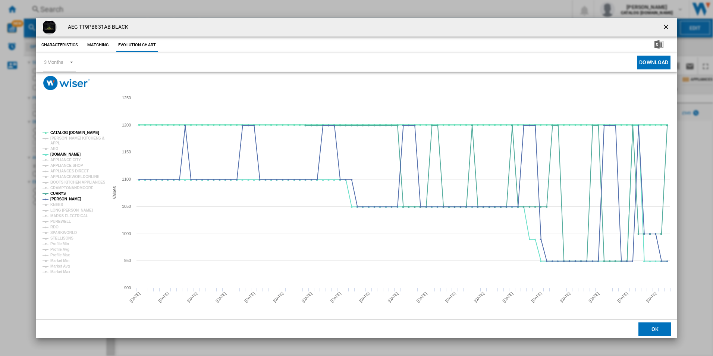
click at [70, 132] on tspan "CATALOG [DOMAIN_NAME]" at bounding box center [74, 133] width 49 height 4
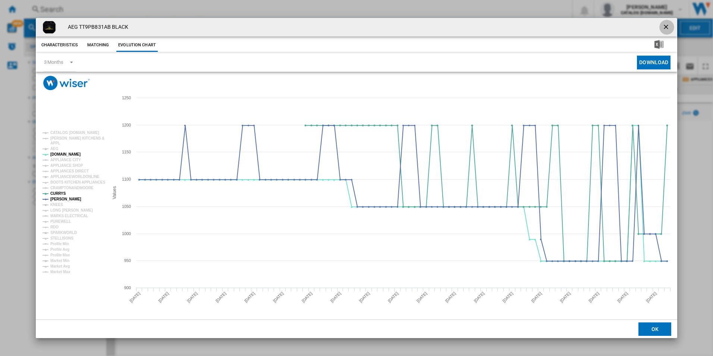
click at [665, 21] on button "Product popup" at bounding box center [666, 27] width 15 height 15
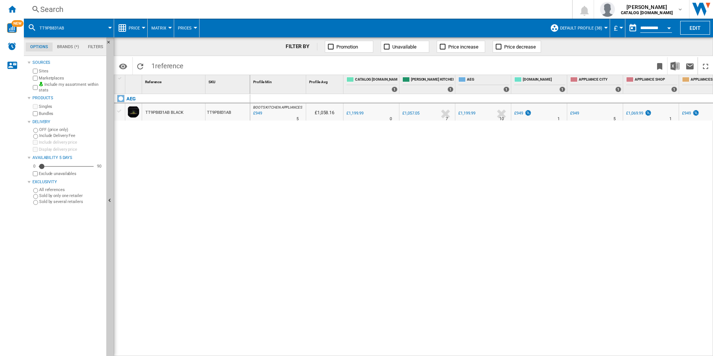
click at [339, 13] on div "Search" at bounding box center [296, 9] width 512 height 10
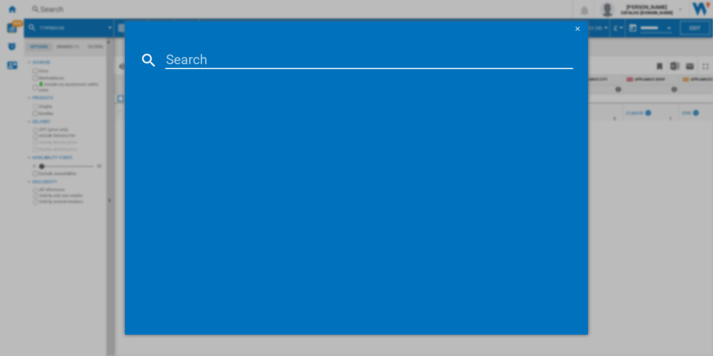
click at [228, 68] on input at bounding box center [369, 60] width 408 height 18
type input "TP8SB731AT"
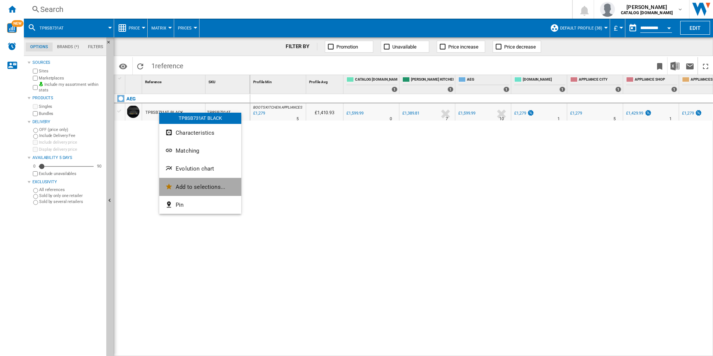
click at [175, 178] on button "Add to selections..." at bounding box center [200, 187] width 82 height 18
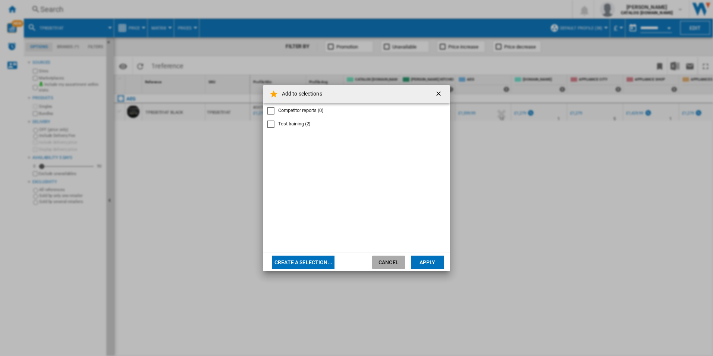
click at [390, 263] on button "Cancel" at bounding box center [388, 261] width 33 height 13
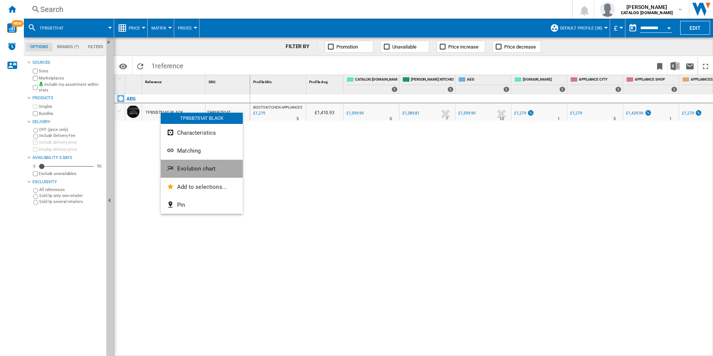
click at [178, 164] on button "Evolution chart" at bounding box center [202, 169] width 82 height 18
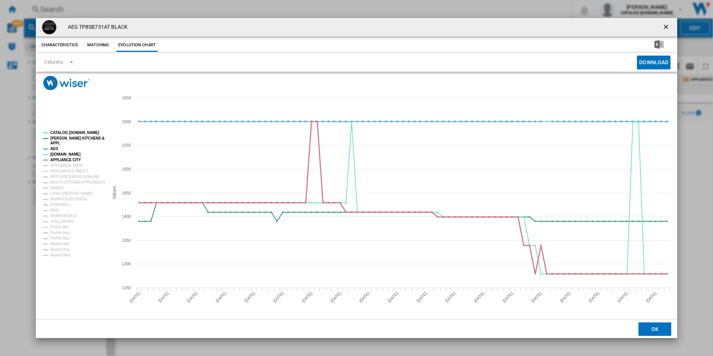
click at [66, 161] on tspan "APPLIANCE CITY" at bounding box center [65, 160] width 31 height 4
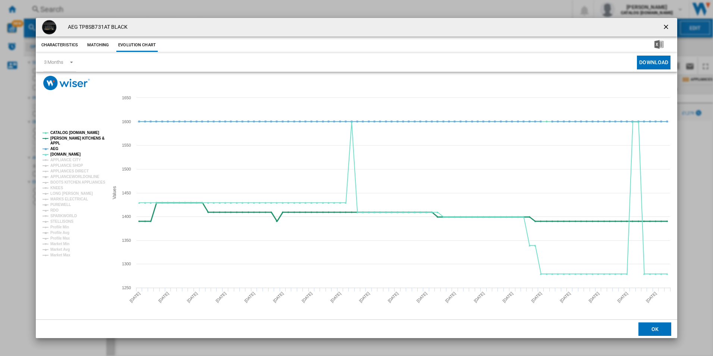
click at [56, 145] on tspan "APPL" at bounding box center [55, 143] width 10 height 4
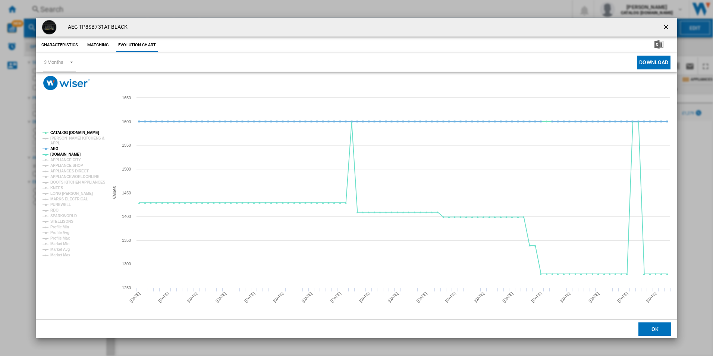
click at [55, 148] on tspan "AEG" at bounding box center [54, 149] width 8 height 4
click at [78, 131] on tspan "CATALOG [DOMAIN_NAME]" at bounding box center [74, 133] width 49 height 4
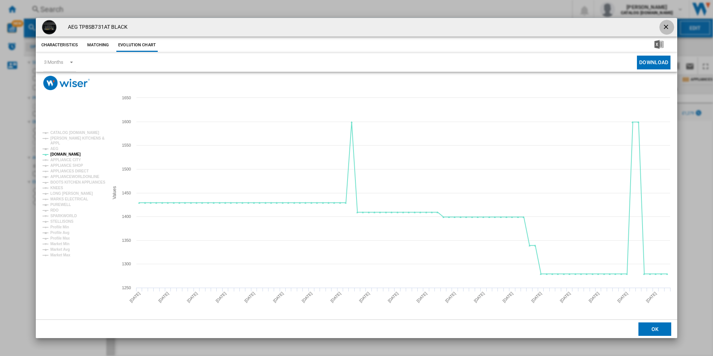
click at [665, 27] on ng-md-icon "getI18NText('BUTTONS.CLOSE_DIALOG')" at bounding box center [666, 27] width 9 height 9
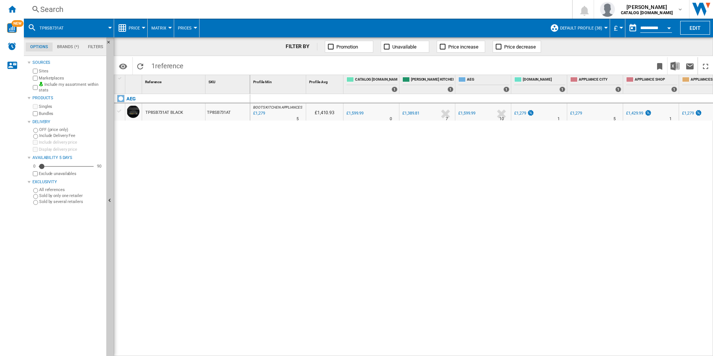
click at [414, 6] on div "Search" at bounding box center [296, 9] width 512 height 10
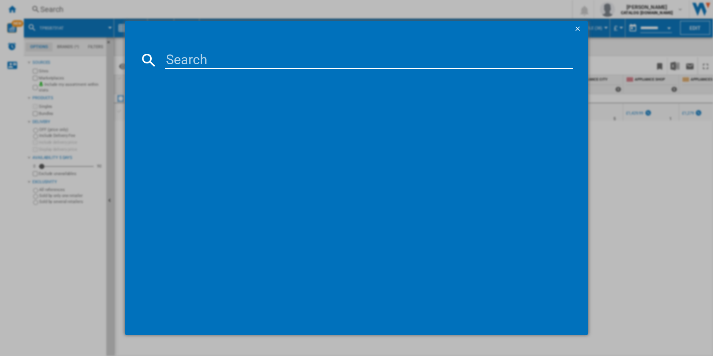
click at [224, 54] on input at bounding box center [369, 60] width 408 height 18
type input "TE7PB731AB"
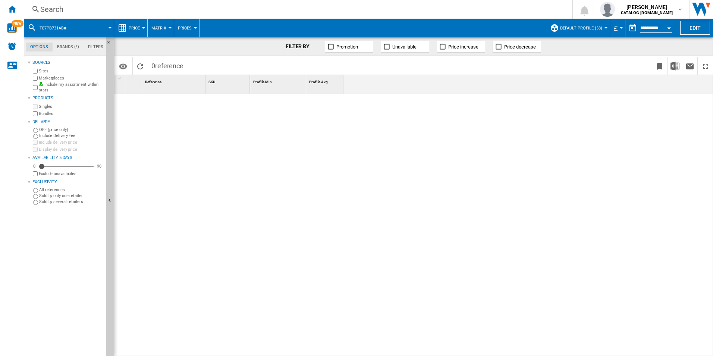
click at [139, 14] on div "Search" at bounding box center [296, 9] width 512 height 10
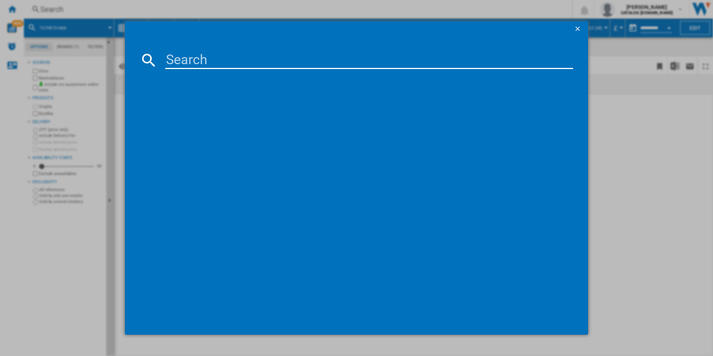
type input "TE7PB731AB"
click at [201, 59] on input "TE7PB731AB" at bounding box center [369, 60] width 408 height 18
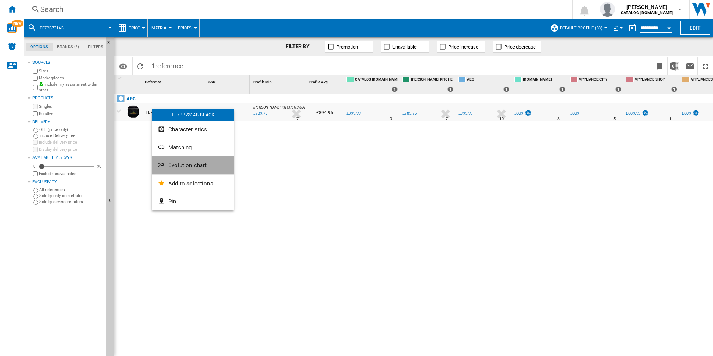
click at [168, 167] on button "Evolution chart" at bounding box center [193, 165] width 82 height 18
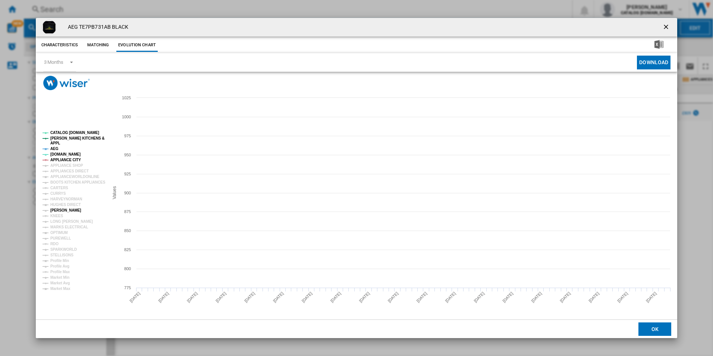
click at [60, 210] on tspan "[PERSON_NAME]" at bounding box center [65, 210] width 31 height 4
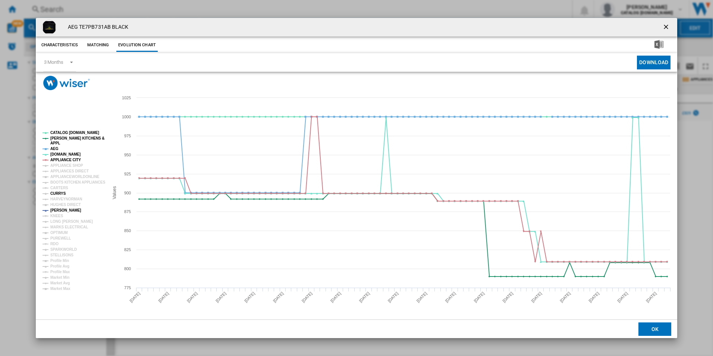
click at [57, 192] on tspan "CURRYS" at bounding box center [58, 193] width 16 height 4
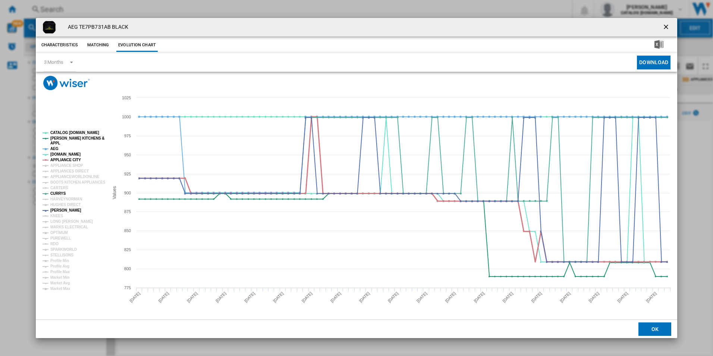
click at [73, 158] on tspan "APPLIANCE CITY" at bounding box center [65, 160] width 31 height 4
click at [53, 149] on tspan "AEG" at bounding box center [54, 149] width 8 height 4
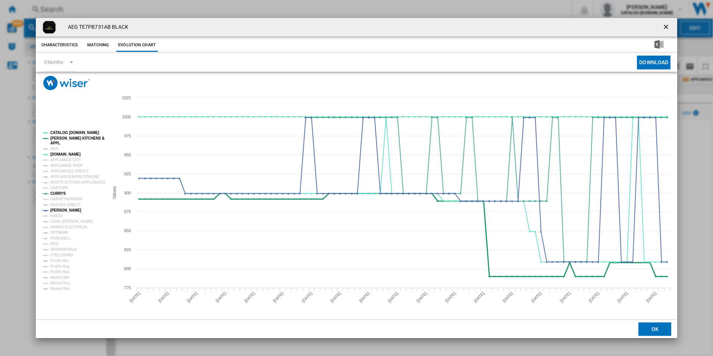
click at [68, 139] on tspan "[PERSON_NAME] KITCHENS &" at bounding box center [77, 138] width 54 height 4
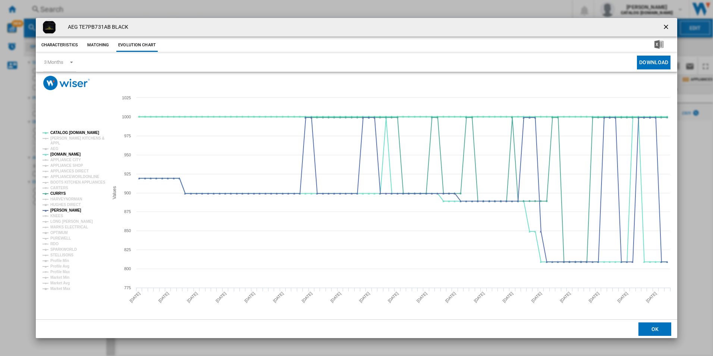
click at [71, 133] on tspan "CATALOG [DOMAIN_NAME]" at bounding box center [74, 133] width 49 height 4
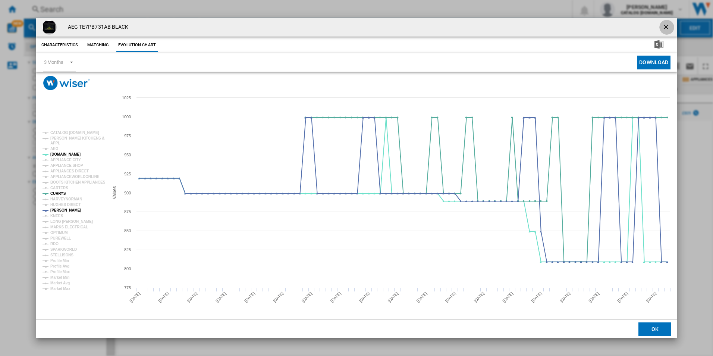
click at [668, 28] on ng-md-icon "getI18NText('BUTTONS.CLOSE_DIALOG')" at bounding box center [666, 27] width 9 height 9
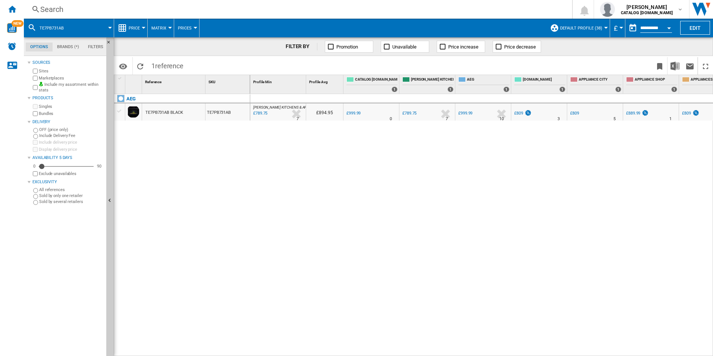
click at [399, 12] on div "Search" at bounding box center [296, 9] width 512 height 10
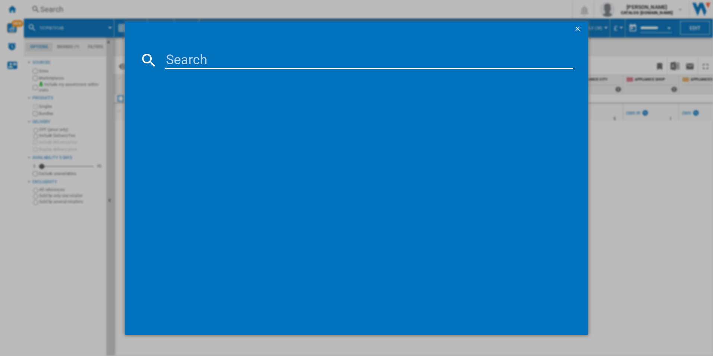
click at [338, 61] on input at bounding box center [369, 60] width 408 height 18
type input "v"
type input "TCH74B01FZ"
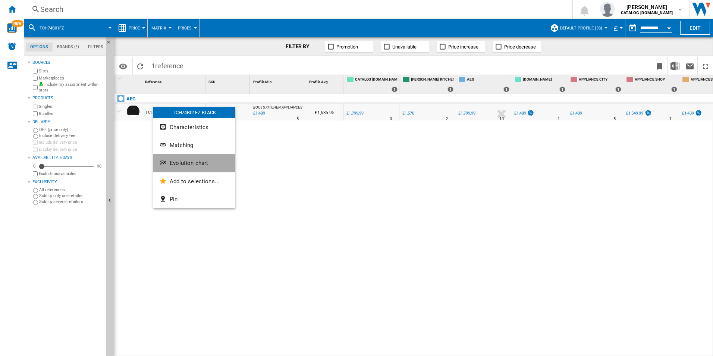
click at [170, 164] on span "Evolution chart" at bounding box center [189, 163] width 38 height 7
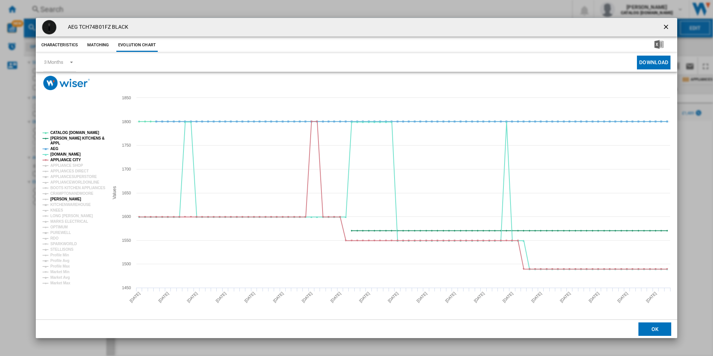
click at [59, 199] on tspan "[PERSON_NAME]" at bounding box center [65, 199] width 31 height 4
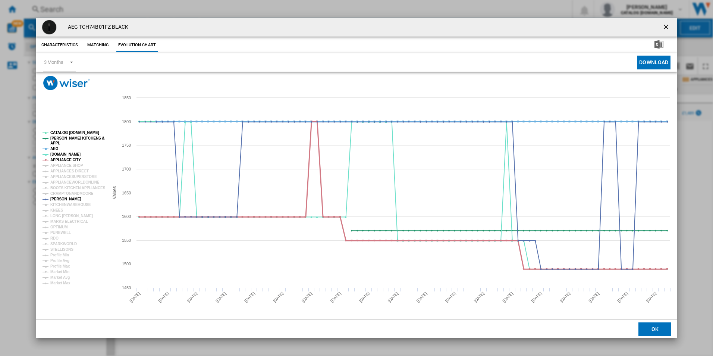
click at [68, 159] on tspan "APPLIANCE CITY" at bounding box center [65, 160] width 31 height 4
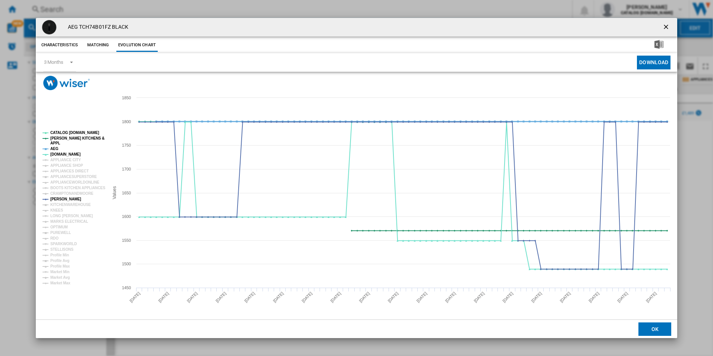
click at [54, 149] on tspan "AEG" at bounding box center [54, 149] width 8 height 4
click at [71, 139] on tspan "[PERSON_NAME] KITCHENS &" at bounding box center [77, 138] width 54 height 4
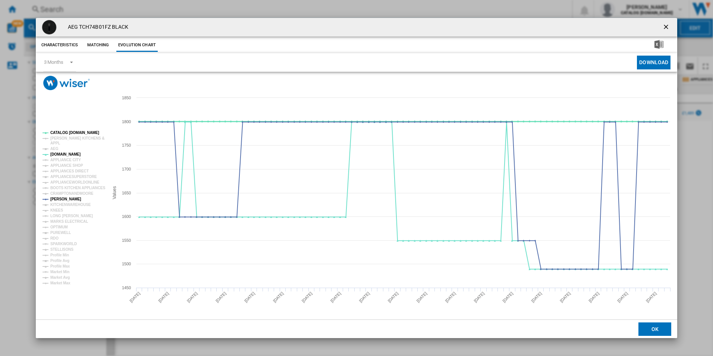
click at [75, 134] on tspan "CATALOG [DOMAIN_NAME]" at bounding box center [74, 133] width 49 height 4
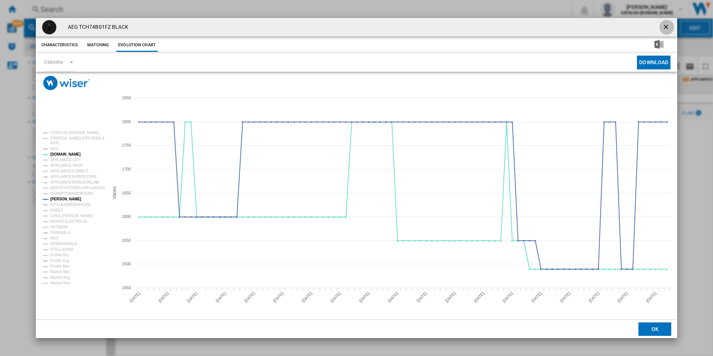
click at [664, 32] on button "Product popup" at bounding box center [666, 27] width 15 height 15
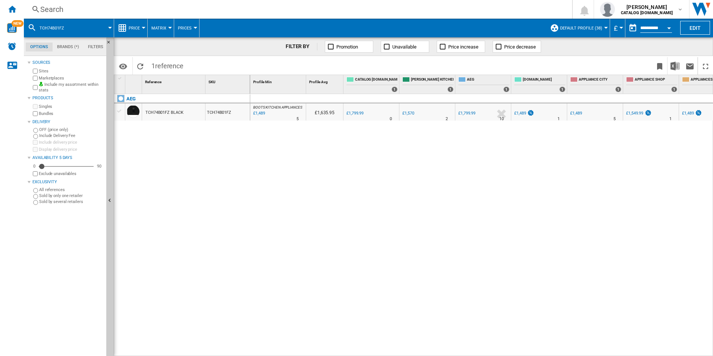
click at [352, 3] on div "Search Search 0 [PERSON_NAME] CATALOG [DOMAIN_NAME] CATALOG [DOMAIN_NAME] My se…" at bounding box center [368, 9] width 689 height 19
click at [350, 9] on div "Search" at bounding box center [296, 9] width 512 height 10
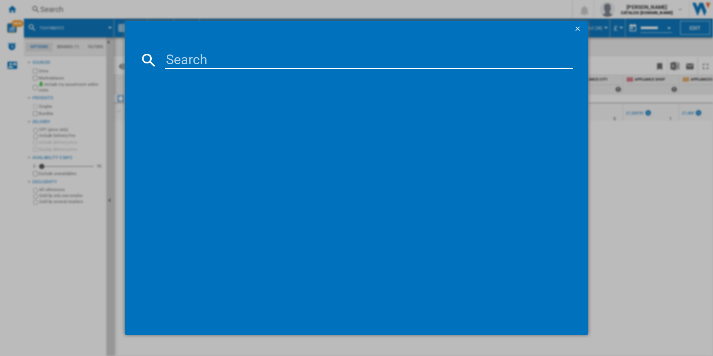
click at [244, 66] on input at bounding box center [369, 60] width 408 height 18
type input "TK9NK821T"
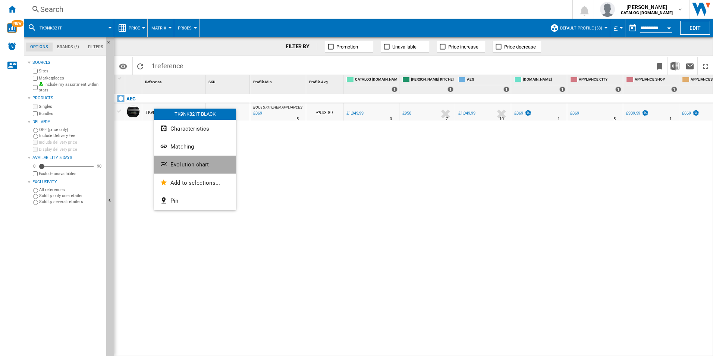
click at [174, 157] on button "Evolution chart" at bounding box center [195, 165] width 82 height 18
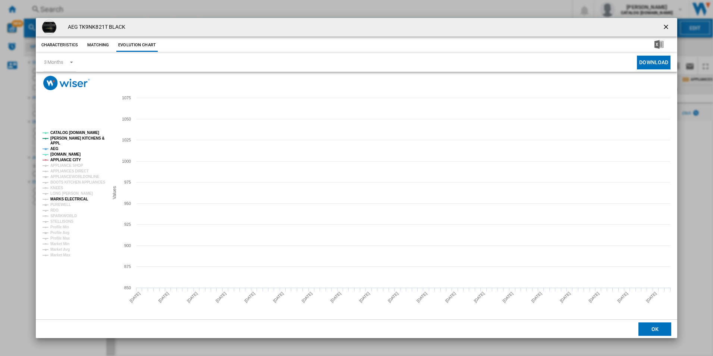
click at [62, 200] on tspan "MARKS ELECTRICAL" at bounding box center [69, 199] width 38 height 4
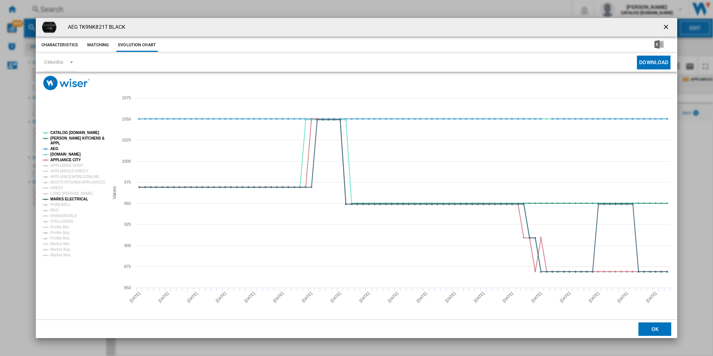
click at [62, 200] on tspan "MARKS ELECTRICAL" at bounding box center [69, 199] width 38 height 4
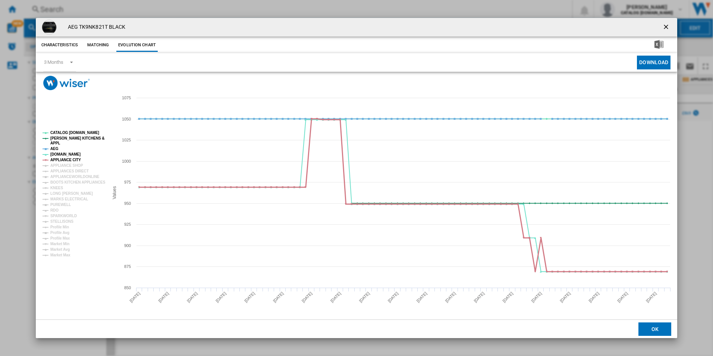
click at [66, 159] on tspan "APPLIANCE CITY" at bounding box center [65, 160] width 31 height 4
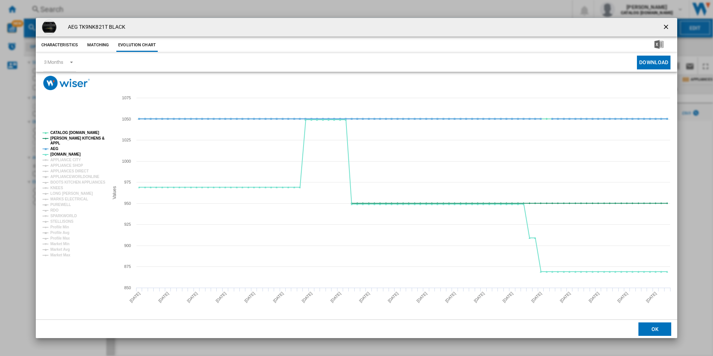
click at [54, 147] on tspan "AEG" at bounding box center [54, 149] width 8 height 4
click at [59, 140] on tspan "[PERSON_NAME] KITCHENS &" at bounding box center [77, 138] width 54 height 4
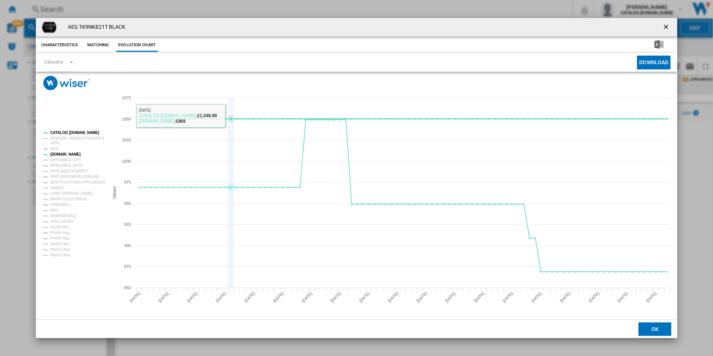
drag, startPoint x: 70, startPoint y: 132, endPoint x: 468, endPoint y: 194, distance: 402.7
click at [468, 194] on icon "Created with Highcharts 5.0.14 Values 850 900 950 1000 1050 875 925 975 1025 10…" at bounding box center [357, 204] width 642 height 229
drag, startPoint x: 669, startPoint y: 23, endPoint x: 511, endPoint y: 21, distance: 158.9
click at [669, 23] on ng-md-icon "getI18NText('BUTTONS.CLOSE_DIALOG')" at bounding box center [666, 27] width 9 height 9
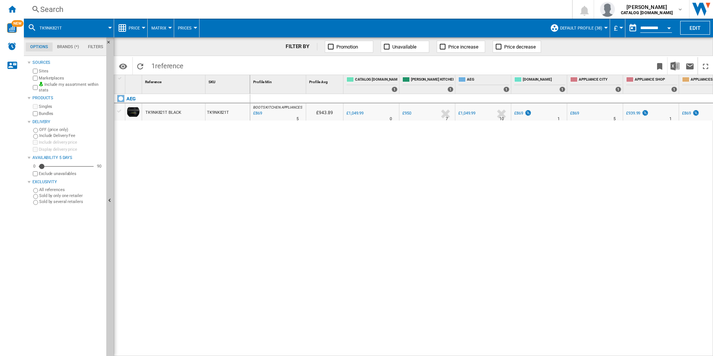
click at [391, 11] on div "Search" at bounding box center [296, 9] width 512 height 10
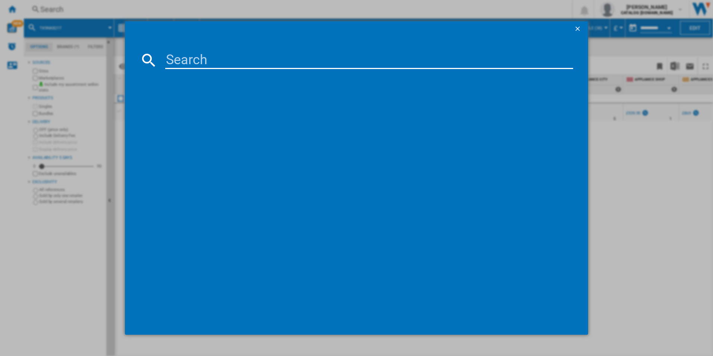
click at [287, 61] on input at bounding box center [369, 60] width 408 height 18
type input "GI87D91CB"
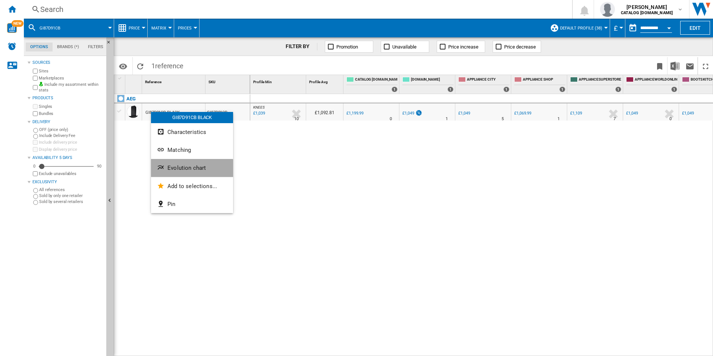
click at [168, 170] on span "Evolution chart" at bounding box center [186, 167] width 38 height 7
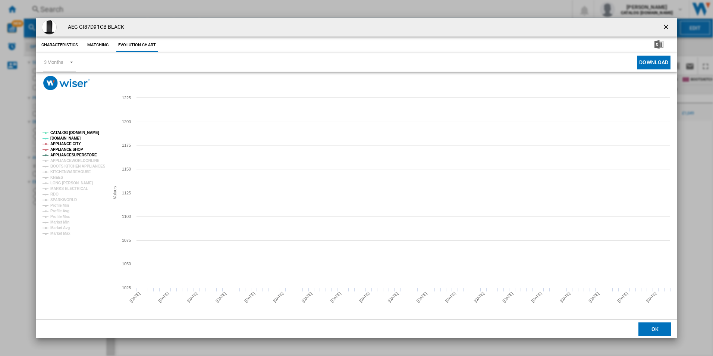
click at [77, 154] on tspan "APPLIANCESUPERSTORE" at bounding box center [73, 155] width 47 height 4
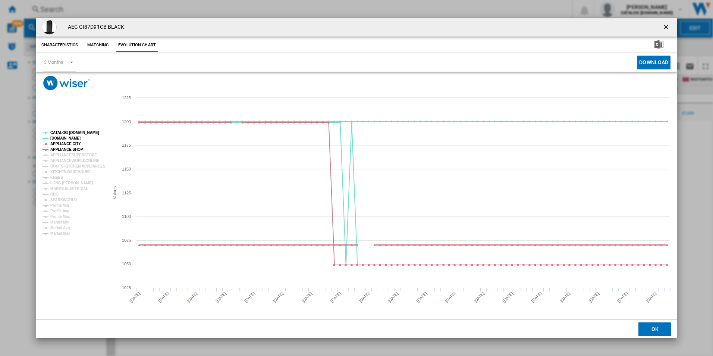
click at [76, 150] on tspan "APPLIANCE SHOP" at bounding box center [66, 149] width 33 height 4
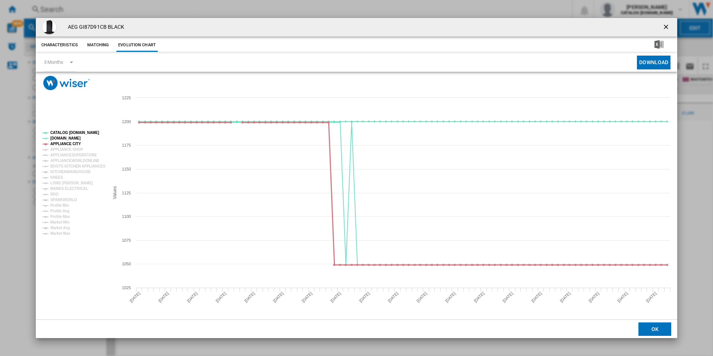
click at [75, 143] on tspan "APPLIANCE CITY" at bounding box center [65, 144] width 31 height 4
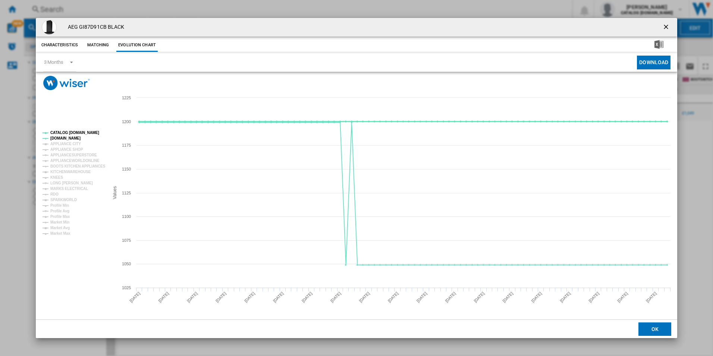
click at [78, 133] on tspan "CATALOG [DOMAIN_NAME]" at bounding box center [74, 133] width 49 height 4
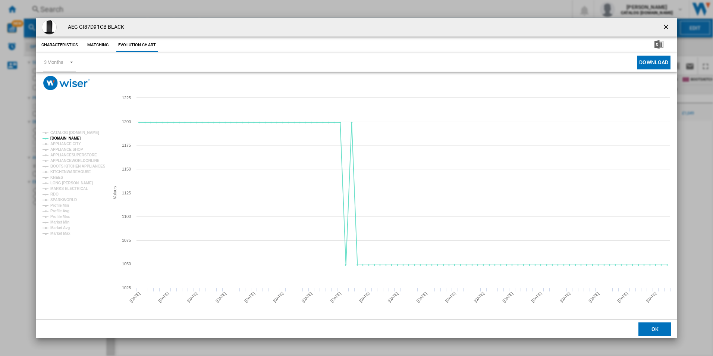
click at [666, 24] on ng-md-icon "getI18NText('BUTTONS.CLOSE_DIALOG')" at bounding box center [666, 27] width 9 height 9
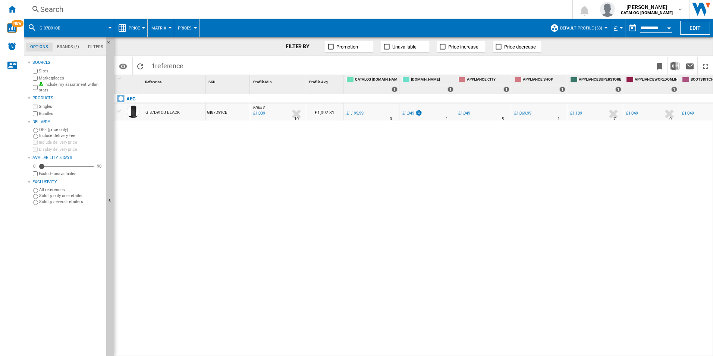
click at [377, 10] on div "Search" at bounding box center [296, 9] width 512 height 10
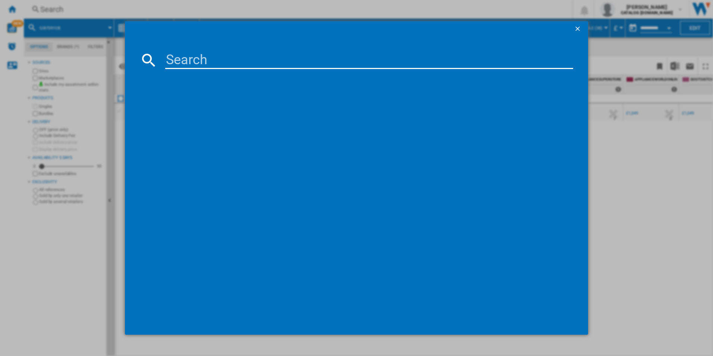
click at [323, 57] on input at bounding box center [369, 60] width 408 height 18
type input "TK95IN00FB"
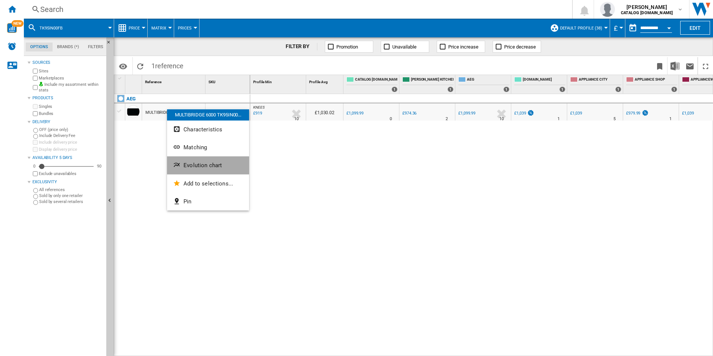
click at [182, 169] on button "Evolution chart" at bounding box center [208, 165] width 82 height 18
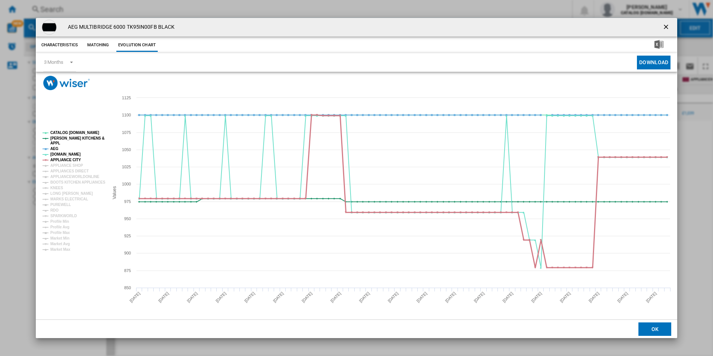
click at [60, 159] on tspan "APPLIANCE CITY" at bounding box center [65, 160] width 31 height 4
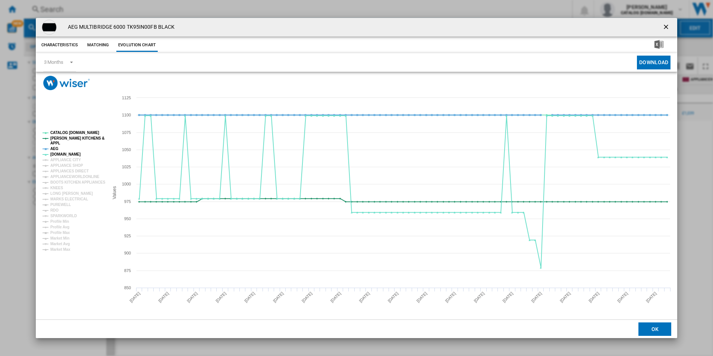
click at [52, 147] on tspan "AEG" at bounding box center [54, 149] width 8 height 4
click at [63, 136] on tspan "[PERSON_NAME] KITCHENS &" at bounding box center [77, 138] width 54 height 4
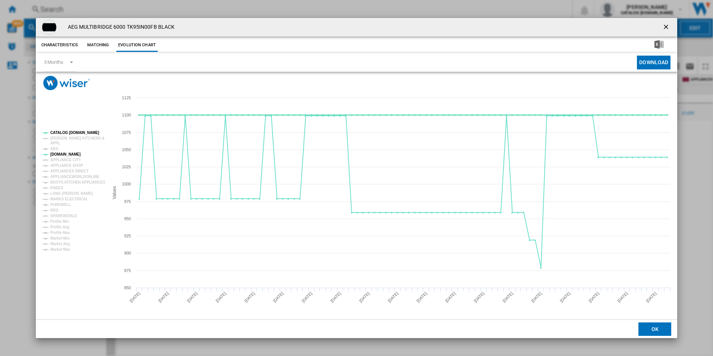
click at [70, 131] on tspan "CATALOG [DOMAIN_NAME]" at bounding box center [74, 133] width 49 height 4
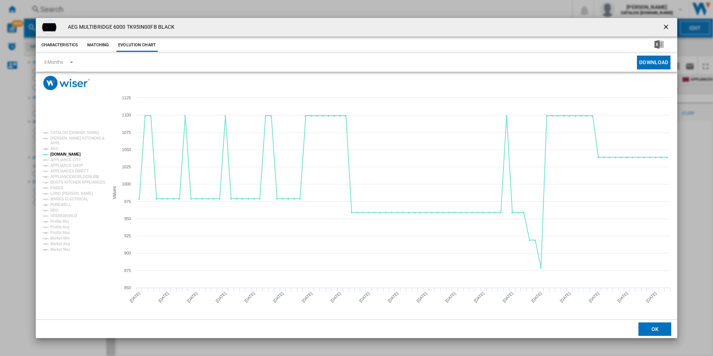
drag, startPoint x: 665, startPoint y: 25, endPoint x: 538, endPoint y: 24, distance: 127.2
click at [665, 25] on ng-md-icon "getI18NText('BUTTONS.CLOSE_DIALOG')" at bounding box center [666, 27] width 9 height 9
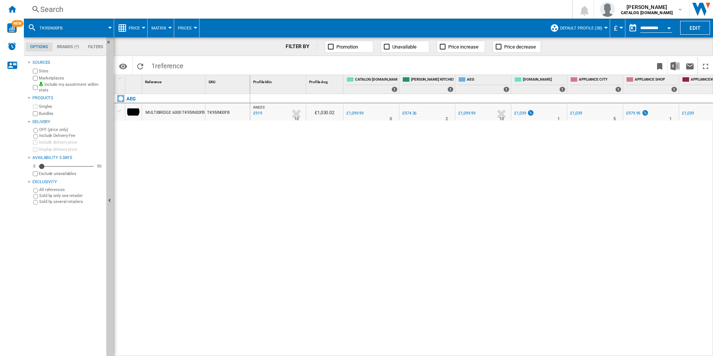
click at [421, 10] on div "Search" at bounding box center [296, 9] width 512 height 10
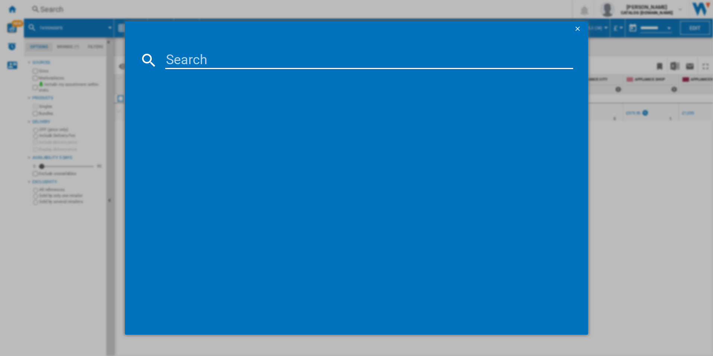
click at [354, 55] on input at bounding box center [369, 60] width 408 height 18
type input "DGE5661HB"
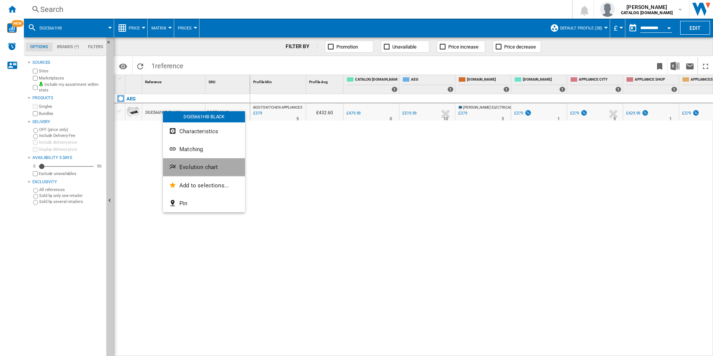
click at [178, 164] on ng-md-icon "Evolution chart" at bounding box center [173, 167] width 9 height 9
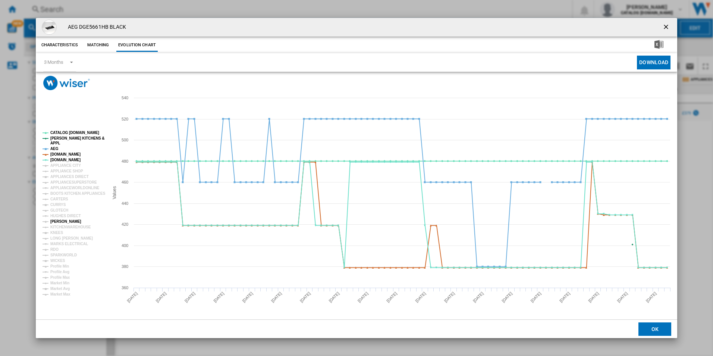
click at [60, 221] on tspan "[PERSON_NAME]" at bounding box center [65, 221] width 31 height 4
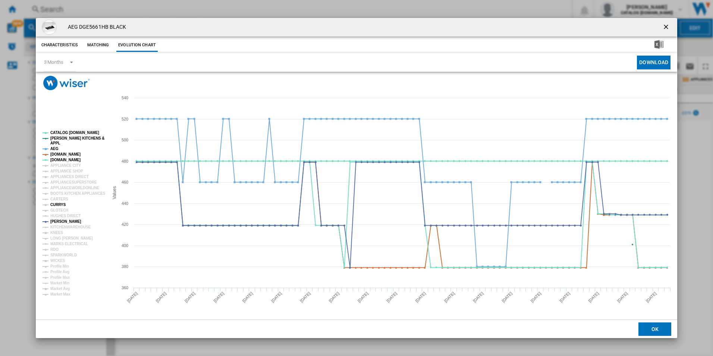
click at [59, 205] on tspan "CURRYS" at bounding box center [58, 204] width 16 height 4
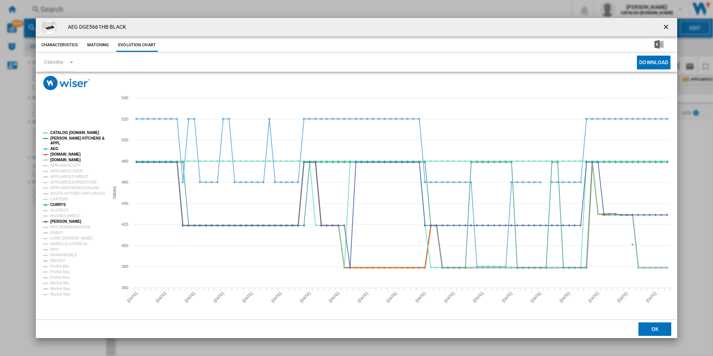
click at [65, 156] on tspan "[DOMAIN_NAME]" at bounding box center [65, 154] width 30 height 4
click at [49, 146] on rect "Product popup" at bounding box center [73, 213] width 66 height 171
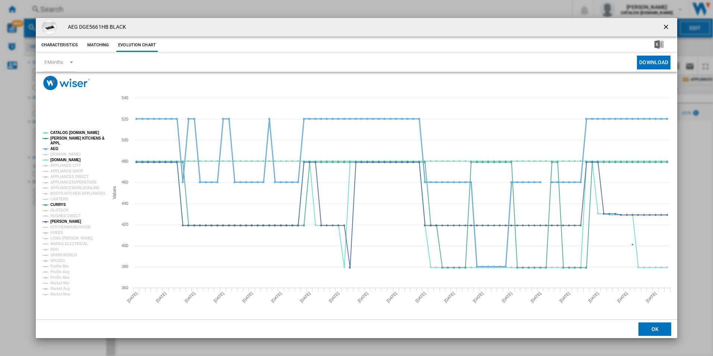
click at [52, 147] on tspan "AEG" at bounding box center [54, 149] width 8 height 4
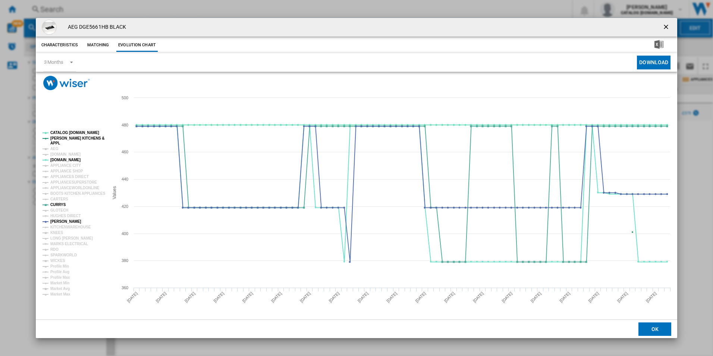
click at [65, 138] on tspan "[PERSON_NAME] KITCHENS &" at bounding box center [77, 138] width 54 height 4
click at [73, 133] on tspan "CATALOG [DOMAIN_NAME]" at bounding box center [74, 133] width 49 height 4
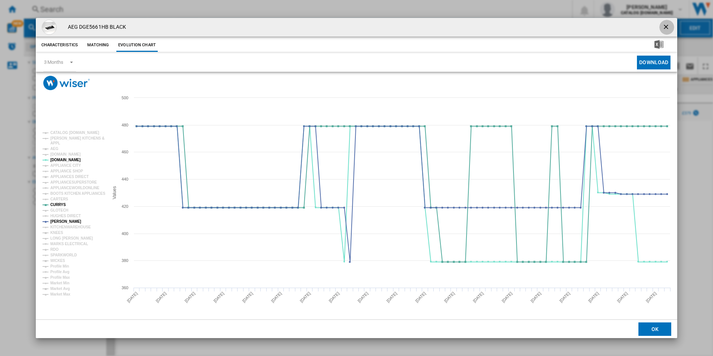
click at [669, 25] on ng-md-icon "getI18NText('BUTTONS.CLOSE_DIALOG')" at bounding box center [666, 27] width 9 height 9
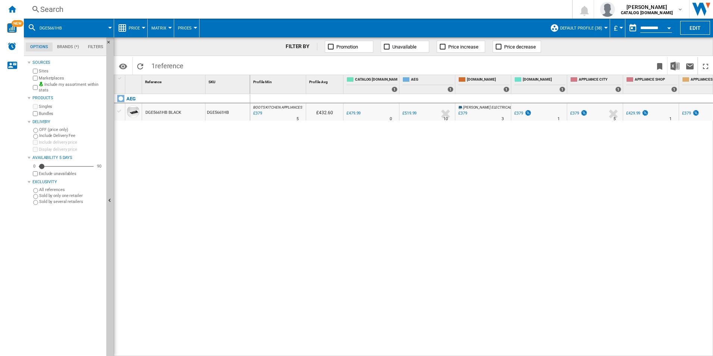
click at [337, 8] on div "Search" at bounding box center [296, 9] width 512 height 10
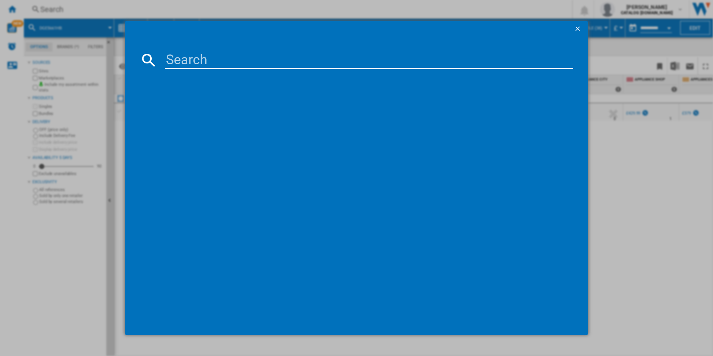
click at [238, 62] on input at bounding box center [369, 60] width 408 height 18
type input "GV77D61SB"
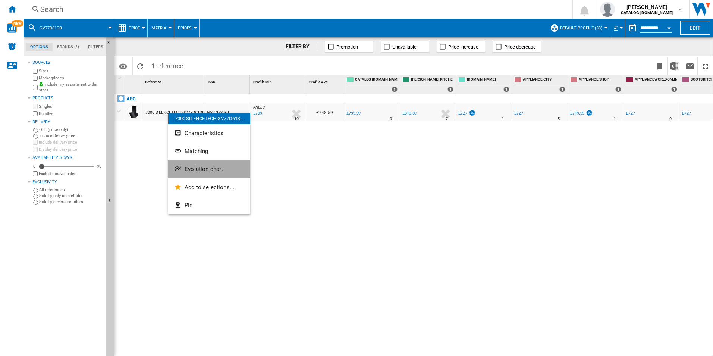
click at [176, 166] on ng-md-icon "Evolution chart" at bounding box center [178, 169] width 9 height 9
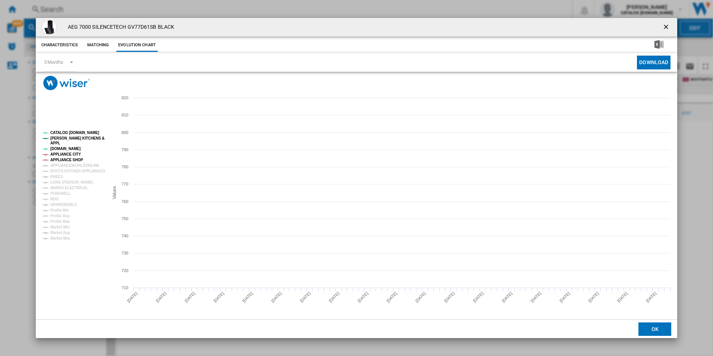
click at [64, 159] on tspan "APPLIANCE SHOP" at bounding box center [66, 160] width 33 height 4
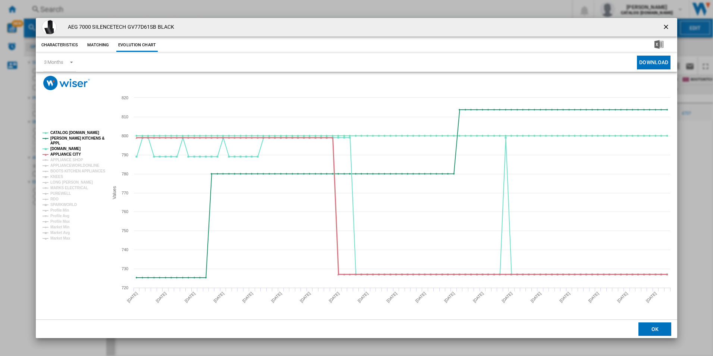
click at [64, 152] on tspan "APPLIANCE CITY" at bounding box center [65, 154] width 31 height 4
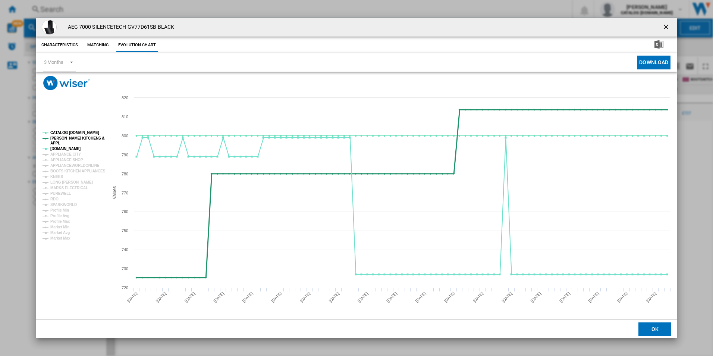
click at [64, 138] on tspan "[PERSON_NAME] KITCHENS &" at bounding box center [77, 138] width 54 height 4
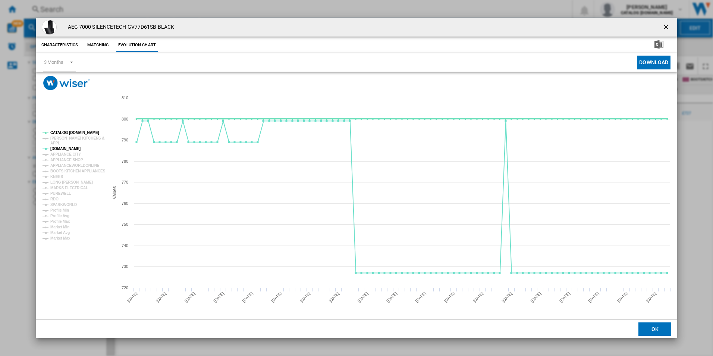
click at [68, 133] on tspan "CATALOG [DOMAIN_NAME]" at bounding box center [74, 133] width 49 height 4
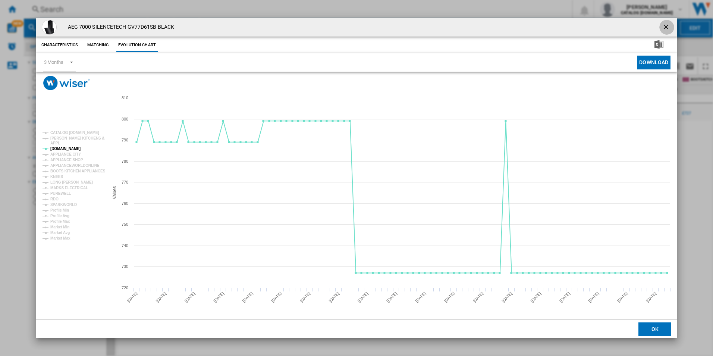
click at [665, 20] on button "Product popup" at bounding box center [666, 27] width 15 height 15
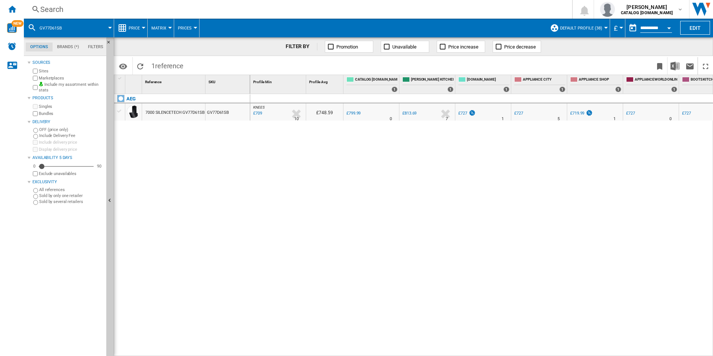
click at [412, 7] on div "Search" at bounding box center [296, 9] width 512 height 10
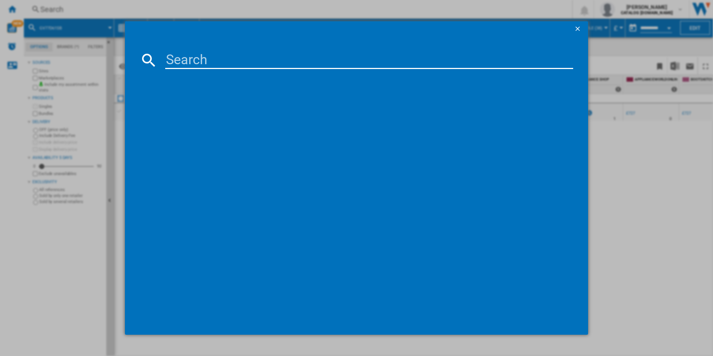
click at [278, 59] on input at bounding box center [369, 60] width 408 height 18
type input "GB67D61HB"
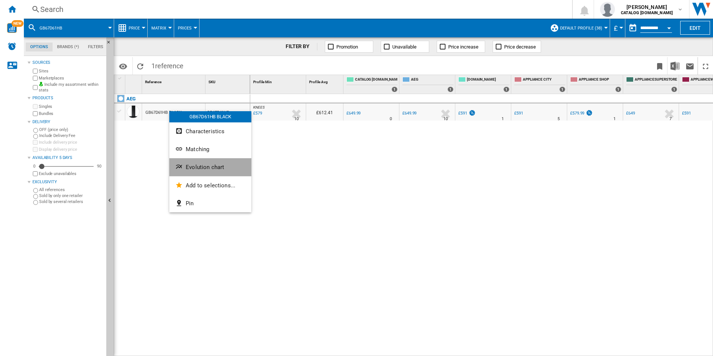
click at [182, 161] on button "Evolution chart" at bounding box center [210, 167] width 82 height 18
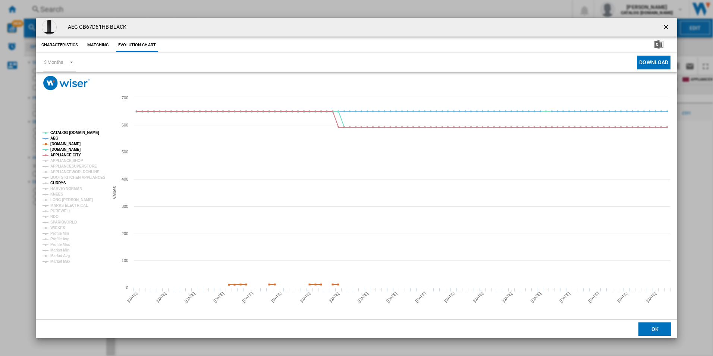
click at [56, 182] on tspan "CURRYS" at bounding box center [58, 183] width 16 height 4
click at [63, 154] on tspan "APPLIANCE CITY" at bounding box center [65, 155] width 31 height 4
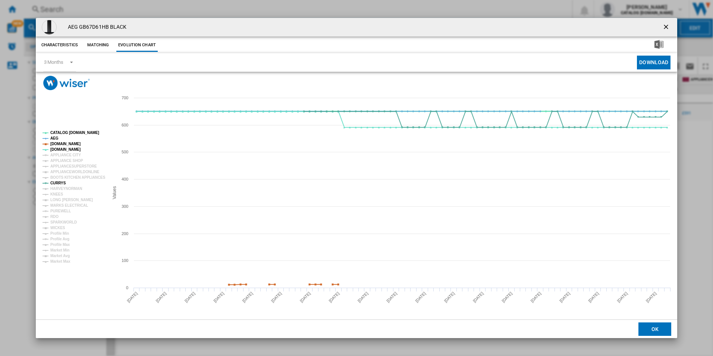
drag, startPoint x: 63, startPoint y: 142, endPoint x: 54, endPoint y: 135, distance: 11.4
click at [54, 135] on g "CATALOG [DOMAIN_NAME] AEG [DOMAIN_NAME] [DOMAIN_NAME] APPLIANCE CITY APPLIANCE …" at bounding box center [74, 197] width 63 height 133
click at [54, 136] on tspan "AEG" at bounding box center [54, 138] width 8 height 4
click at [59, 144] on tspan "[DOMAIN_NAME]" at bounding box center [65, 144] width 30 height 4
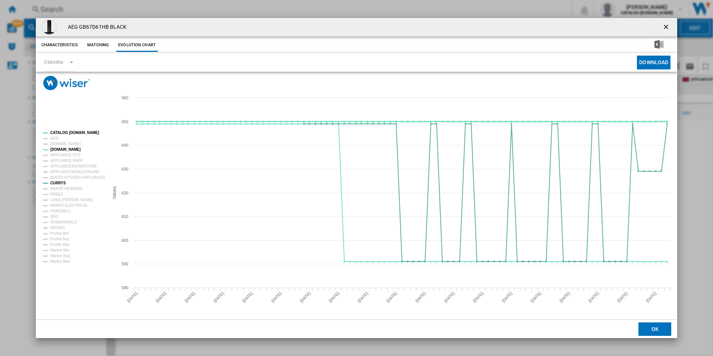
click at [71, 133] on tspan "CATALOG [DOMAIN_NAME]" at bounding box center [74, 133] width 49 height 4
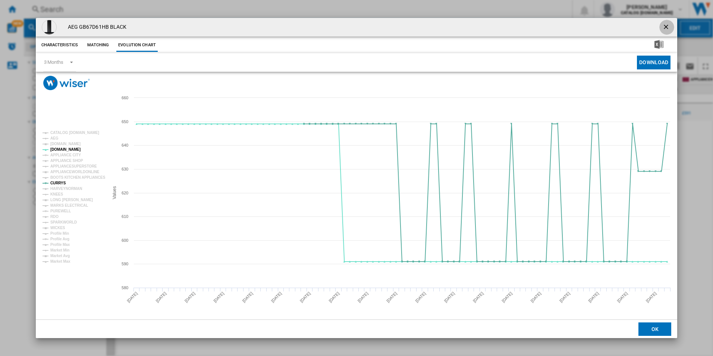
click at [665, 23] on ng-md-icon "getI18NText('BUTTONS.CLOSE_DIALOG')" at bounding box center [666, 27] width 9 height 9
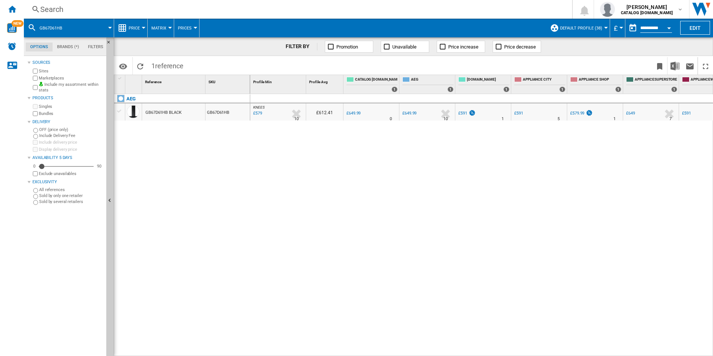
click at [381, 13] on div "Search" at bounding box center [296, 9] width 512 height 10
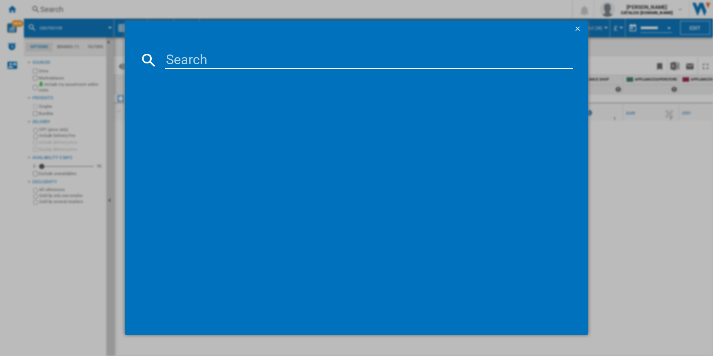
click at [305, 50] on md-dialog-content at bounding box center [357, 185] width 464 height 298
click at [297, 61] on input at bounding box center [369, 60] width 408 height 18
paste input "GB87D71CB"
type input "GB87D71CB"
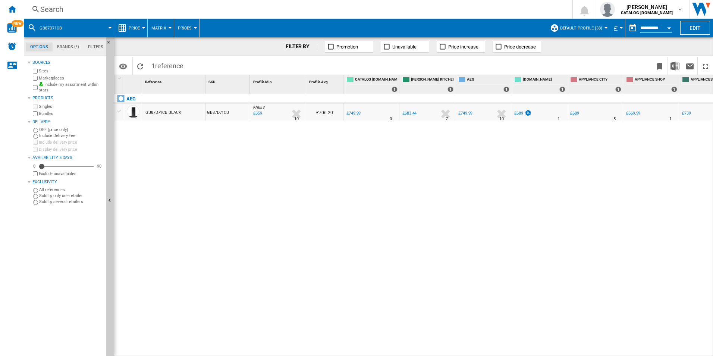
click at [160, 109] on div "GB87D71CB BLACK" at bounding box center [163, 112] width 36 height 17
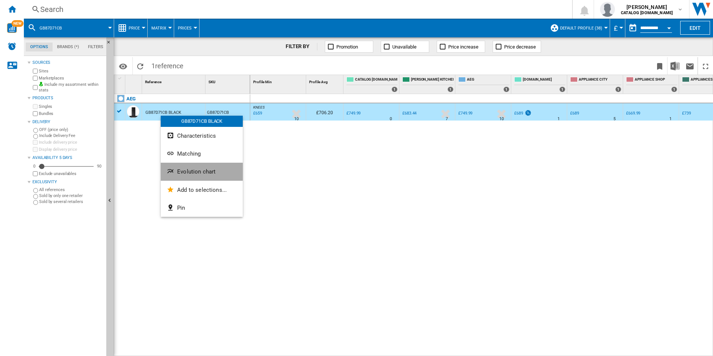
click at [169, 171] on ng-md-icon "Evolution chart" at bounding box center [171, 171] width 9 height 9
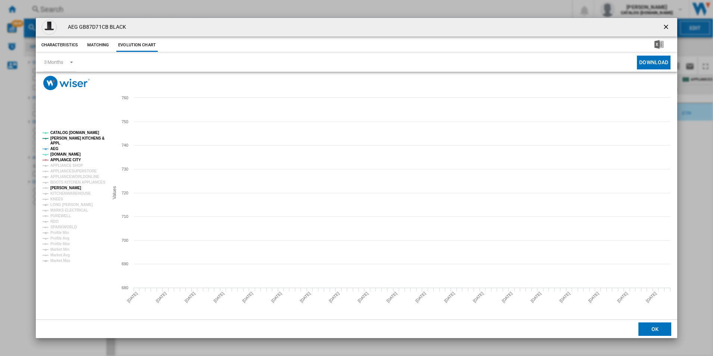
click at [55, 188] on tspan "[PERSON_NAME]" at bounding box center [65, 188] width 31 height 4
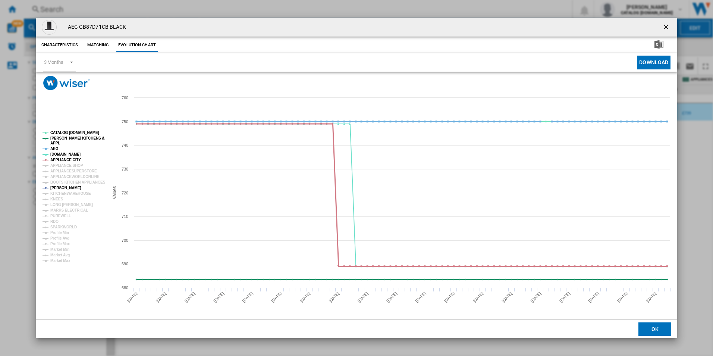
click at [63, 158] on tspan "APPLIANCE CITY" at bounding box center [65, 160] width 31 height 4
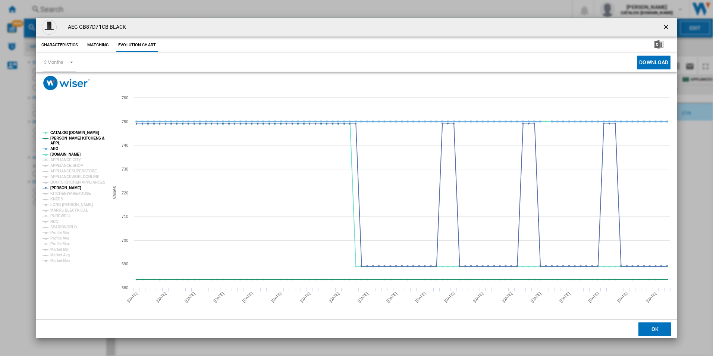
click at [55, 147] on tspan "AEG" at bounding box center [54, 149] width 8 height 4
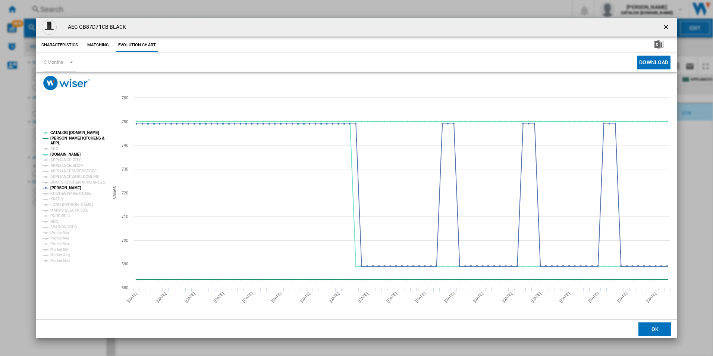
click at [69, 138] on tspan "[PERSON_NAME] KITCHENS &" at bounding box center [77, 138] width 54 height 4
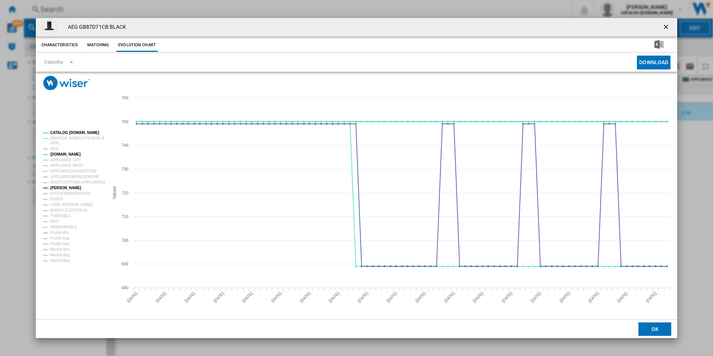
click at [75, 133] on tspan "CATALOG [DOMAIN_NAME]" at bounding box center [74, 133] width 49 height 4
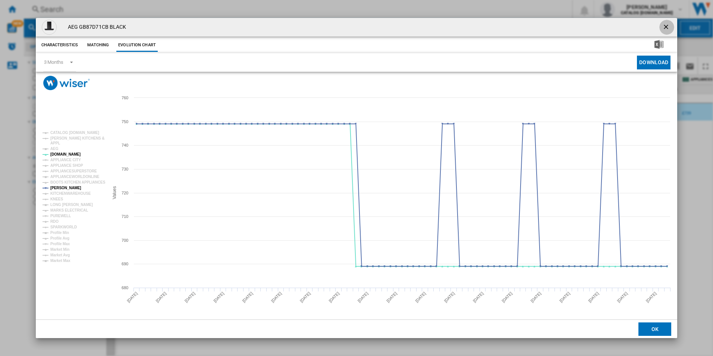
click at [664, 26] on ng-md-icon "getI18NText('BUTTONS.CLOSE_DIALOG')" at bounding box center [666, 27] width 9 height 9
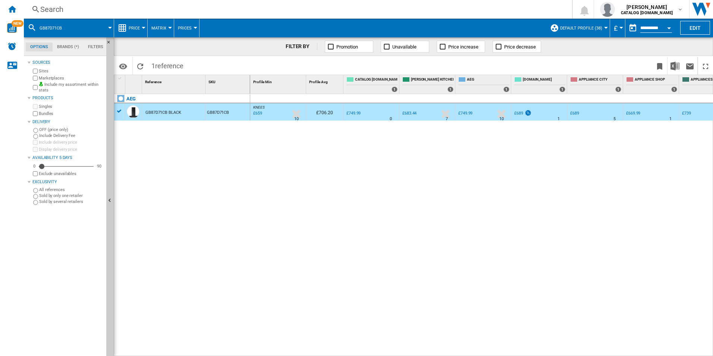
click at [328, 11] on div "Search" at bounding box center [296, 9] width 512 height 10
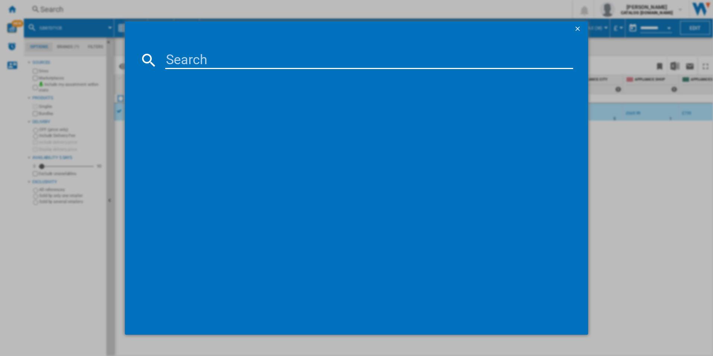
click at [317, 53] on input at bounding box center [369, 60] width 408 height 18
type input "DCE731110M"
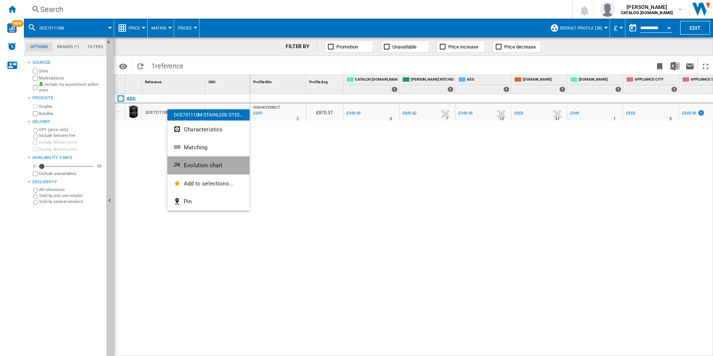
click at [179, 161] on ng-md-icon "Evolution chart" at bounding box center [177, 165] width 9 height 9
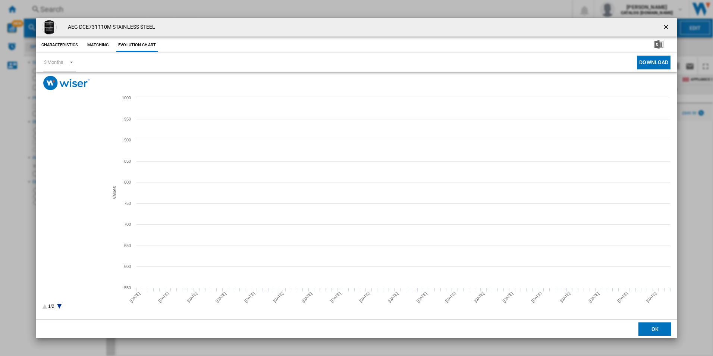
click at [60, 249] on tspan "[PERSON_NAME]" at bounding box center [65, 249] width 31 height 4
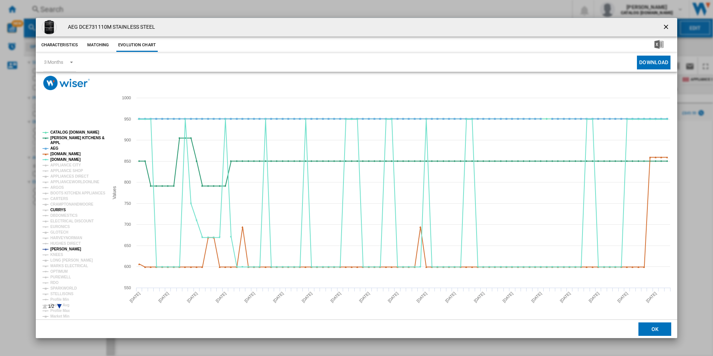
click at [58, 209] on tspan "CURRYS" at bounding box center [58, 210] width 16 height 4
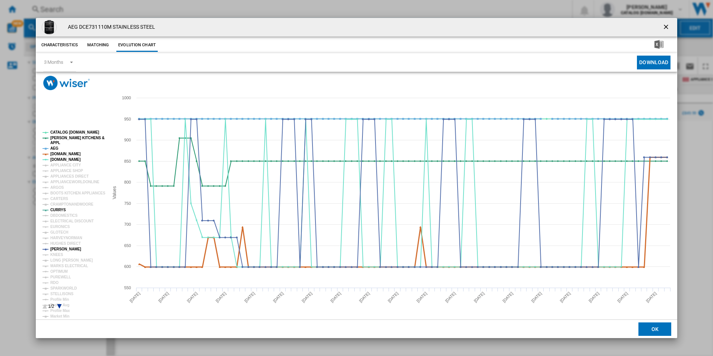
click at [61, 154] on tspan "[DOMAIN_NAME]" at bounding box center [65, 154] width 30 height 4
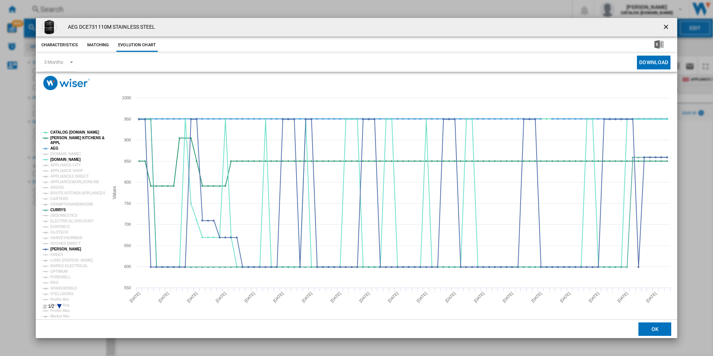
click at [54, 148] on tspan "AEG" at bounding box center [54, 148] width 8 height 4
click at [64, 136] on tspan "[PERSON_NAME] KITCHENS &" at bounding box center [77, 138] width 54 height 4
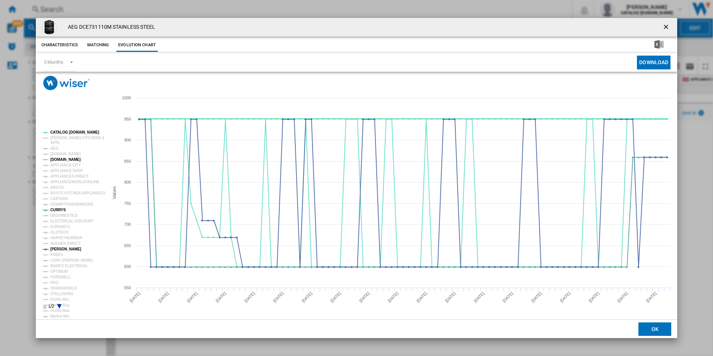
click at [70, 131] on tspan "CATALOG [DOMAIN_NAME]" at bounding box center [74, 132] width 49 height 4
